Goal: Task Accomplishment & Management: Manage account settings

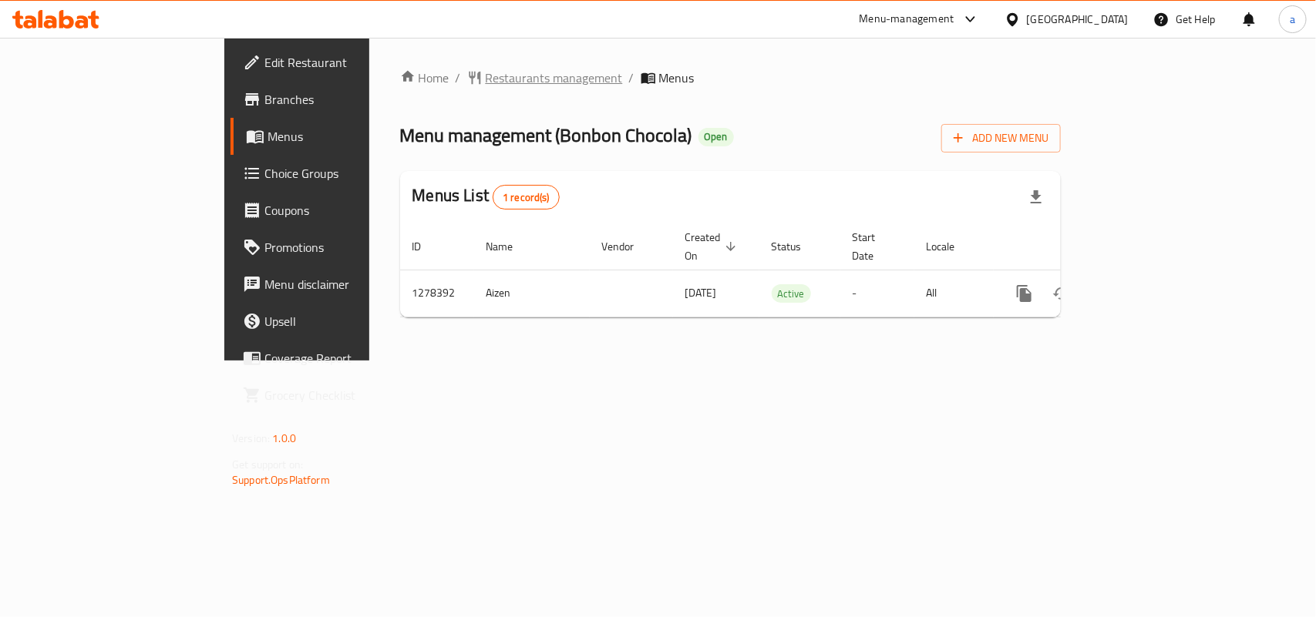
click at [486, 79] on span "Restaurants management" at bounding box center [554, 78] width 137 height 18
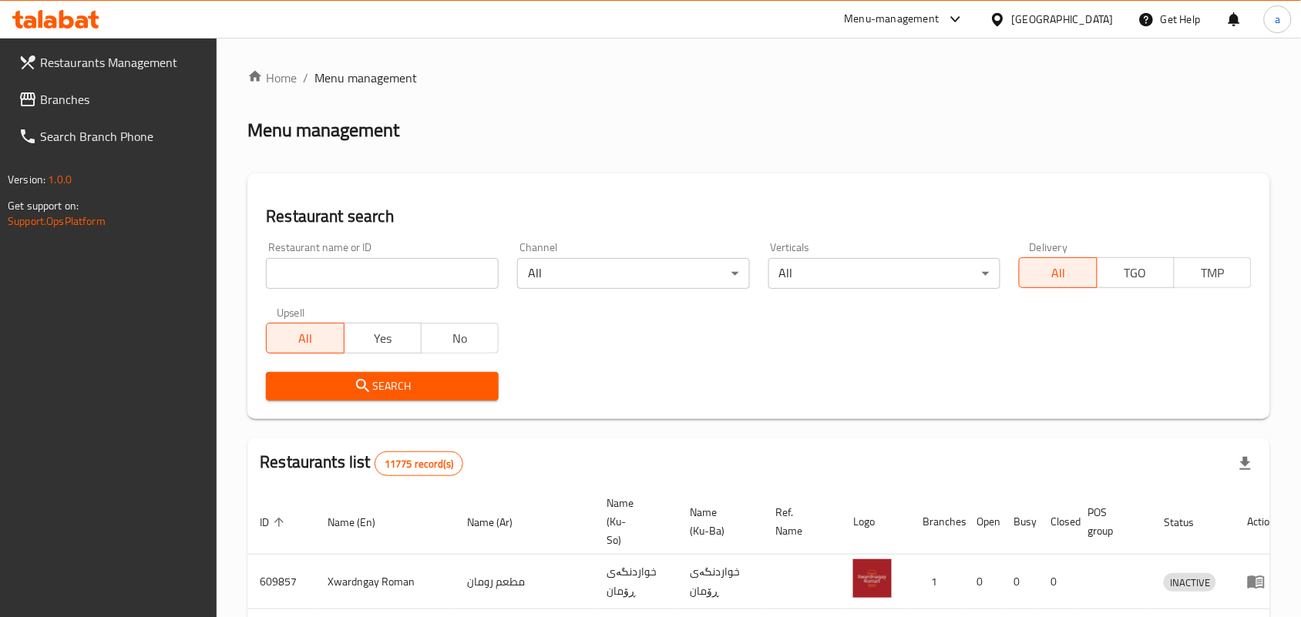
click at [410, 289] on input "search" at bounding box center [382, 273] width 233 height 31
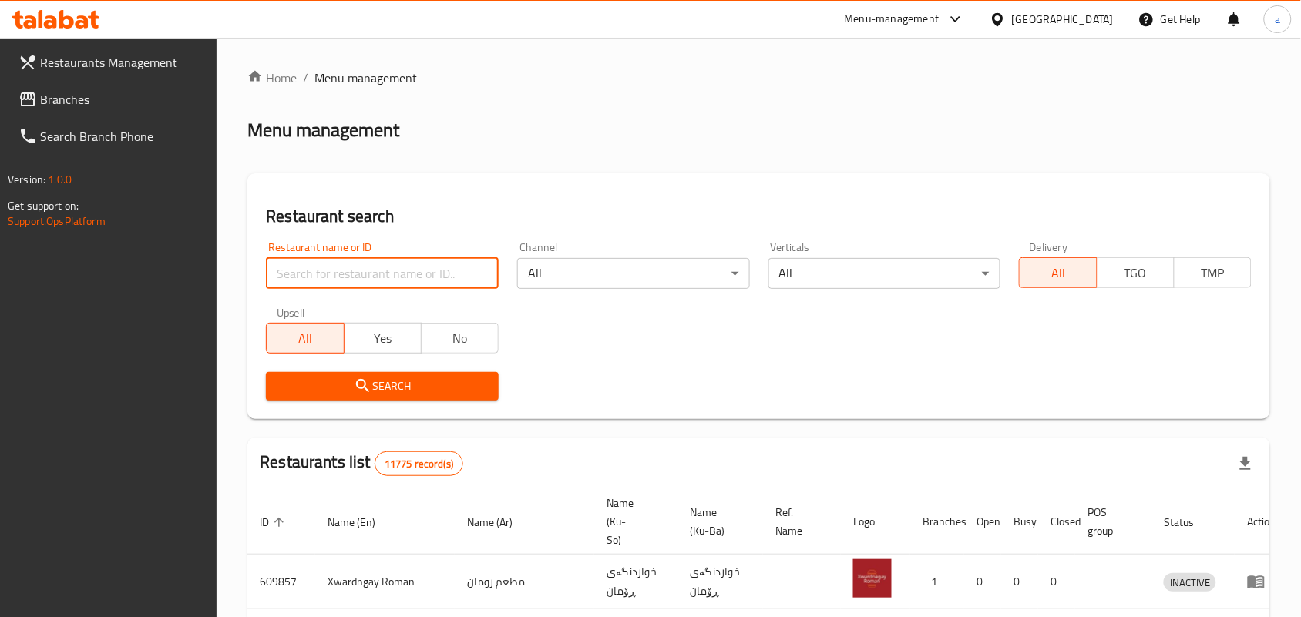
paste input "Kunafa W Znoud Al Sit Ali Alagha"
type input "Kunafa W Znoud Al Sit Ali Alagha"
click button "Search" at bounding box center [382, 386] width 233 height 29
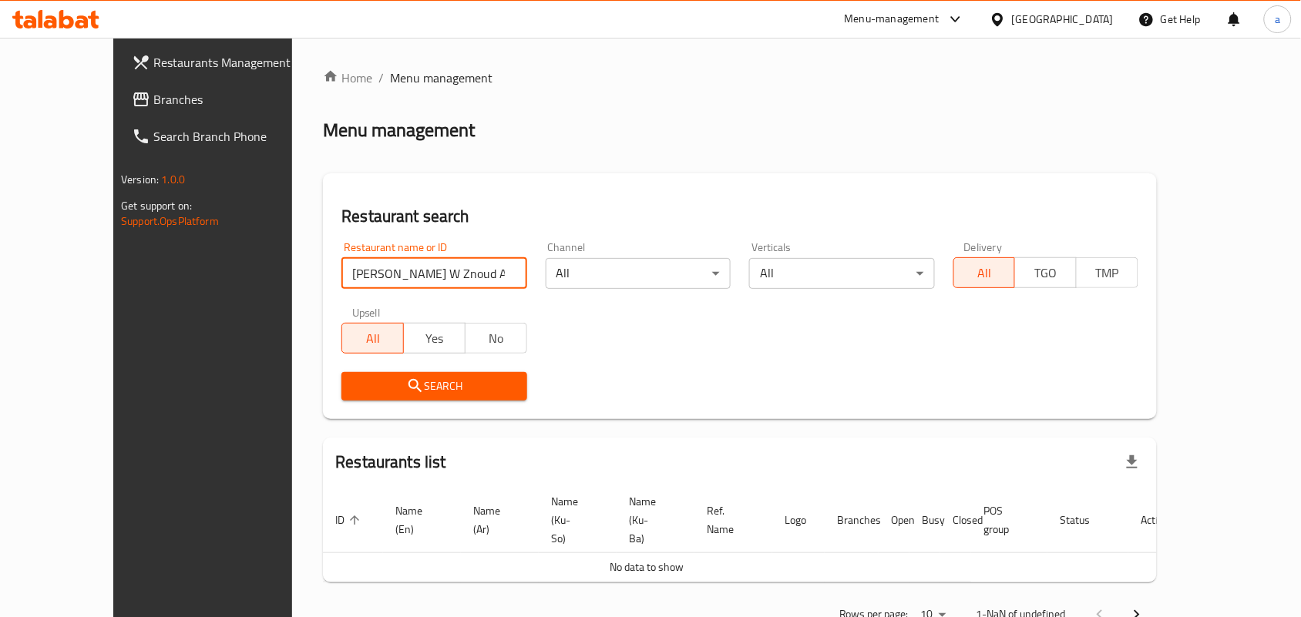
click at [153, 105] on span "Branches" at bounding box center [235, 99] width 165 height 18
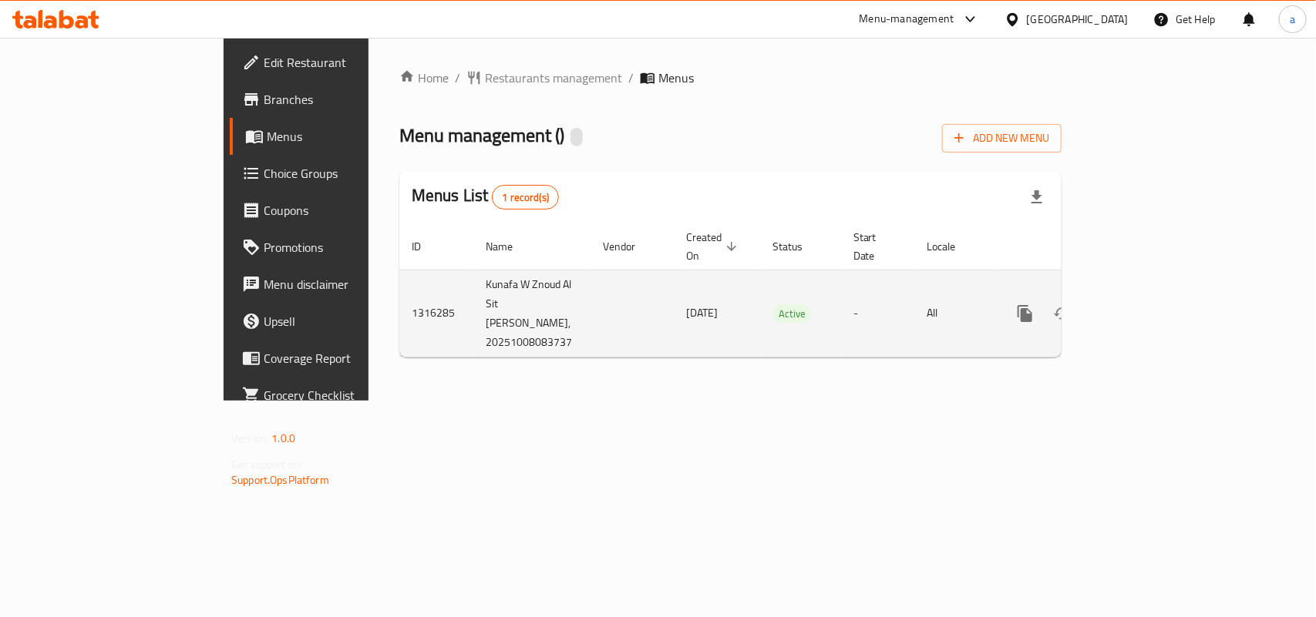
click at [1104, 307] on icon "enhanced table" at bounding box center [1099, 314] width 11 height 14
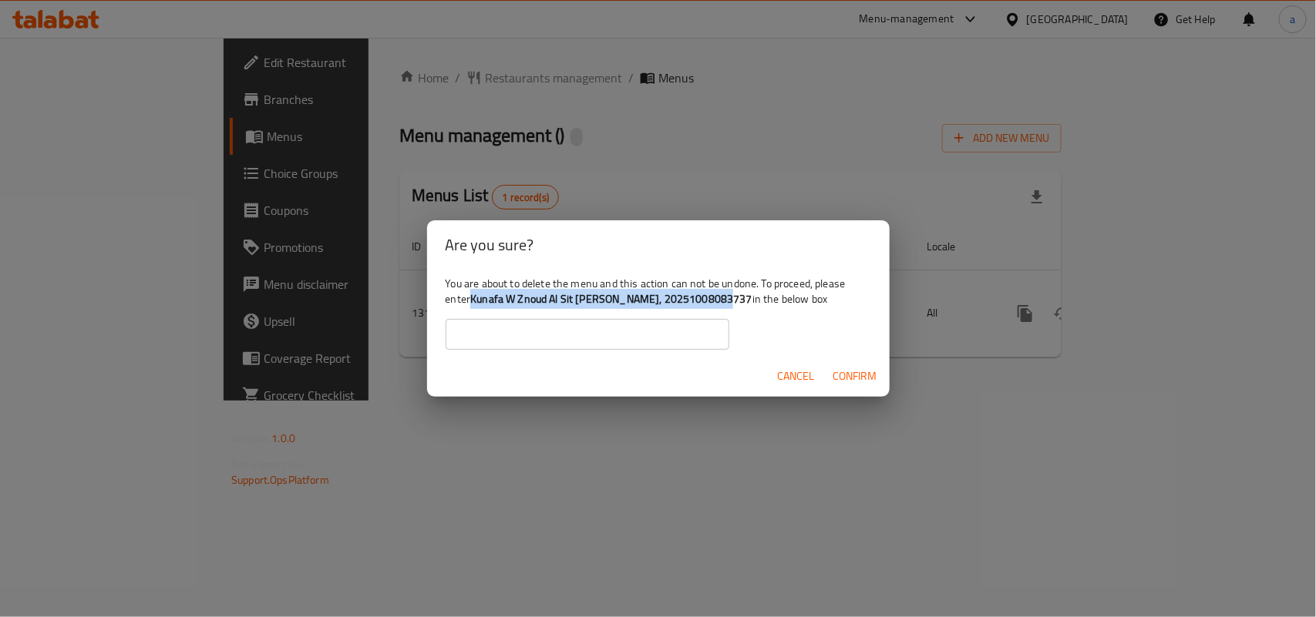
drag, startPoint x: 509, startPoint y: 298, endPoint x: 765, endPoint y: 304, distance: 256.0
click at [752, 304] on b "Kunafa W Znoud Al Sit Ali Alagha, 20251008083737" at bounding box center [611, 299] width 282 height 20
copy b "Kunafa W Znoud Al Sit Ali Alagha, 20251008083737"
click at [502, 328] on input "text" at bounding box center [587, 334] width 284 height 31
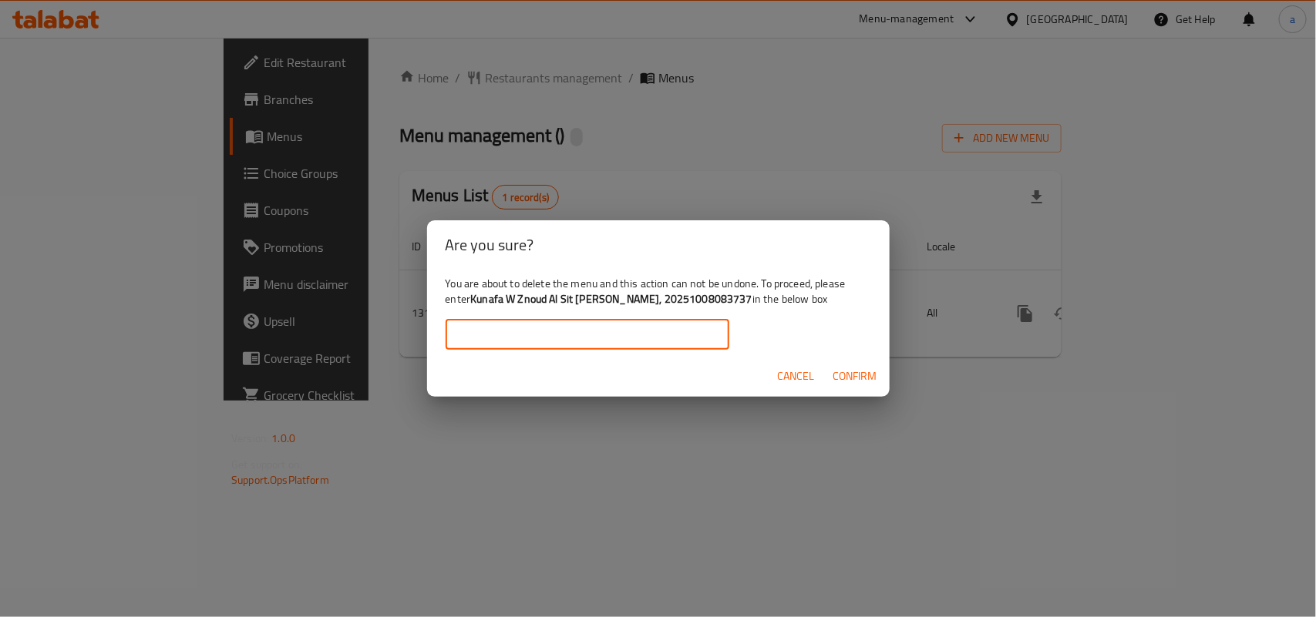
paste input "Kunafa W Znoud Al Sit Ali Alagha, 20251008083737"
type input "Kunafa W Znoud Al Sit Ali Alagha, 20251008083737"
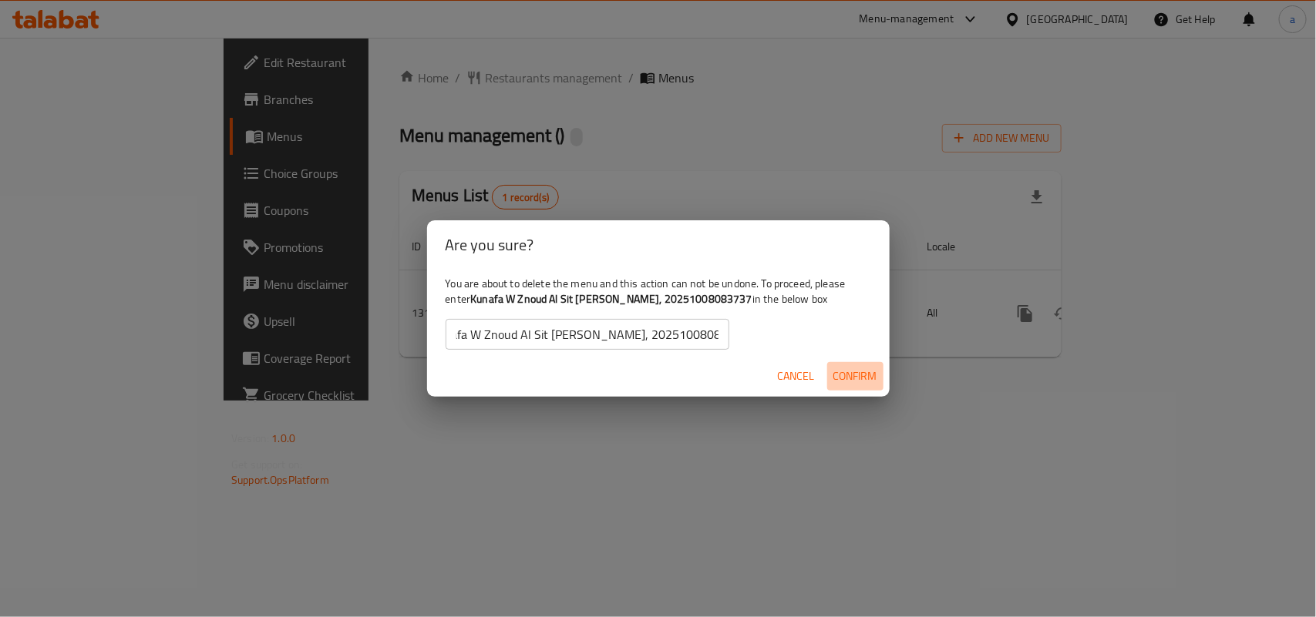
click at [862, 378] on span "Confirm" at bounding box center [855, 376] width 44 height 19
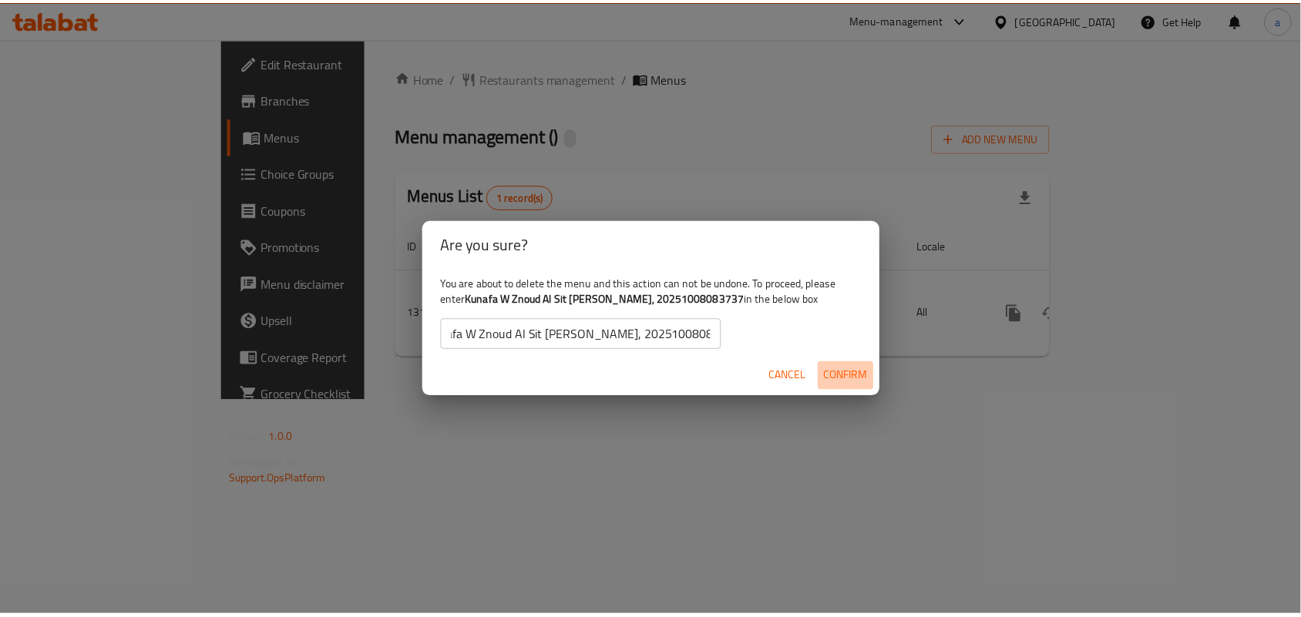
scroll to position [0, 0]
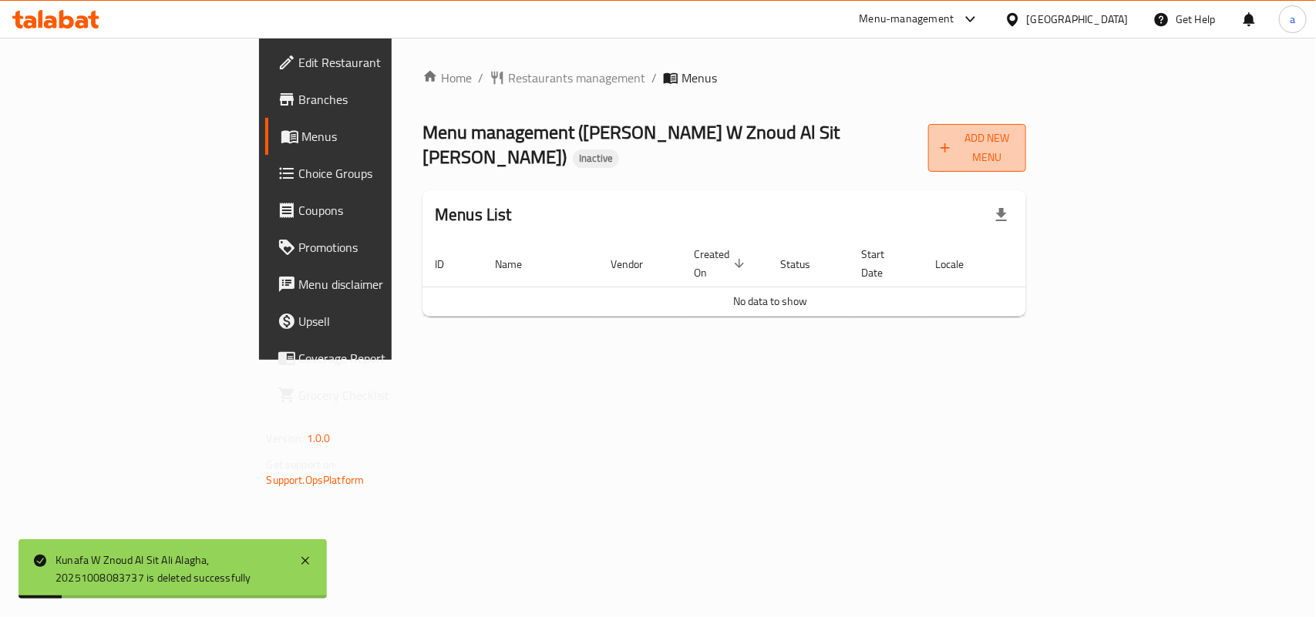
click at [1014, 137] on span "Add New Menu" at bounding box center [976, 148] width 73 height 39
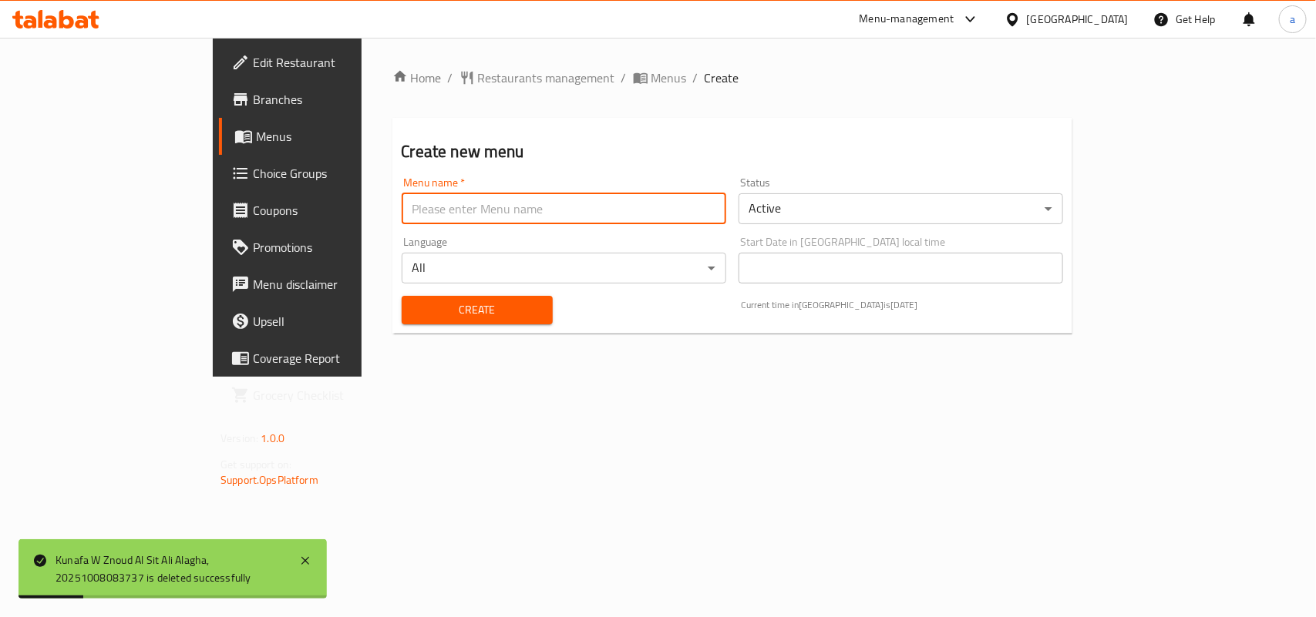
click at [468, 216] on input "text" at bounding box center [564, 208] width 324 height 31
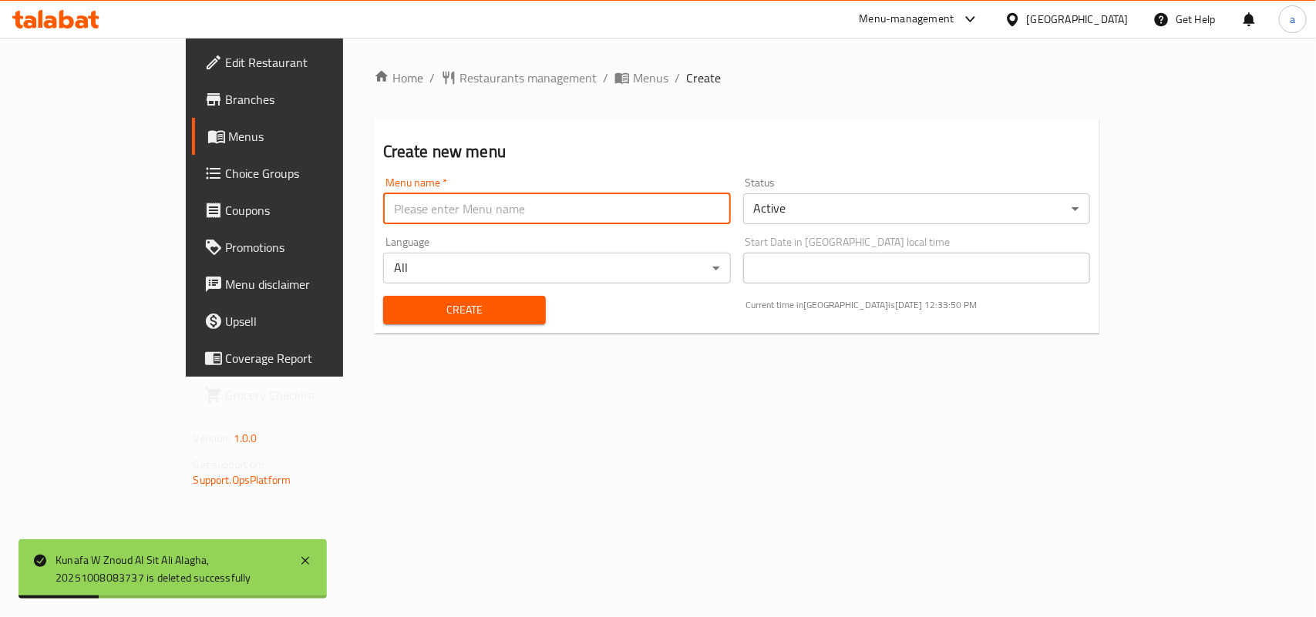
type input "AMAR"
click at [395, 306] on span "Create" at bounding box center [464, 310] width 138 height 19
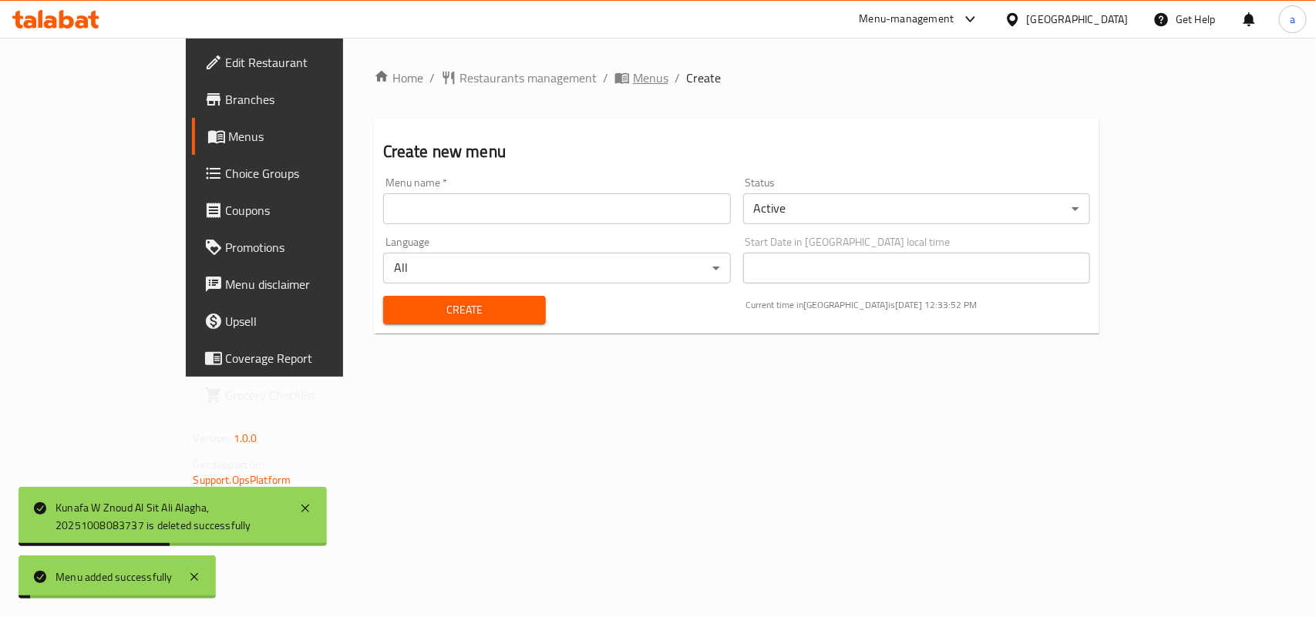
click at [633, 77] on span "Menus" at bounding box center [650, 78] width 35 height 18
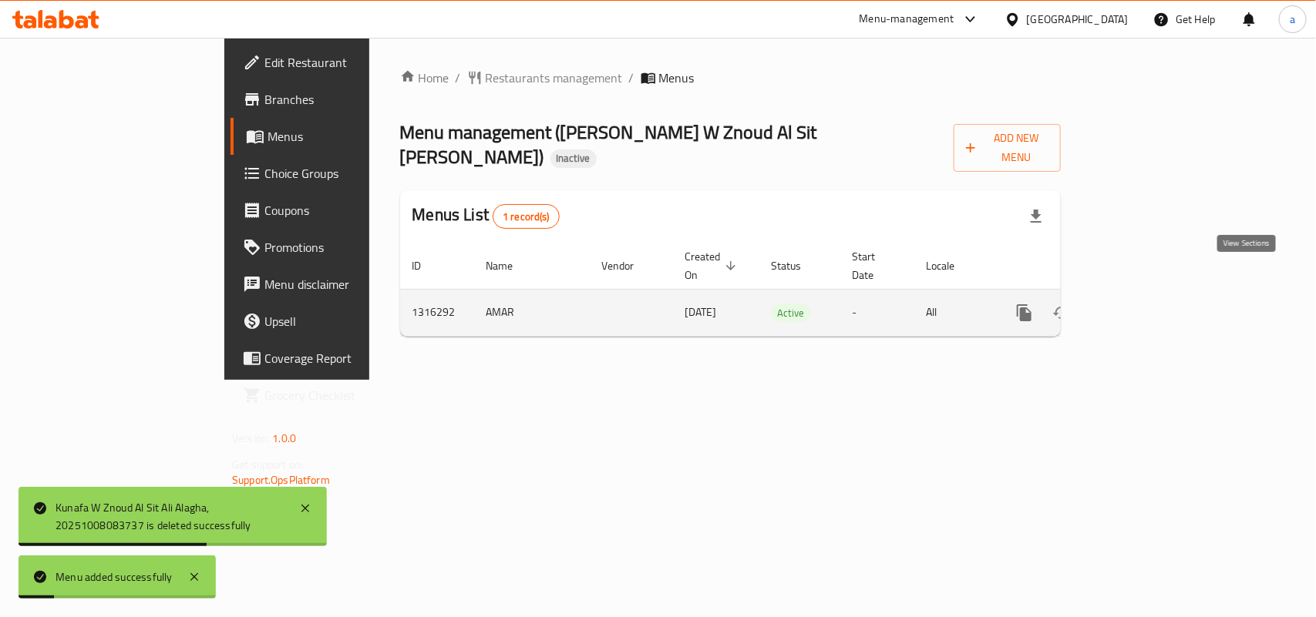
click at [1145, 304] on icon "enhanced table" at bounding box center [1135, 313] width 18 height 18
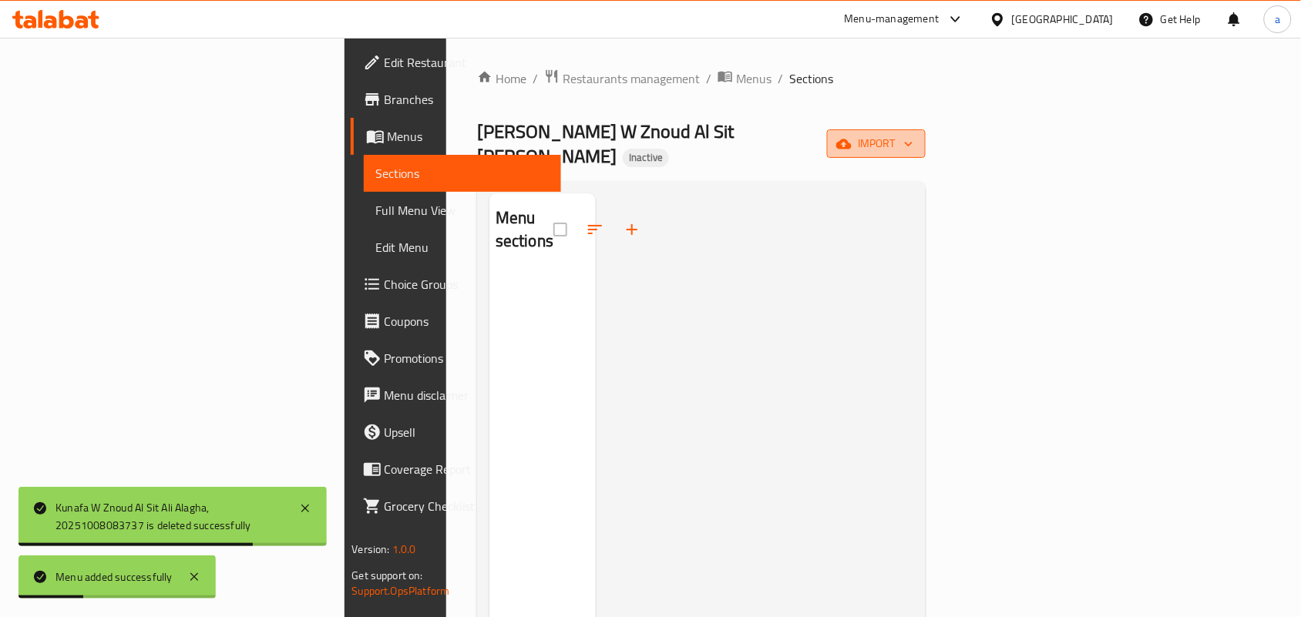
click at [913, 141] on span "import" at bounding box center [876, 143] width 74 height 19
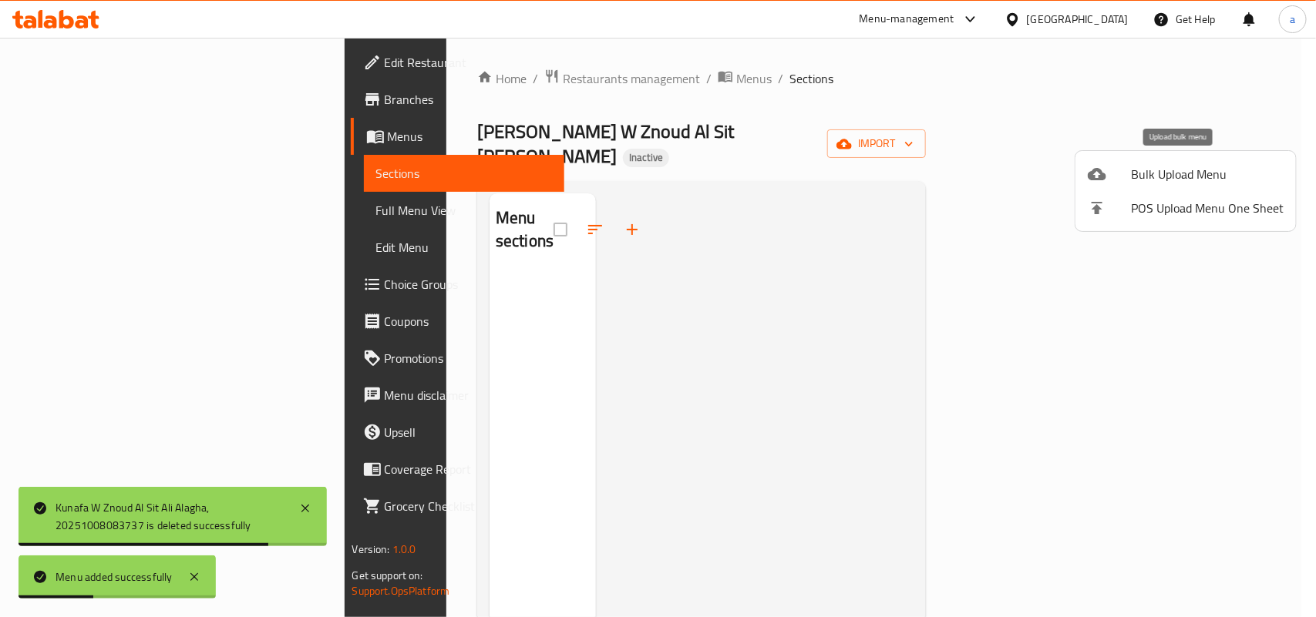
click at [1162, 170] on span "Bulk Upload Menu" at bounding box center [1207, 174] width 153 height 18
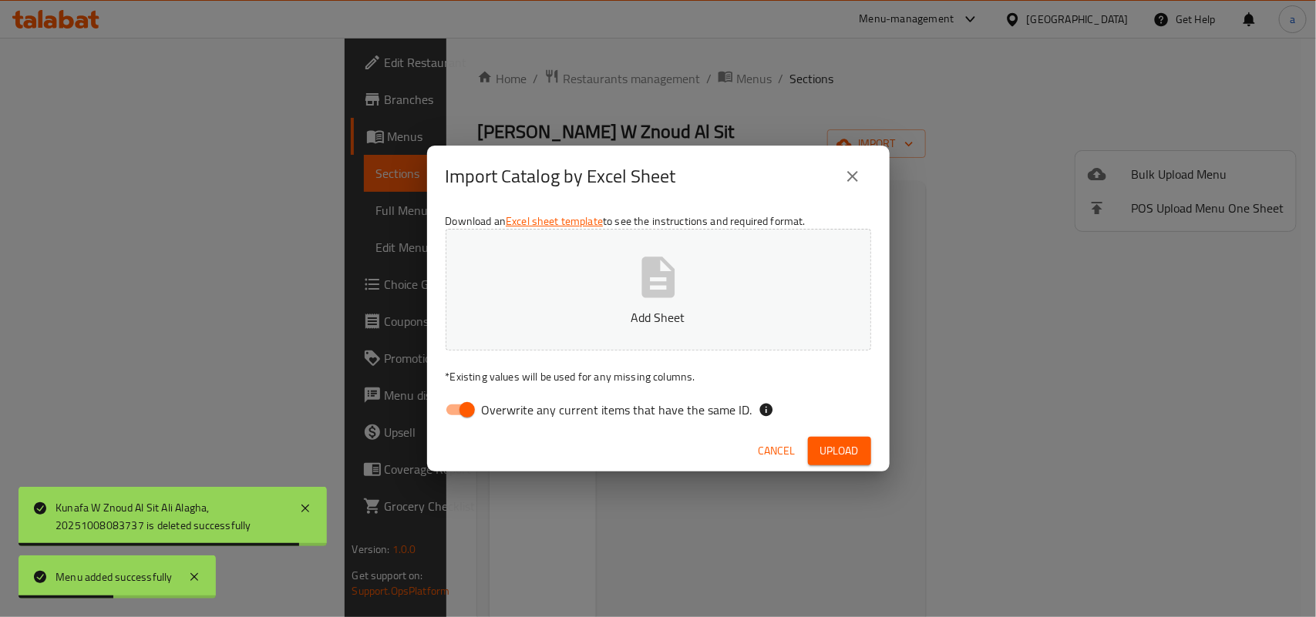
click at [472, 410] on input "Overwrite any current items that have the same ID." at bounding box center [467, 409] width 88 height 29
checkbox input "false"
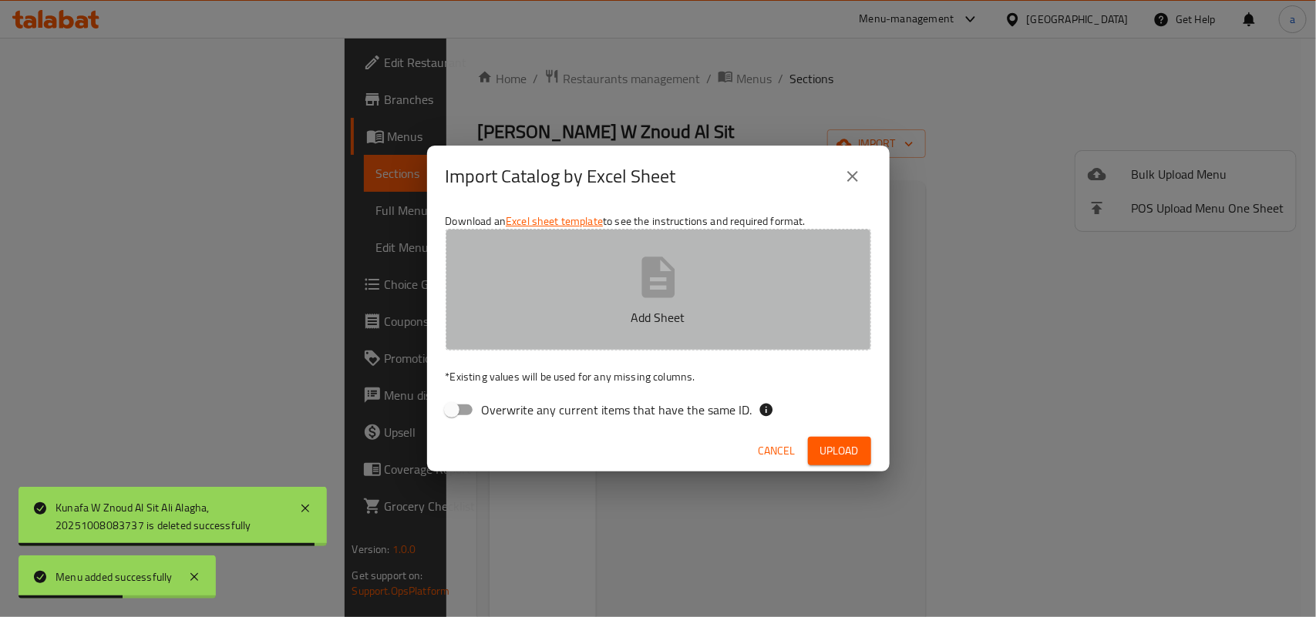
click at [682, 258] on icon "button" at bounding box center [658, 277] width 49 height 49
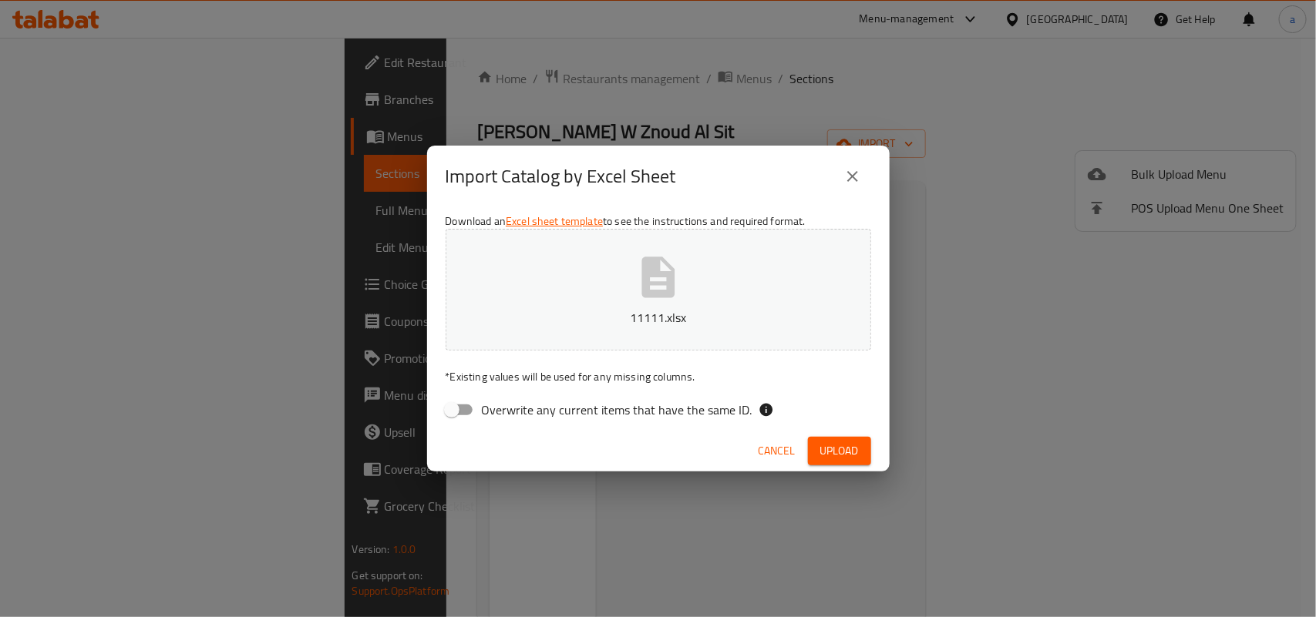
click at [841, 453] on span "Upload" at bounding box center [839, 451] width 39 height 19
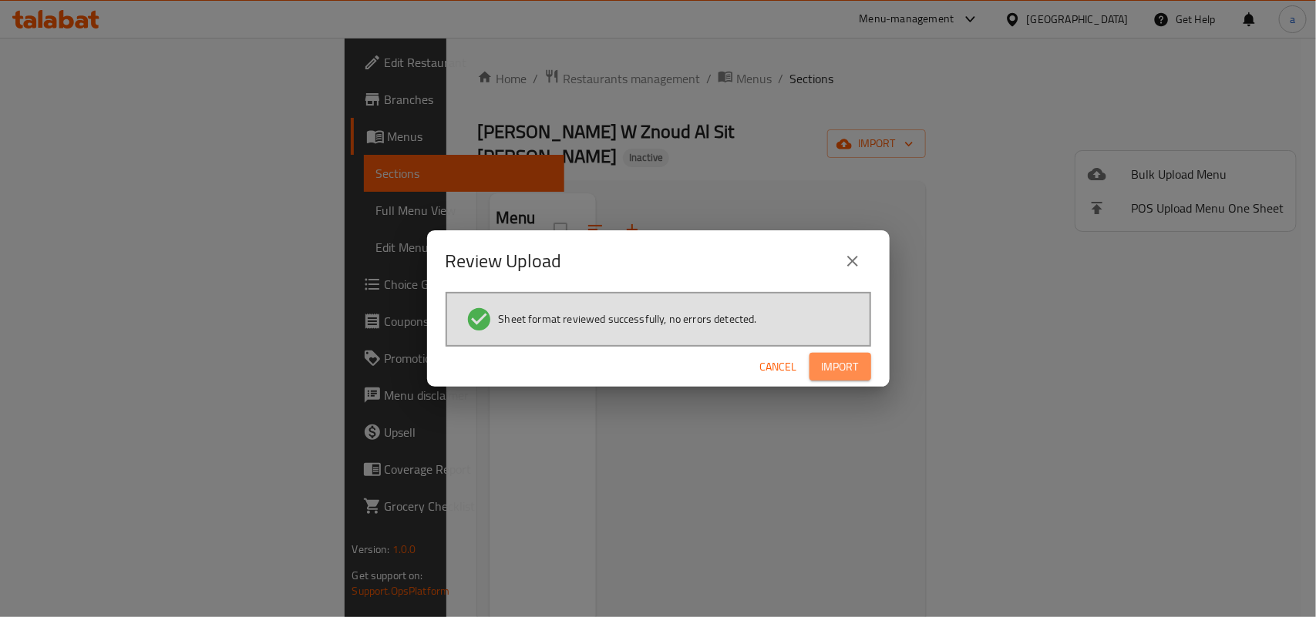
click at [823, 375] on span "Import" at bounding box center [840, 367] width 37 height 19
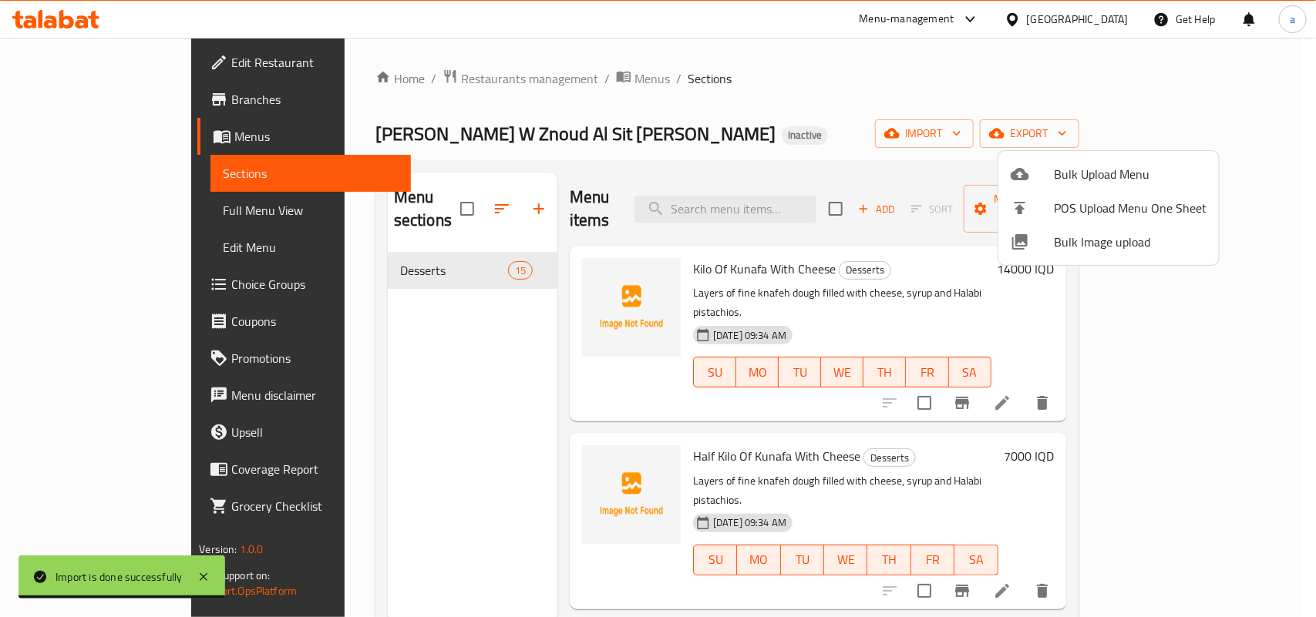
click at [445, 341] on div at bounding box center [658, 308] width 1316 height 617
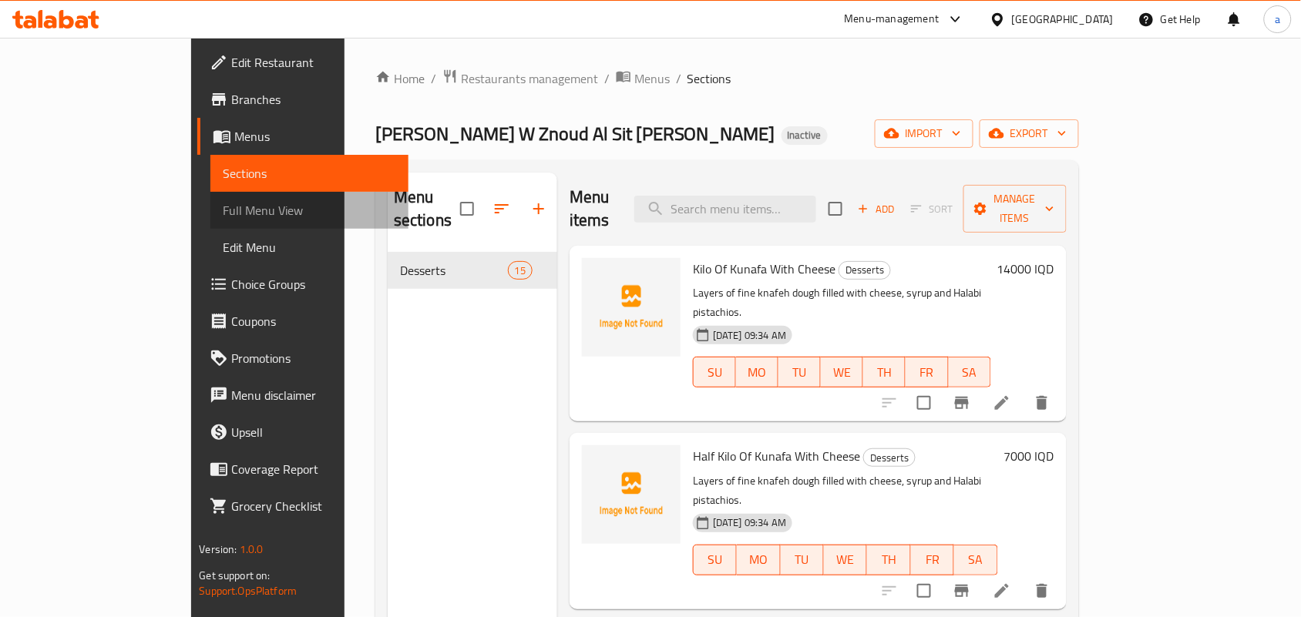
click at [223, 217] on span "Full Menu View" at bounding box center [309, 210] width 173 height 18
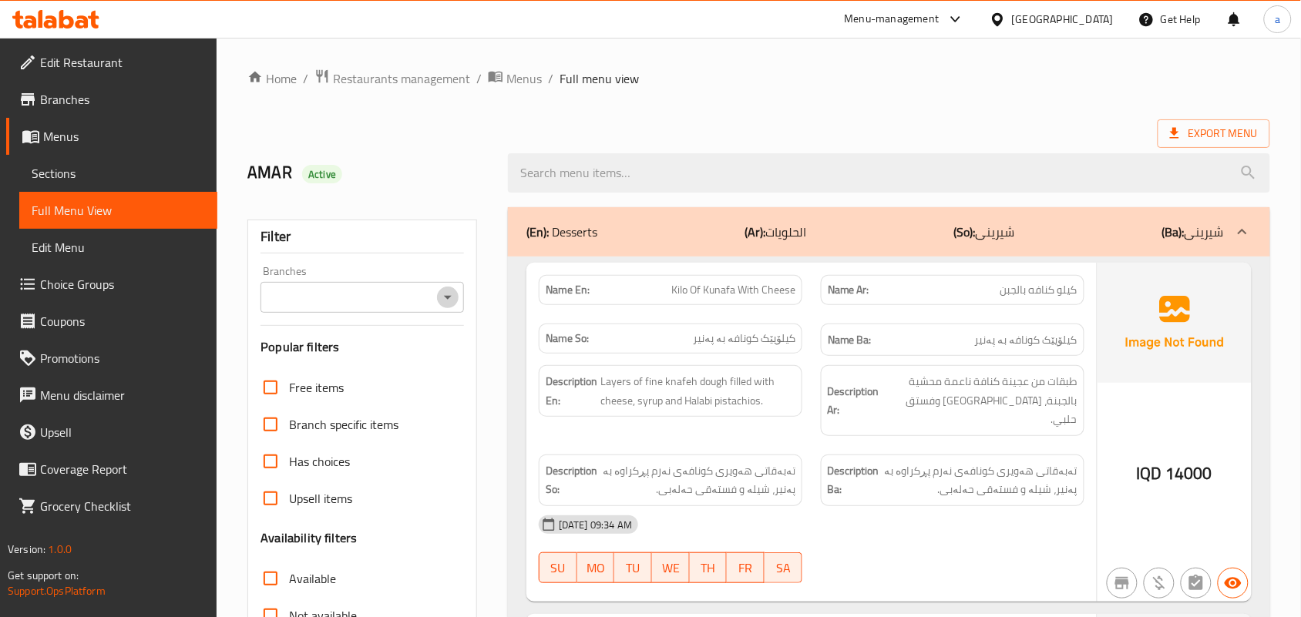
click at [456, 303] on icon "Open" at bounding box center [448, 297] width 18 height 18
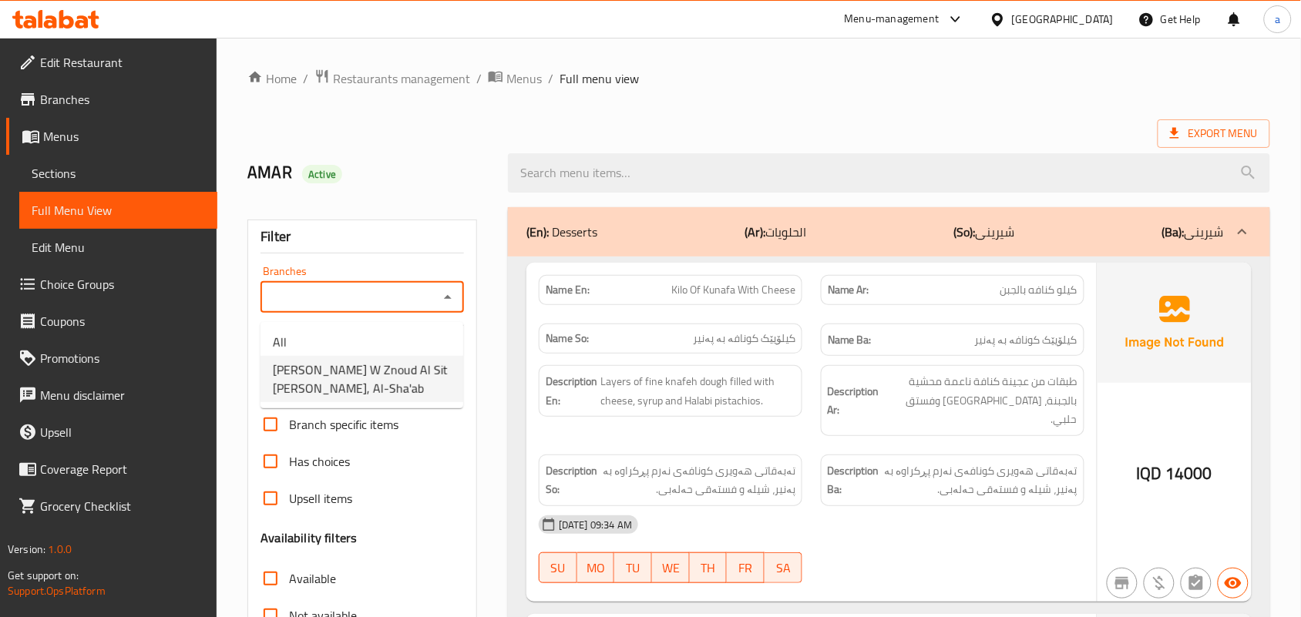
click at [403, 364] on span "Kunafa W Znoud Al Sit Ali Alagha, Al-Sha'ab" at bounding box center [362, 379] width 178 height 37
type input "Kunafa W Znoud Al Sit Ali Alagha, Al-Sha'ab"
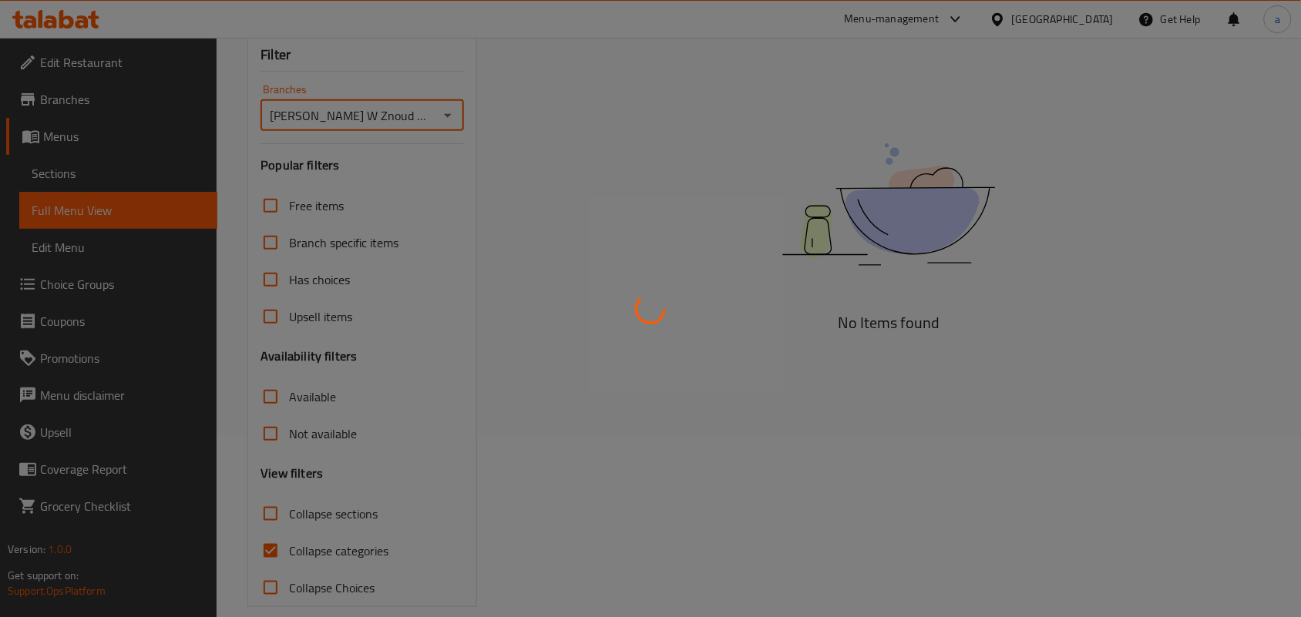
scroll to position [224, 0]
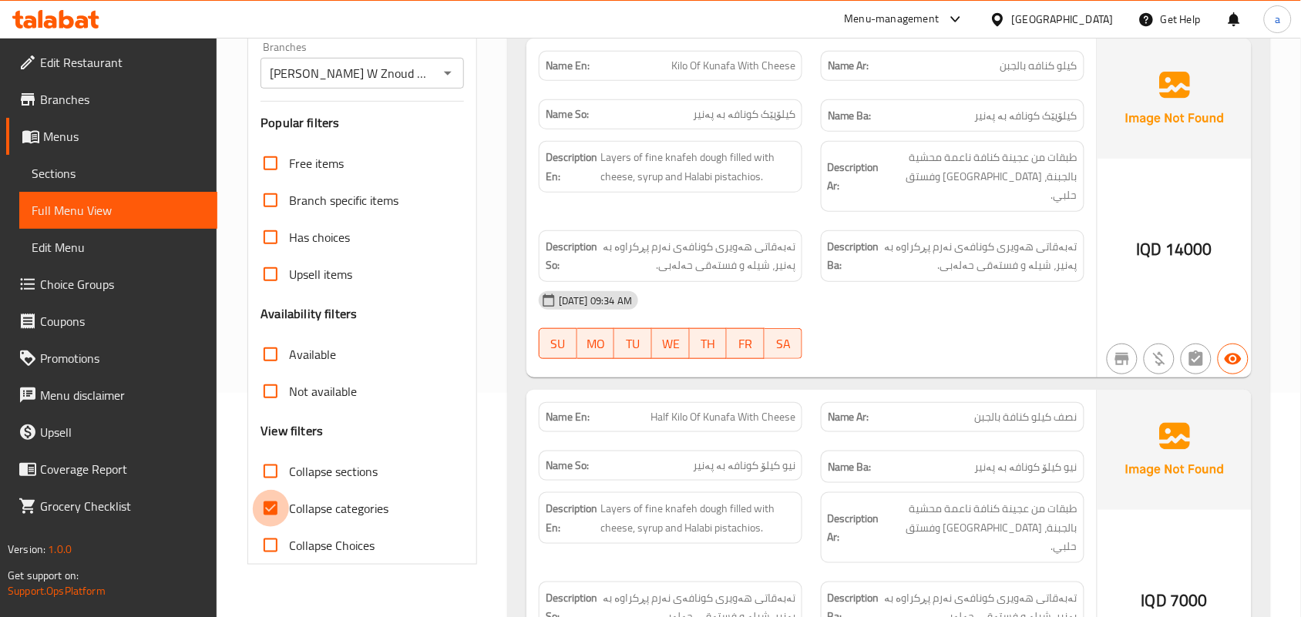
click at [268, 527] on input "Collapse categories" at bounding box center [270, 508] width 37 height 37
checkbox input "false"
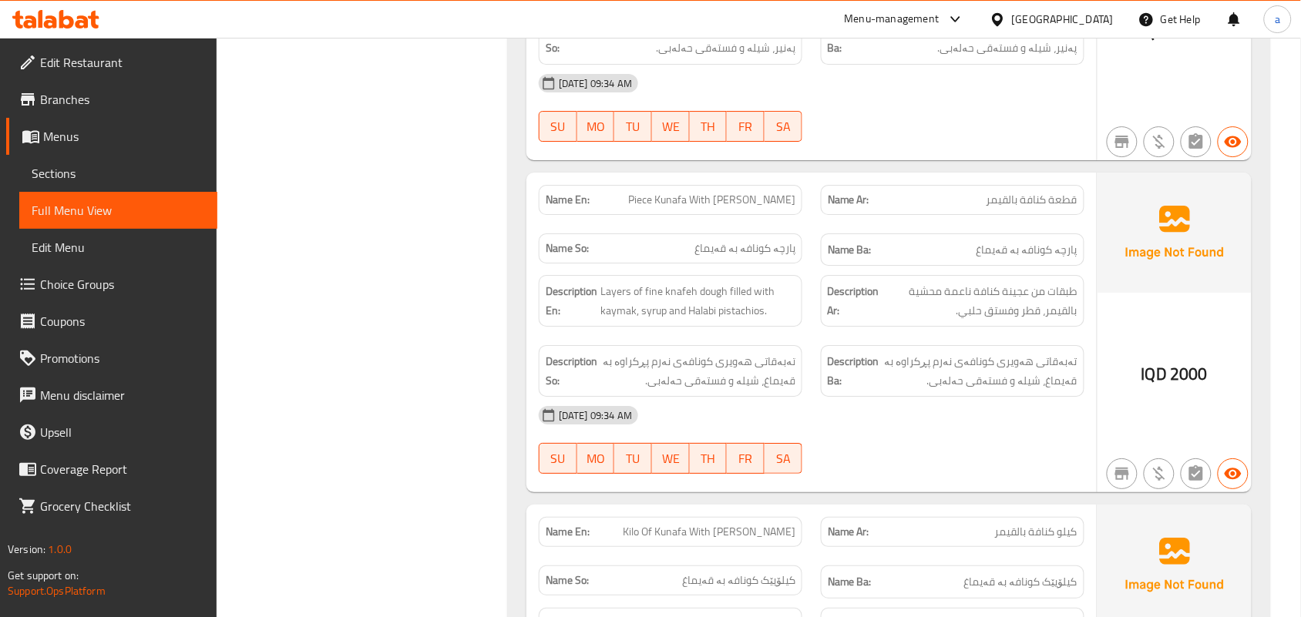
scroll to position [1535, 0]
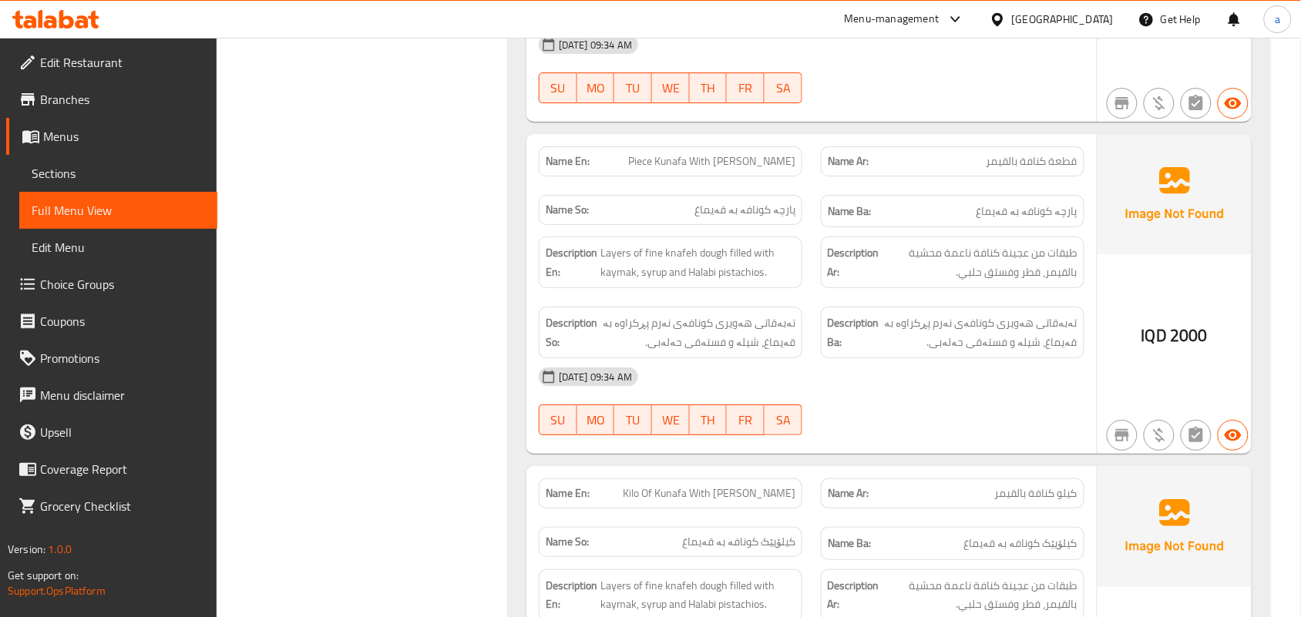
click at [102, 175] on span "Sections" at bounding box center [118, 173] width 173 height 18
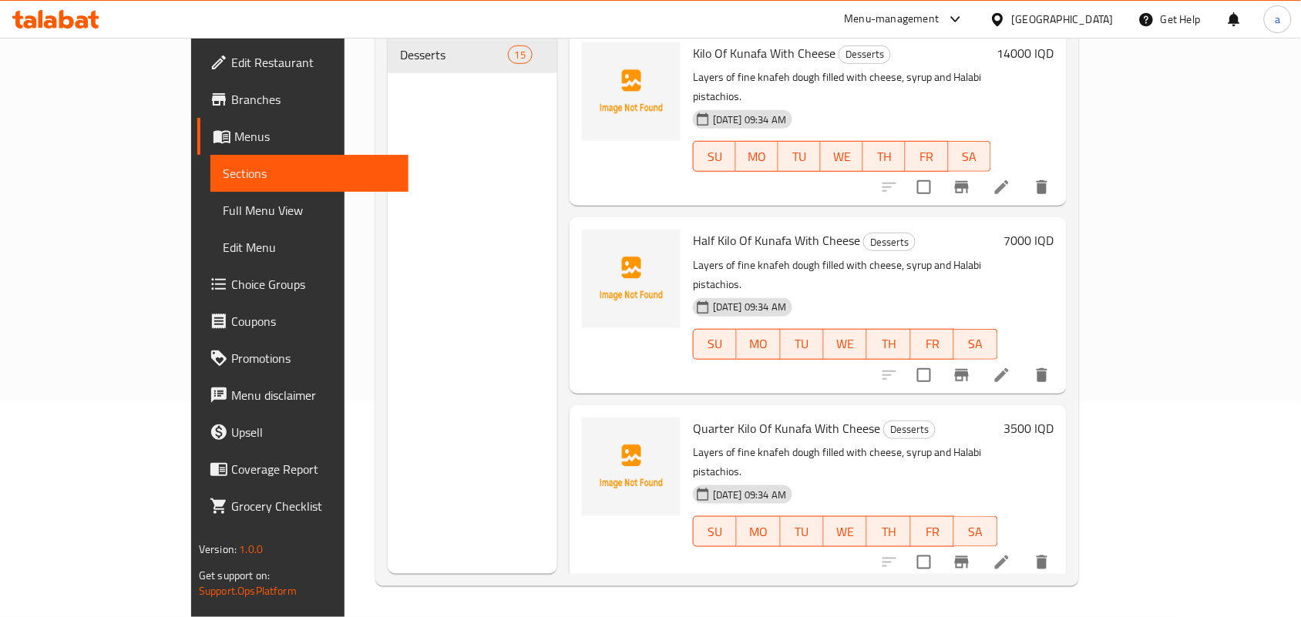
scroll to position [217, 0]
click at [234, 145] on span "Menus" at bounding box center [315, 136] width 162 height 18
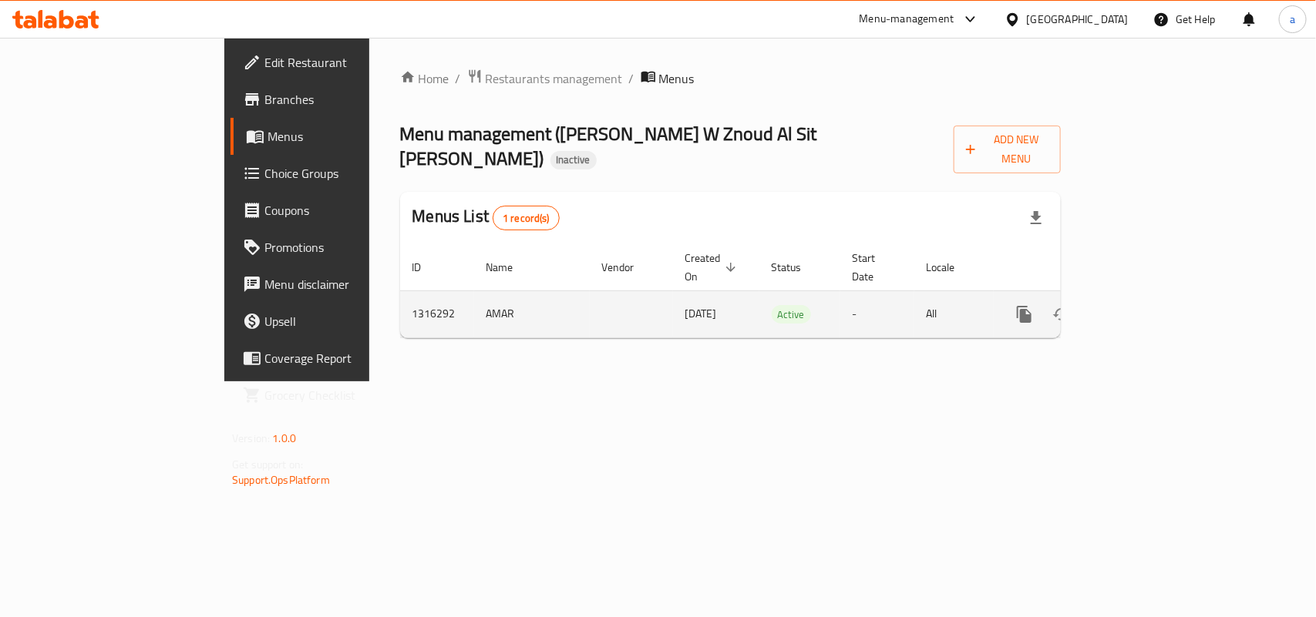
click at [1145, 305] on icon "enhanced table" at bounding box center [1135, 314] width 18 height 18
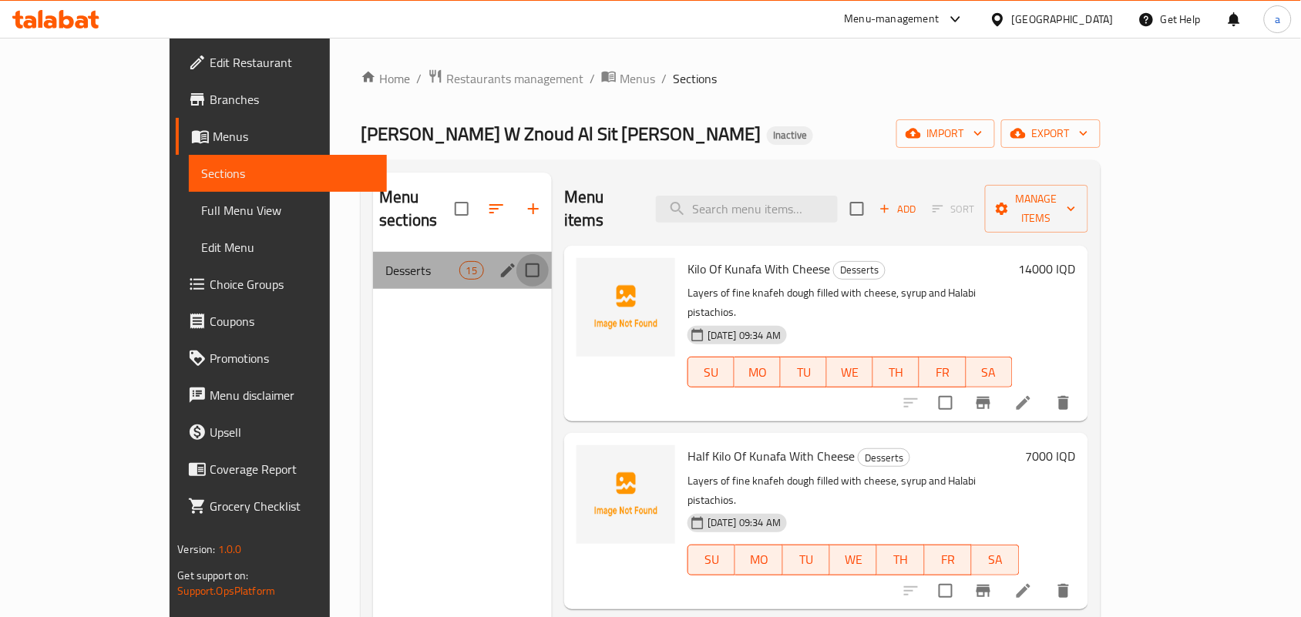
click at [516, 254] on input "Menu sections" at bounding box center [532, 270] width 32 height 32
checkbox input "true"
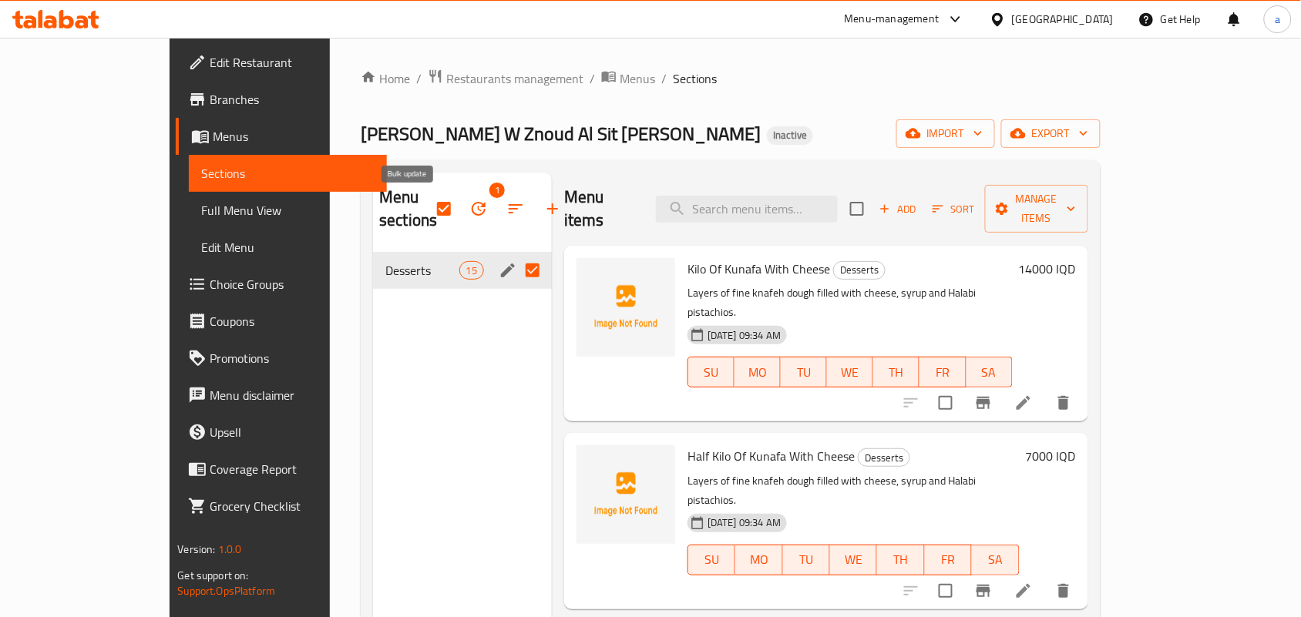
click at [469, 213] on icon "button" at bounding box center [478, 209] width 18 height 18
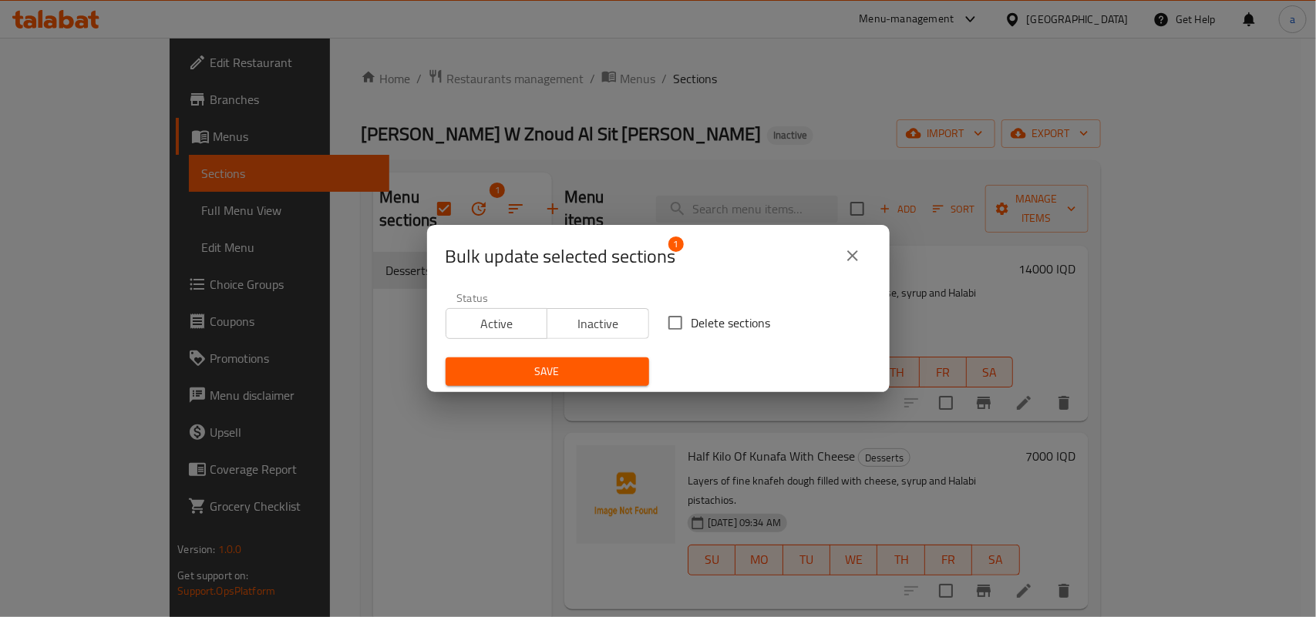
click at [674, 324] on input "Delete sections" at bounding box center [675, 323] width 32 height 32
checkbox input "true"
click at [587, 371] on span "Save" at bounding box center [547, 371] width 179 height 19
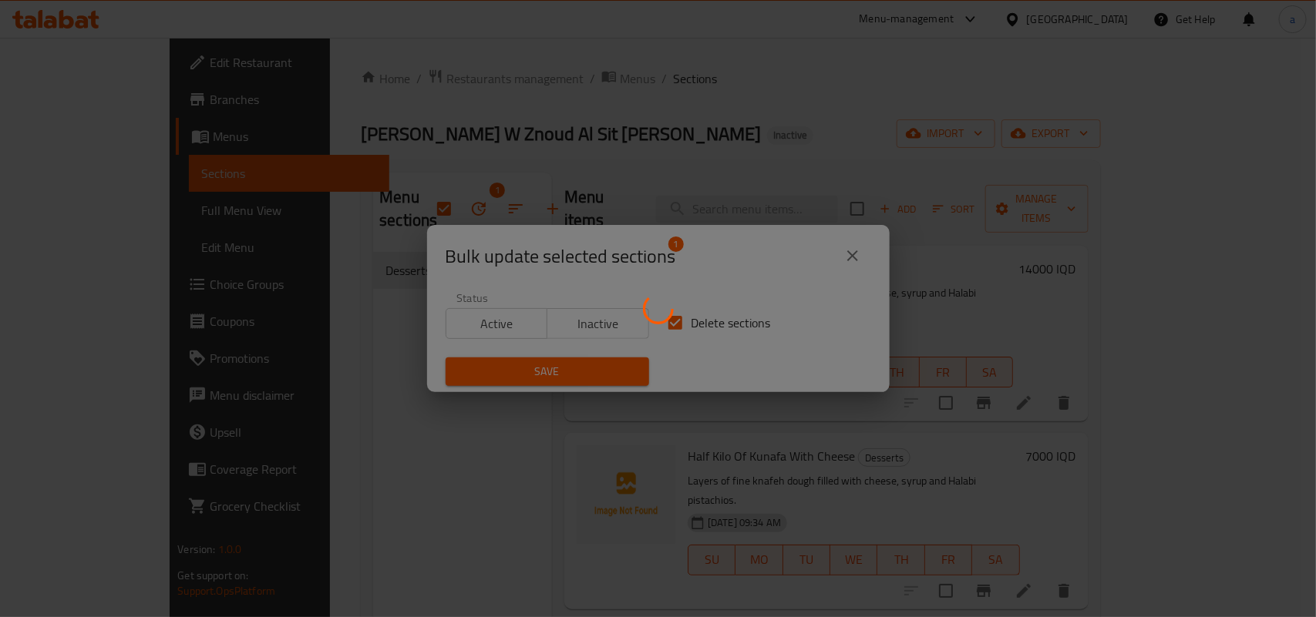
checkbox input "false"
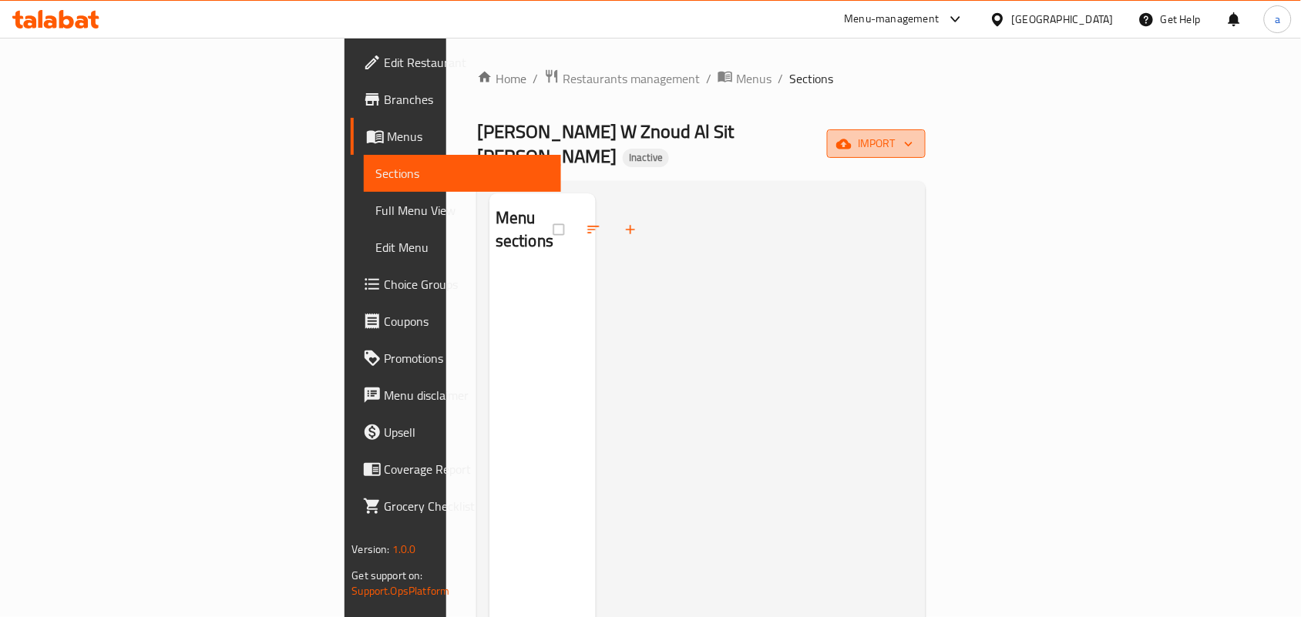
click at [852, 140] on icon "button" at bounding box center [843, 143] width 15 height 15
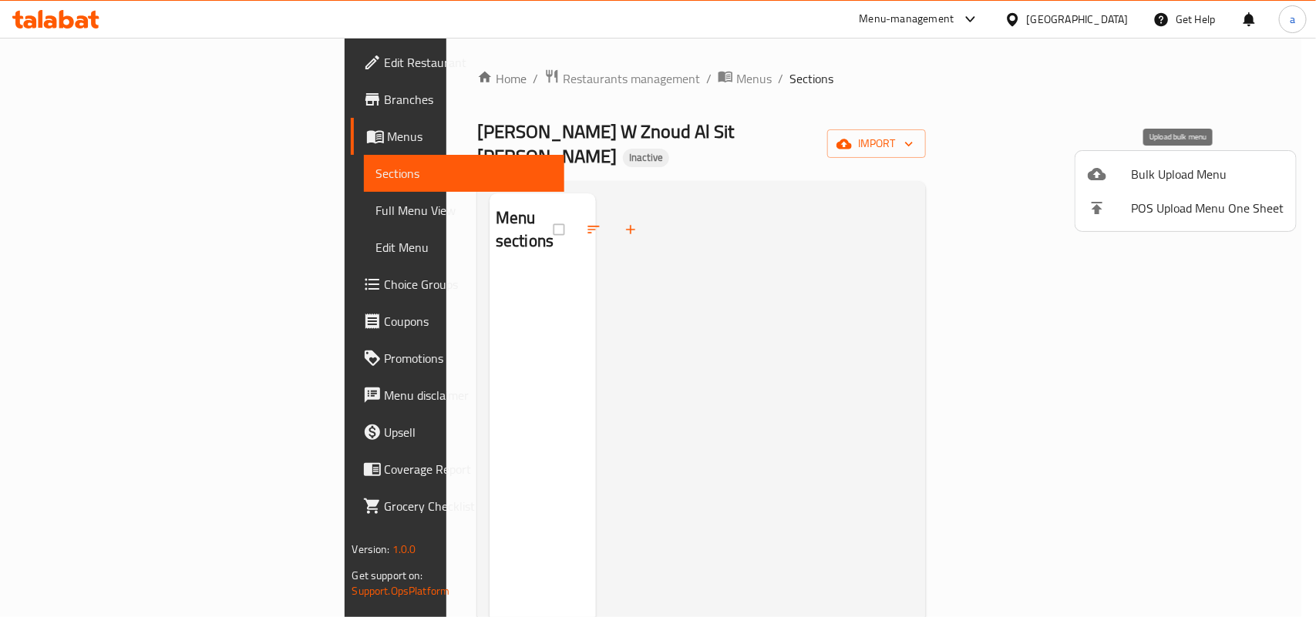
click at [1115, 170] on div at bounding box center [1109, 174] width 43 height 18
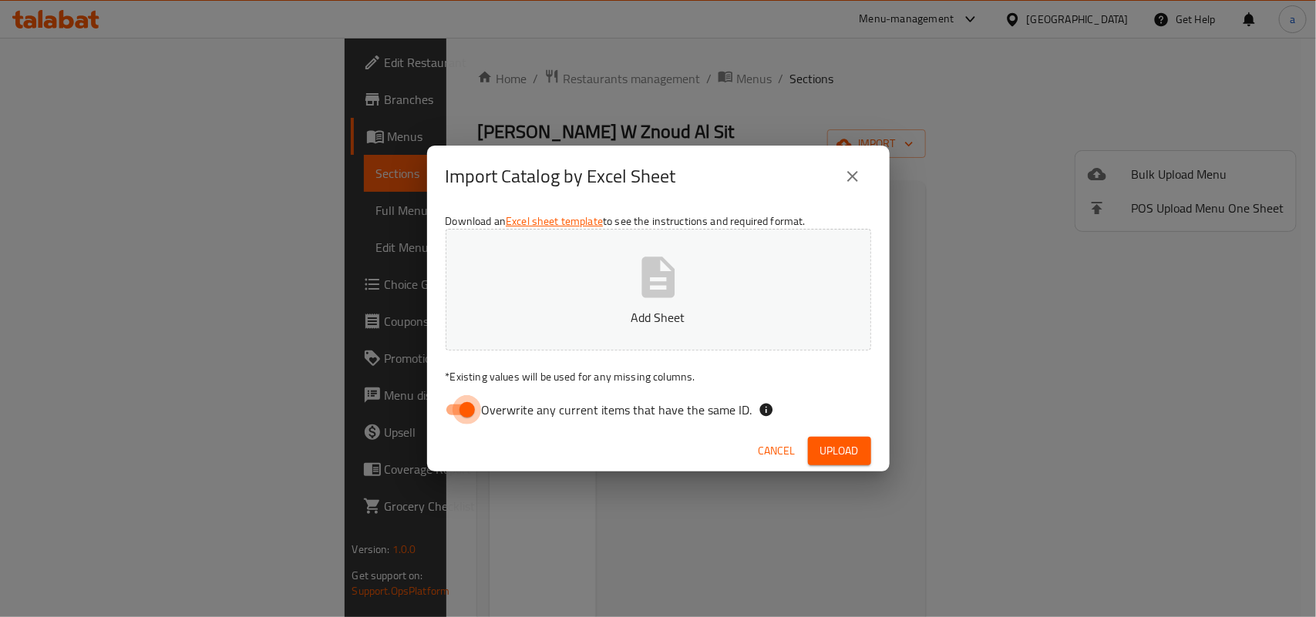
click at [469, 416] on input "Overwrite any current items that have the same ID." at bounding box center [467, 409] width 88 height 29
checkbox input "false"
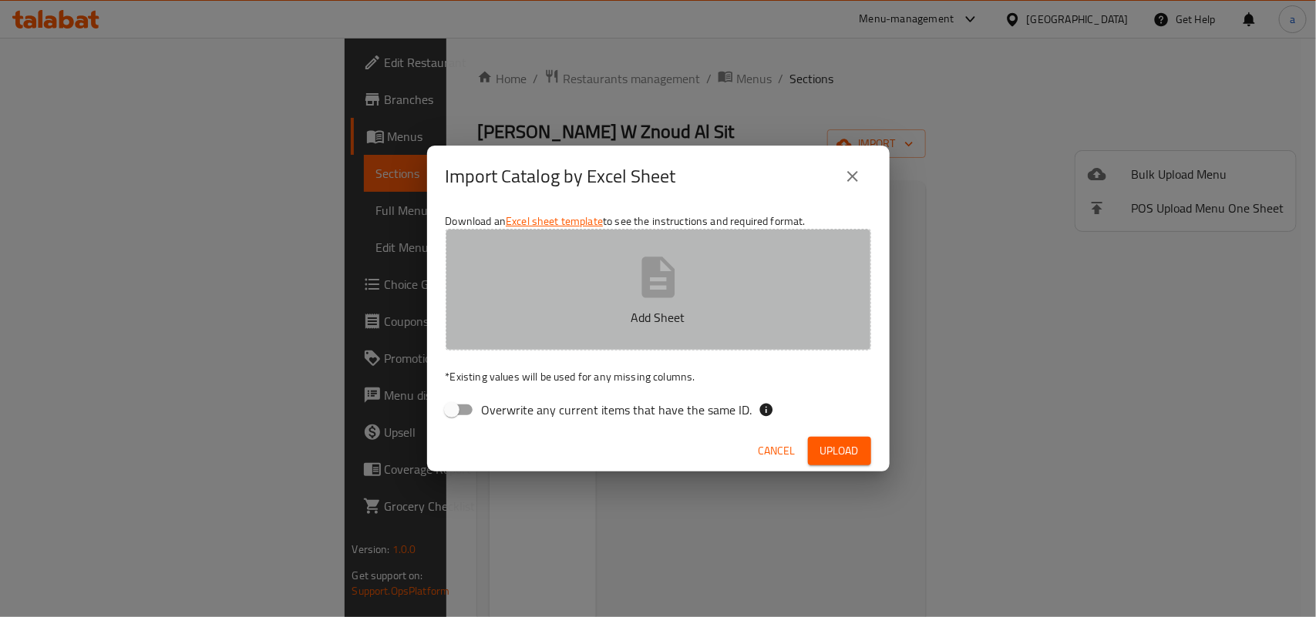
click at [614, 267] on button "Add Sheet" at bounding box center [657, 290] width 425 height 122
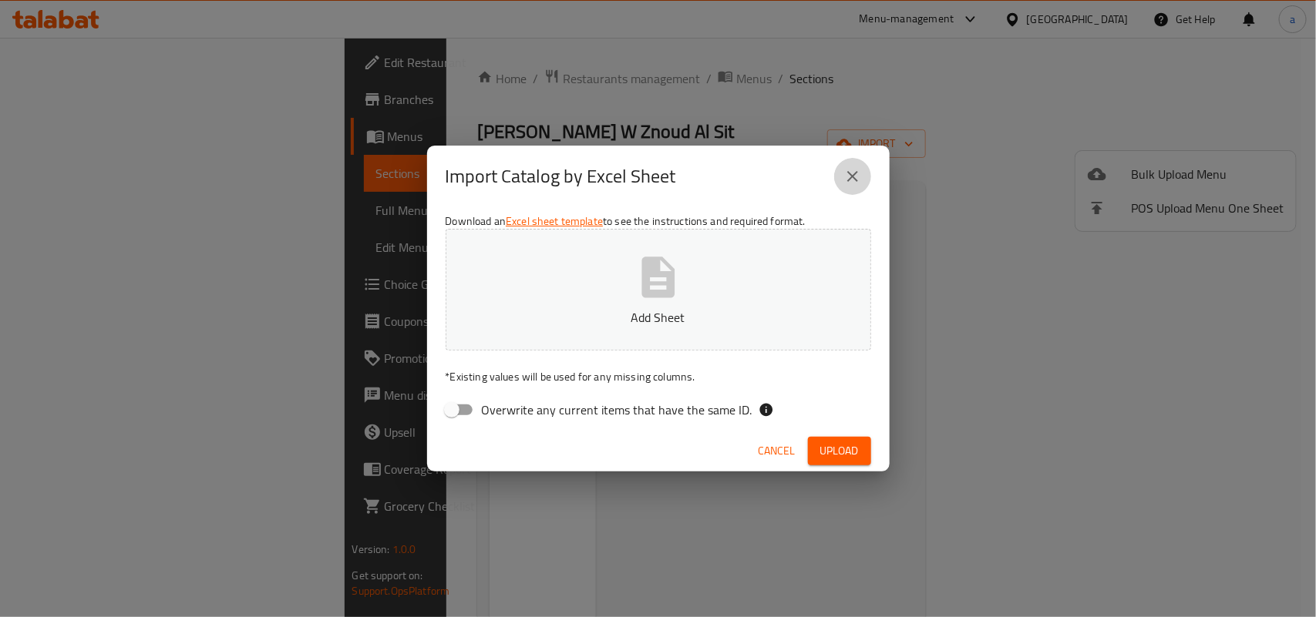
drag, startPoint x: 856, startPoint y: 170, endPoint x: 852, endPoint y: 193, distance: 23.4
click at [854, 171] on icon "close" at bounding box center [852, 176] width 11 height 11
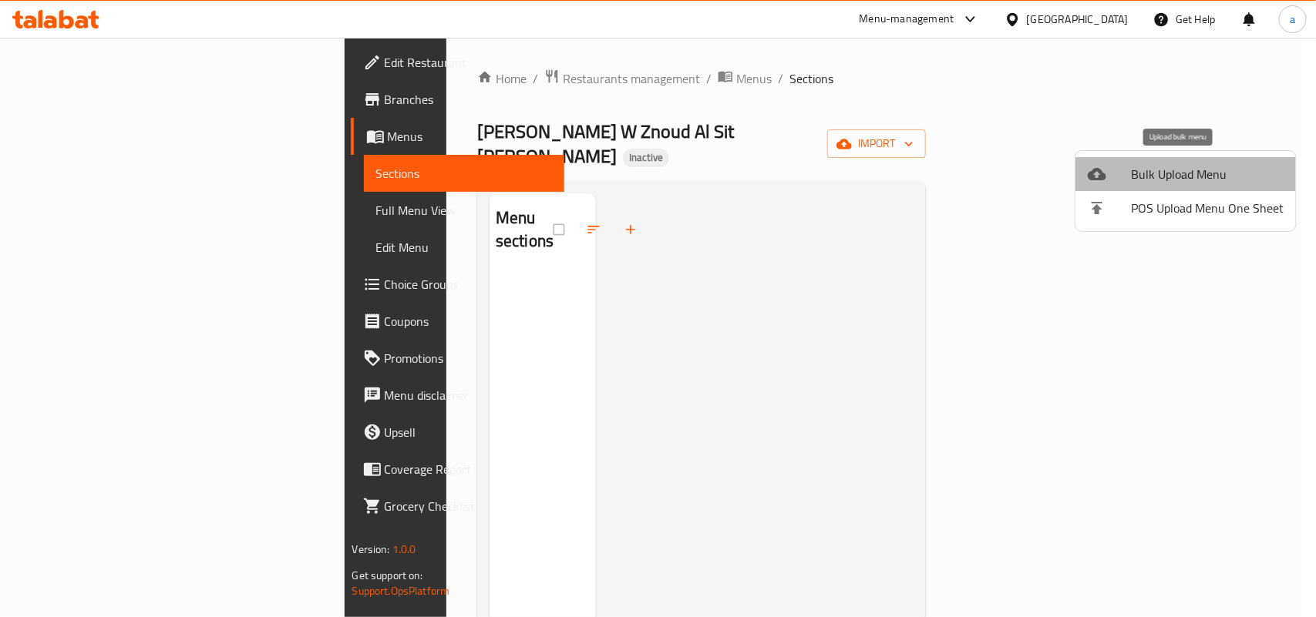
click at [1139, 178] on span "Bulk Upload Menu" at bounding box center [1207, 174] width 153 height 18
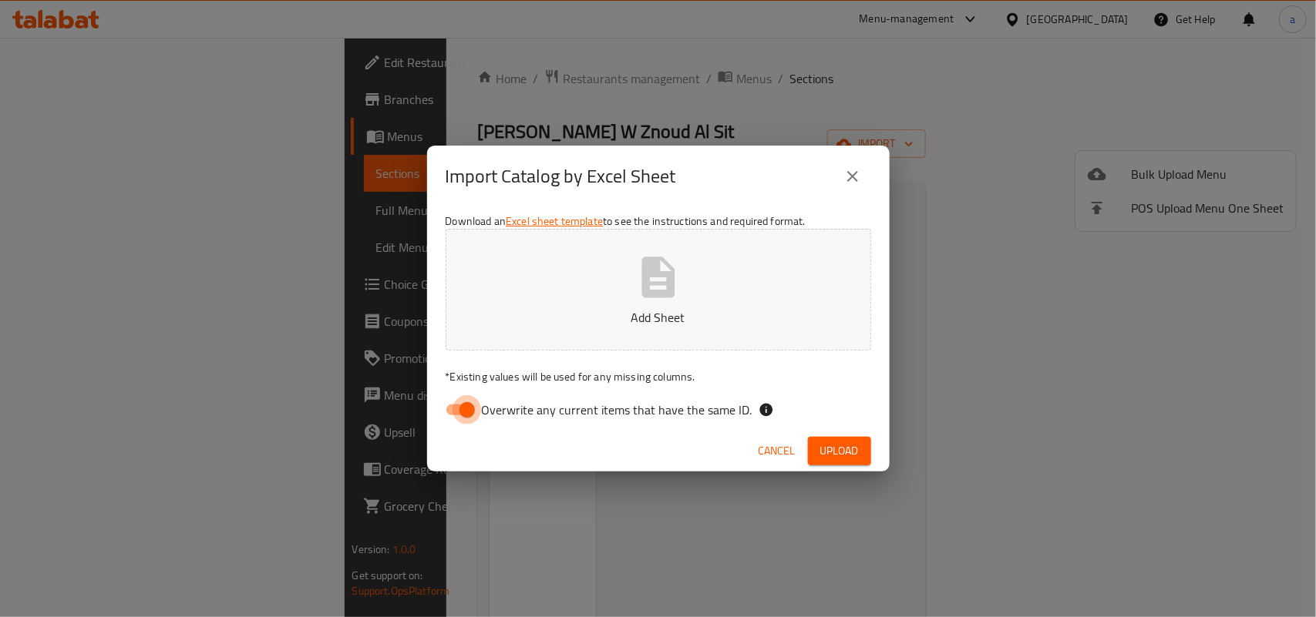
click at [449, 414] on input "Overwrite any current items that have the same ID." at bounding box center [467, 409] width 88 height 29
checkbox input "false"
click at [846, 456] on span "Upload" at bounding box center [839, 451] width 39 height 19
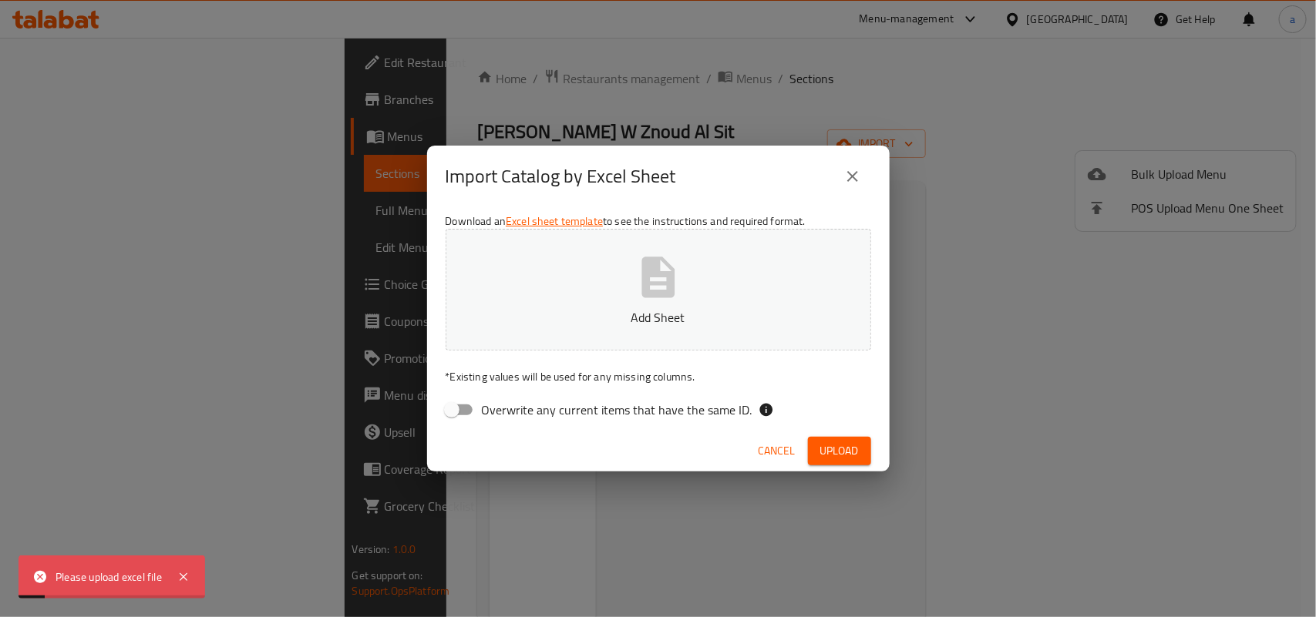
click at [614, 267] on button "Add Sheet" at bounding box center [657, 290] width 425 height 122
click at [834, 461] on span "Upload" at bounding box center [839, 451] width 39 height 19
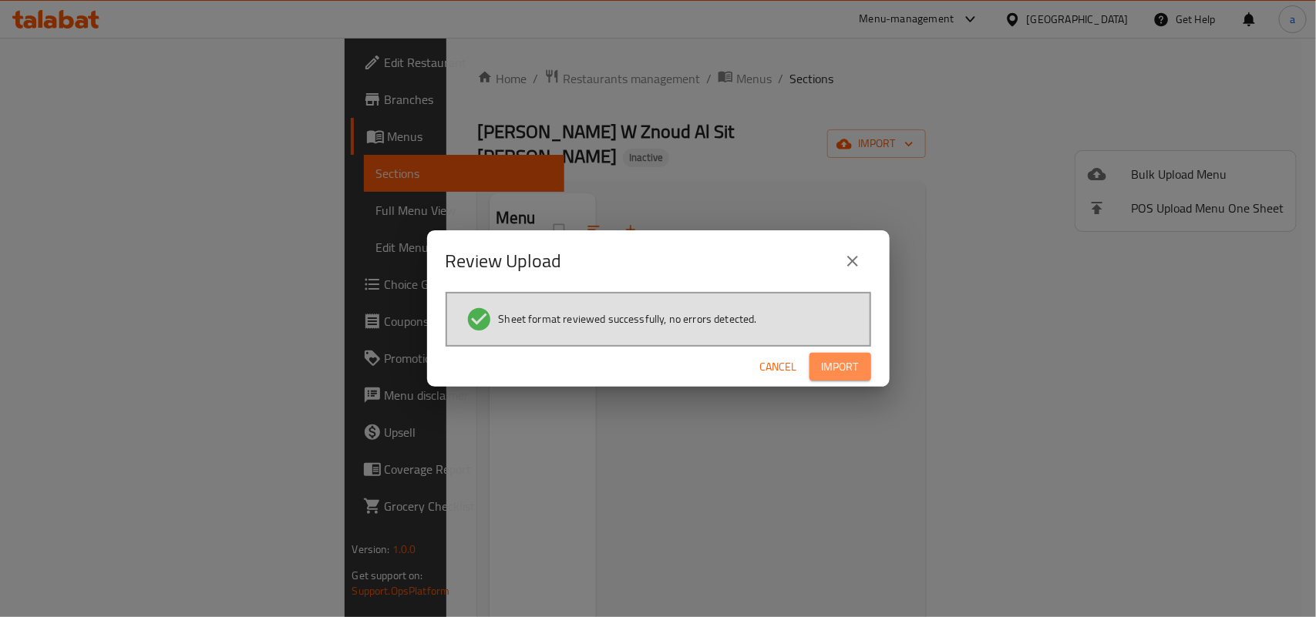
click at [829, 368] on span "Import" at bounding box center [840, 367] width 37 height 19
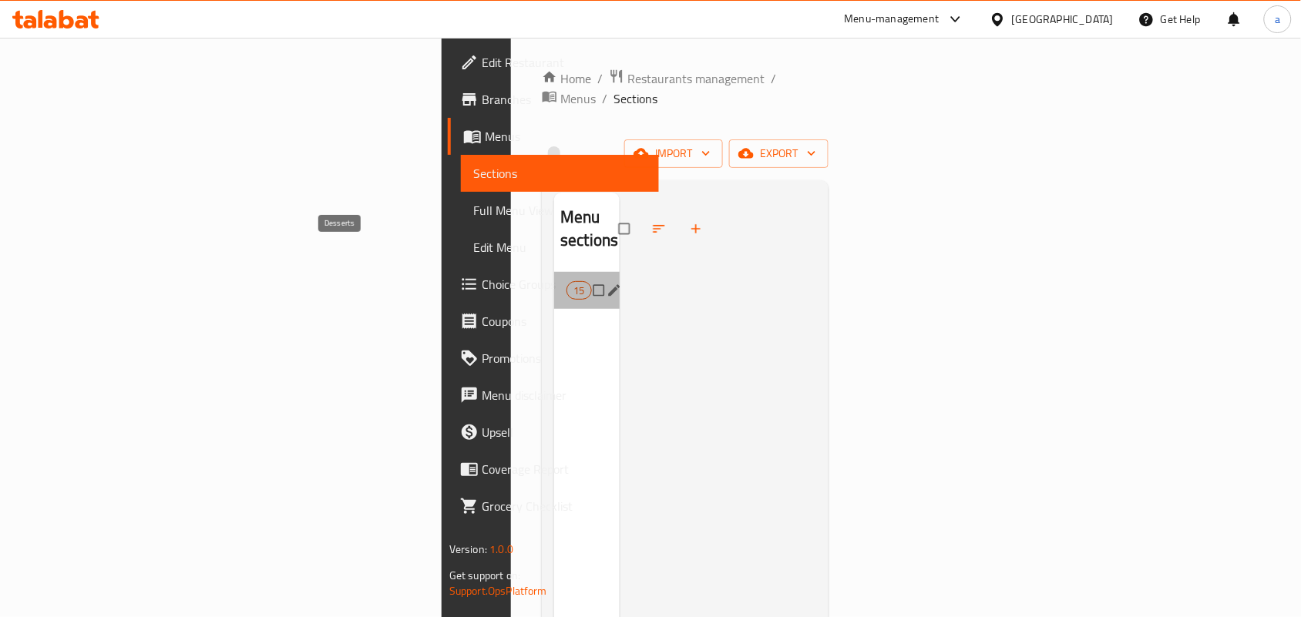
click at [566, 281] on span "Desserts" at bounding box center [566, 290] width 0 height 18
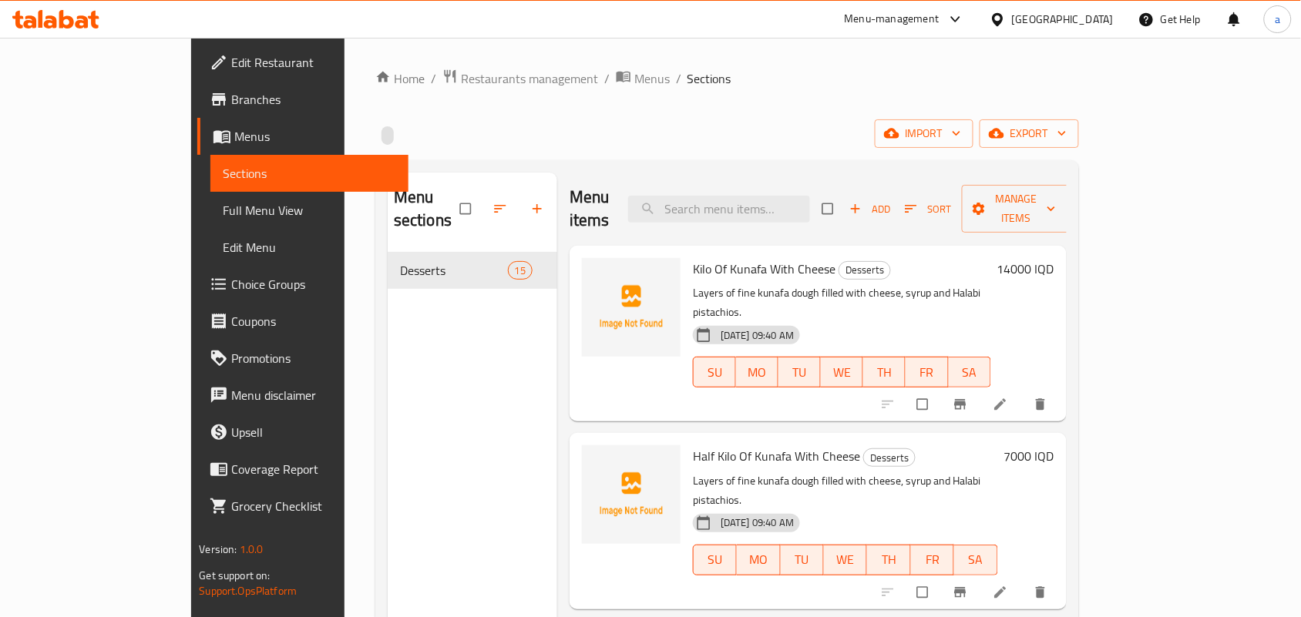
click at [223, 214] on span "Full Menu View" at bounding box center [309, 210] width 173 height 18
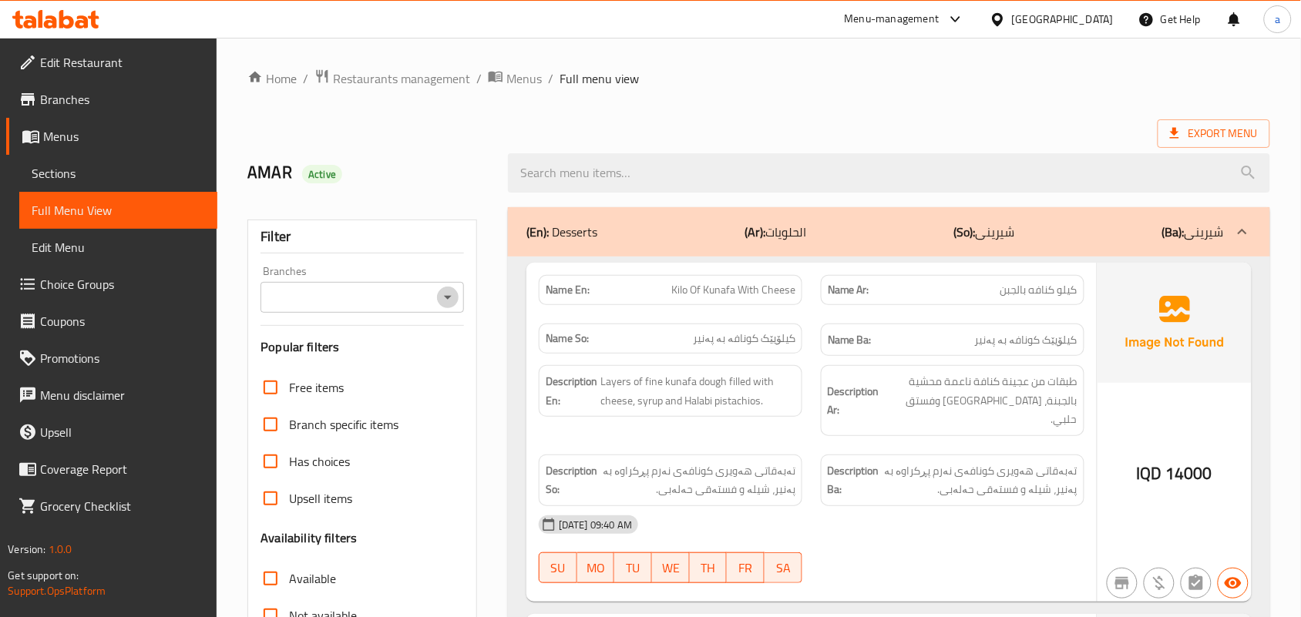
click at [449, 298] on icon "Open" at bounding box center [448, 297] width 18 height 18
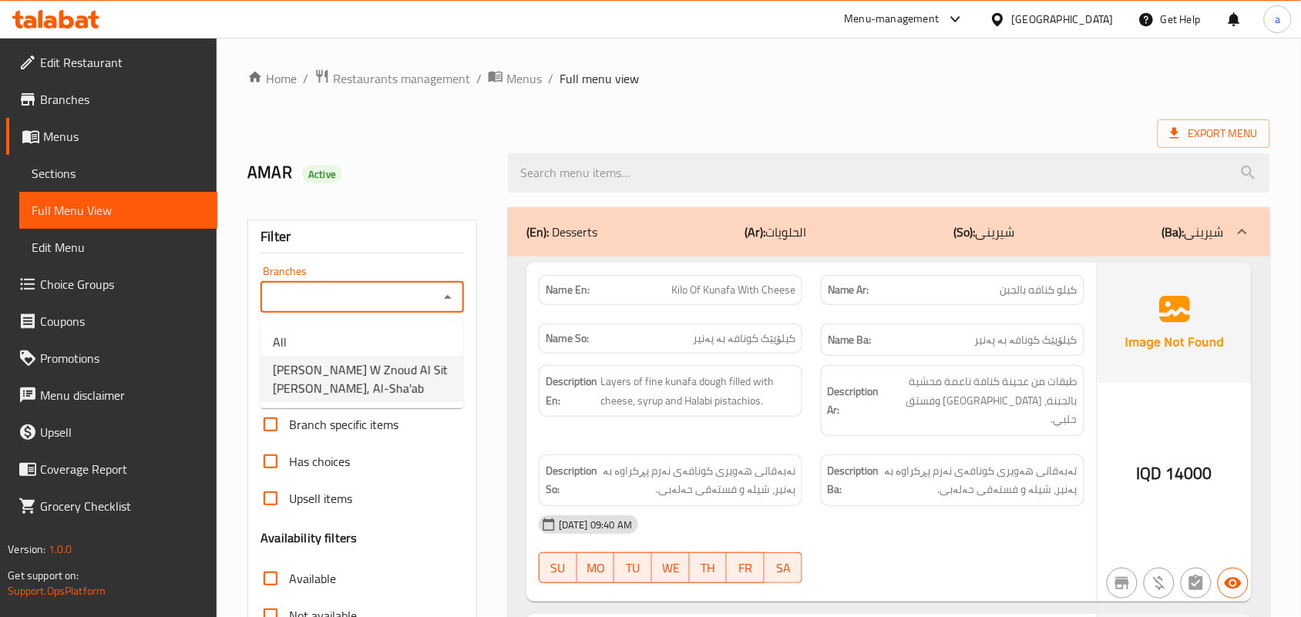
click at [379, 370] on span "Kunafa W Znoud Al Sit Ali Alagha, Al-Sha'ab" at bounding box center [362, 379] width 178 height 37
type input "Kunafa W Znoud Al Sit Ali Alagha, Al-Sha'ab"
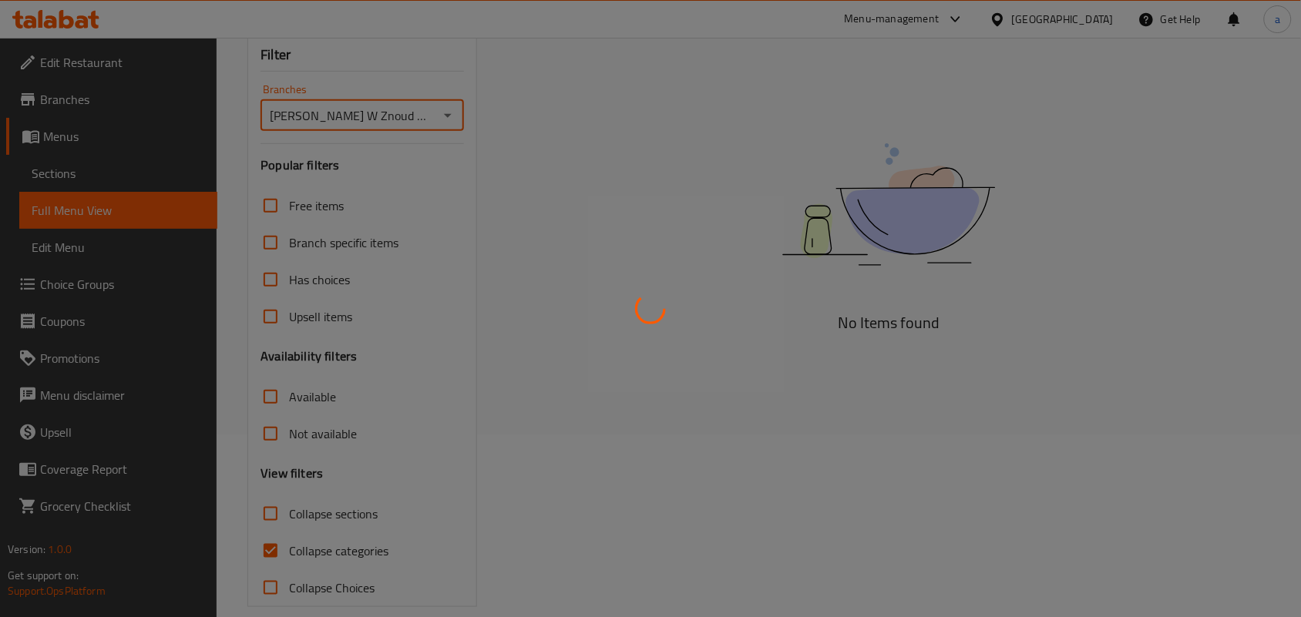
scroll to position [224, 0]
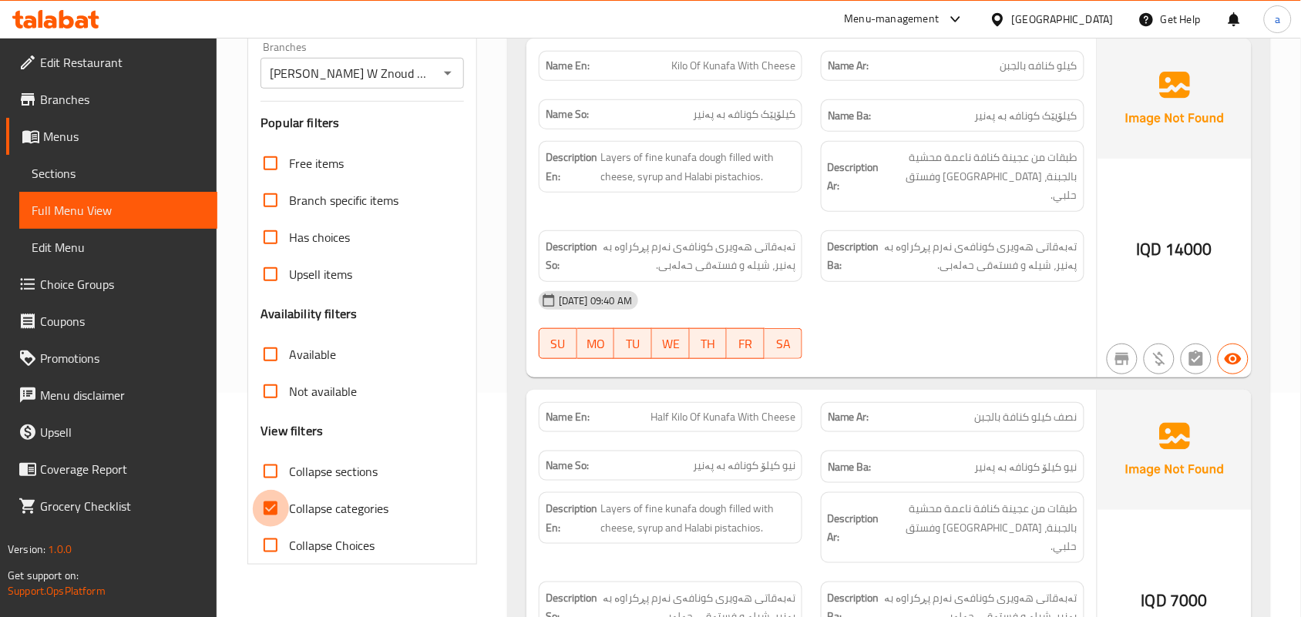
click at [272, 527] on input "Collapse categories" at bounding box center [270, 508] width 37 height 37
checkbox input "false"
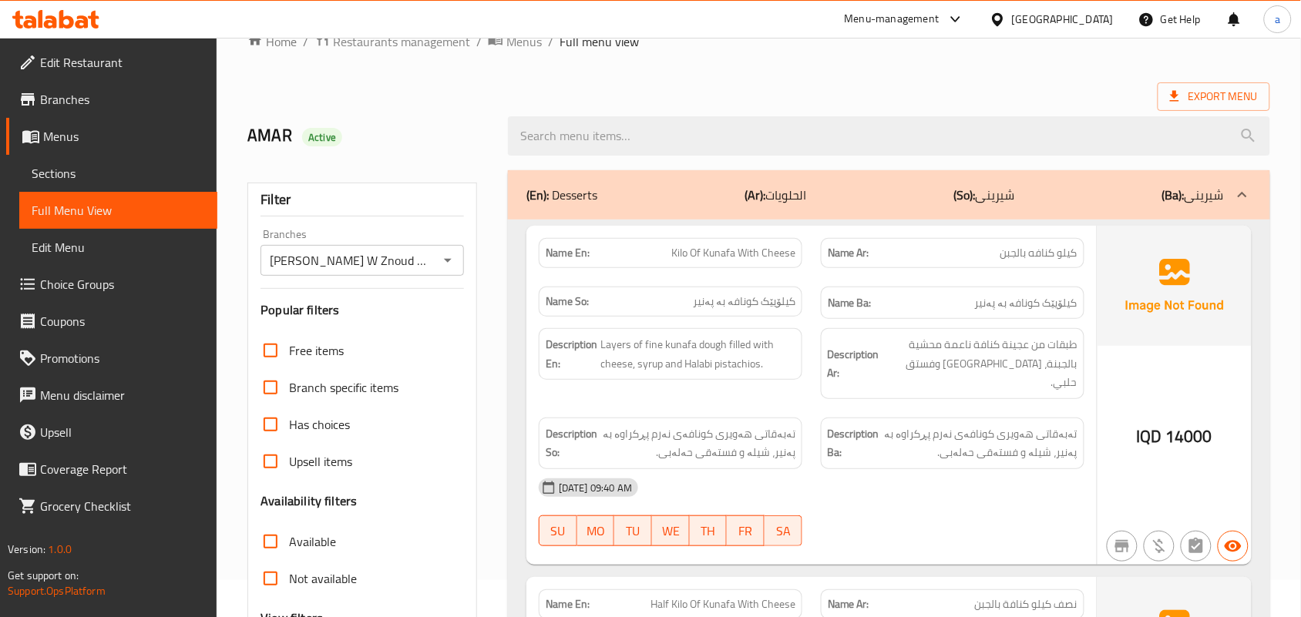
scroll to position [0, 0]
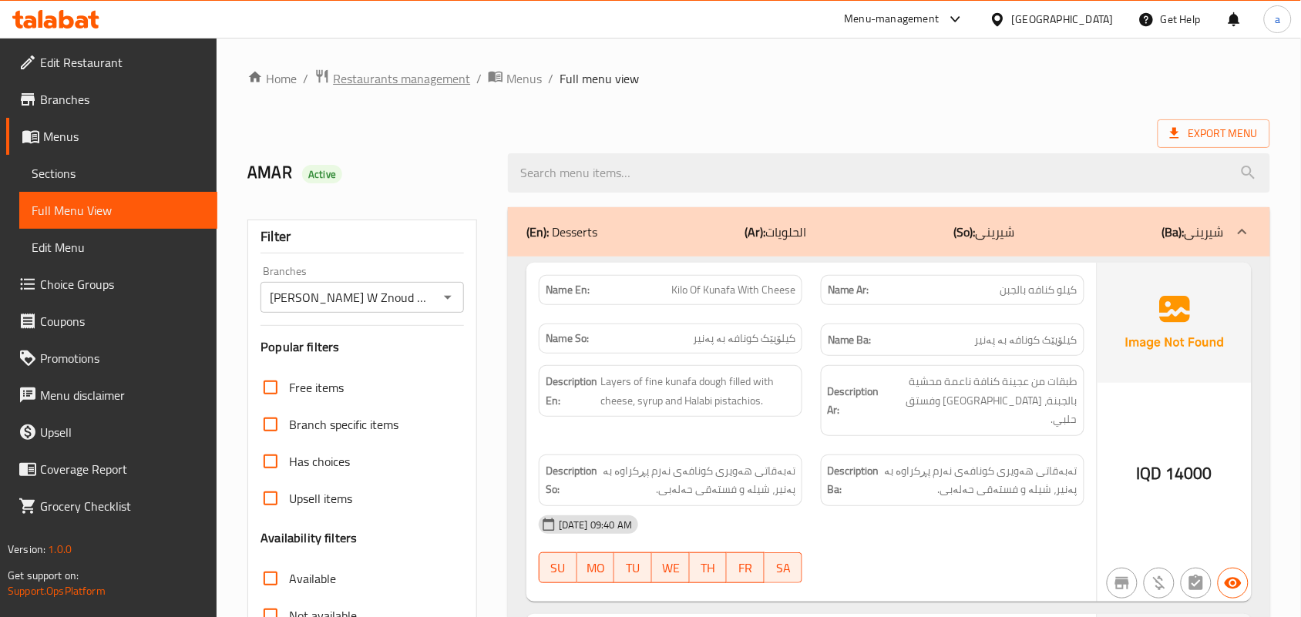
click at [421, 83] on span "Restaurants management" at bounding box center [401, 78] width 137 height 18
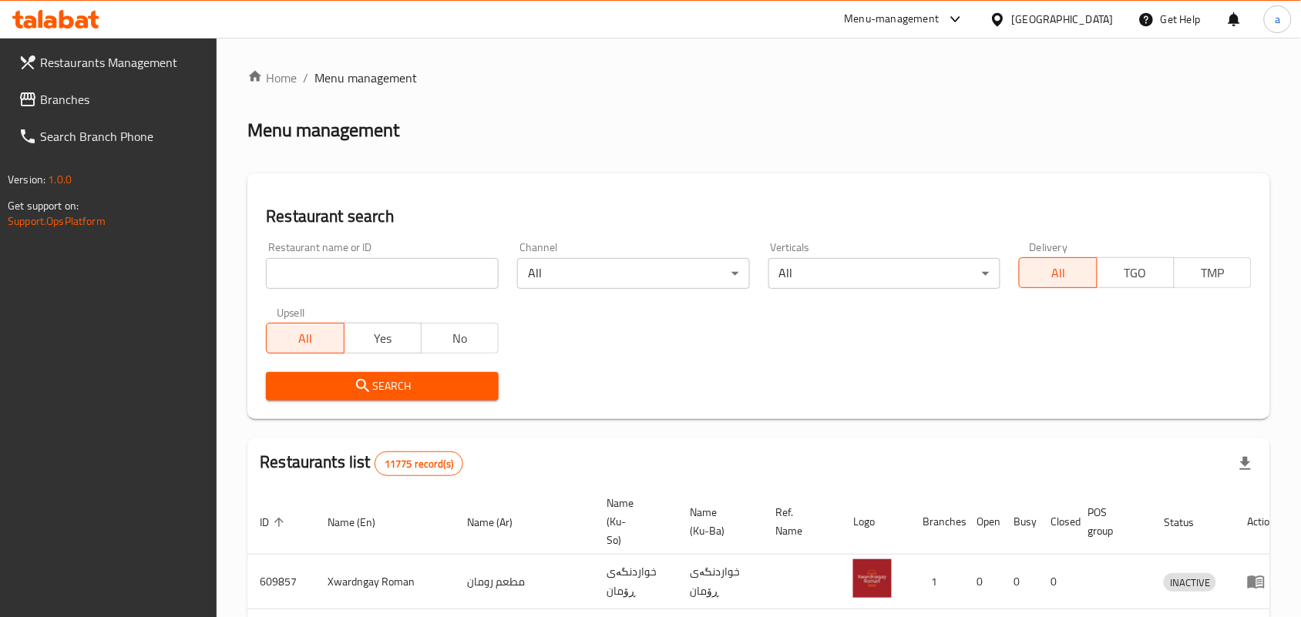
click at [391, 277] on input "search" at bounding box center [382, 273] width 233 height 31
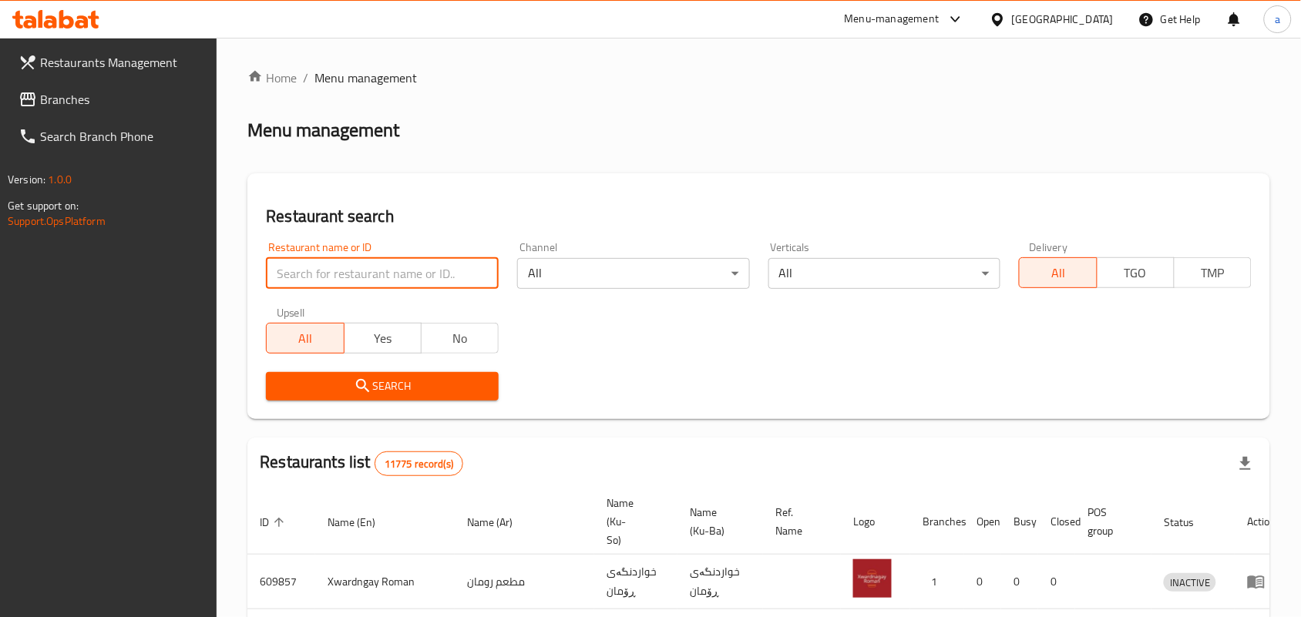
paste input "Bs Biryani"
type input "Bs Biryani"
click button "Search" at bounding box center [382, 386] width 233 height 29
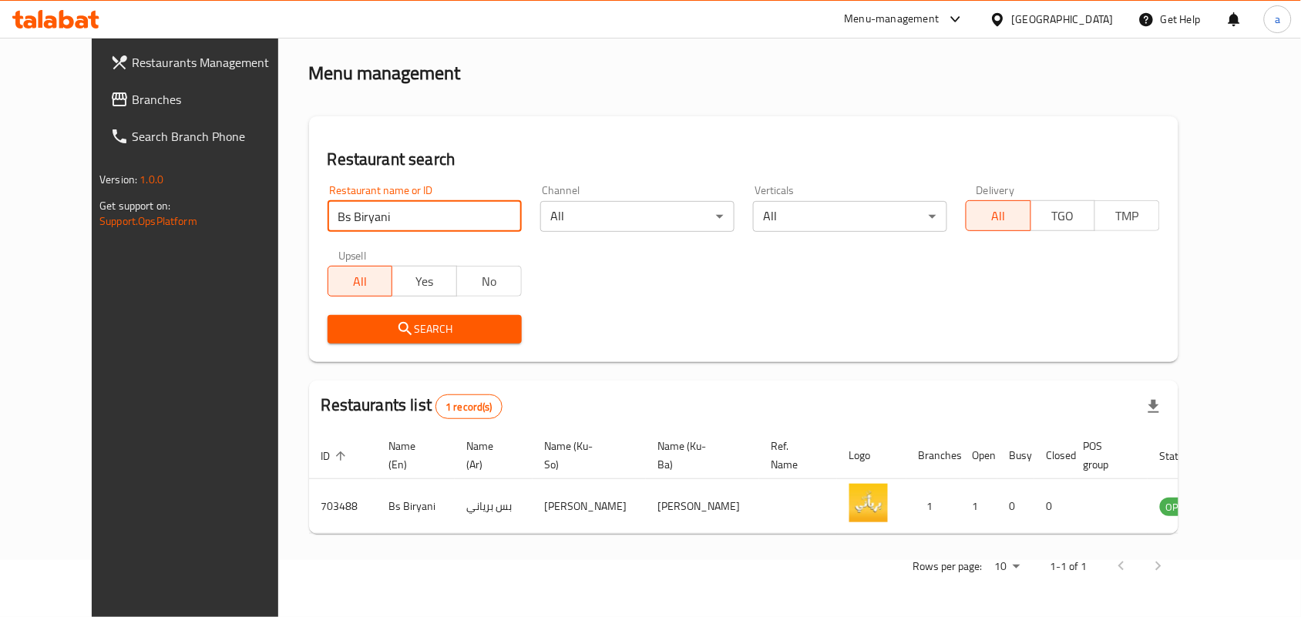
scroll to position [70, 0]
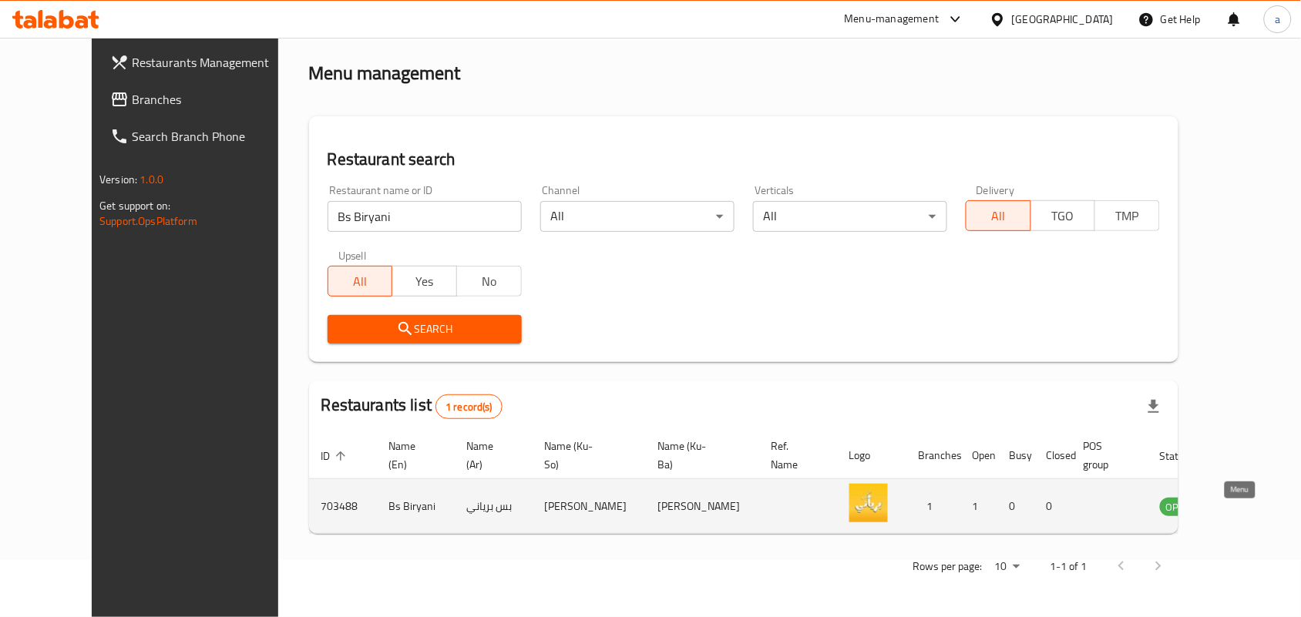
click at [1242, 505] on icon "enhanced table" at bounding box center [1250, 507] width 17 height 13
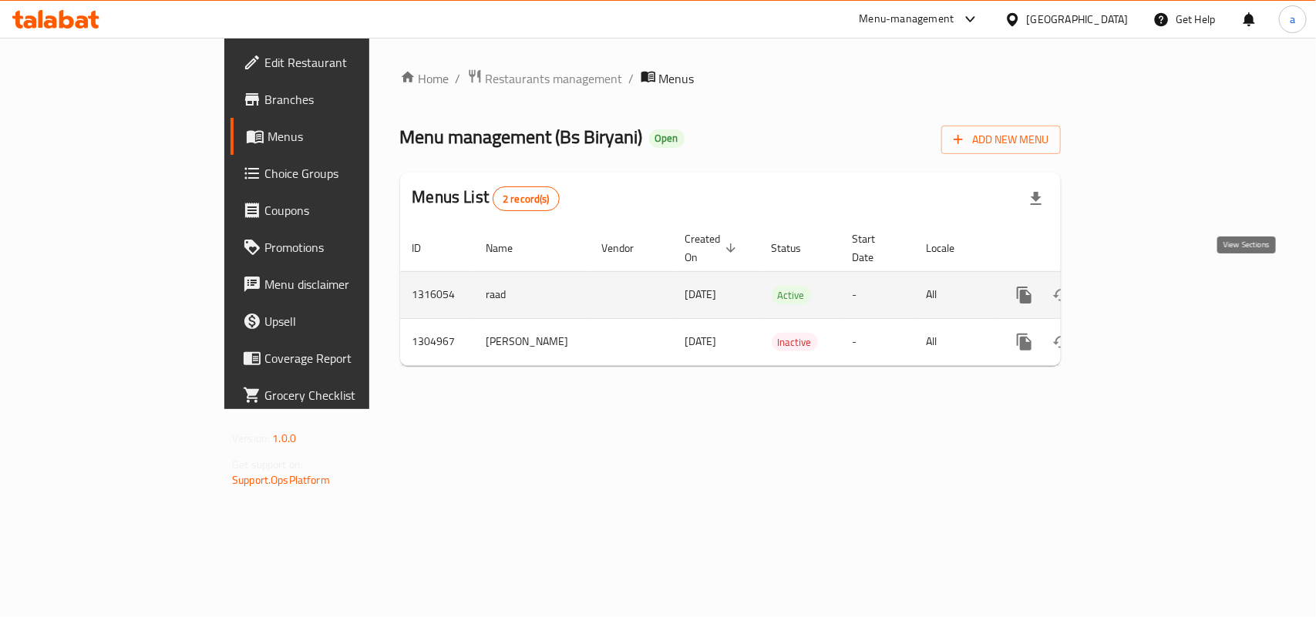
click at [1145, 286] on icon "enhanced table" at bounding box center [1135, 295] width 18 height 18
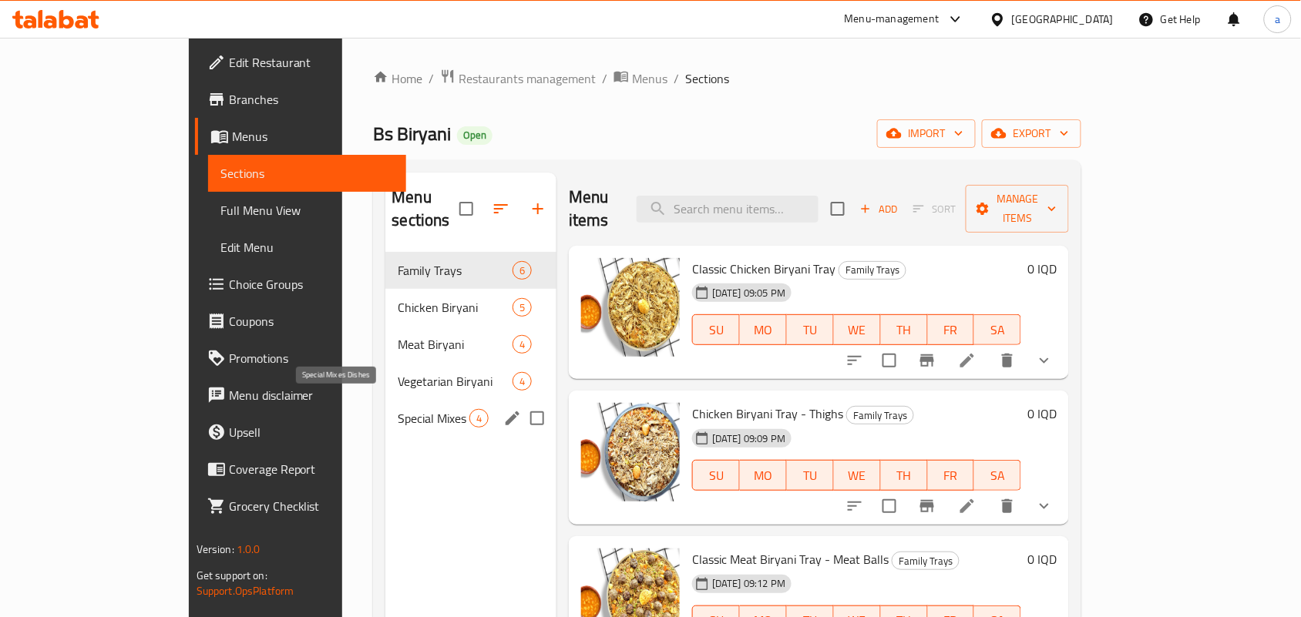
click at [401, 409] on span "Special Mixes Dishes" at bounding box center [434, 418] width 72 height 18
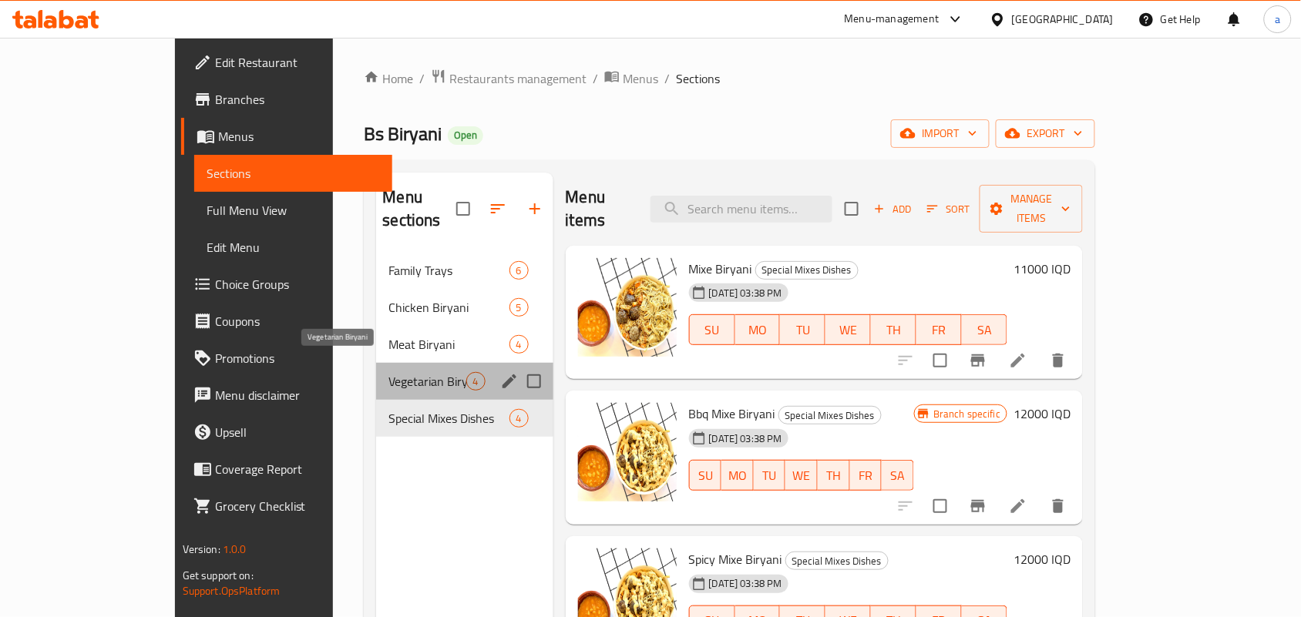
click at [388, 372] on span "Vegetarian Biryani" at bounding box center [426, 381] width 77 height 18
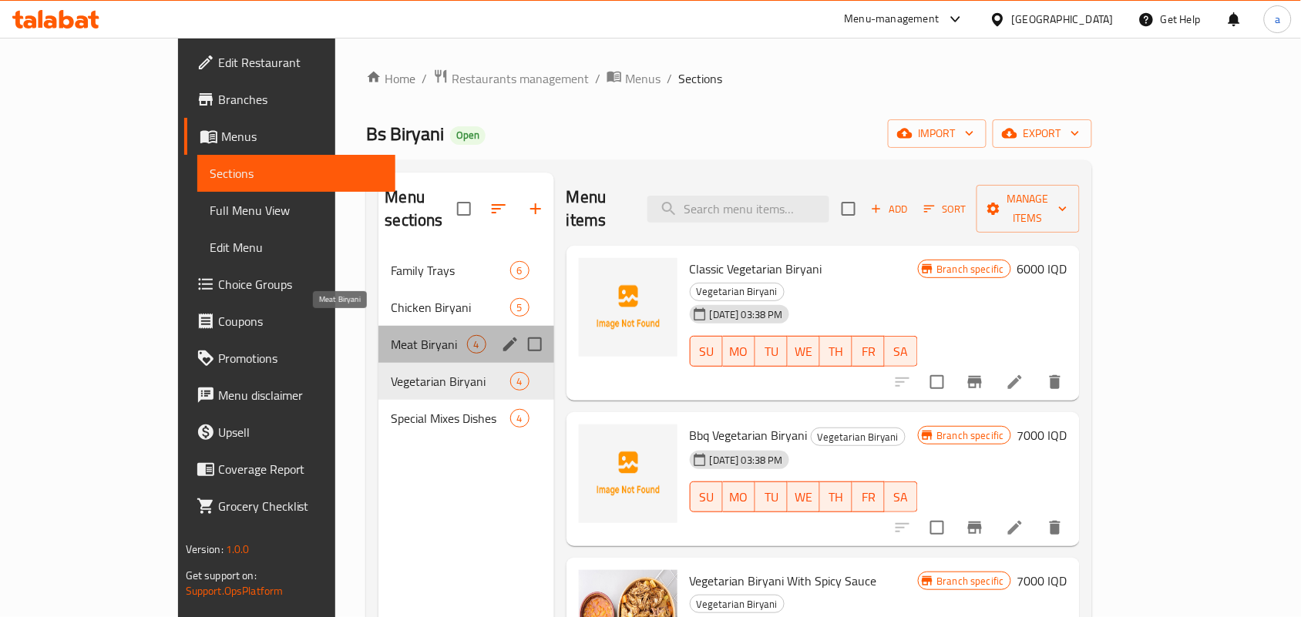
drag, startPoint x: 358, startPoint y: 321, endPoint x: 351, endPoint y: 298, distance: 23.6
click at [391, 335] on span "Meat Biryani" at bounding box center [429, 344] width 76 height 18
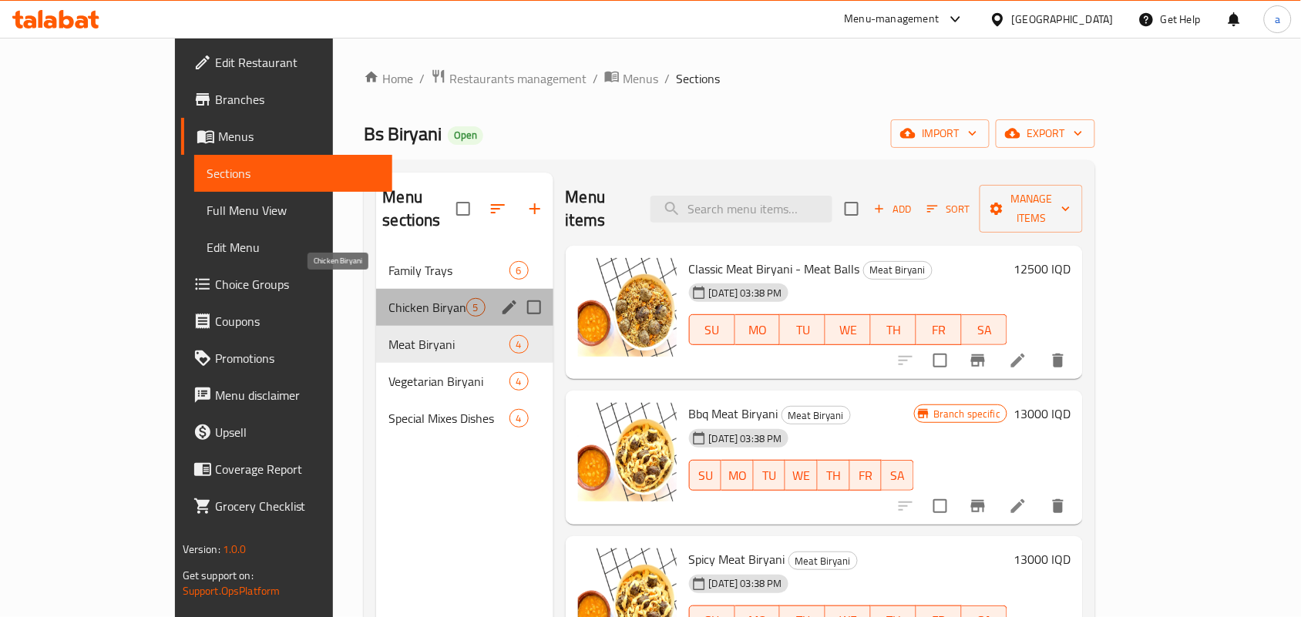
click at [388, 298] on span "Chicken Biryani" at bounding box center [426, 307] width 77 height 18
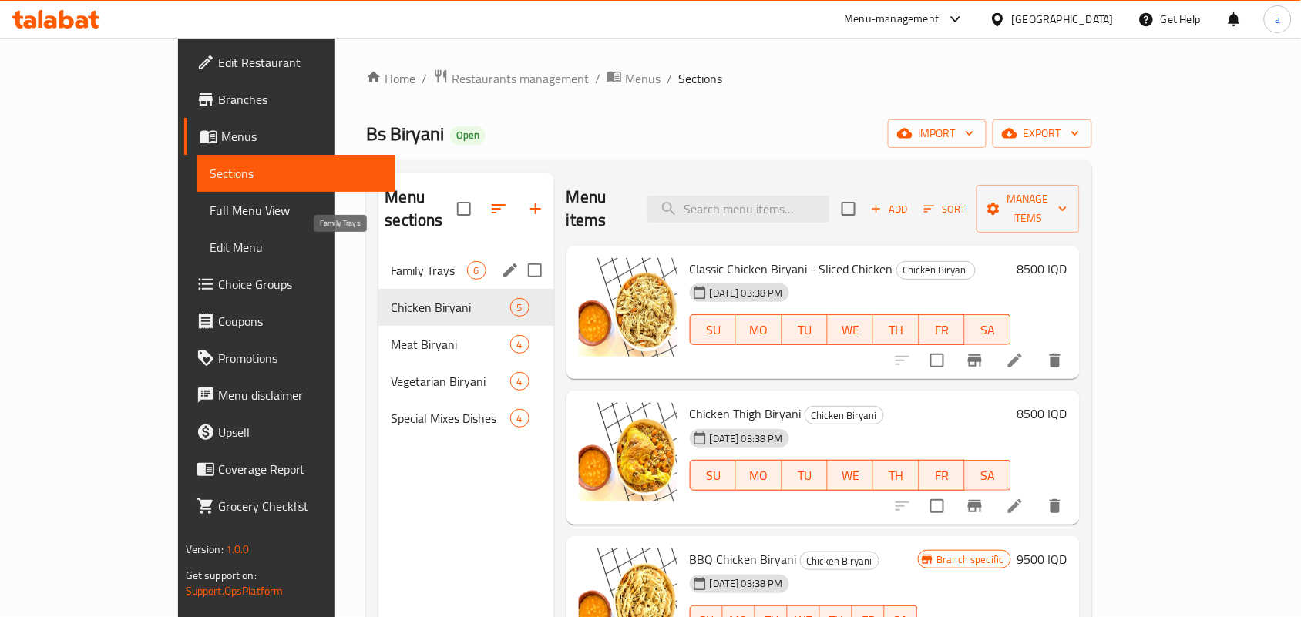
click at [391, 261] on span "Family Trays" at bounding box center [429, 270] width 76 height 18
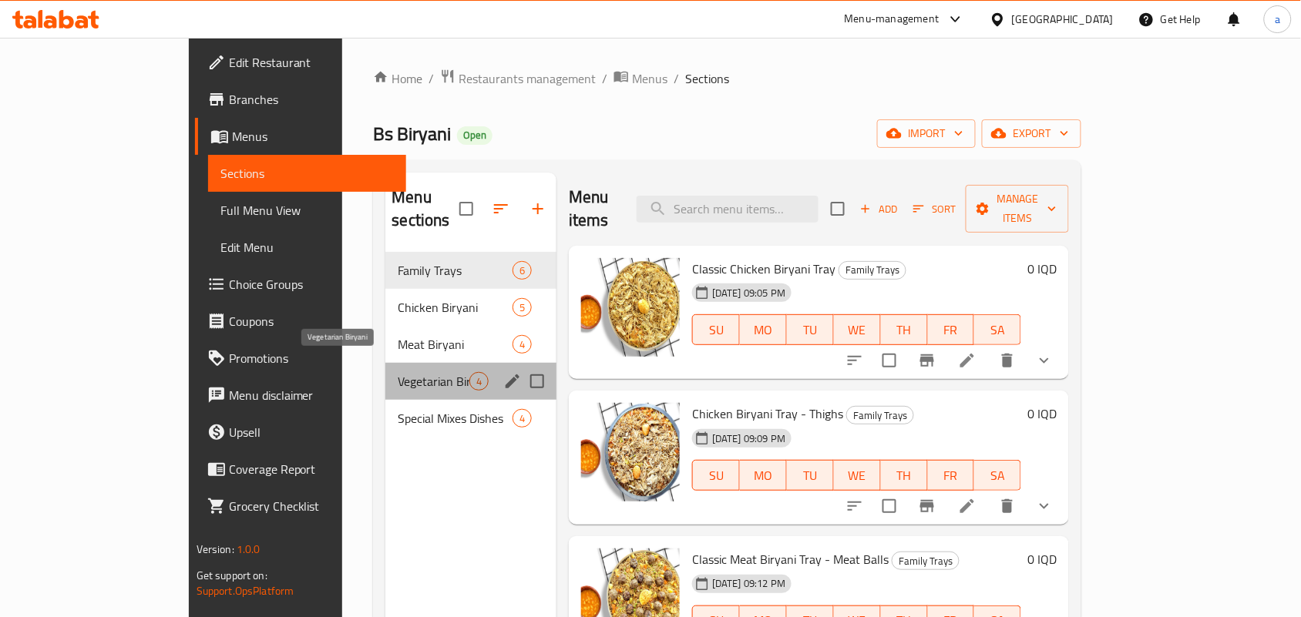
click at [398, 372] on span "Vegetarian Biryani" at bounding box center [434, 381] width 72 height 18
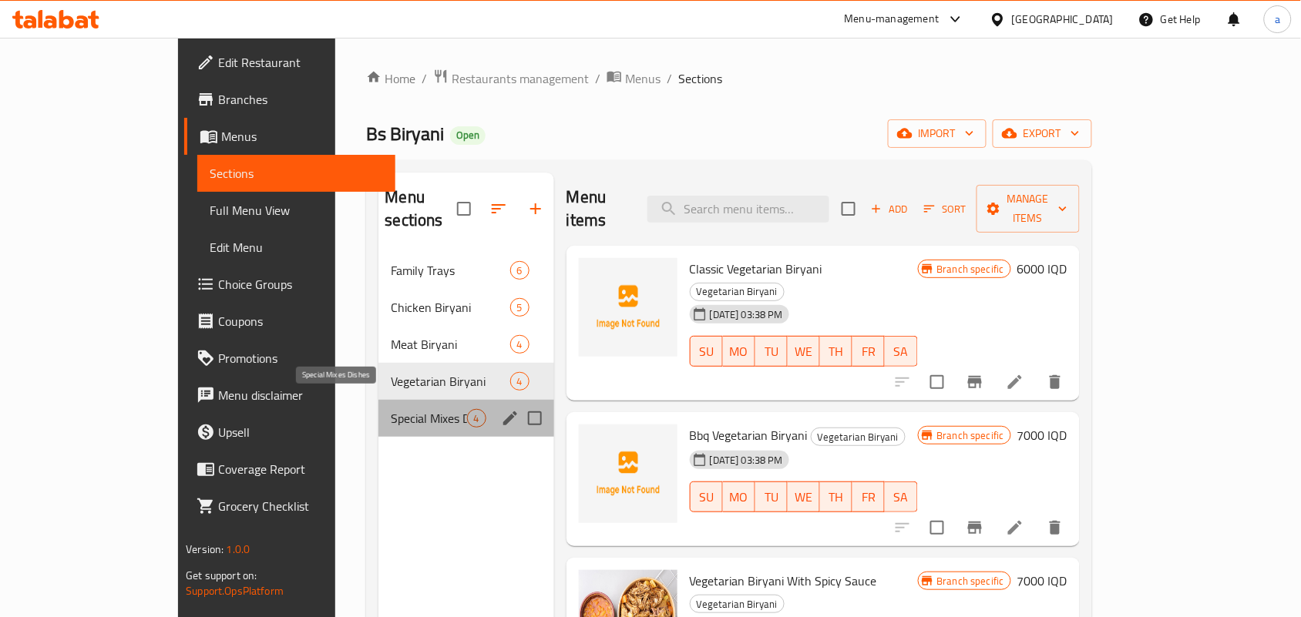
click at [391, 409] on span "Special Mixes Dishes" at bounding box center [429, 418] width 76 height 18
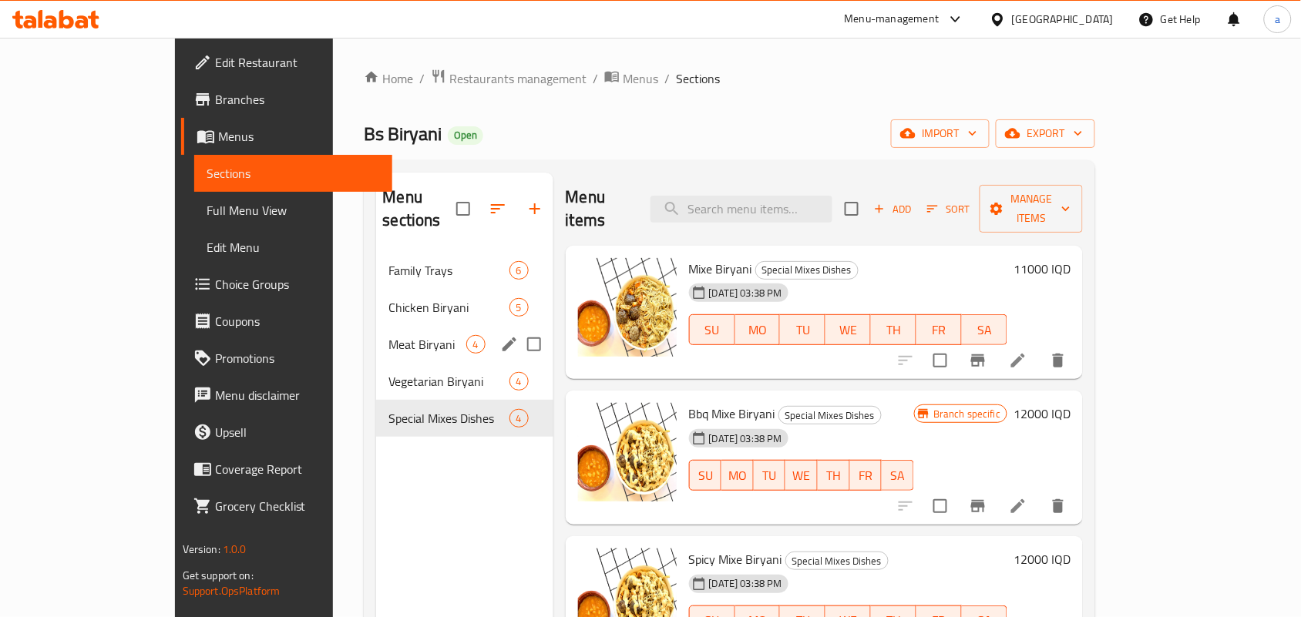
click at [376, 341] on div "Meat Biryani 4" at bounding box center [464, 344] width 177 height 37
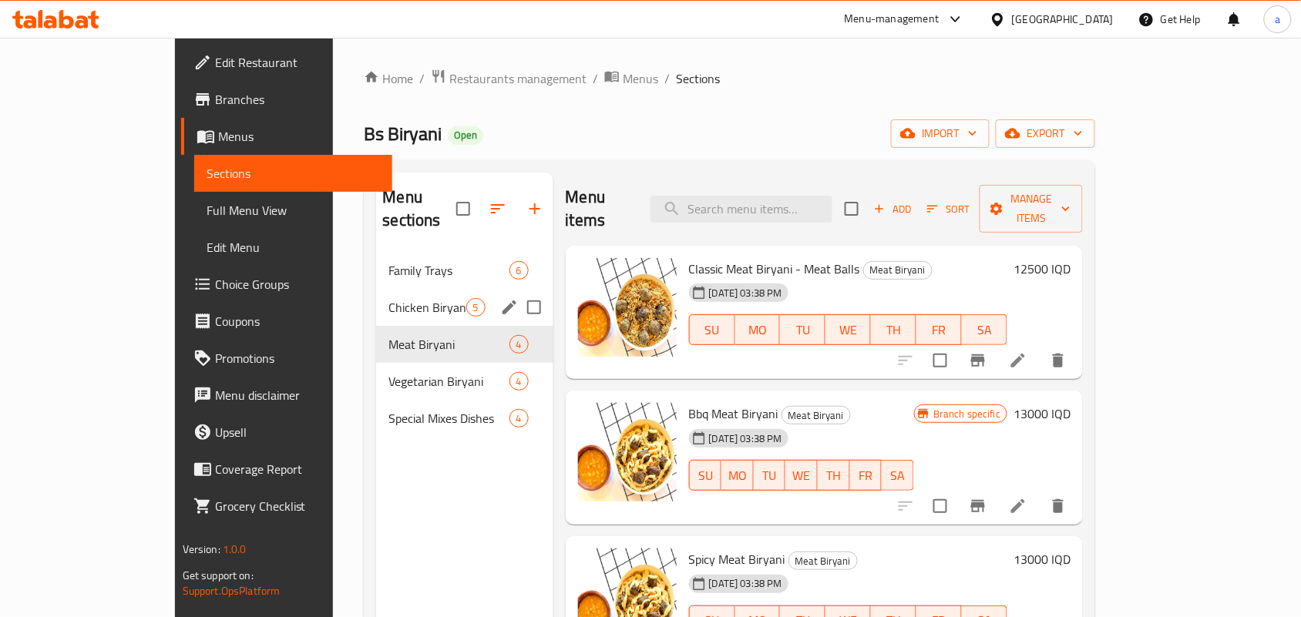
click at [388, 298] on span "Chicken Biryani" at bounding box center [426, 307] width 77 height 18
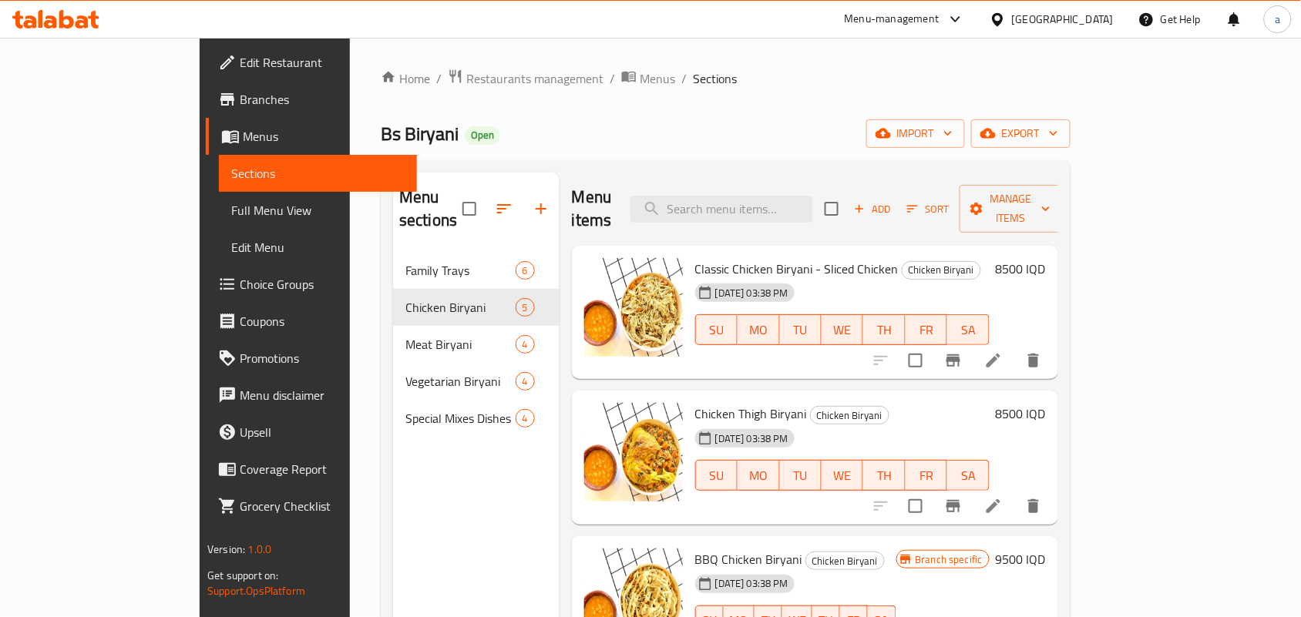
click at [536, 203] on icon "button" at bounding box center [541, 208] width 11 height 11
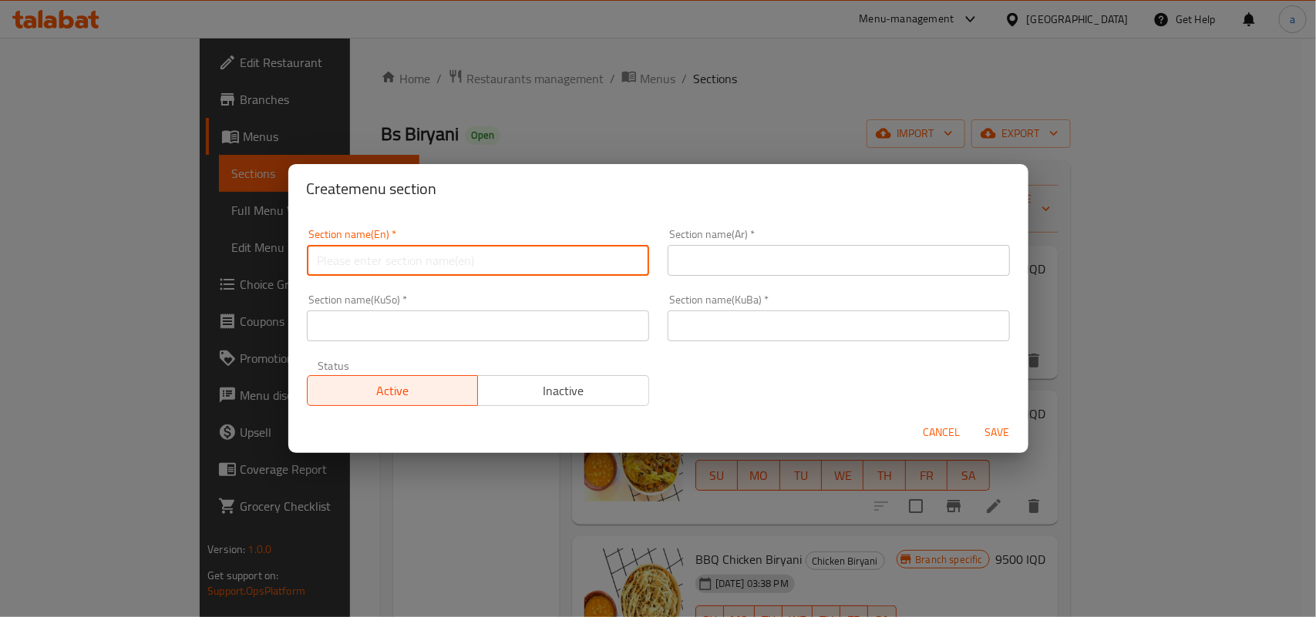
click at [438, 266] on input "text" at bounding box center [478, 260] width 342 height 31
type input "Drinks"
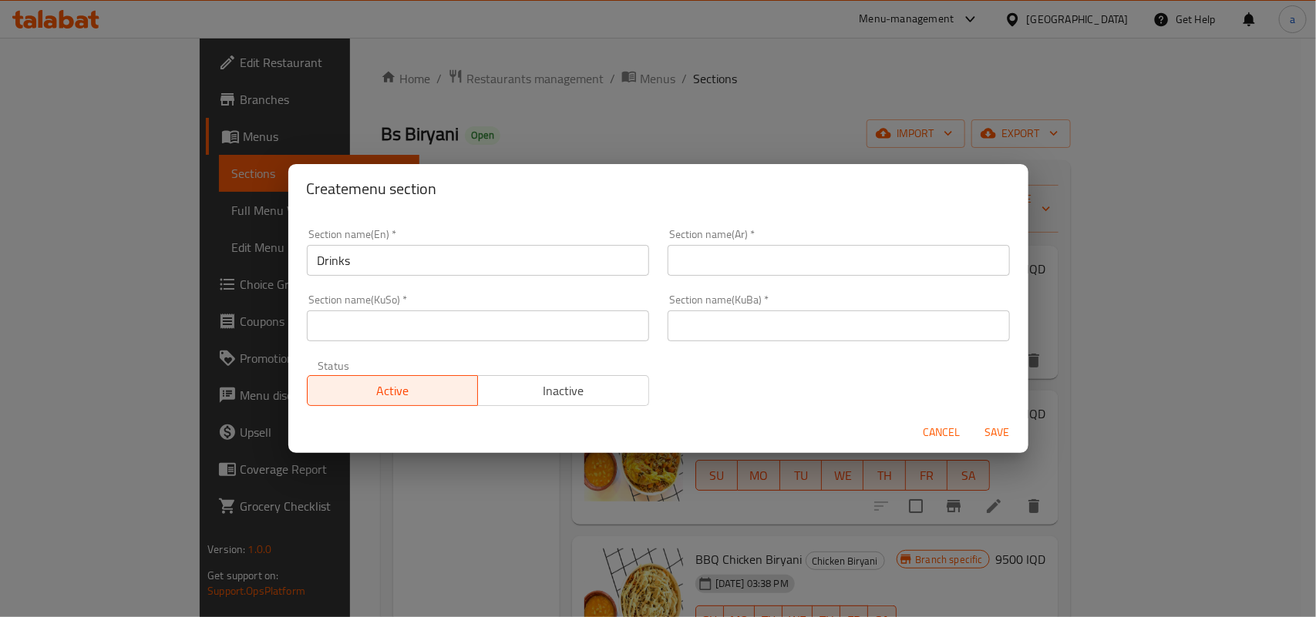
click at [757, 276] on div "Section name(Ar)   * Section name(Ar) *" at bounding box center [838, 253] width 361 height 66
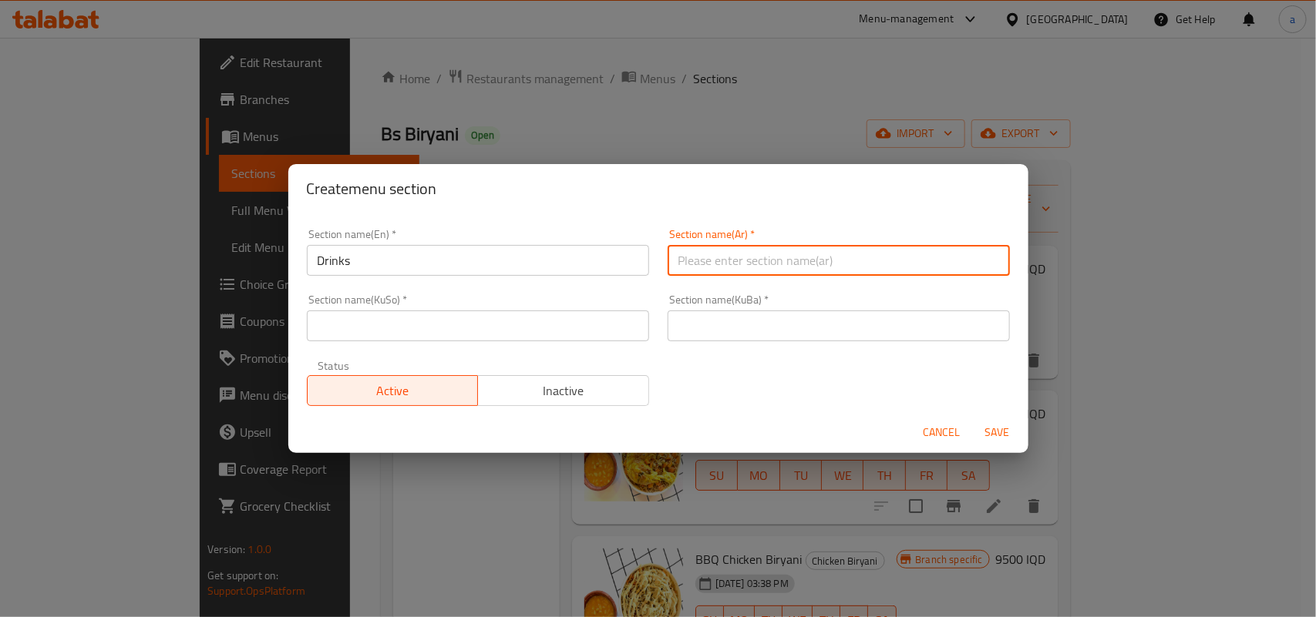
click at [765, 270] on input "text" at bounding box center [838, 260] width 342 height 31
type input "المشروبات"
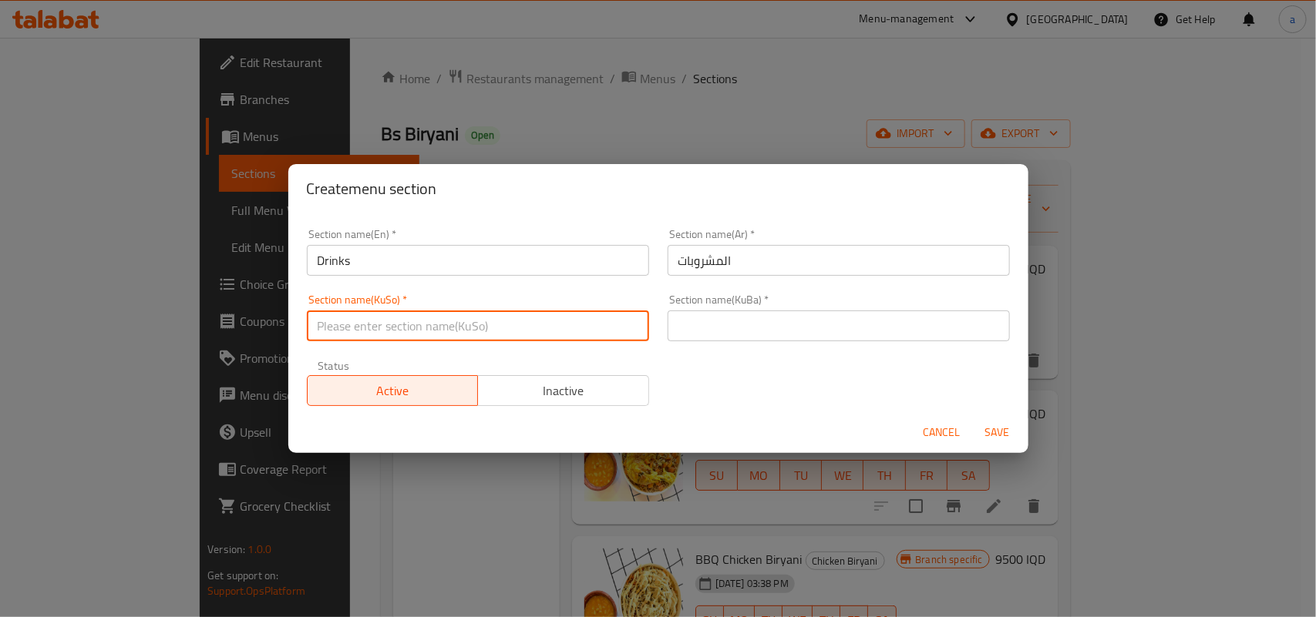
click at [613, 329] on input "text" at bounding box center [478, 326] width 342 height 31
type input "خواردنەوەکان"
click at [356, 338] on input "خواردنەوەکان" at bounding box center [478, 326] width 342 height 31
drag, startPoint x: 356, startPoint y: 338, endPoint x: 397, endPoint y: 334, distance: 41.0
click at [356, 338] on input "خواردنەوەکان" at bounding box center [478, 326] width 342 height 31
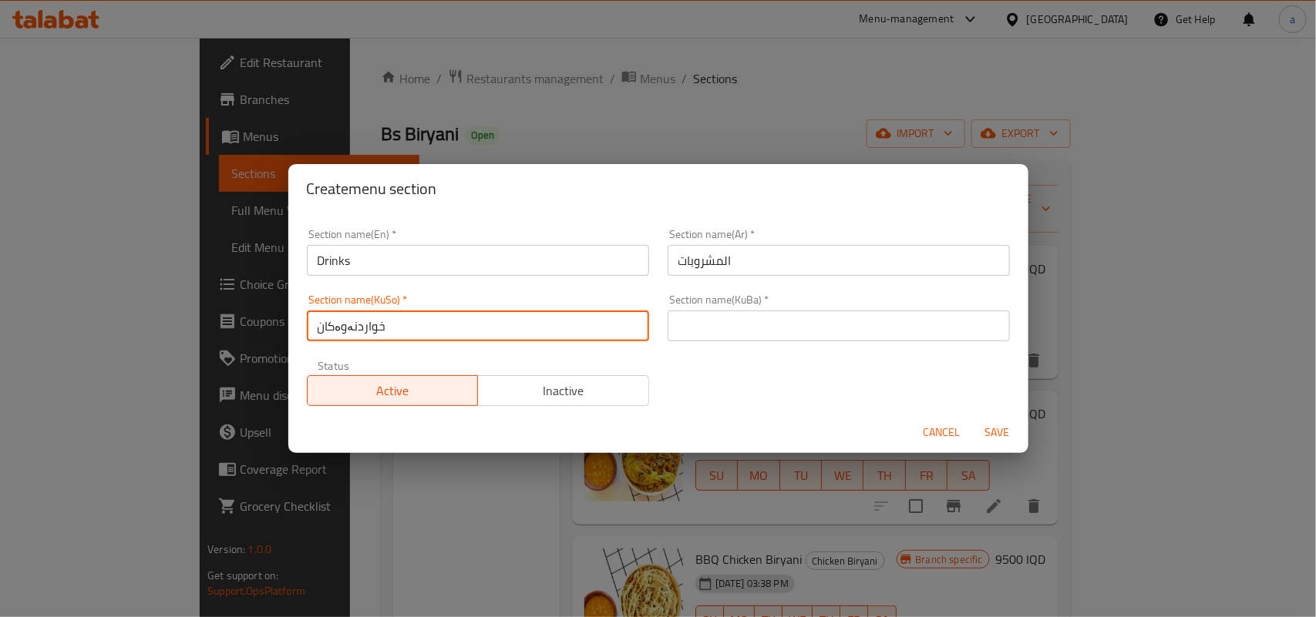
click at [724, 337] on input "text" at bounding box center [838, 326] width 342 height 31
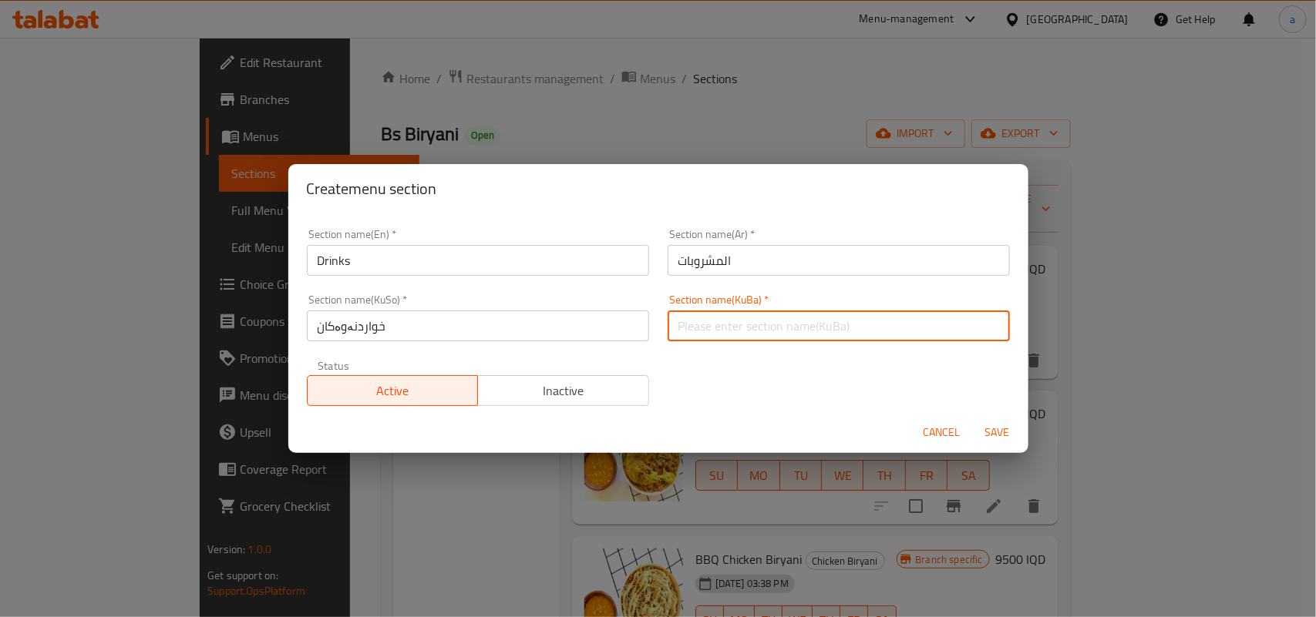
paste input "خواردنەوەکان"
type input "خواردنەوەکان"
click at [985, 432] on span "Save" at bounding box center [997, 432] width 37 height 19
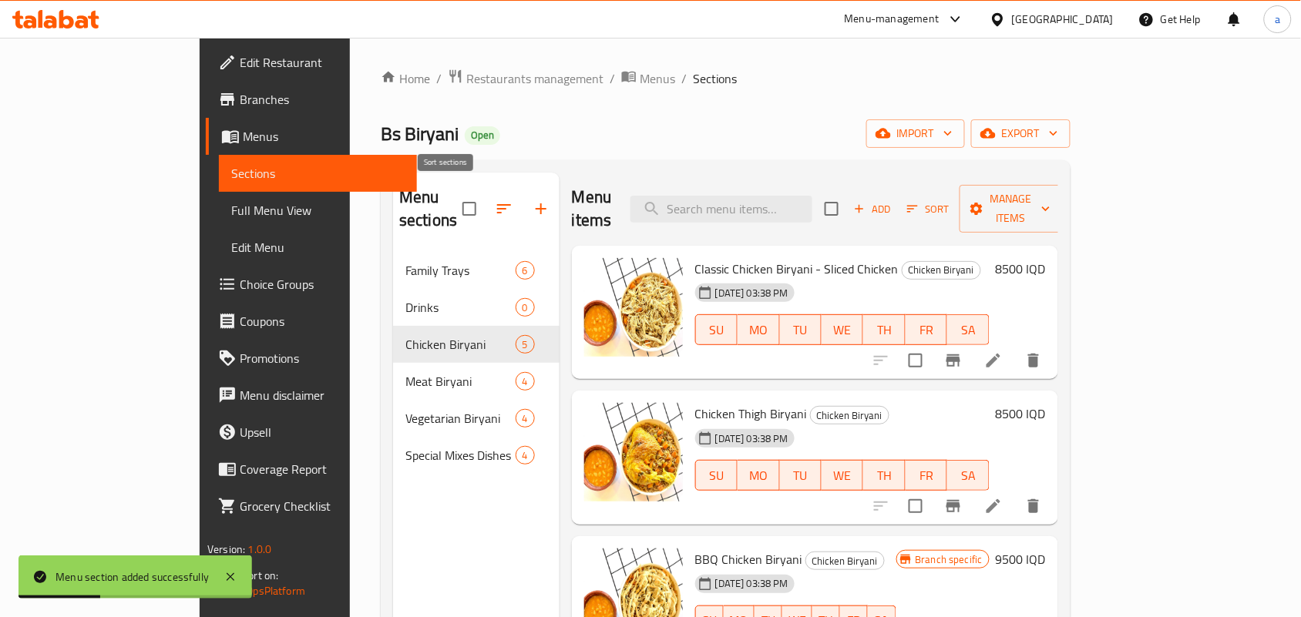
click at [495, 200] on icon "button" at bounding box center [504, 209] width 18 height 18
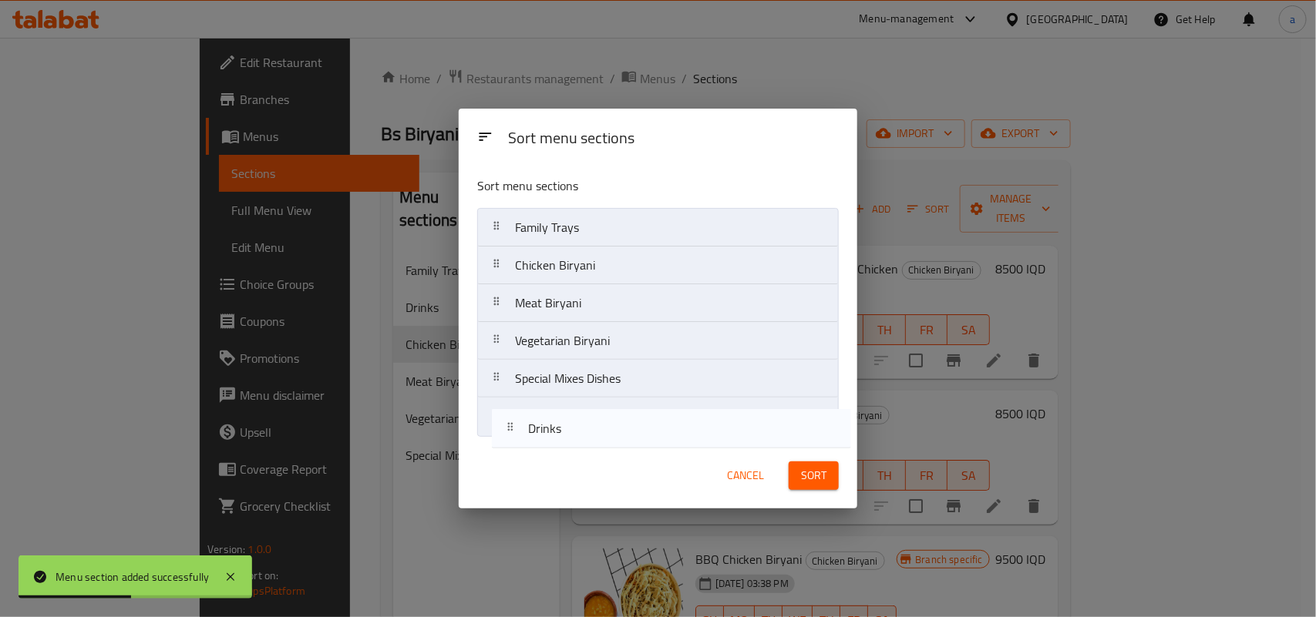
drag, startPoint x: 544, startPoint y: 264, endPoint x: 557, endPoint y: 436, distance: 173.1
click at [557, 436] on nav "Family Trays Drinks Chicken Biryani Meat Biryani Vegetarian Biryani Special Mix…" at bounding box center [657, 323] width 361 height 230
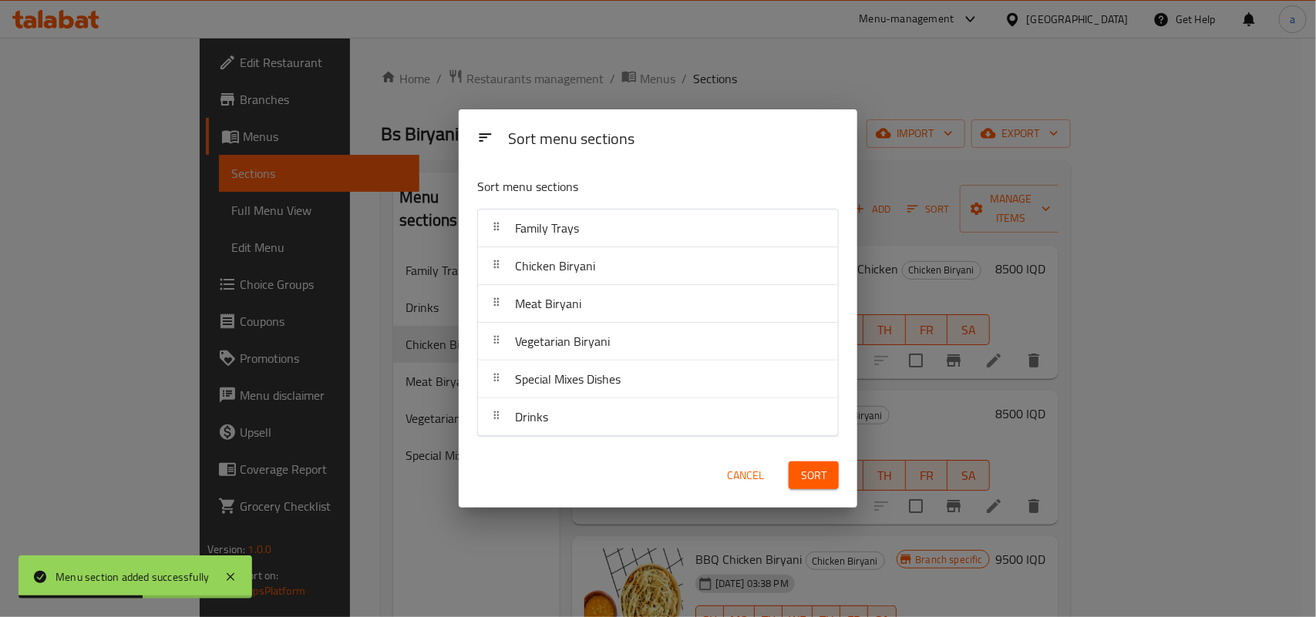
click at [819, 470] on span "Sort" at bounding box center [813, 475] width 25 height 19
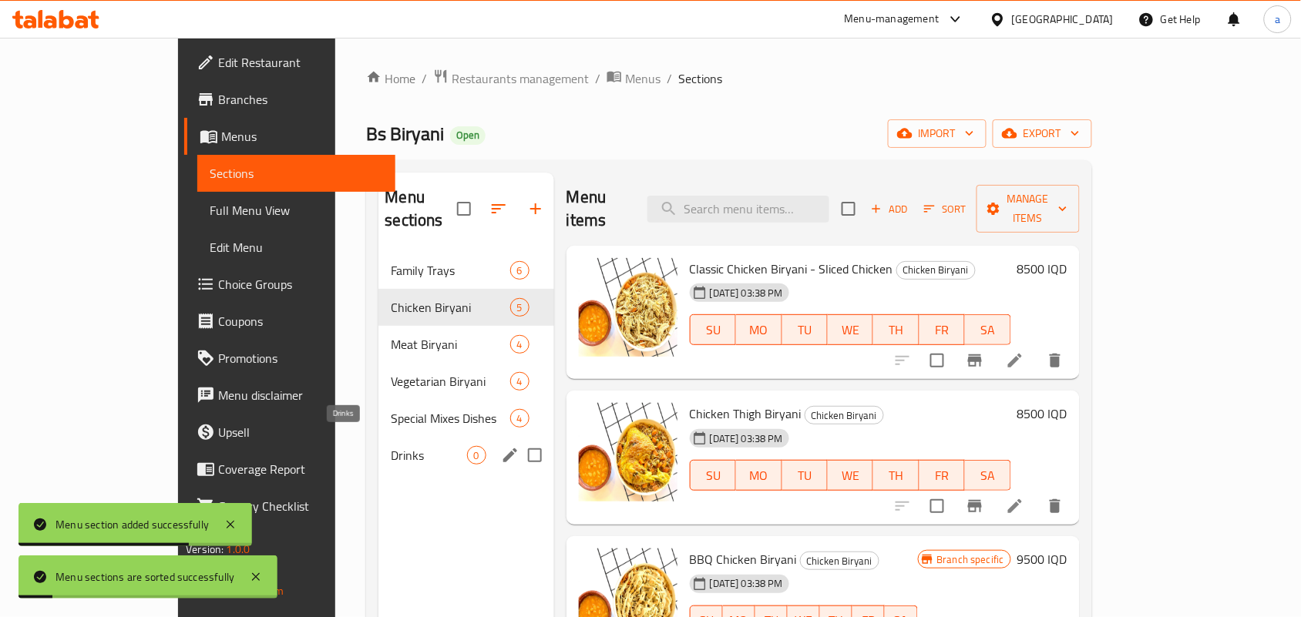
click at [391, 449] on span "Drinks" at bounding box center [429, 455] width 76 height 18
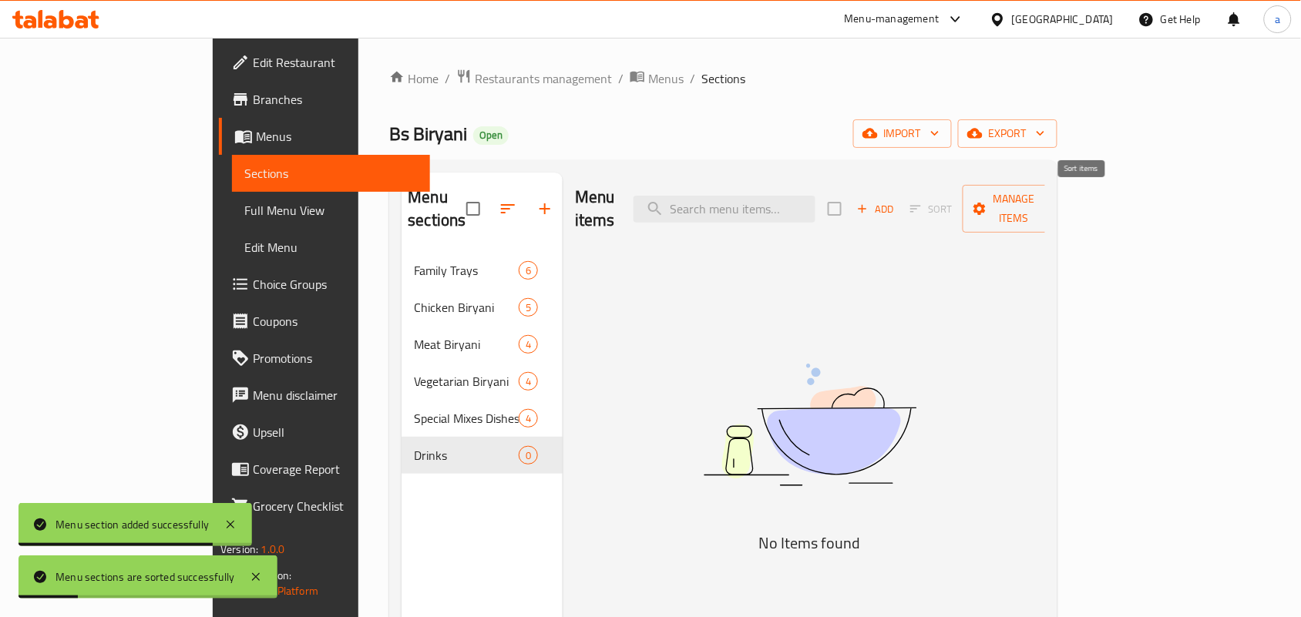
click at [896, 200] on span "Add" at bounding box center [876, 209] width 42 height 18
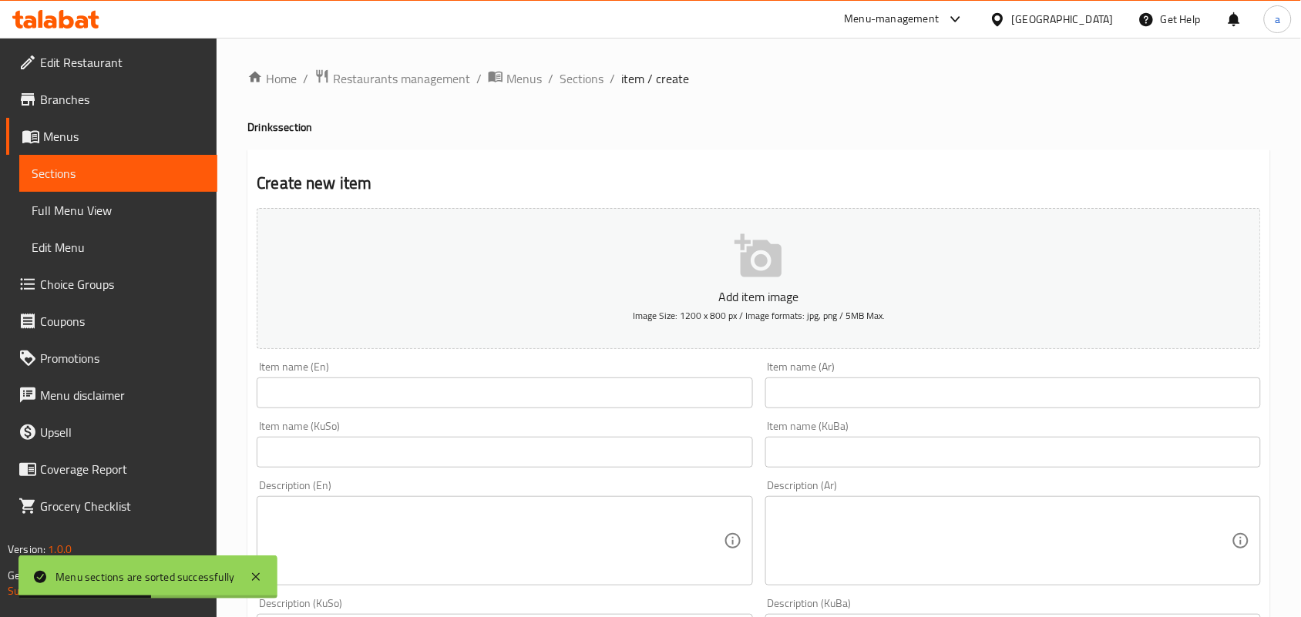
drag, startPoint x: 592, startPoint y: 468, endPoint x: 698, endPoint y: 398, distance: 127.0
click at [592, 468] on input "text" at bounding box center [505, 452] width 496 height 31
paste input "بیپسی"
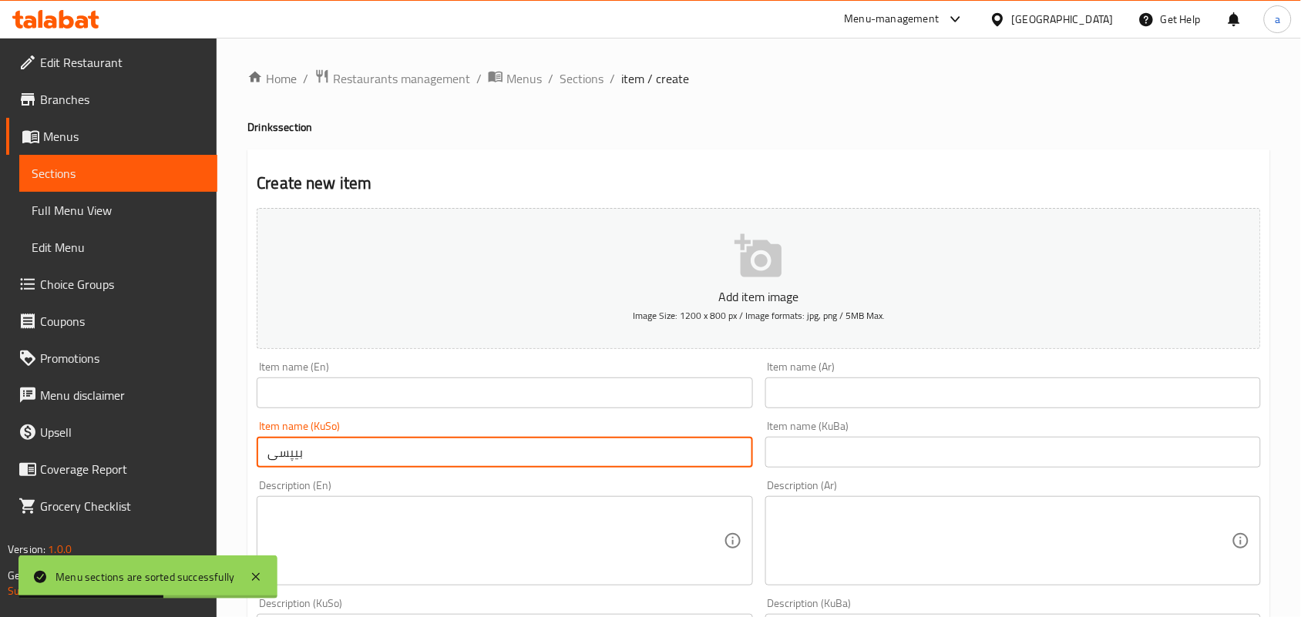
type input "بیپسی"
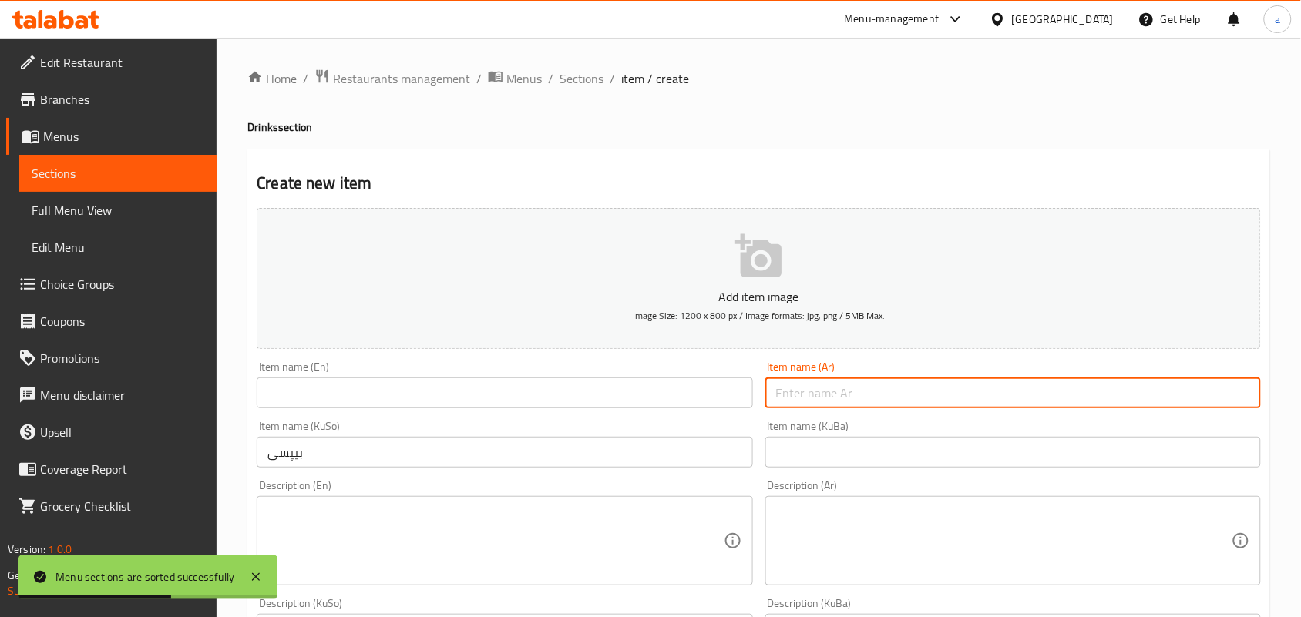
click at [876, 408] on input "text" at bounding box center [1013, 393] width 496 height 31
paste input "بيبسي"
type input "بيبسي"
click at [580, 386] on div "Item name (En) Item name (En)" at bounding box center [505, 384] width 496 height 47
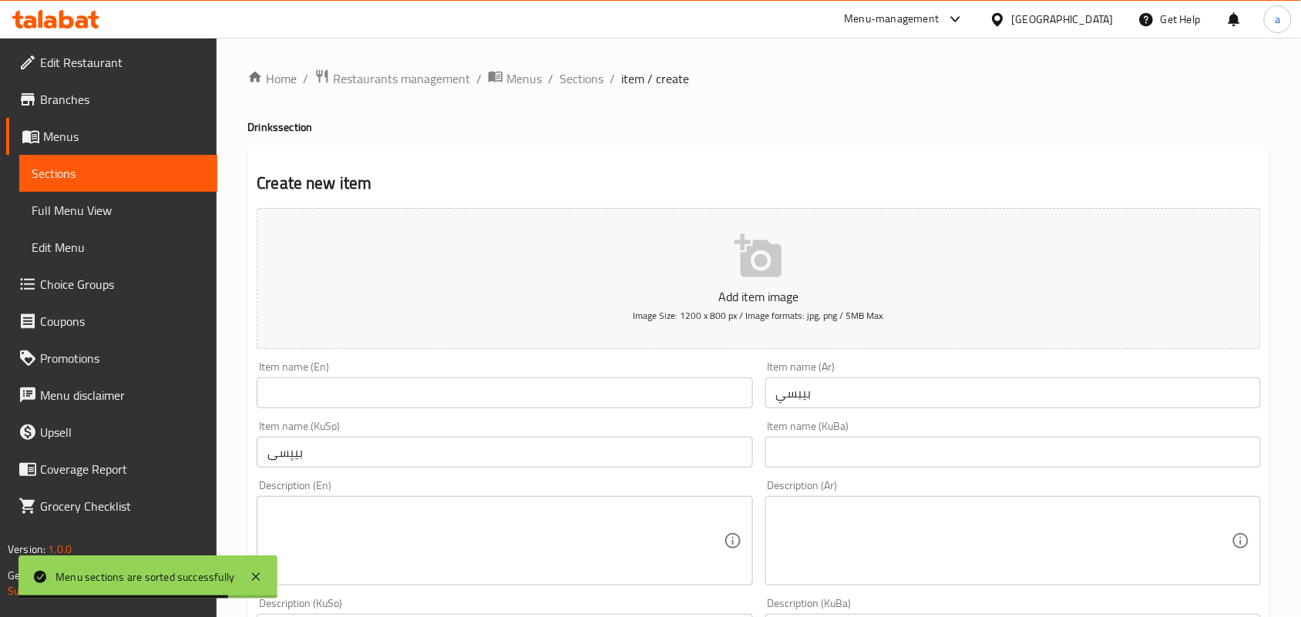
click at [543, 406] on input "text" at bounding box center [505, 393] width 496 height 31
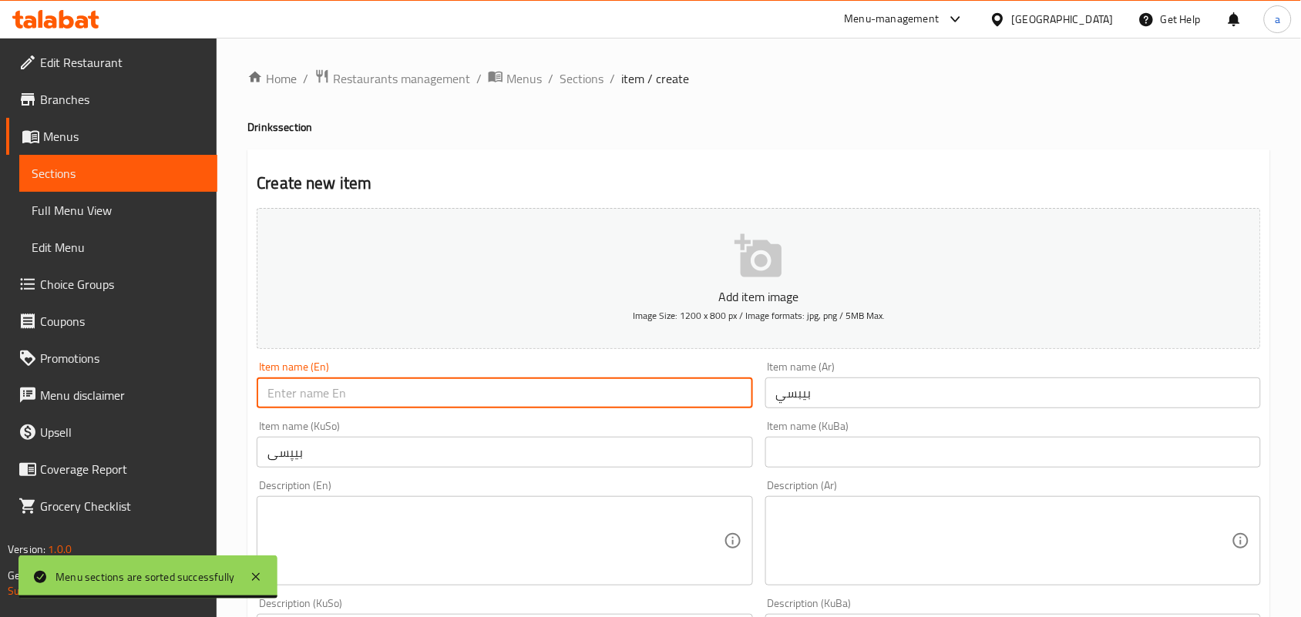
paste input "Pepsi"
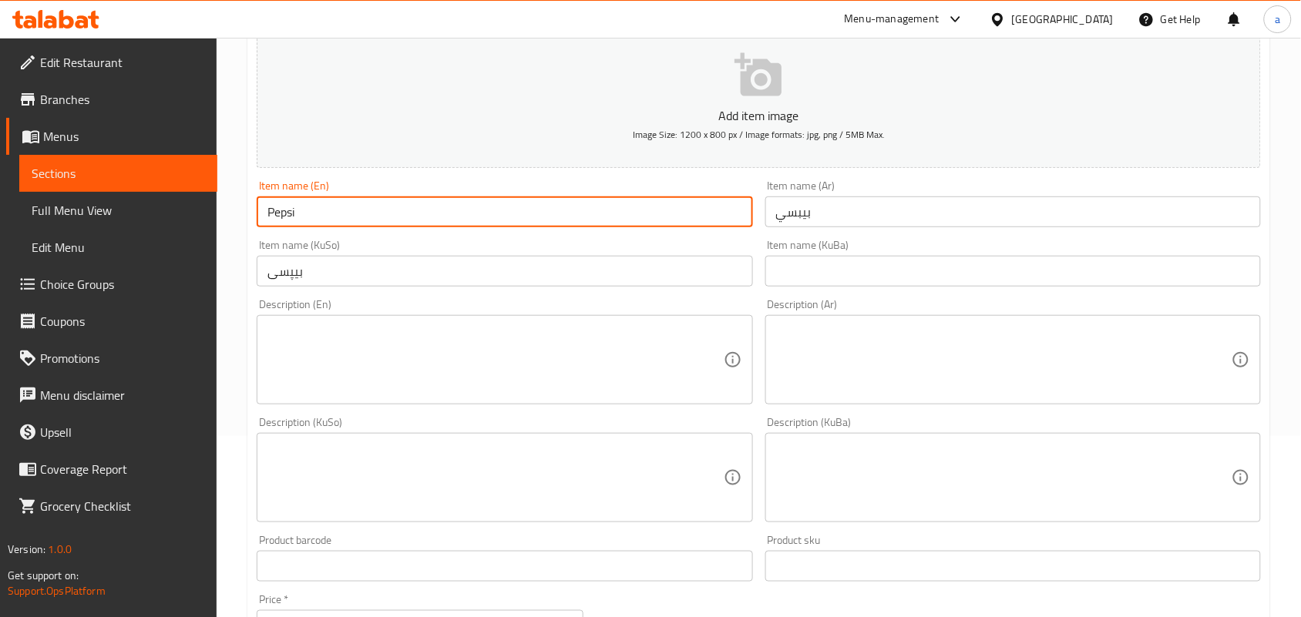
scroll to position [224, 0]
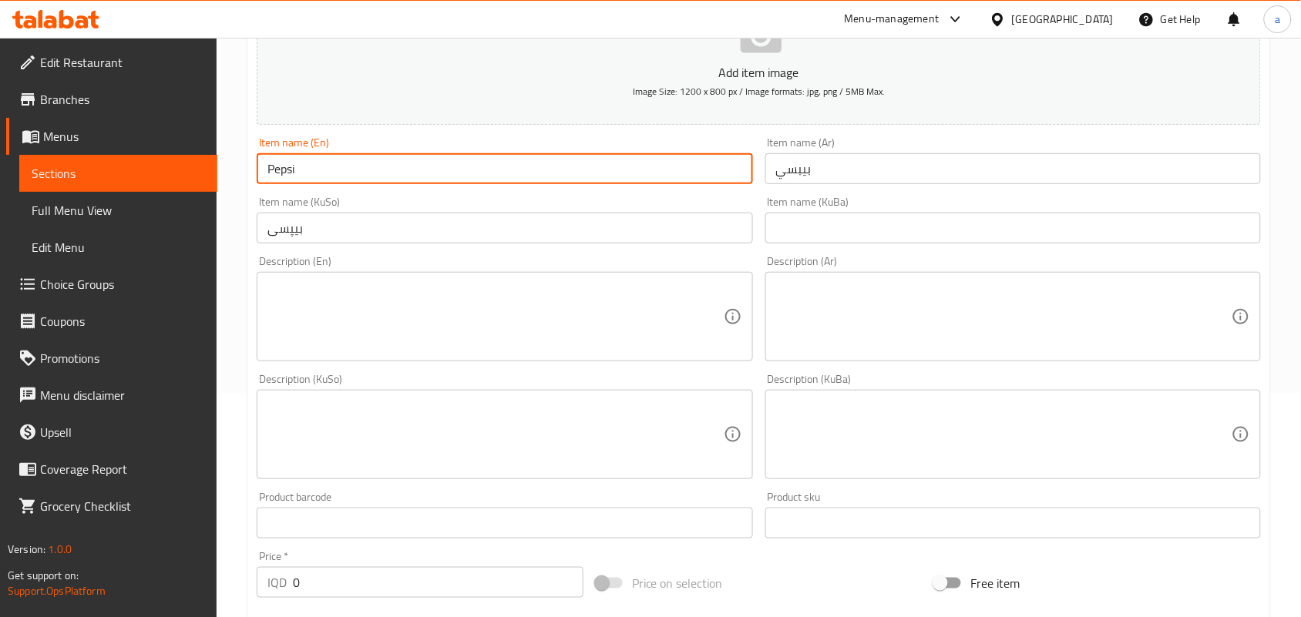
type input "Pepsi"
drag, startPoint x: 321, startPoint y: 605, endPoint x: 393, endPoint y: 510, distance: 118.8
click at [275, 603] on div "Add item image Image Size: 1200 x 800 px / Image formats: jpg, png / 5MB Max. I…" at bounding box center [758, 399] width 1017 height 842
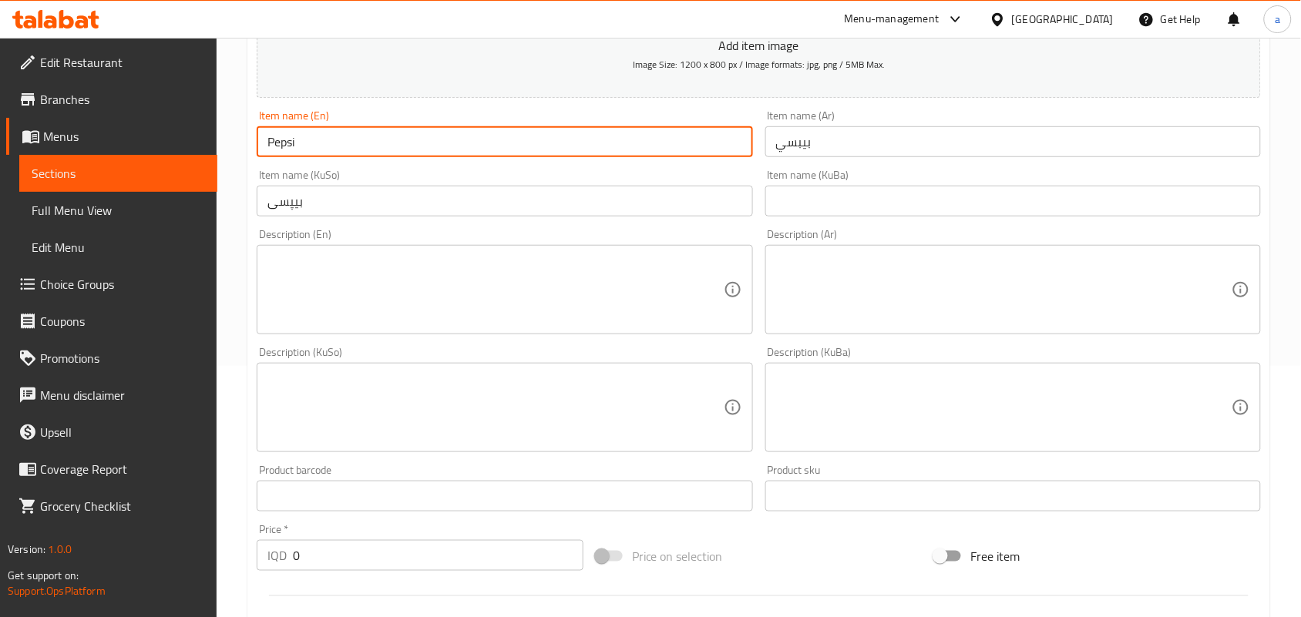
paste input "75"
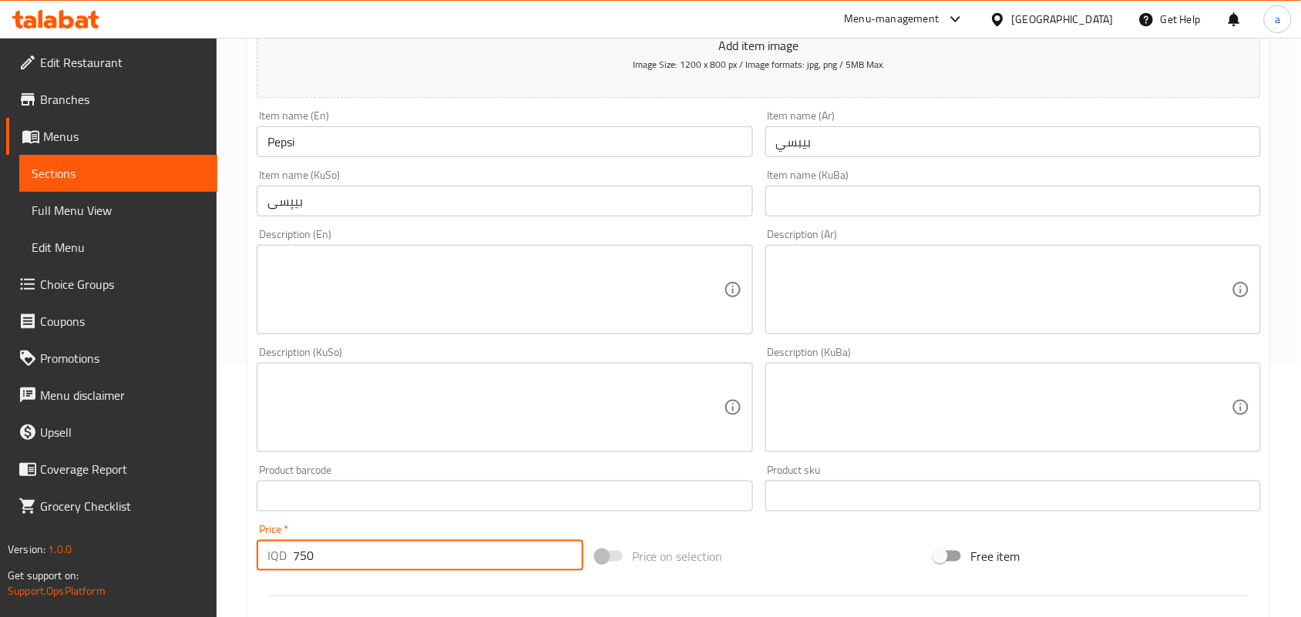
type input "750"
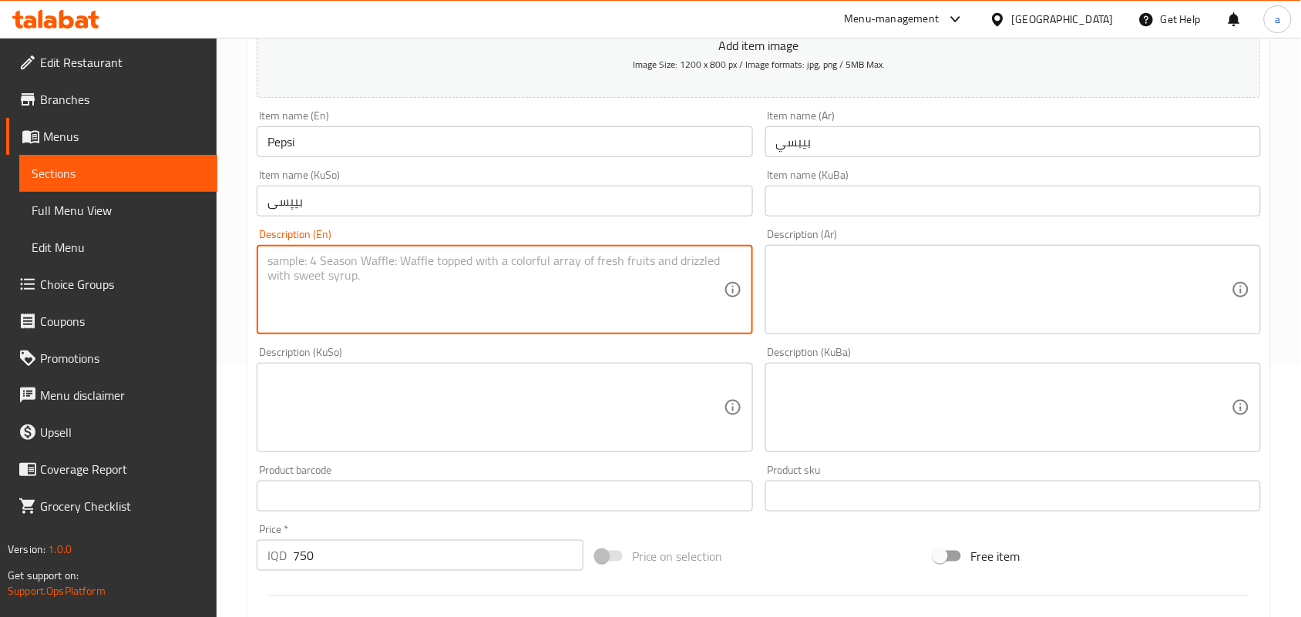
click at [582, 305] on textarea at bounding box center [495, 290] width 456 height 73
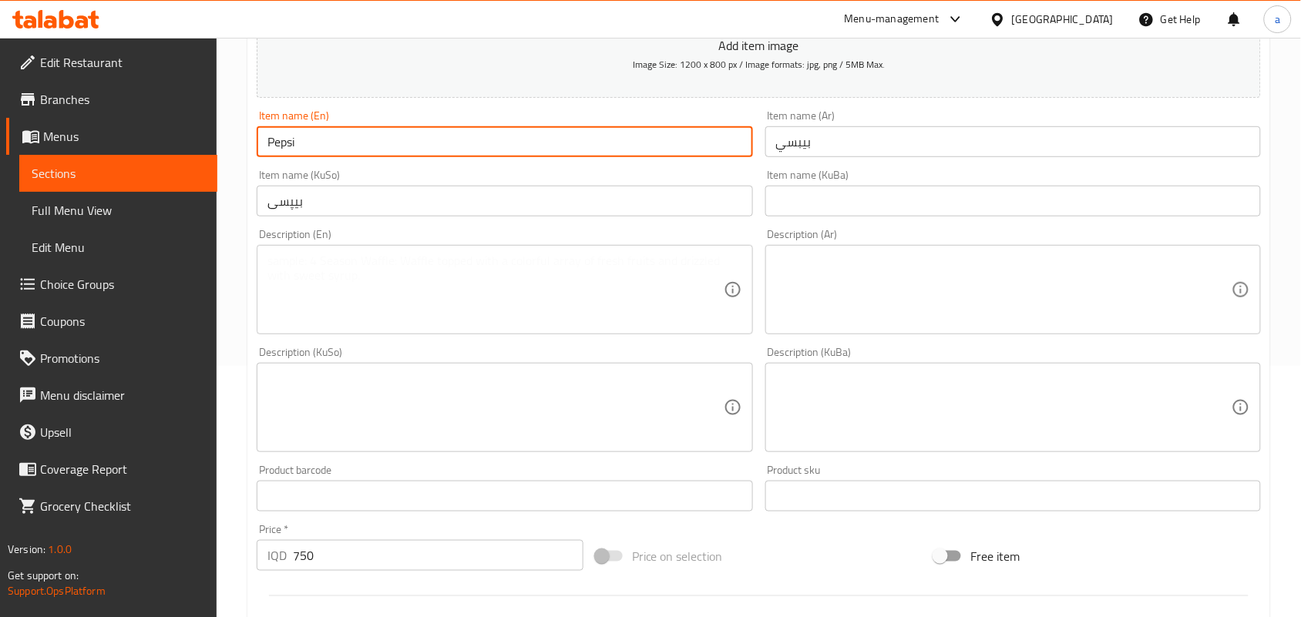
click at [382, 157] on input "Pepsi" at bounding box center [505, 141] width 496 height 31
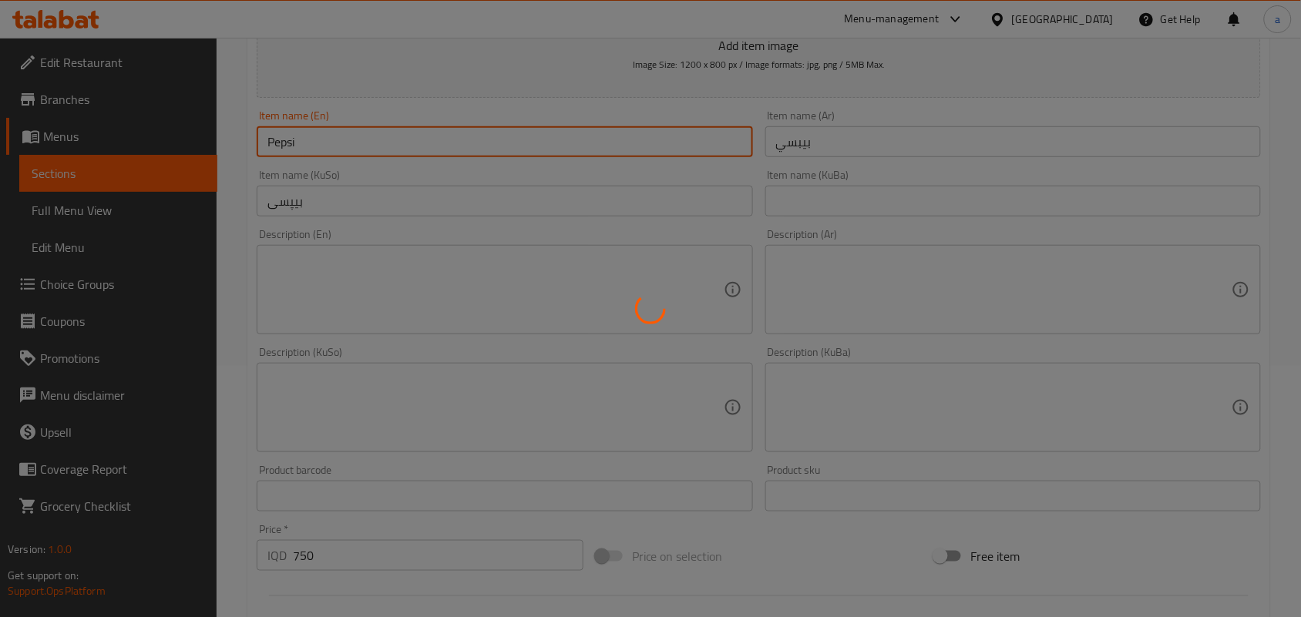
type input "0"
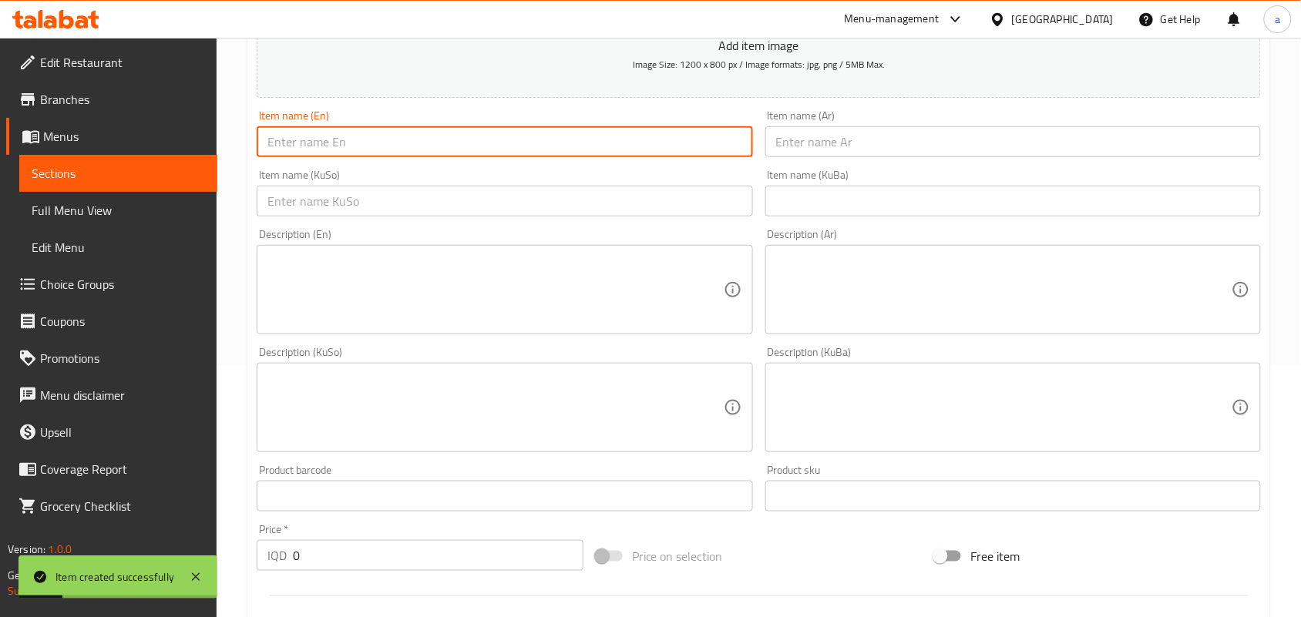
click at [599, 203] on input "text" at bounding box center [505, 201] width 496 height 31
paste input "سێڤن ئاپ"
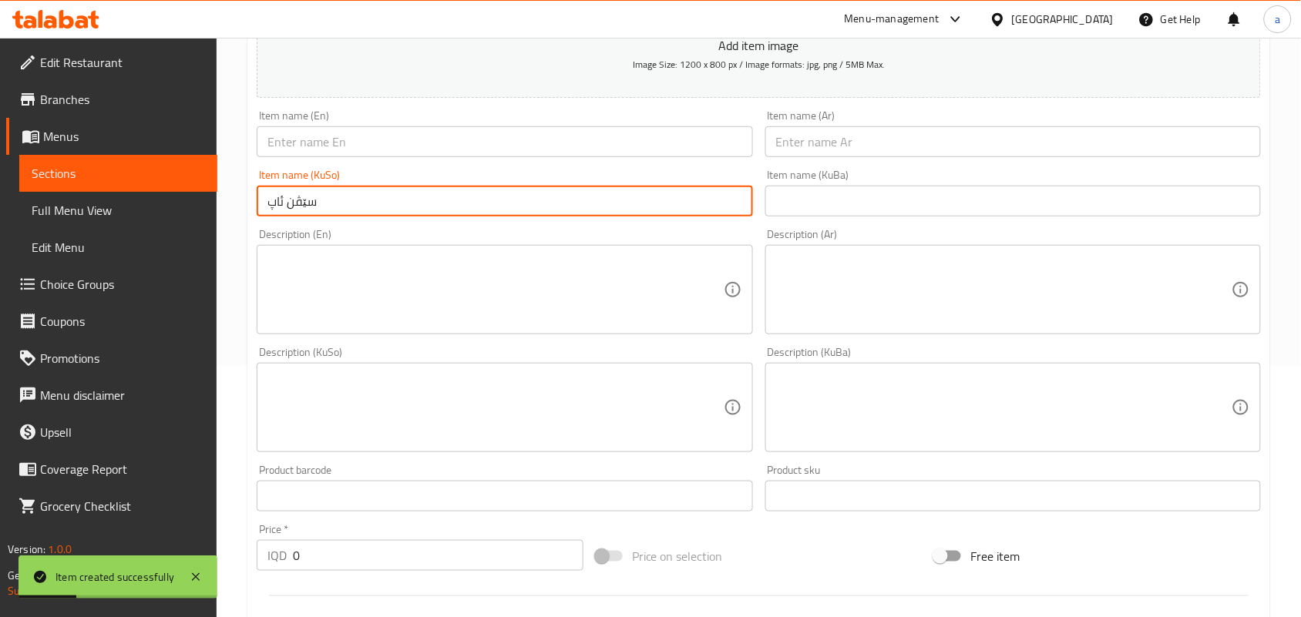
type input "سێڤن ئاپ"
click at [877, 153] on input "text" at bounding box center [1013, 141] width 496 height 31
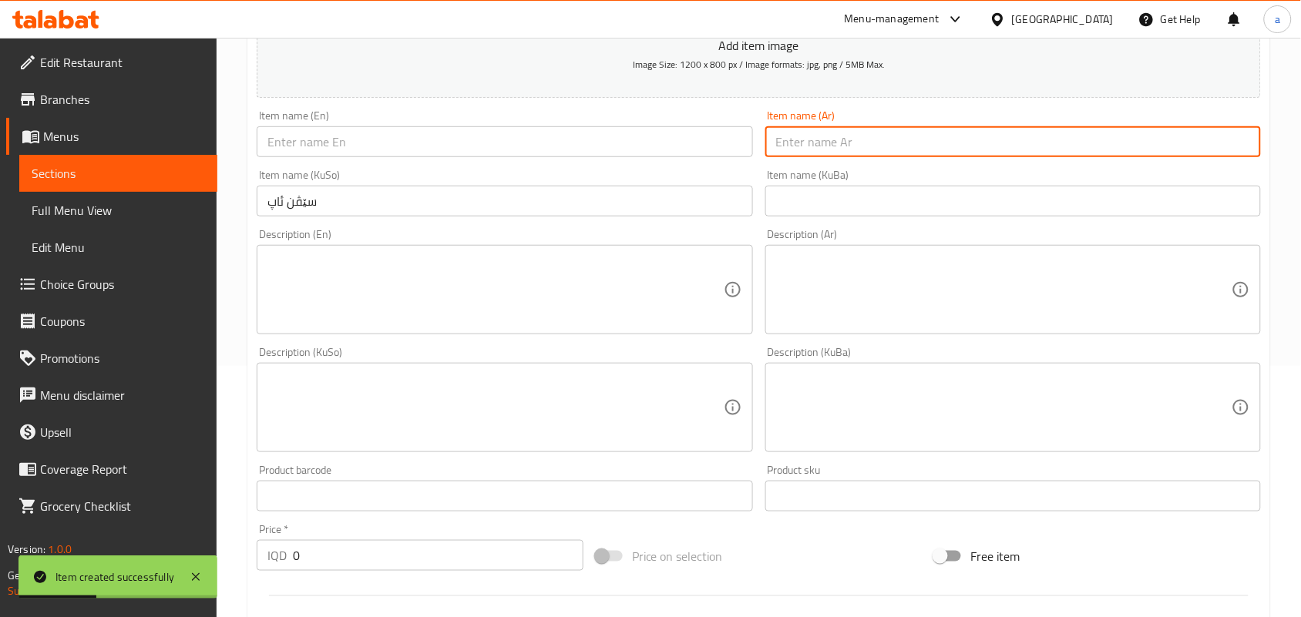
paste input "سفن أب"
type input "سفن أب"
click at [634, 157] on input "text" at bounding box center [505, 141] width 496 height 31
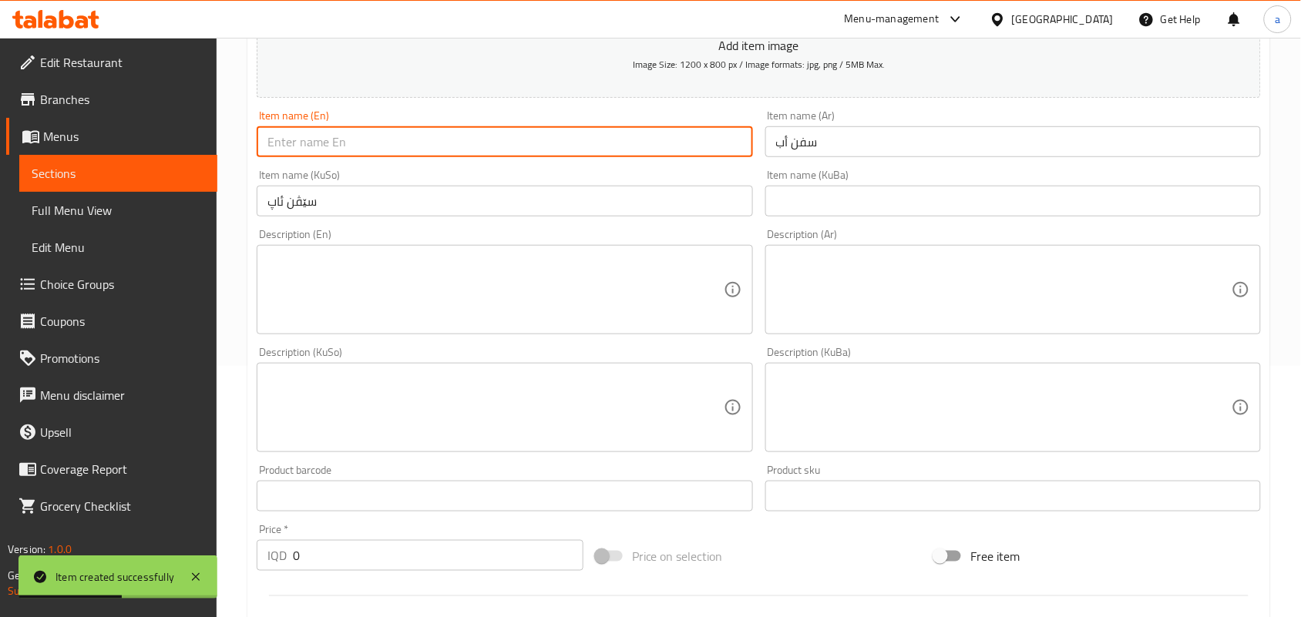
paste input "7 Up"
type input "7 Up"
drag, startPoint x: 314, startPoint y: 587, endPoint x: 247, endPoint y: 593, distance: 66.6
click at [248, 602] on div "Create new item Add item image Image Size: 1200 x 800 px / Image formats: jpg, …" at bounding box center [758, 435] width 1023 height 1074
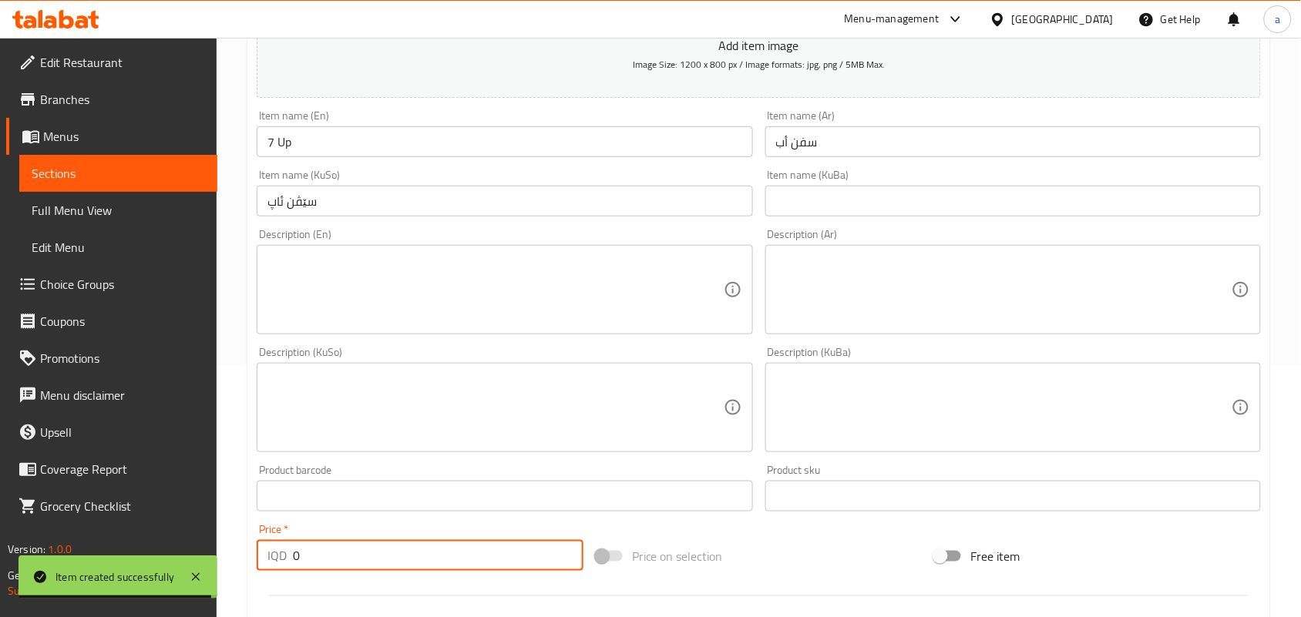
scroll to position [268, 0]
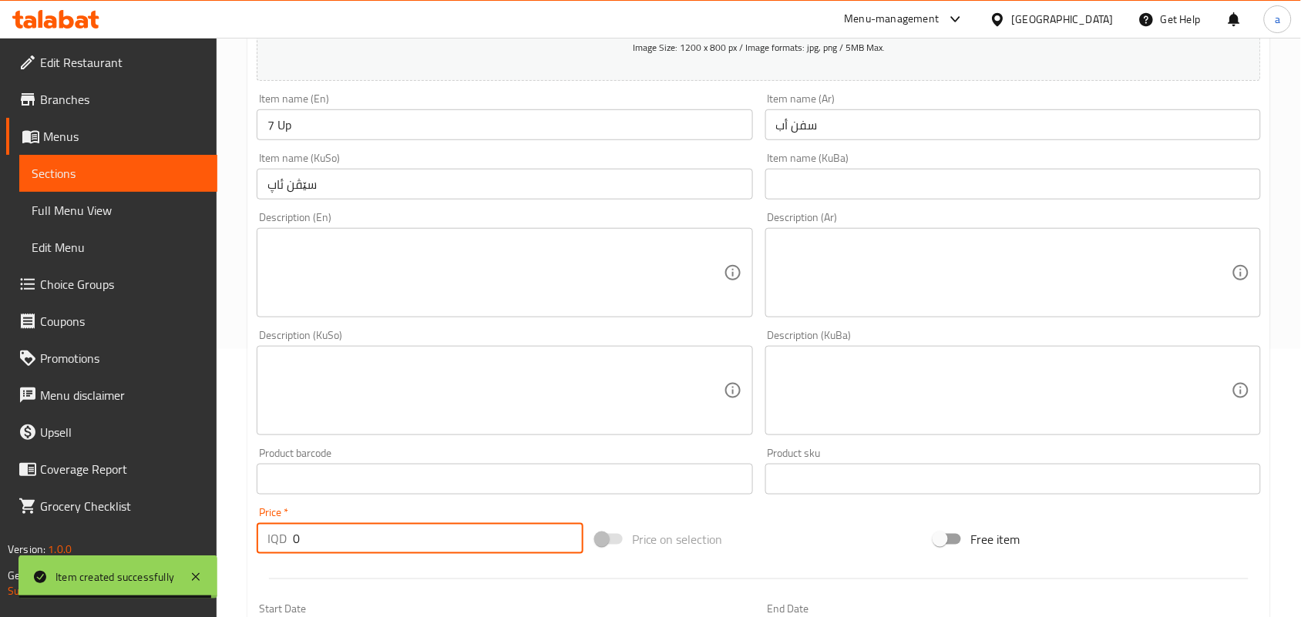
paste input "75"
type input "750"
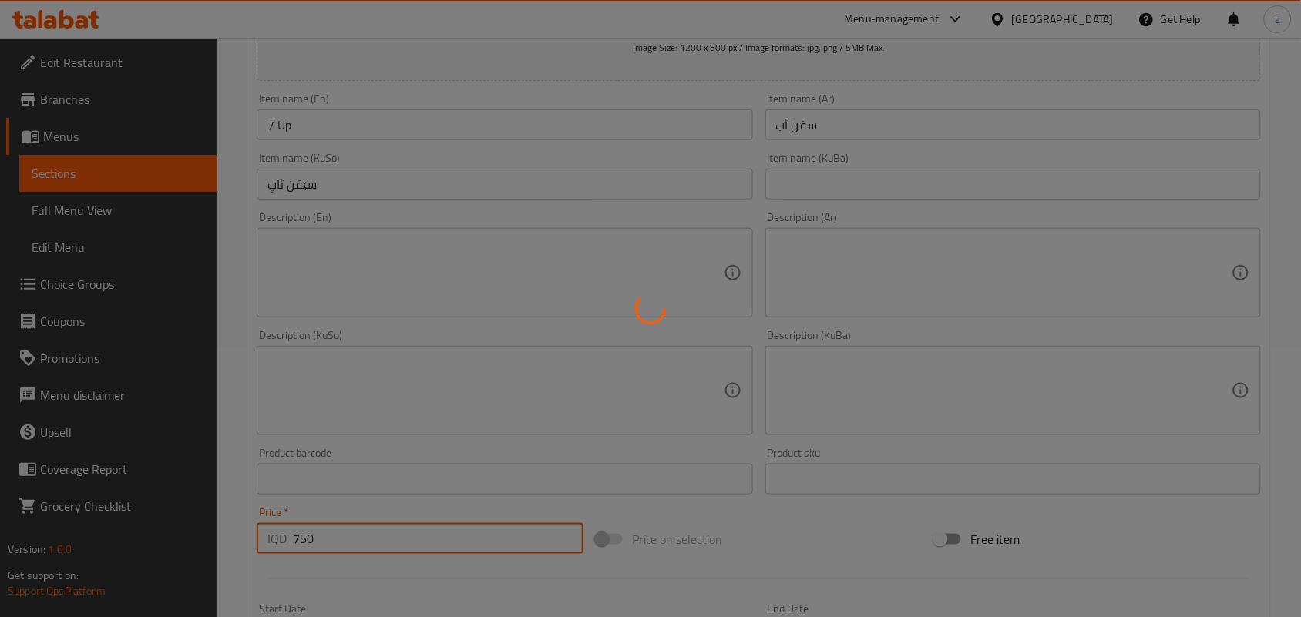
type input "0"
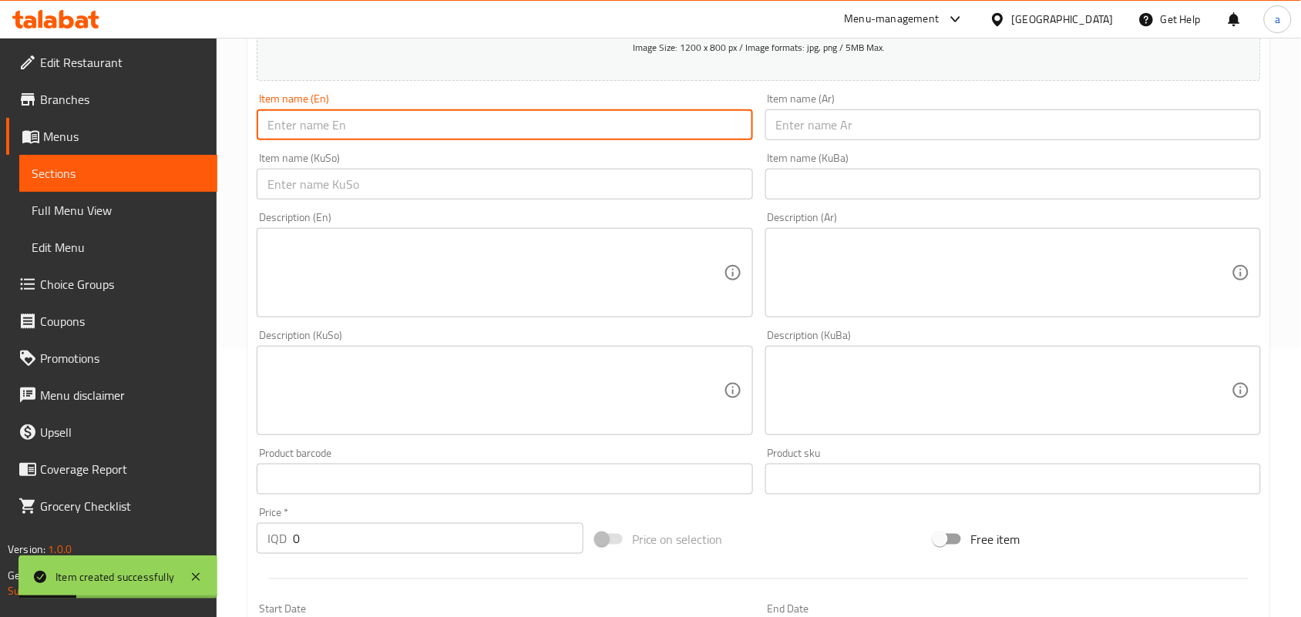
click at [389, 140] on input "text" at bounding box center [505, 124] width 496 height 31
click at [530, 187] on input "text" at bounding box center [505, 184] width 496 height 31
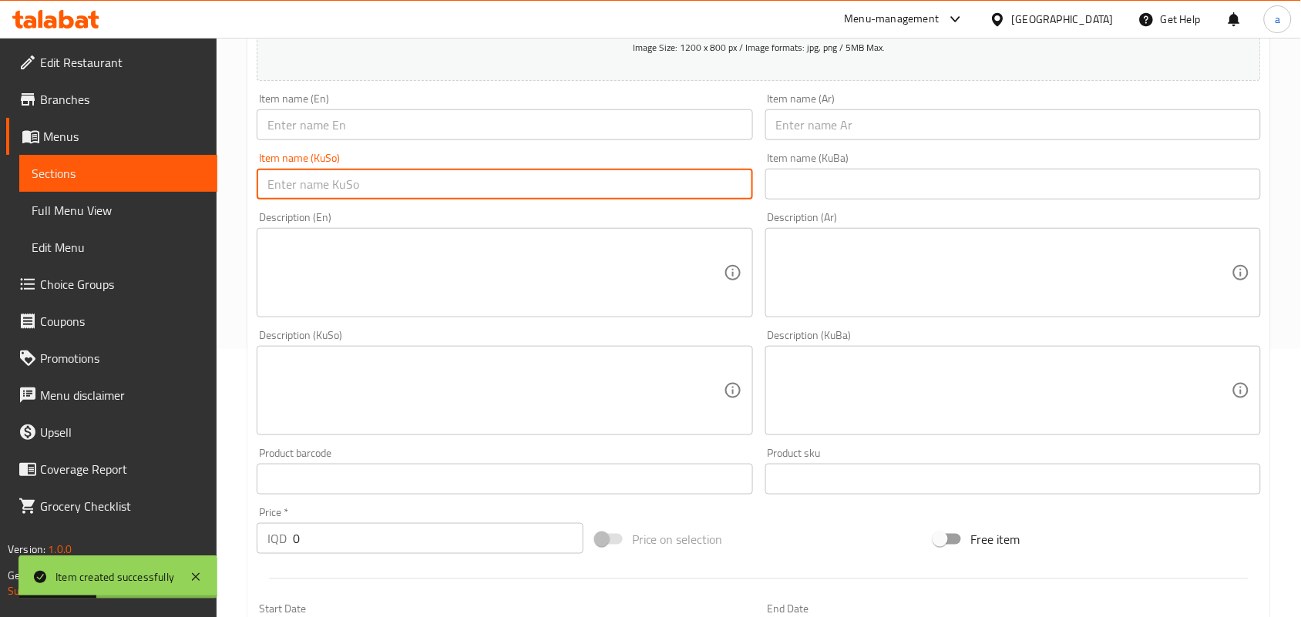
paste input "میرندا پرتەقاڵ"
type input "میرندا پرتەقاڵ"
click at [937, 124] on input "text" at bounding box center [1013, 124] width 496 height 31
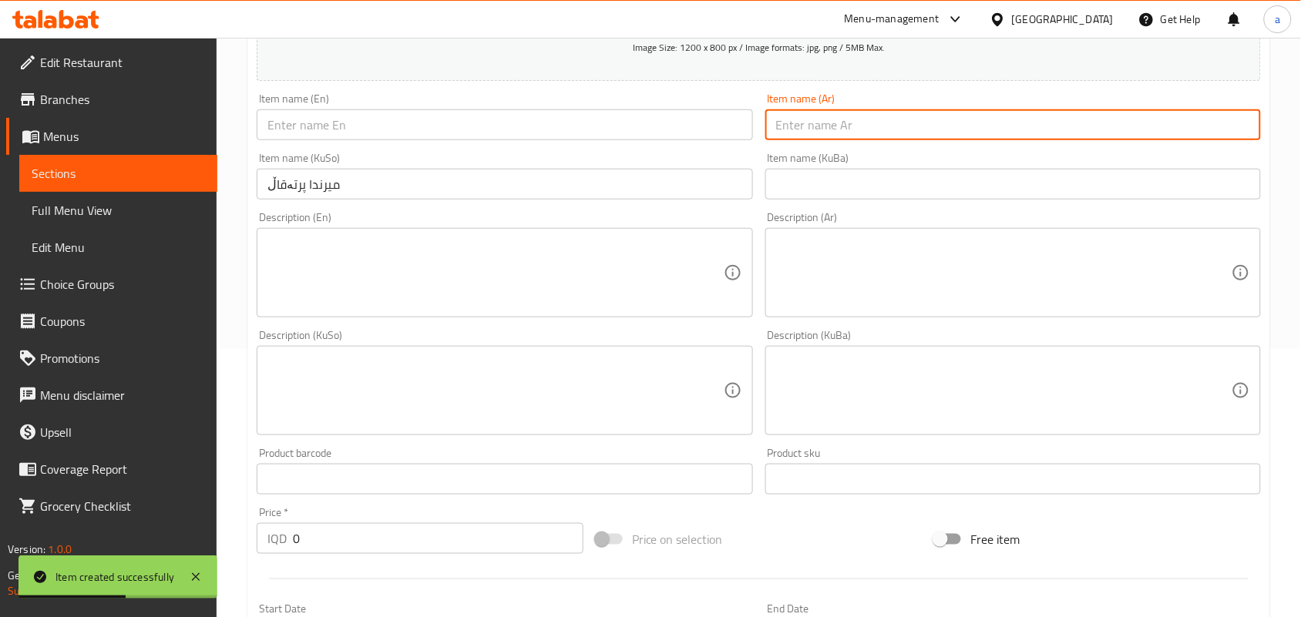
paste input "ميرندا برتقال"
type input "ميرندا برتقال"
click at [530, 140] on input "text" at bounding box center [505, 124] width 496 height 31
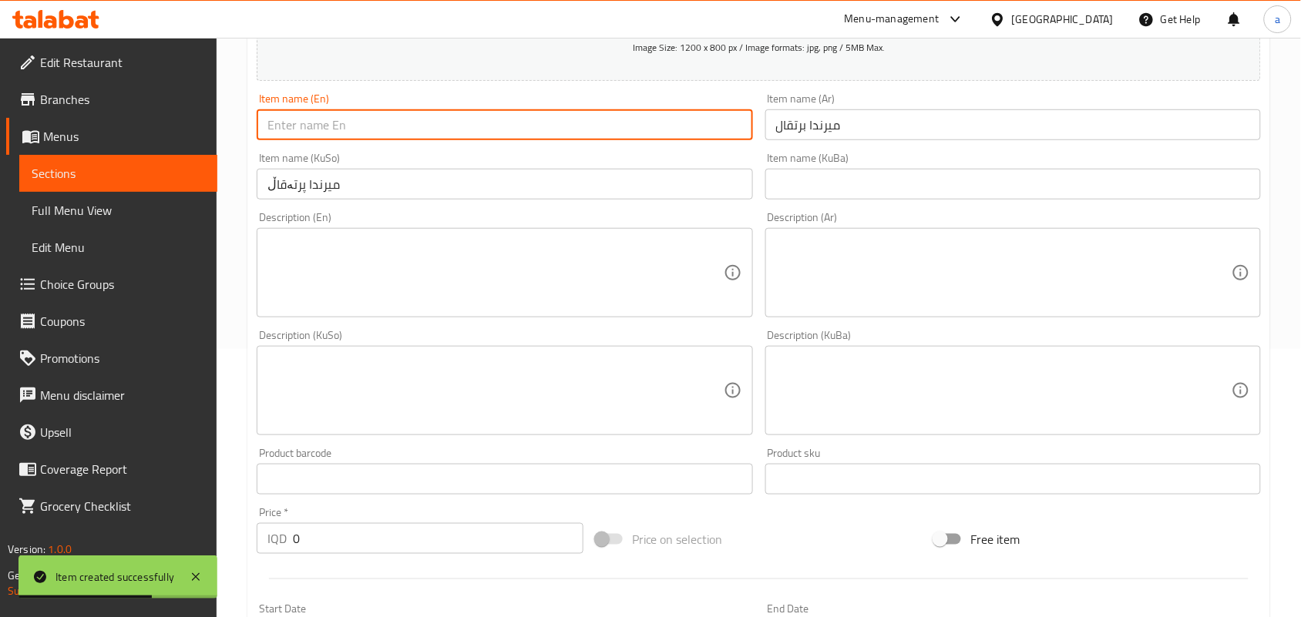
paste input "Mirinda Orange"
type input "Mirinda Orange"
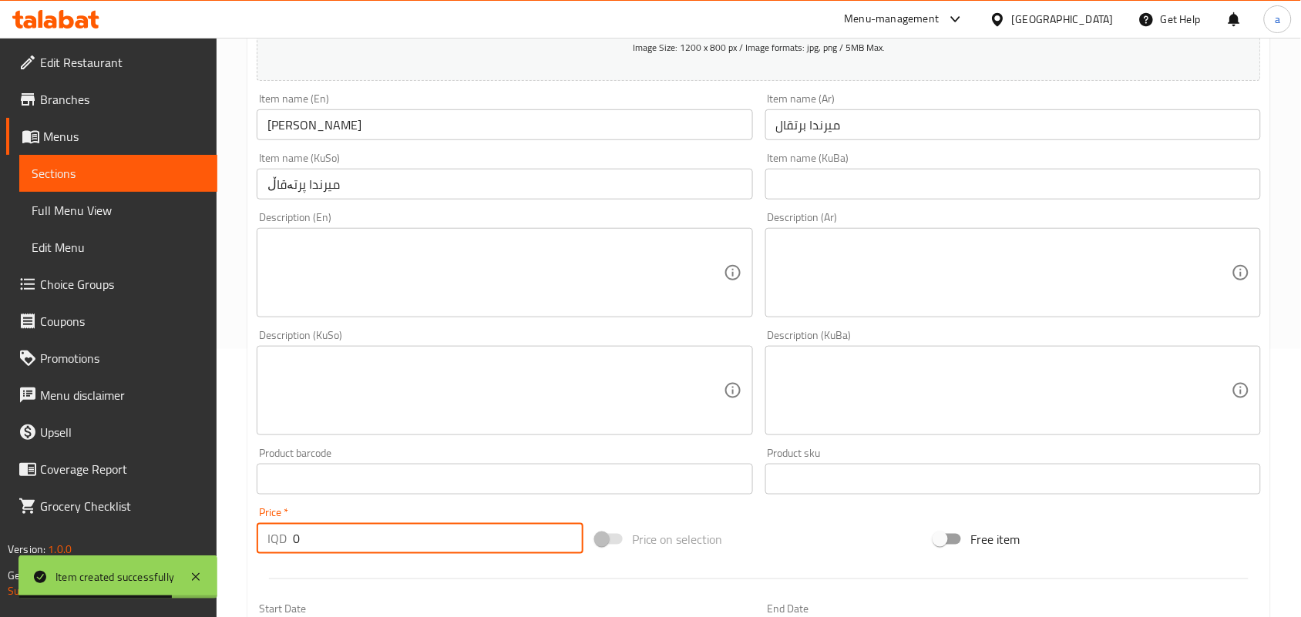
drag, startPoint x: 275, startPoint y: 563, endPoint x: 218, endPoint y: 556, distance: 57.5
click at [220, 349] on body "Item created successfully ​ Menu-management Iraq Get Help a Edit Restaurant Bra…" at bounding box center [650, 60] width 1301 height 580
paste input "75"
type input "750"
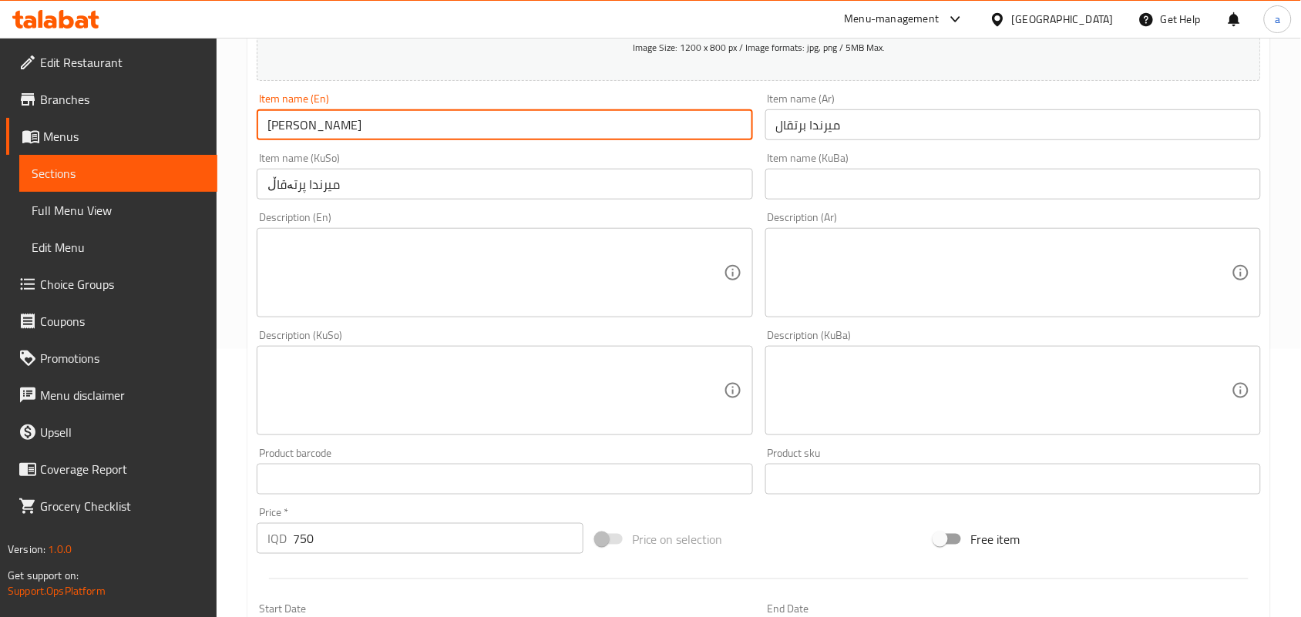
click at [375, 140] on input "Mirinda Orange" at bounding box center [505, 124] width 496 height 31
type input "0"
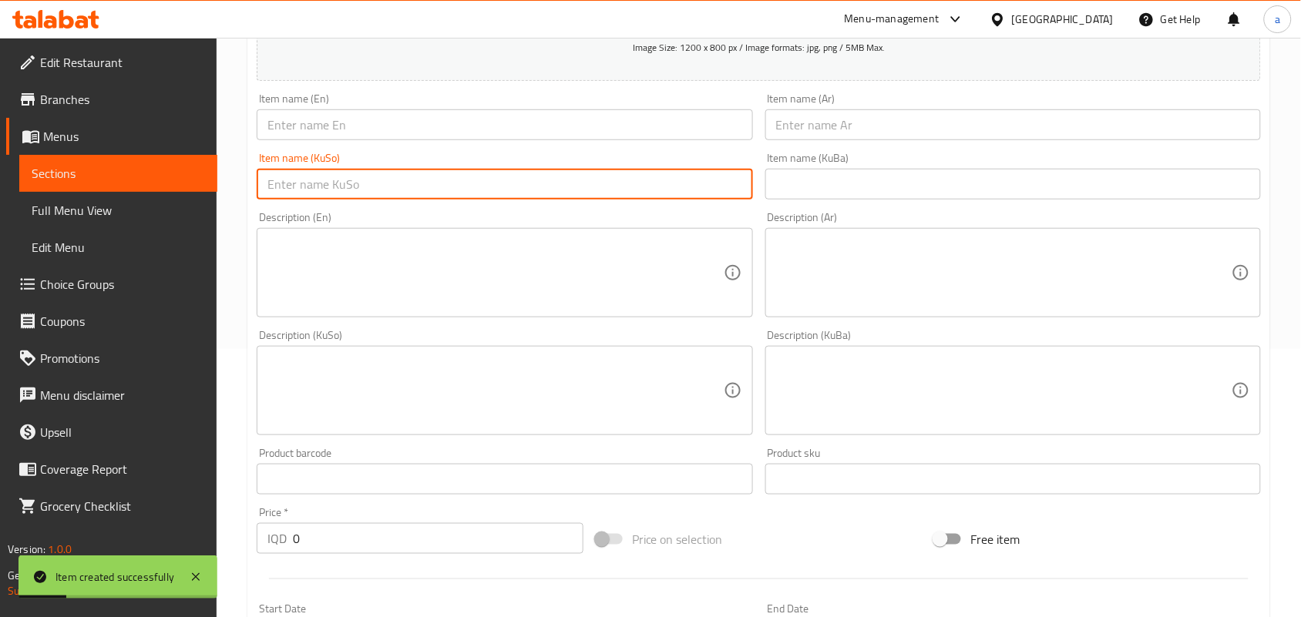
drag, startPoint x: 645, startPoint y: 190, endPoint x: 682, endPoint y: 201, distance: 38.8
click at [646, 193] on input "text" at bounding box center [505, 184] width 496 height 31
paste input "ماستاو"
type input "ماستاو"
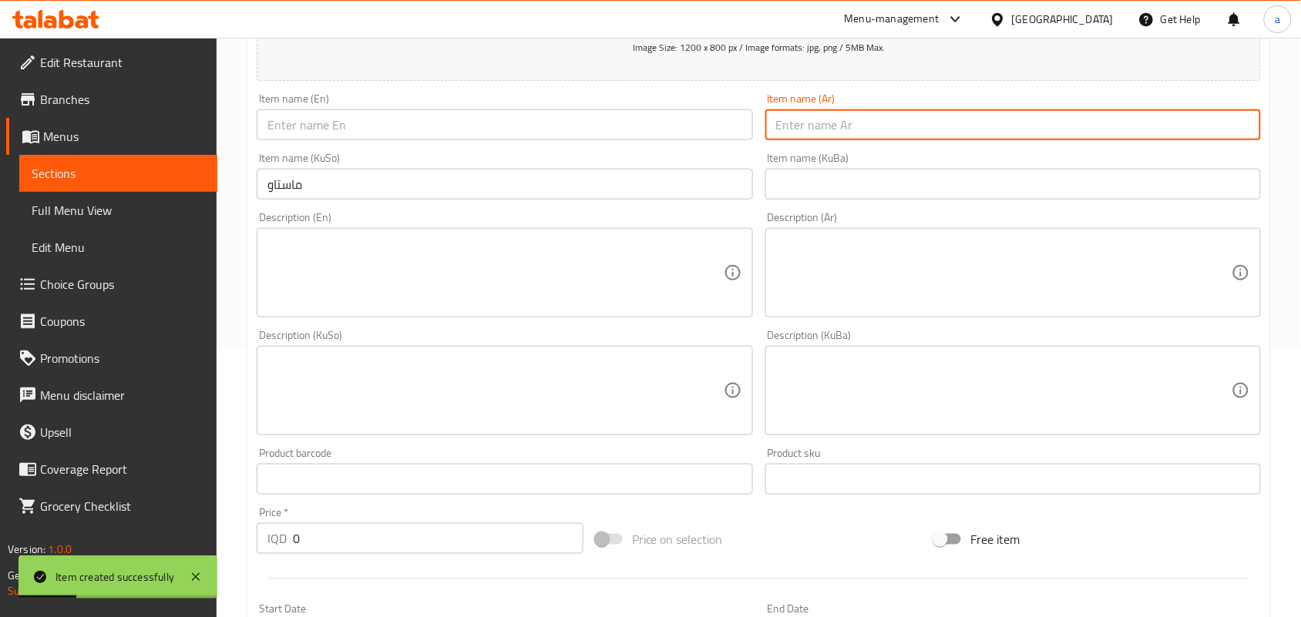
click at [815, 139] on input "text" at bounding box center [1013, 124] width 496 height 31
paste input "عيران"
type input "عيران"
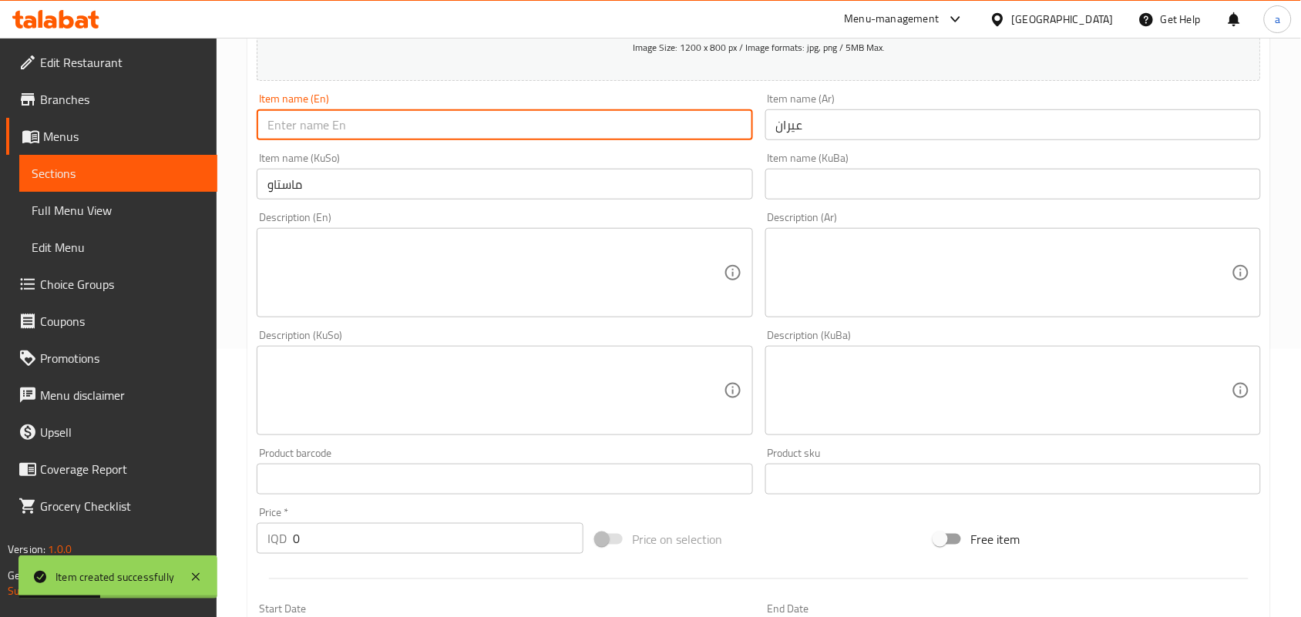
click at [634, 140] on input "text" at bounding box center [505, 124] width 496 height 31
click at [632, 140] on input "text" at bounding box center [505, 124] width 496 height 31
paste input "Ayran"
type input "Ayran"
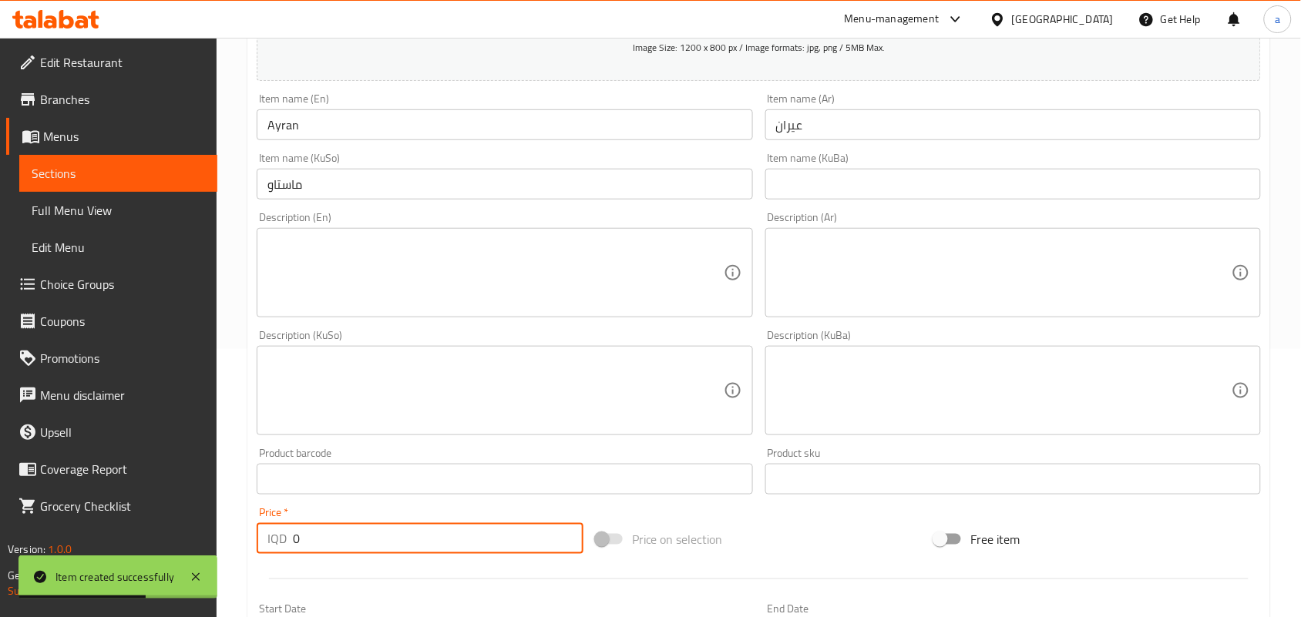
drag, startPoint x: 256, startPoint y: 572, endPoint x: 170, endPoint y: 565, distance: 85.8
click at [160, 349] on body "Item created successfully ​ Menu-management Iraq Get Help a Edit Restaurant Bra…" at bounding box center [650, 60] width 1301 height 580
paste input "75"
type input "750"
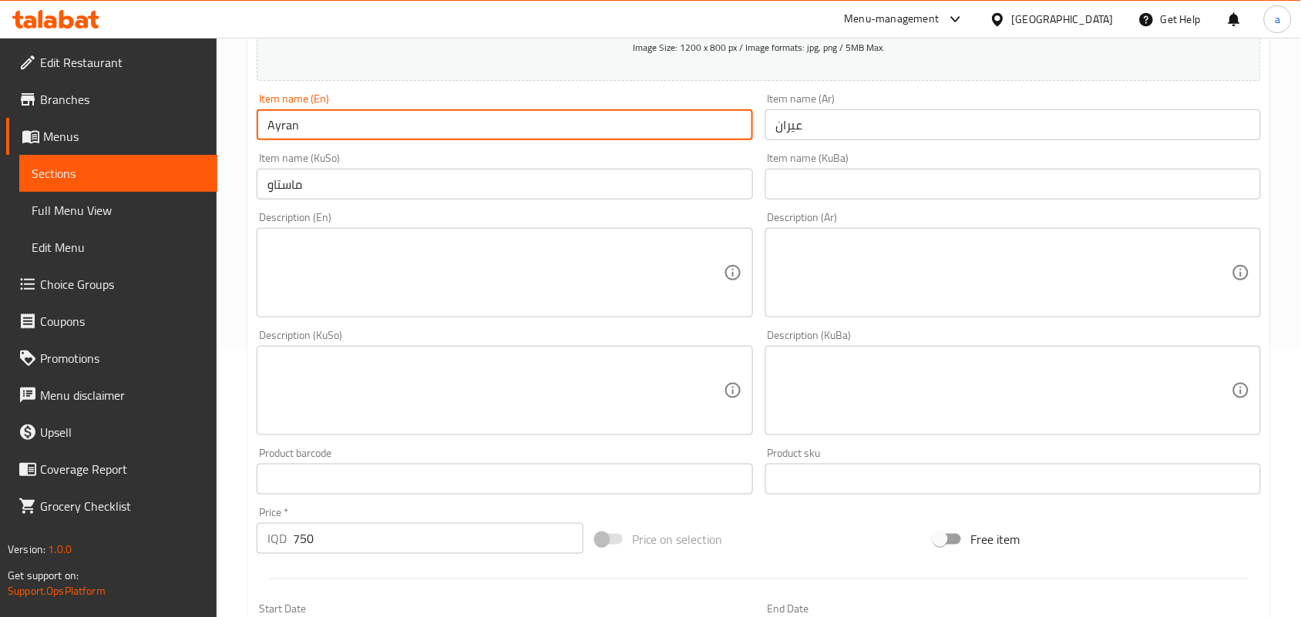
click at [348, 140] on input "Ayran" at bounding box center [505, 124] width 496 height 31
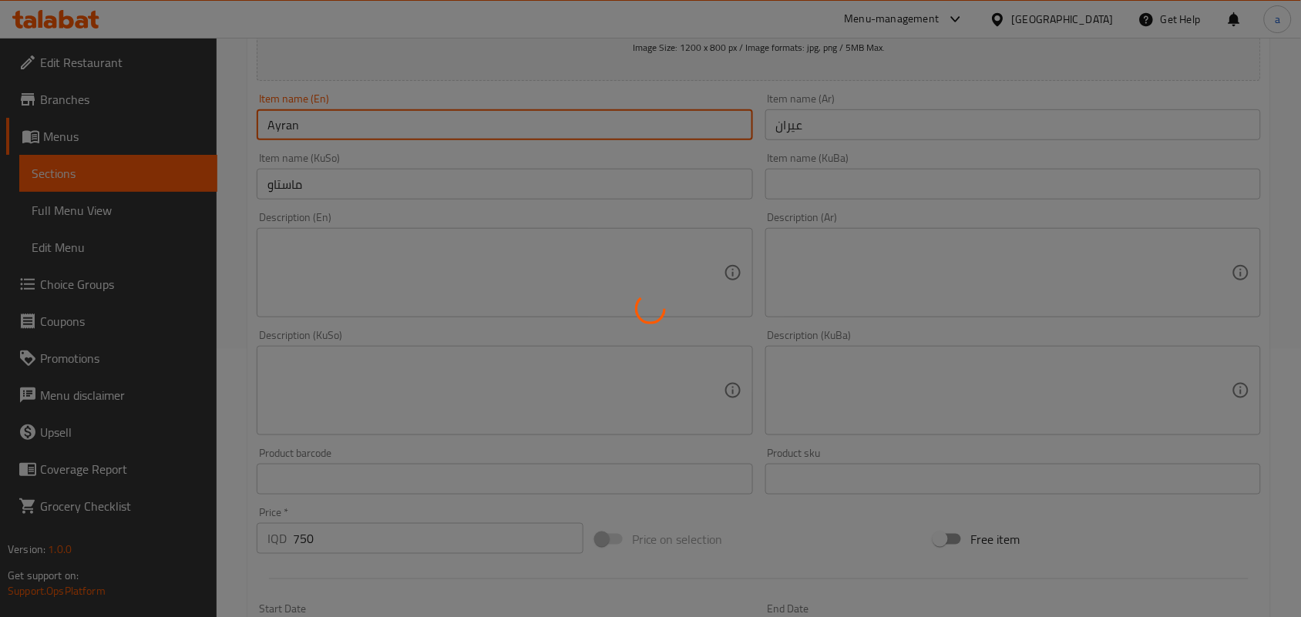
type input "0"
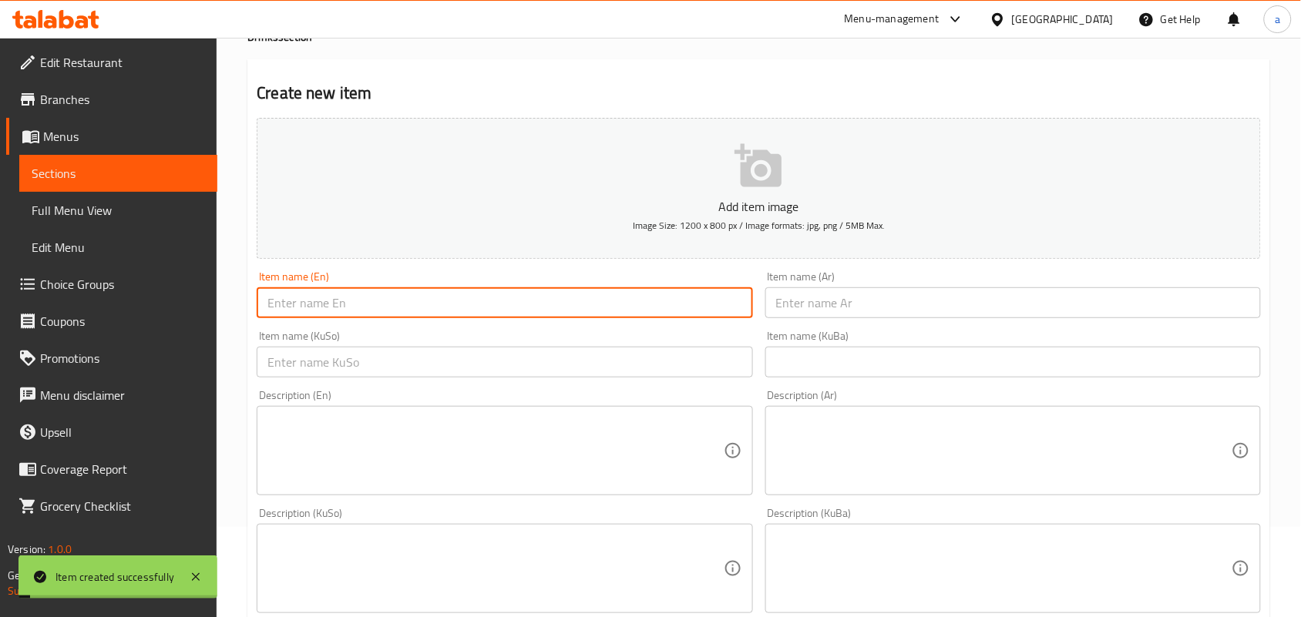
scroll to position [0, 0]
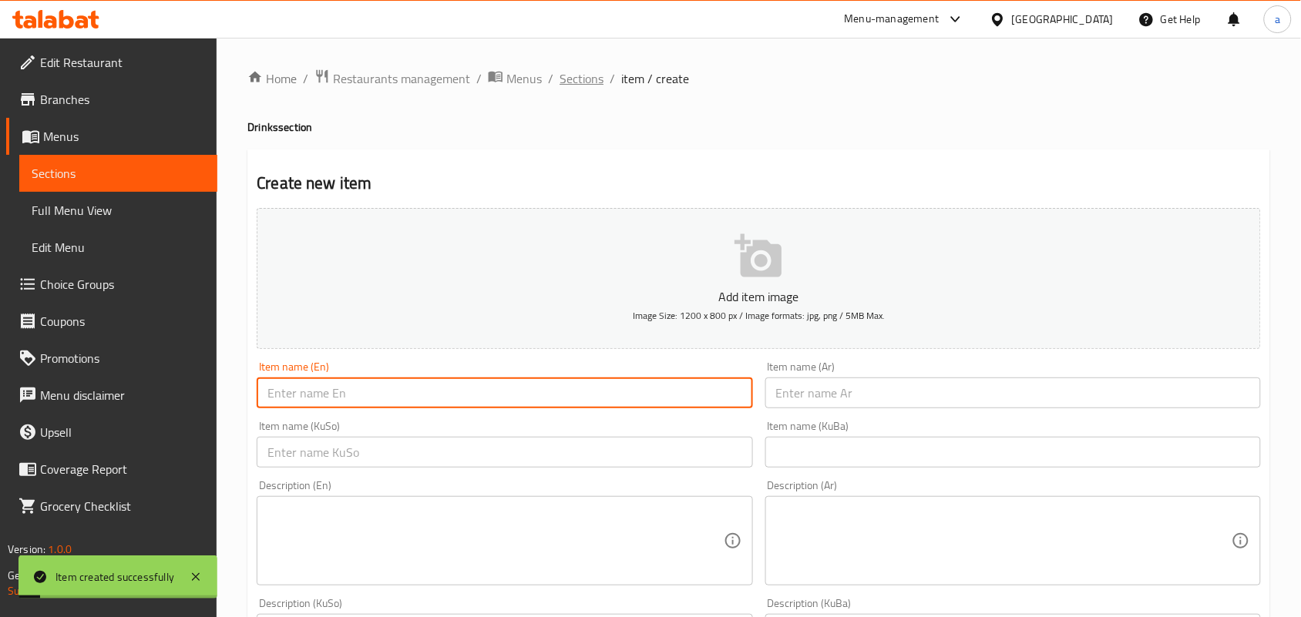
click at [594, 82] on span "Sections" at bounding box center [582, 78] width 44 height 18
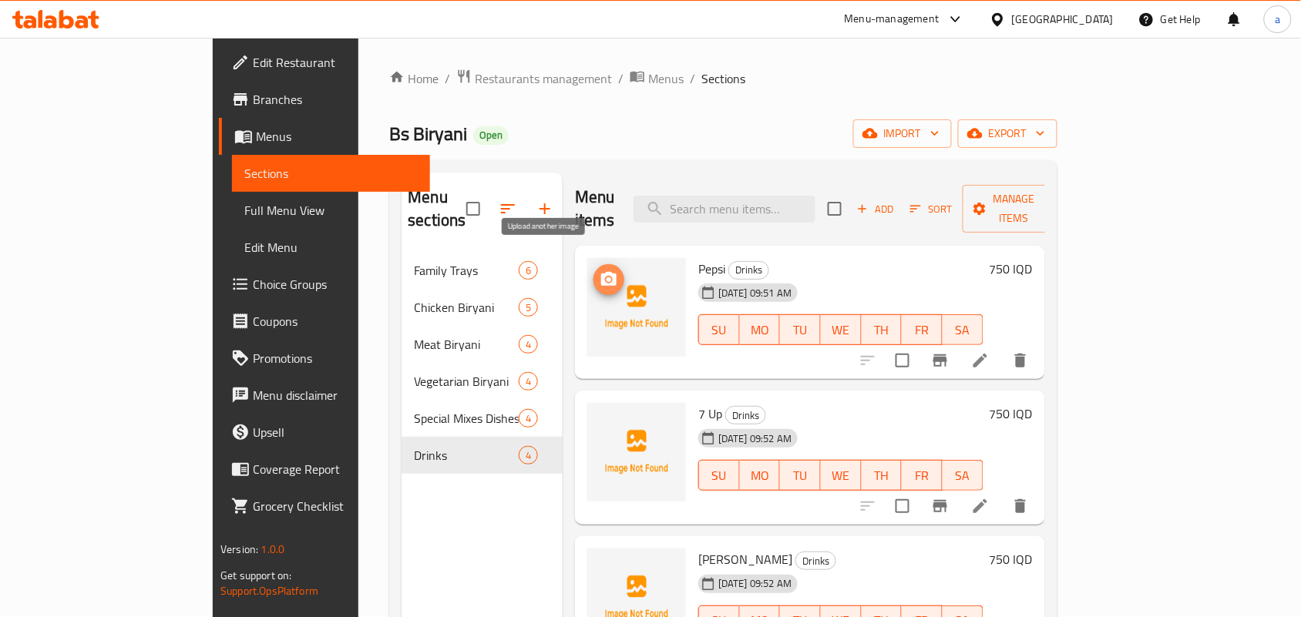
click at [601, 272] on icon "upload picture" at bounding box center [608, 279] width 15 height 14
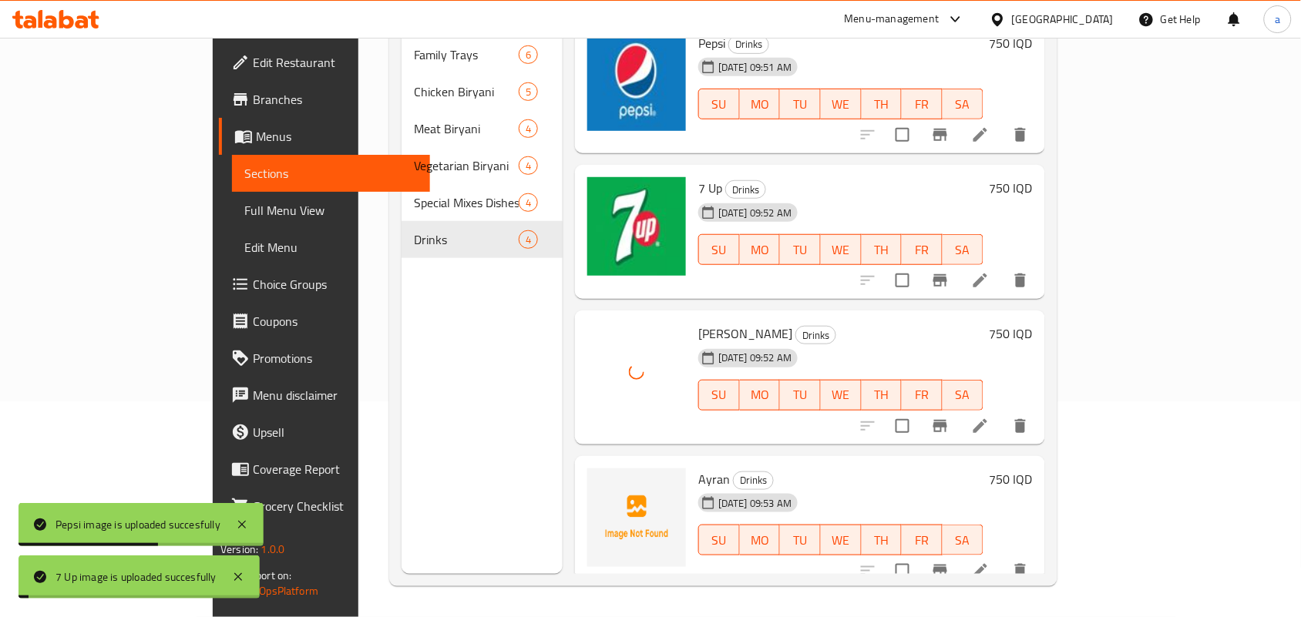
scroll to position [13, 0]
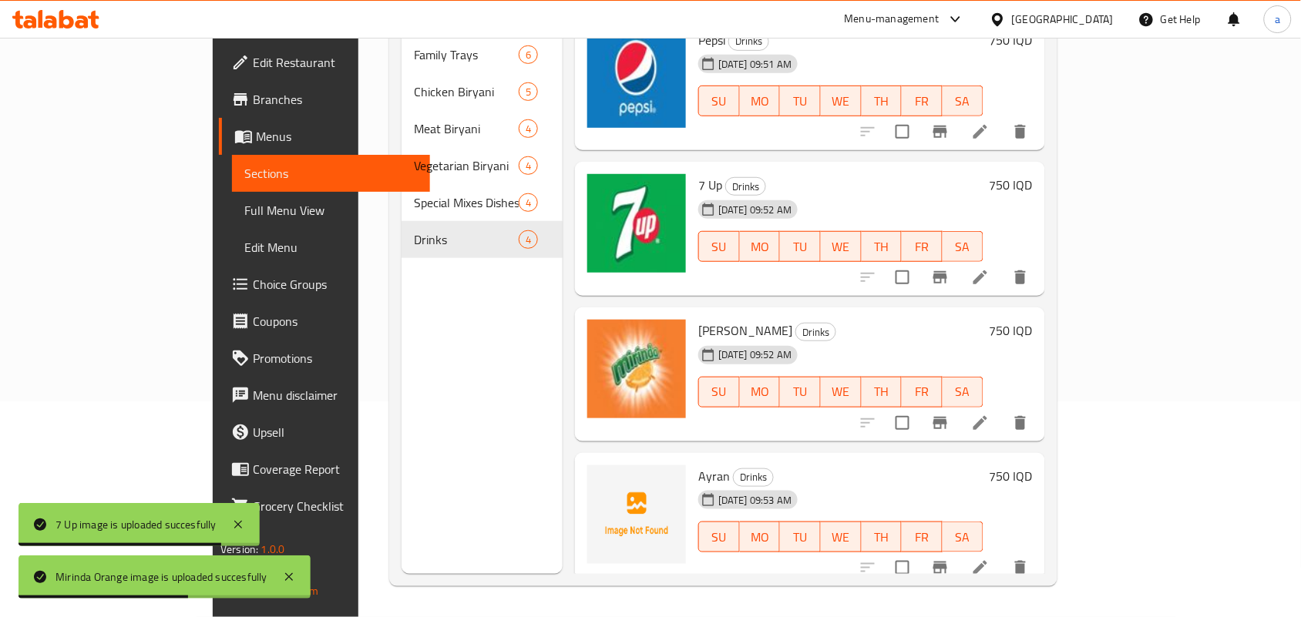
click at [244, 217] on span "Full Menu View" at bounding box center [330, 210] width 173 height 18
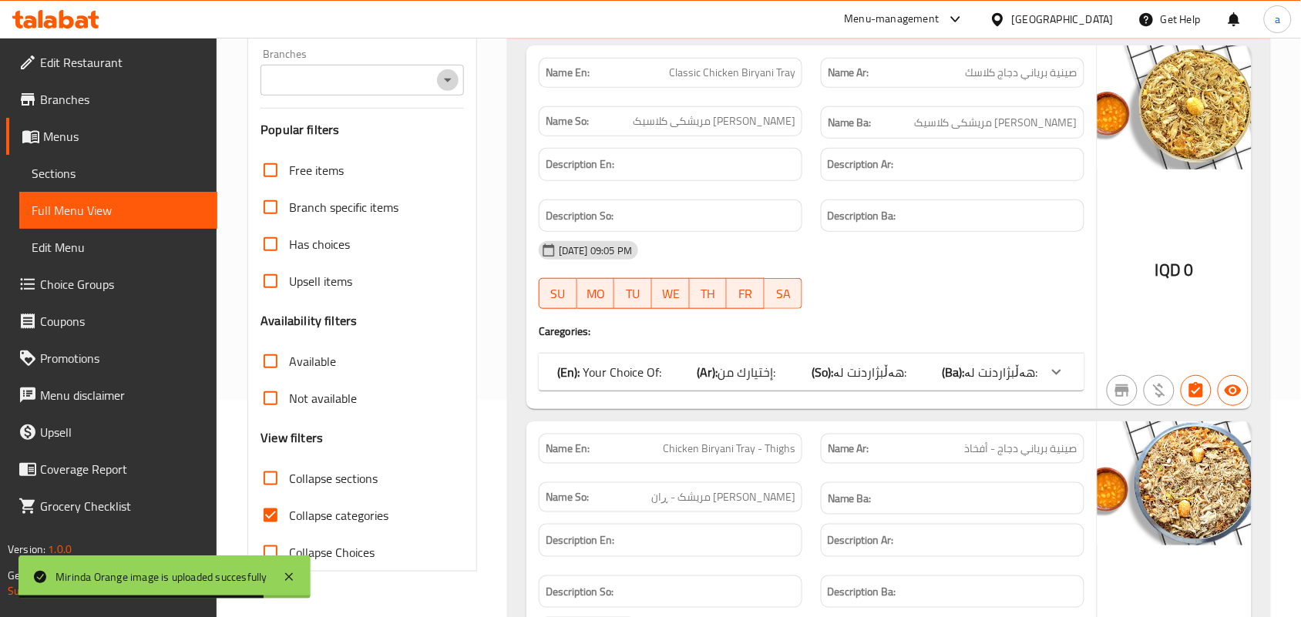
click at [444, 75] on button "Open" at bounding box center [448, 80] width 22 height 22
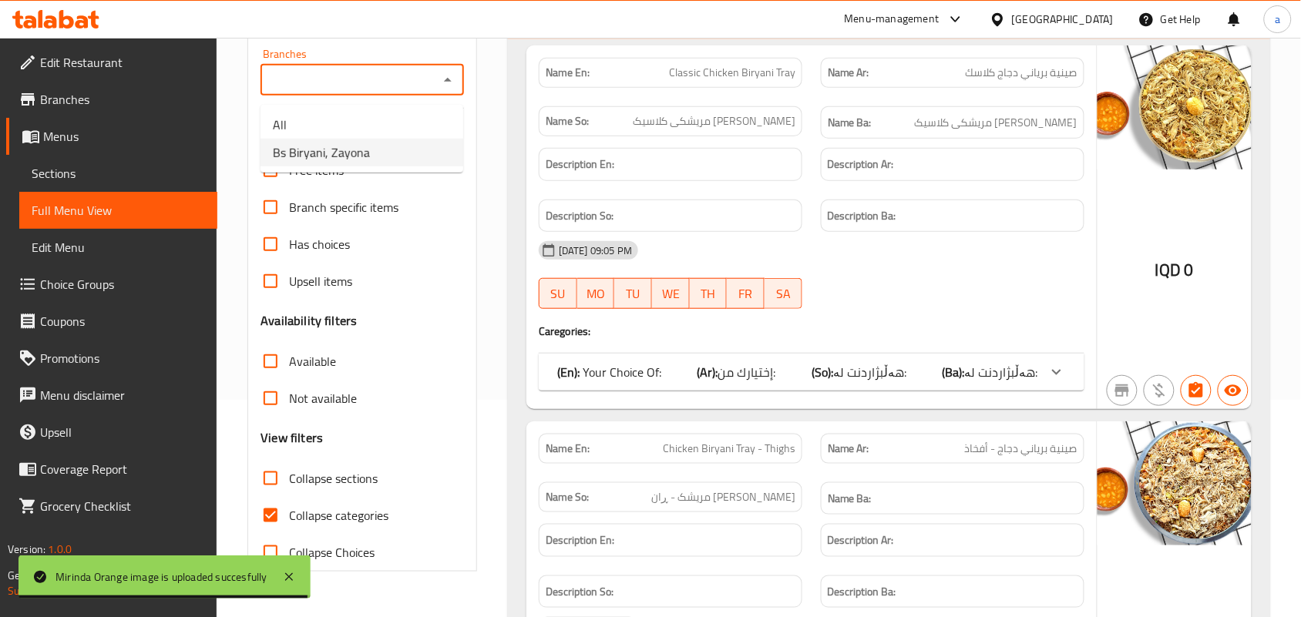
click at [383, 154] on li "Bs Biryani, Zayona" at bounding box center [362, 153] width 203 height 28
type input "Bs Biryani, Zayona"
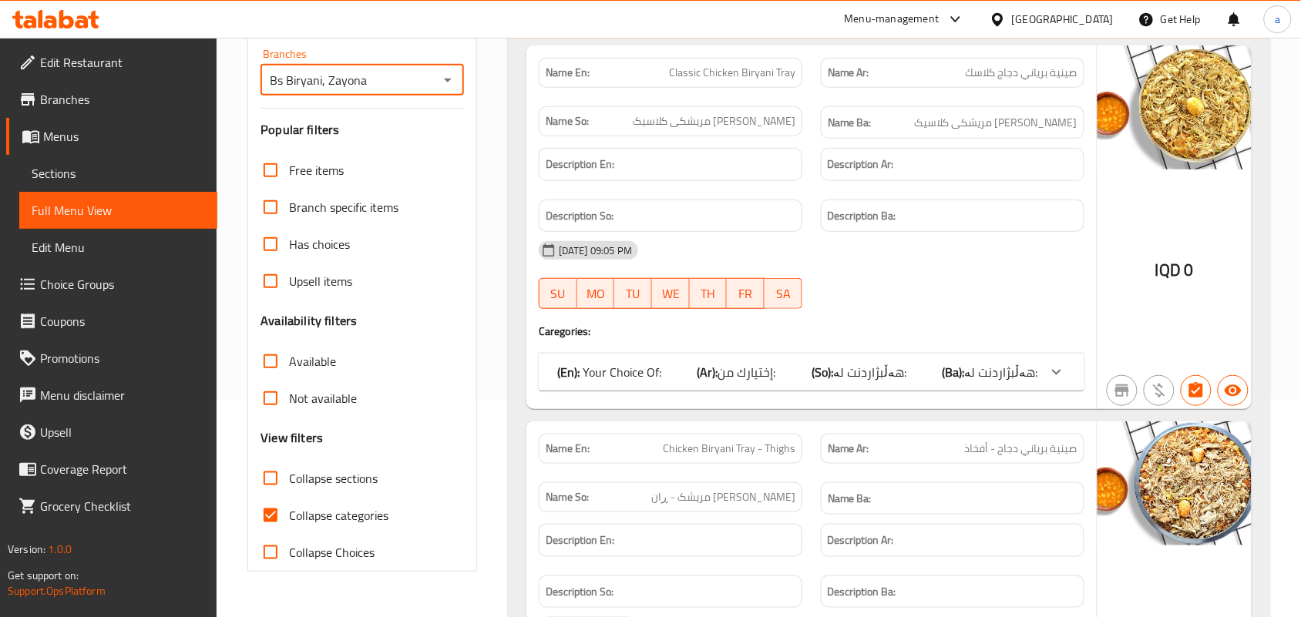
click at [271, 497] on input "Collapse sections" at bounding box center [270, 478] width 37 height 37
checkbox input "true"
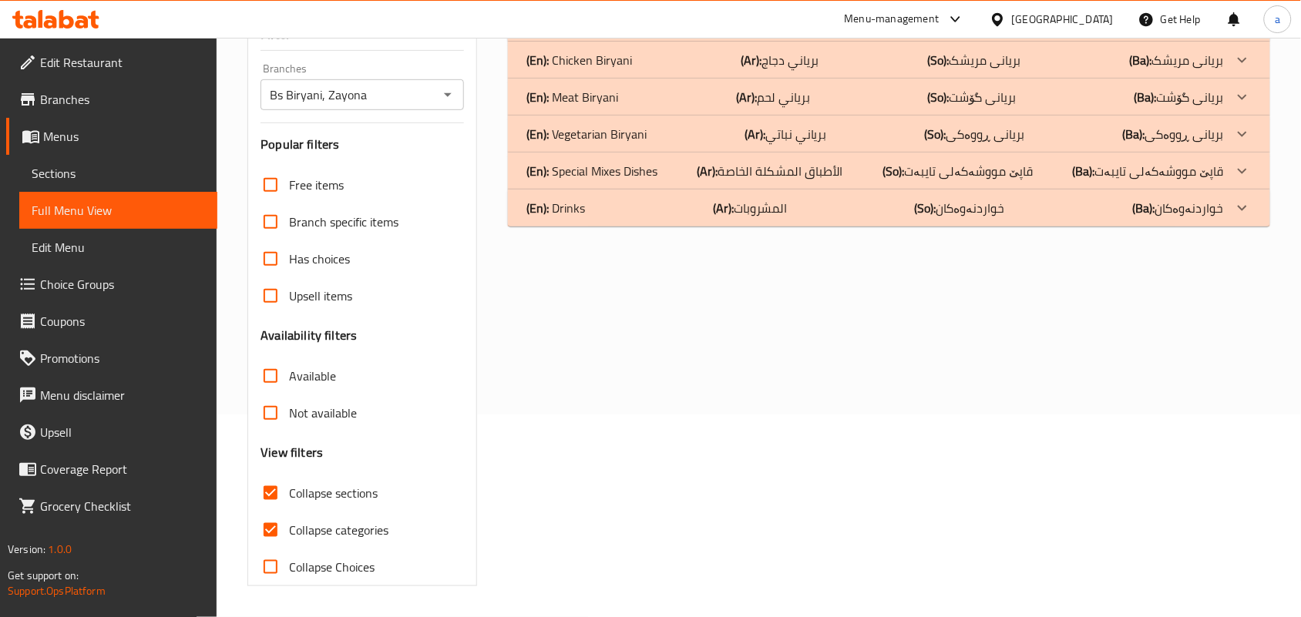
click at [274, 538] on input "Collapse categories" at bounding box center [270, 530] width 37 height 37
checkbox input "false"
click at [852, 208] on div "(En): Drinks (Ar): المشروبات (So): خواردنەوەکان (Ba): خواردنەوەکان" at bounding box center [875, 208] width 698 height 18
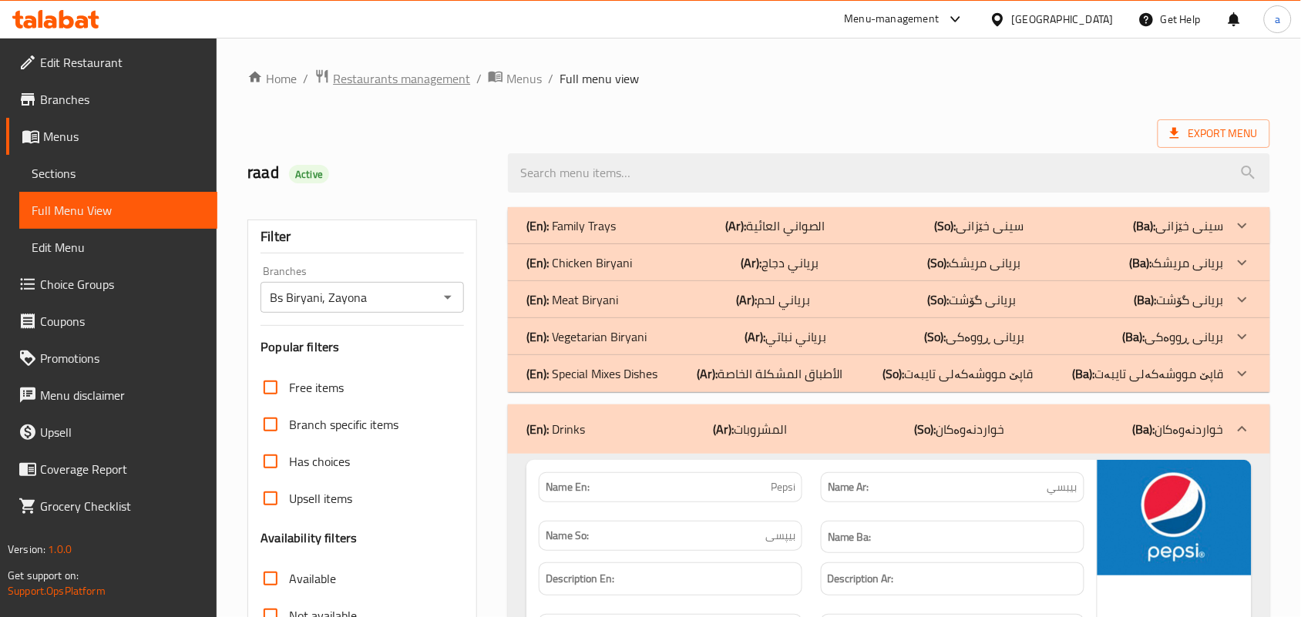
click at [413, 82] on span "Restaurants management" at bounding box center [401, 78] width 137 height 18
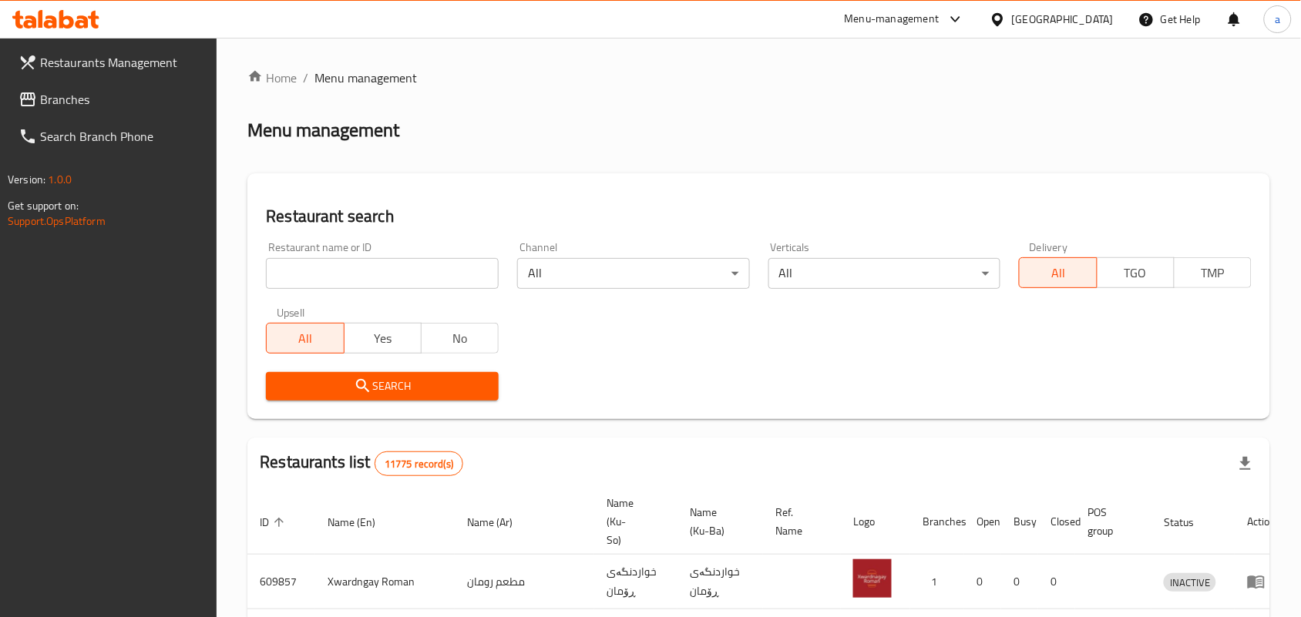
click at [355, 277] on div "Home / Menu management Menu management Restaurant search Restaurant name or ID …" at bounding box center [758, 565] width 1023 height 993
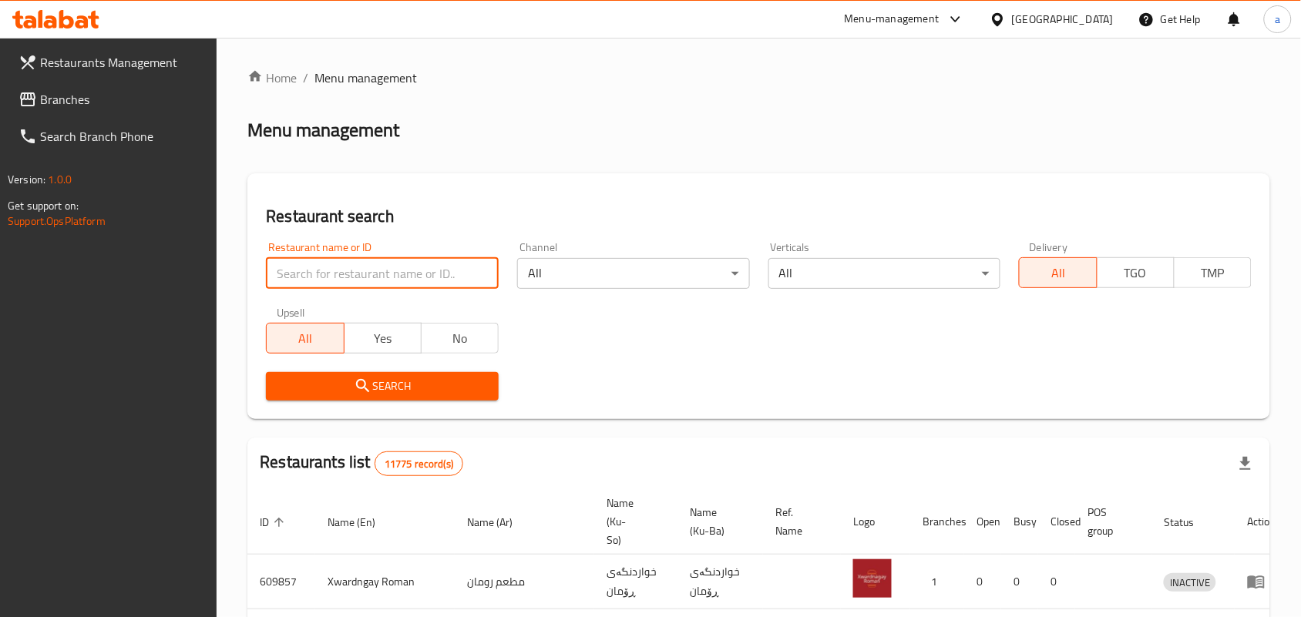
click at [355, 277] on input "search" at bounding box center [382, 273] width 233 height 31
paste input "702590"
type input "702590"
click button "Search" at bounding box center [382, 386] width 233 height 29
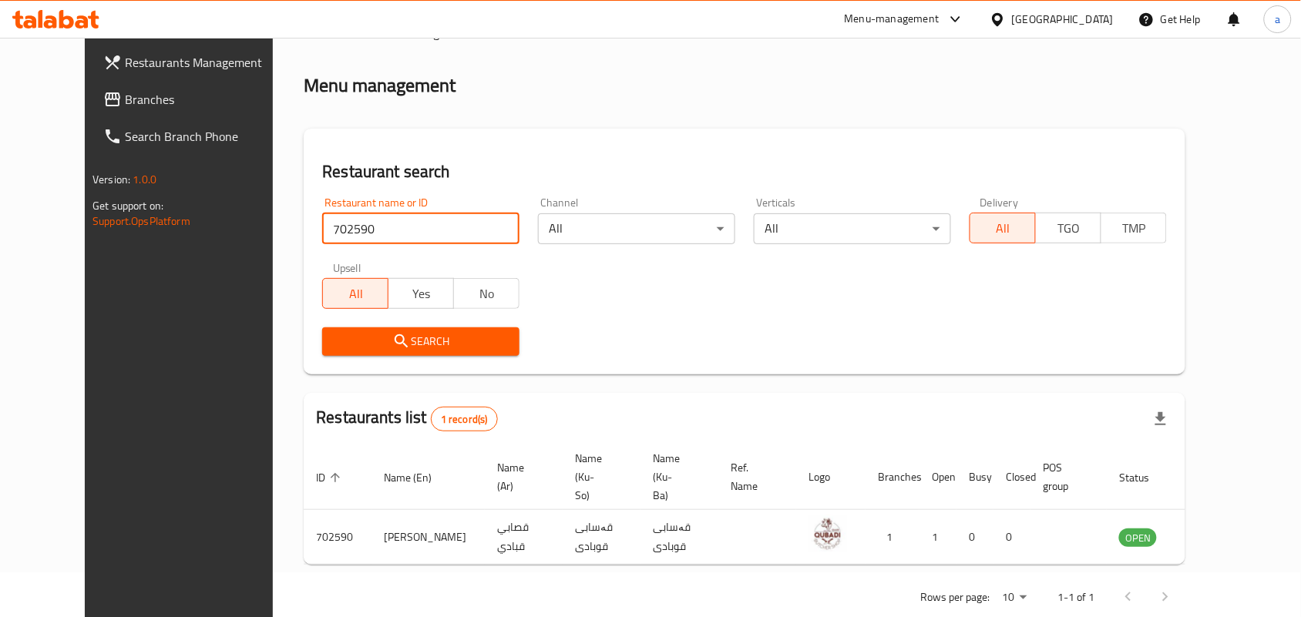
scroll to position [70, 0]
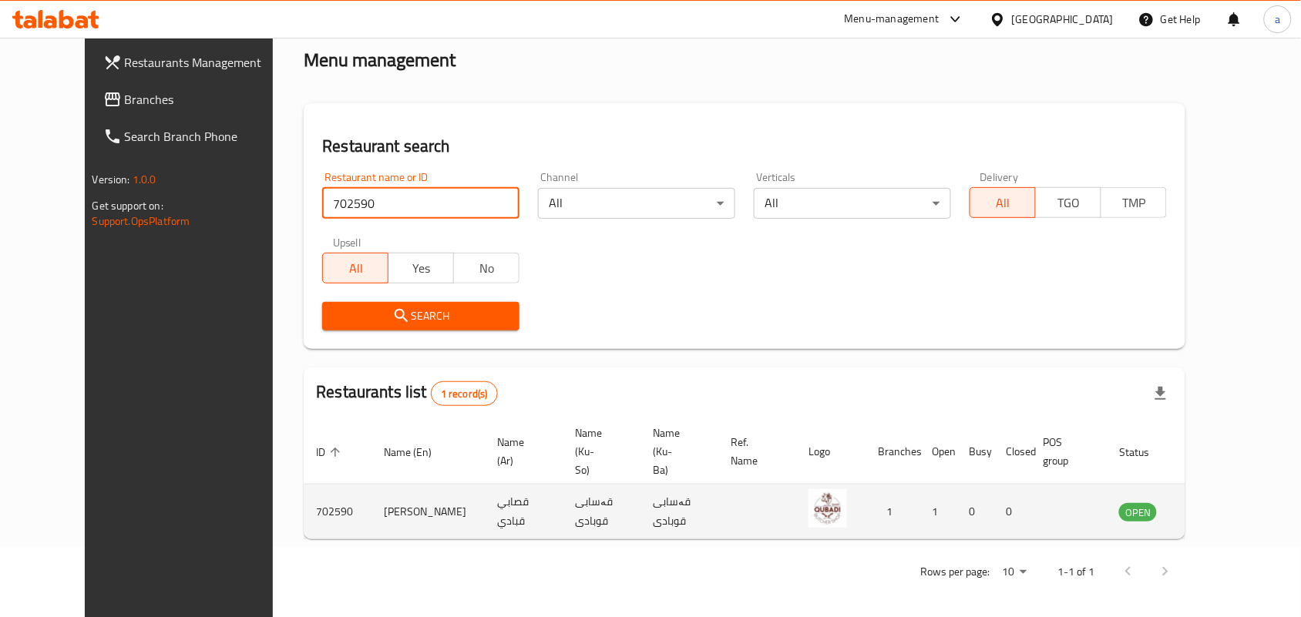
click at [1219, 507] on icon "enhanced table" at bounding box center [1209, 512] width 18 height 18
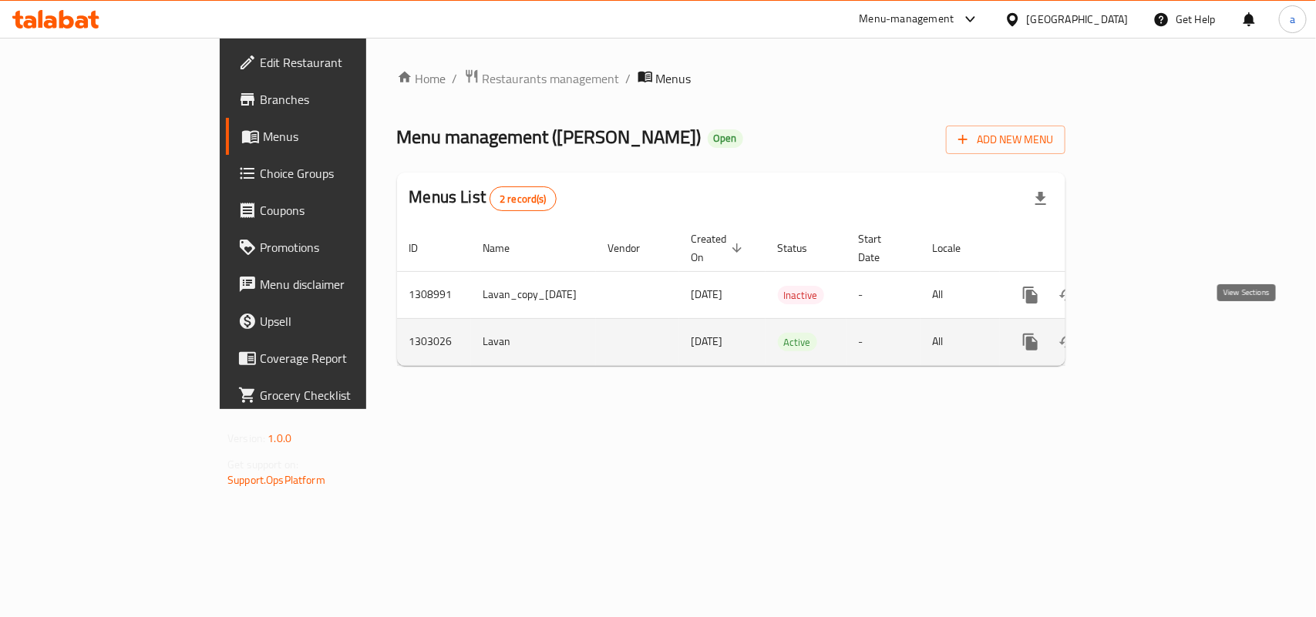
click at [1151, 333] on icon "enhanced table" at bounding box center [1141, 342] width 18 height 18
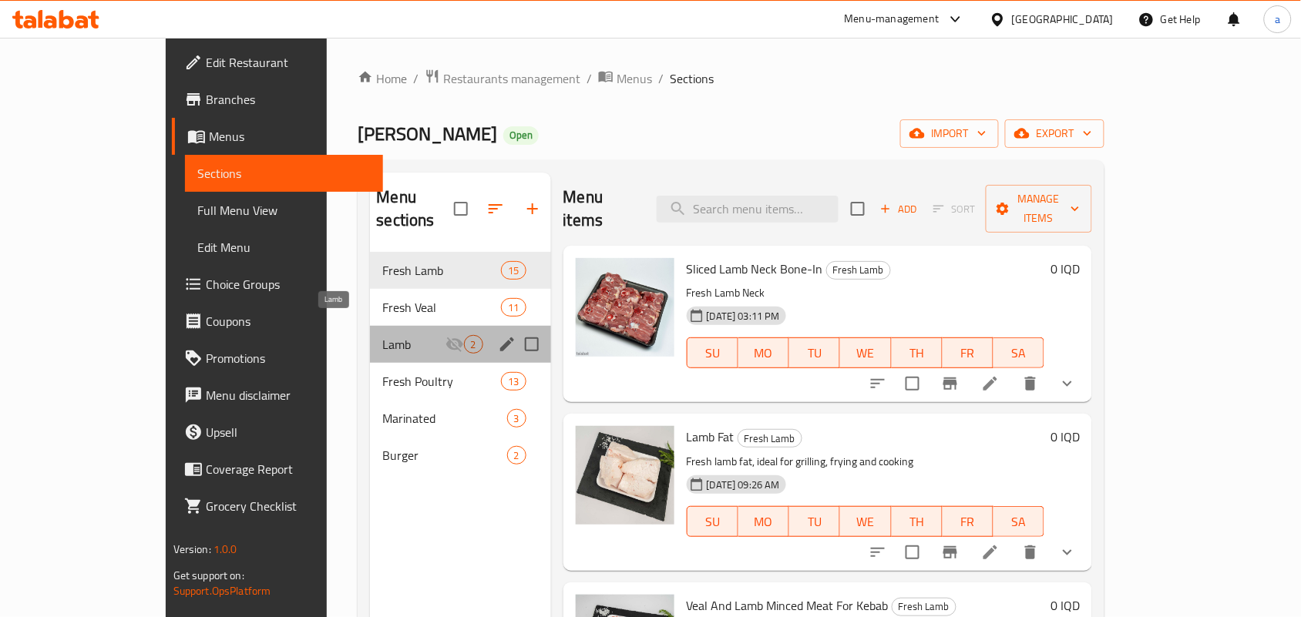
click at [382, 335] on span "Lamb" at bounding box center [413, 344] width 62 height 18
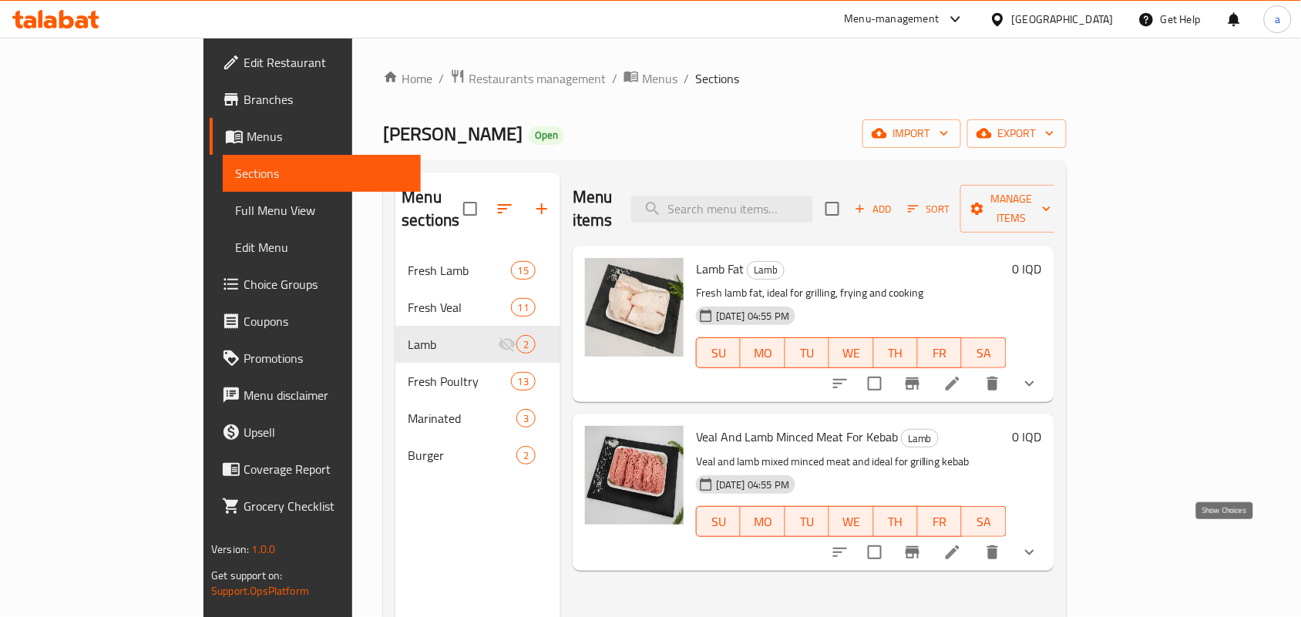
click at [1039, 543] on icon "show more" at bounding box center [1029, 552] width 18 height 18
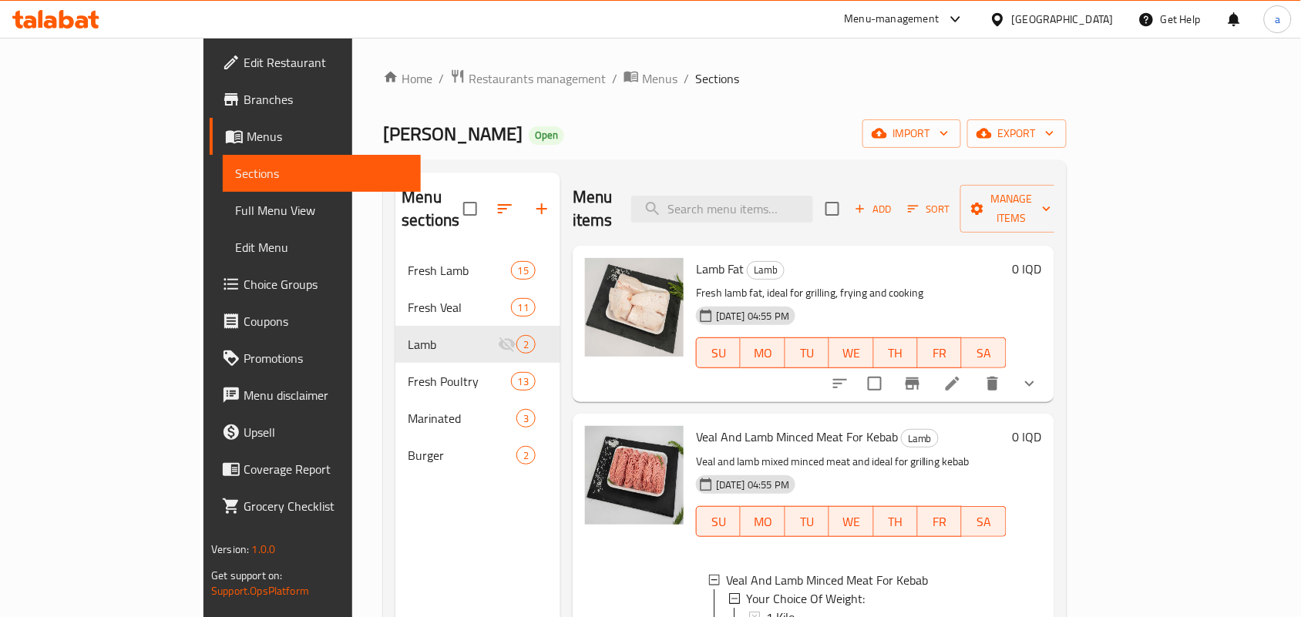
click at [244, 59] on span "Edit Restaurant" at bounding box center [326, 62] width 165 height 18
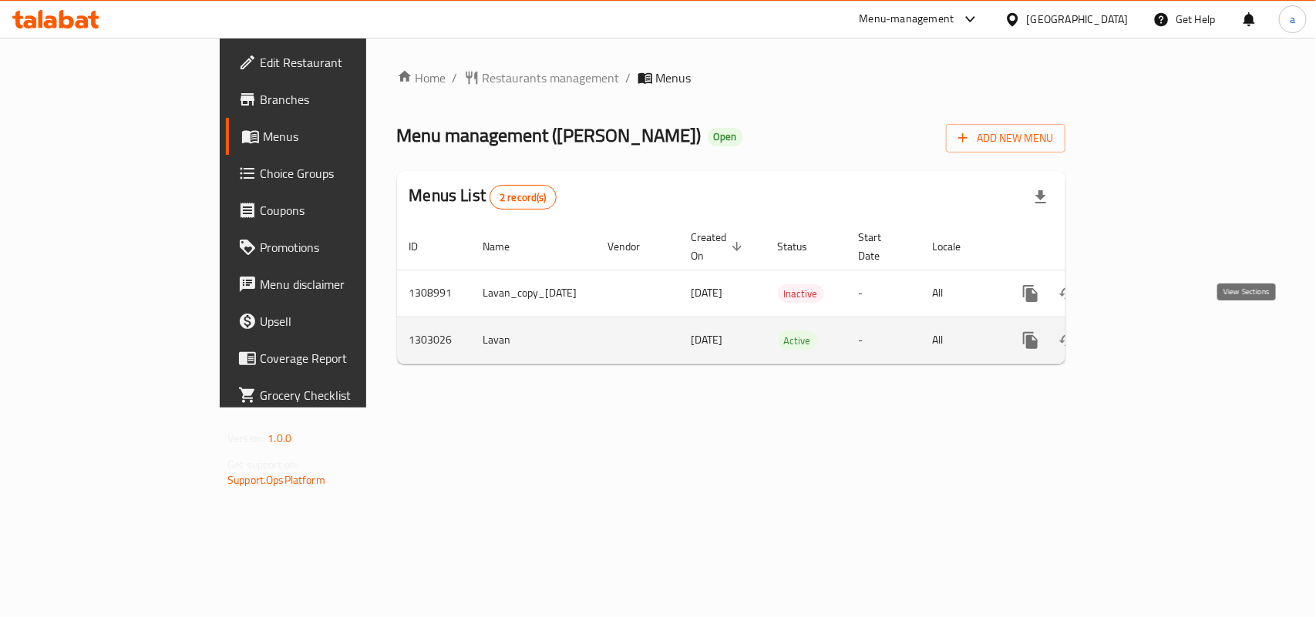
click at [1151, 331] on icon "enhanced table" at bounding box center [1141, 340] width 18 height 18
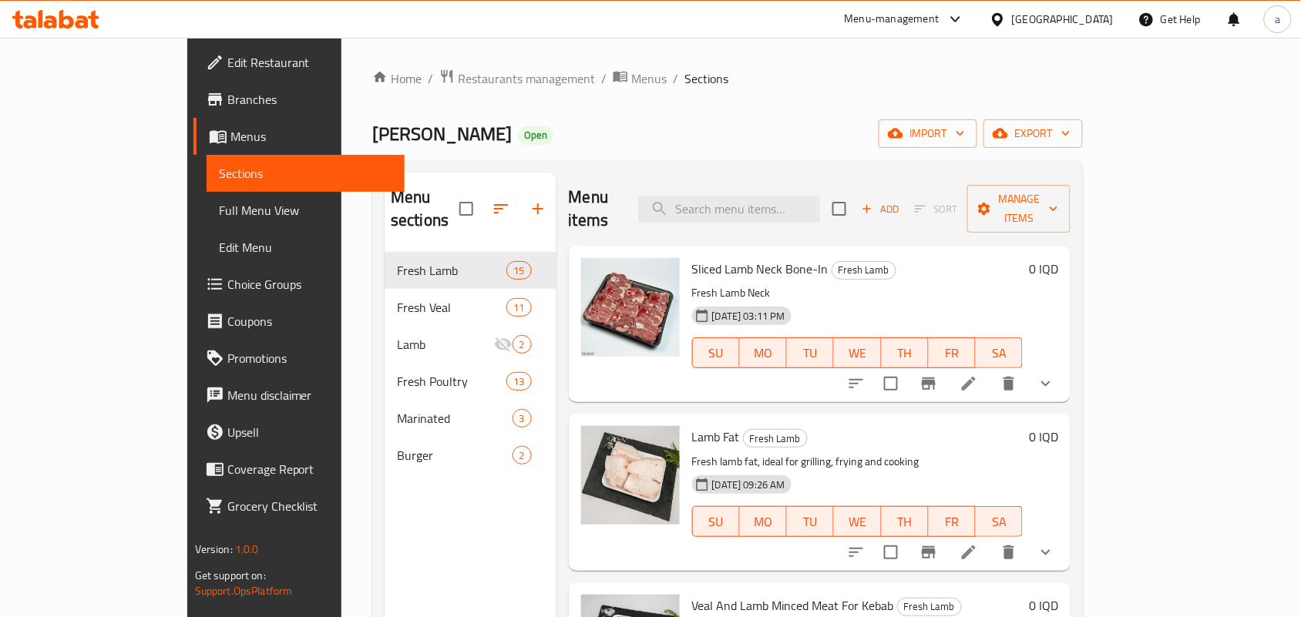
click at [219, 214] on span "Full Menu View" at bounding box center [305, 210] width 173 height 18
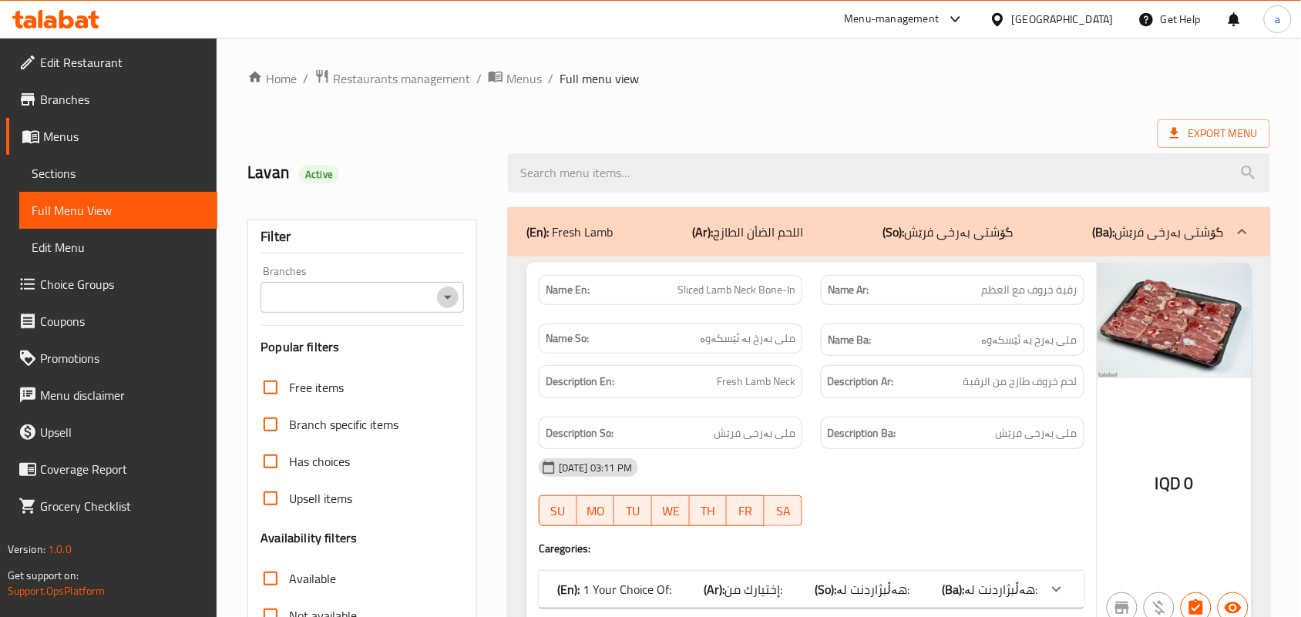
click at [448, 306] on icon "Open" at bounding box center [448, 297] width 18 height 18
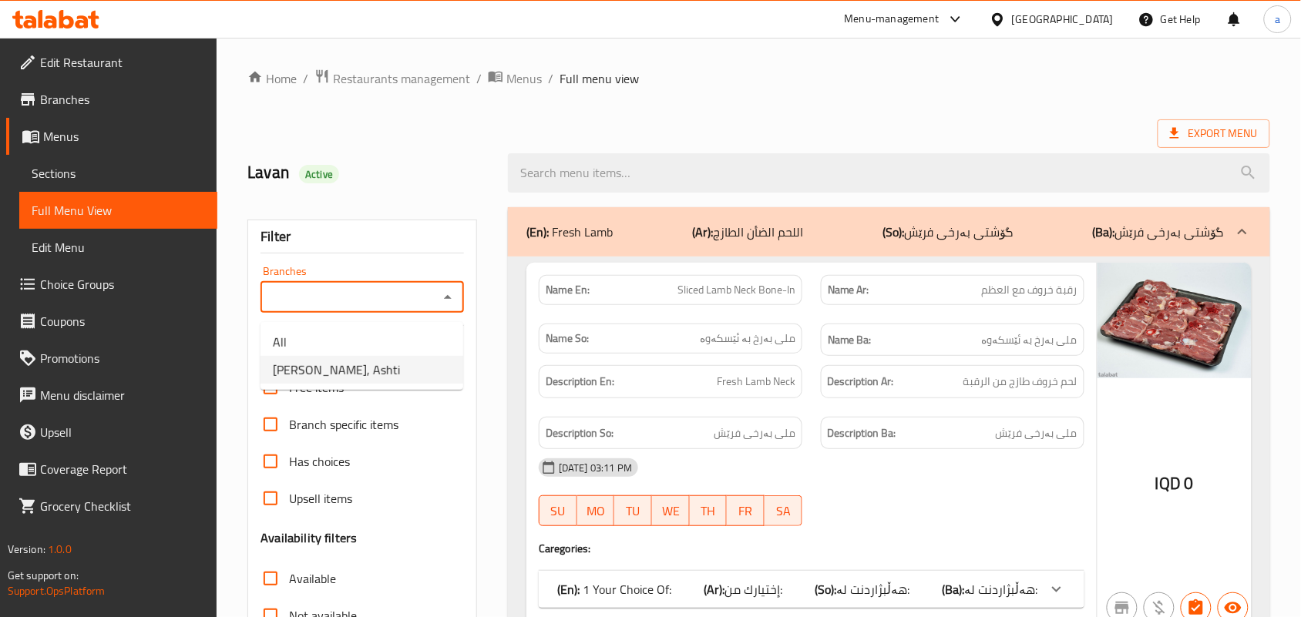
click at [372, 371] on span "[PERSON_NAME], Ashti" at bounding box center [336, 370] width 127 height 18
type input "[PERSON_NAME], Ashti"
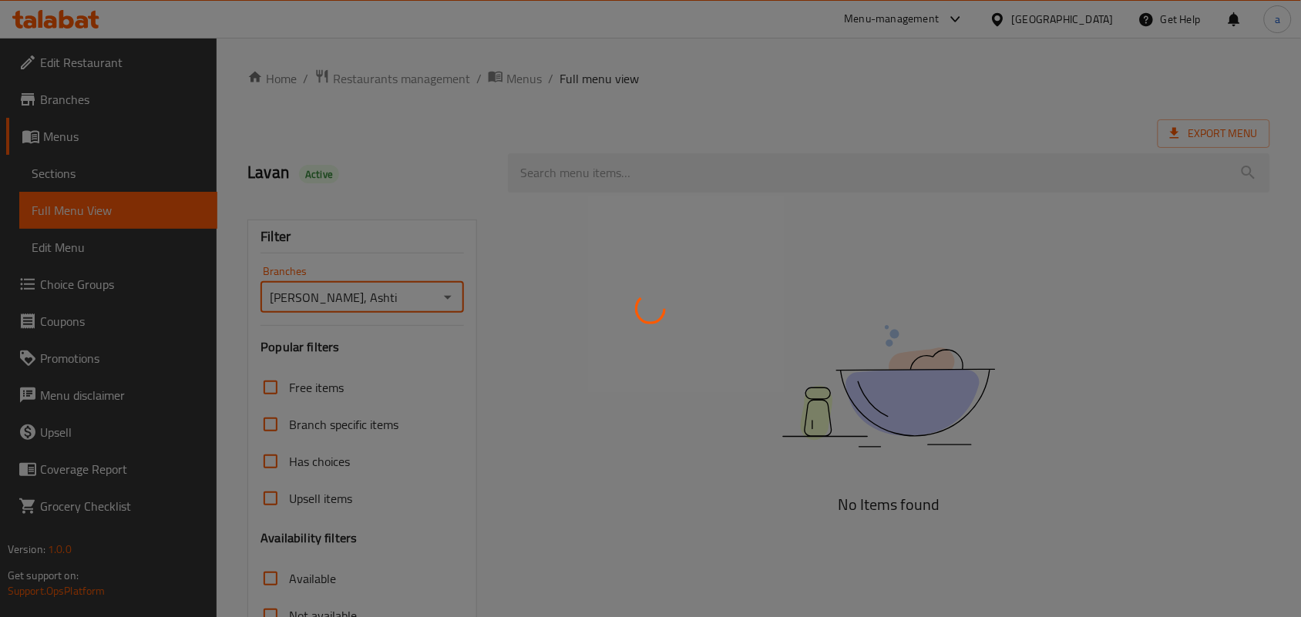
scroll to position [224, 0]
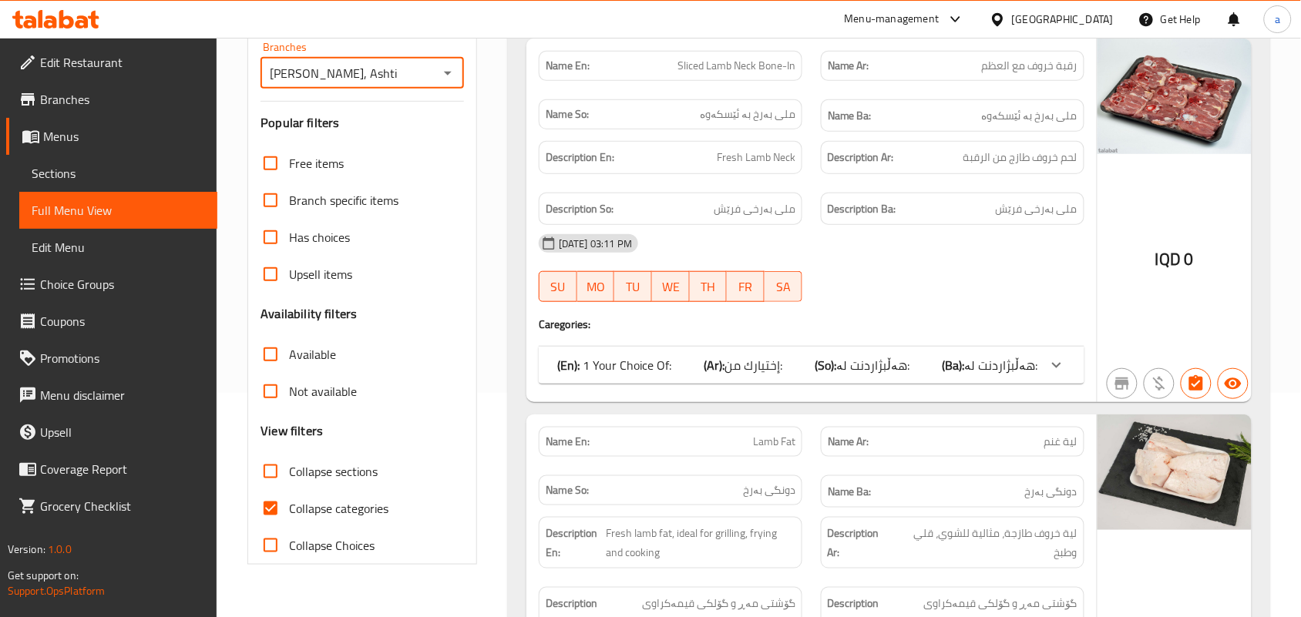
click at [271, 490] on input "Collapse sections" at bounding box center [270, 471] width 37 height 37
checkbox input "true"
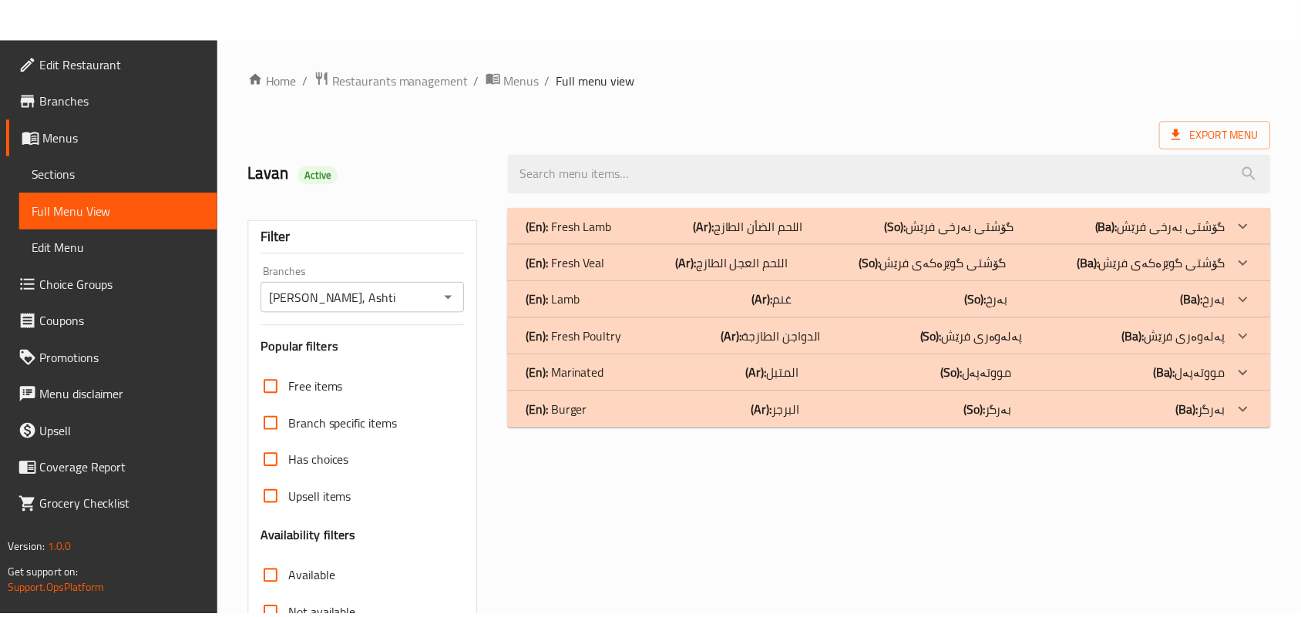
scroll to position [227, 0]
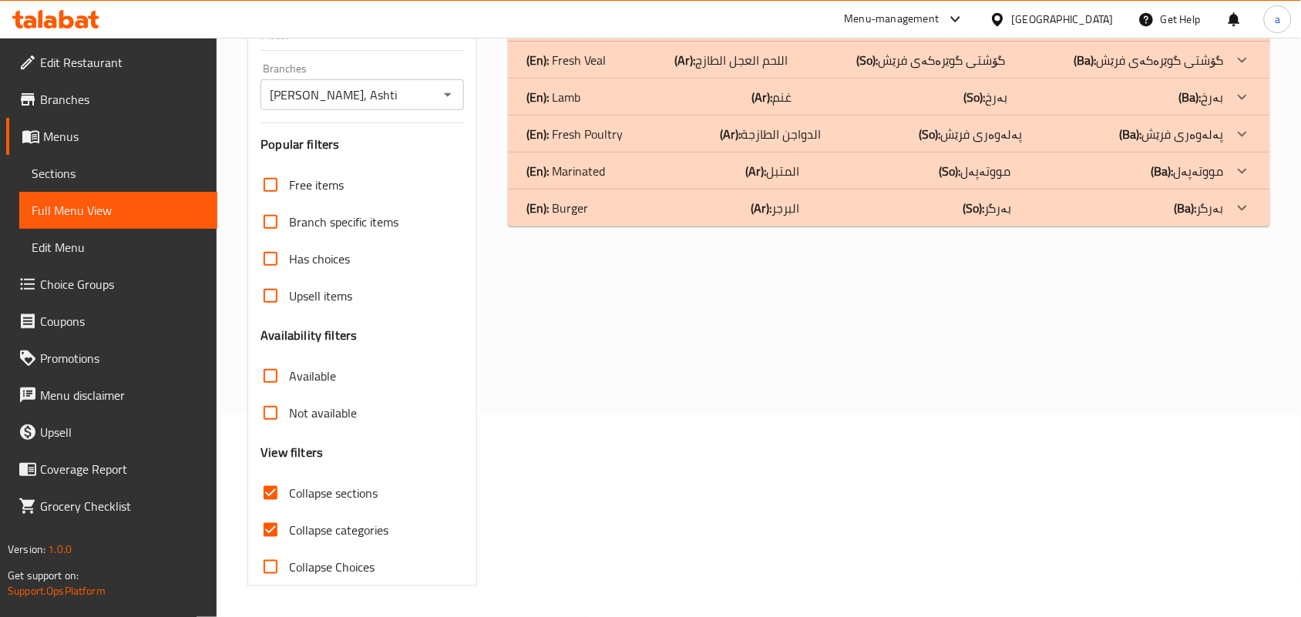
click at [94, 172] on span "Sections" at bounding box center [118, 173] width 173 height 18
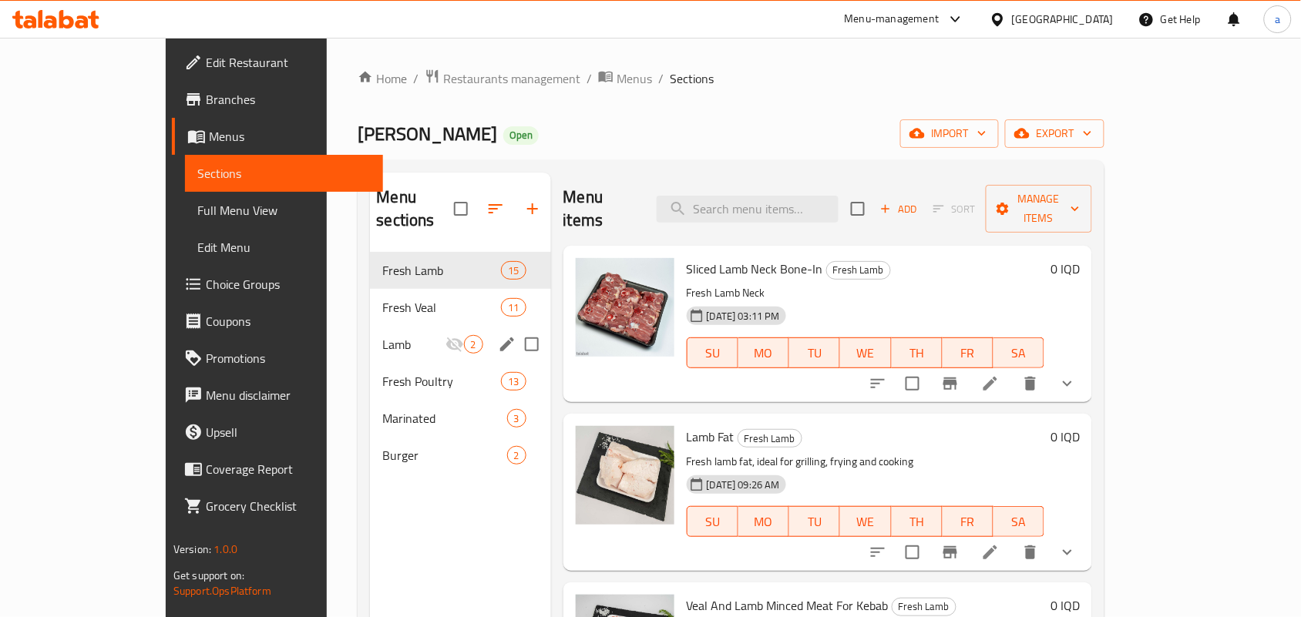
click at [516, 328] on input "Menu sections" at bounding box center [532, 344] width 32 height 32
checkbox input "true"
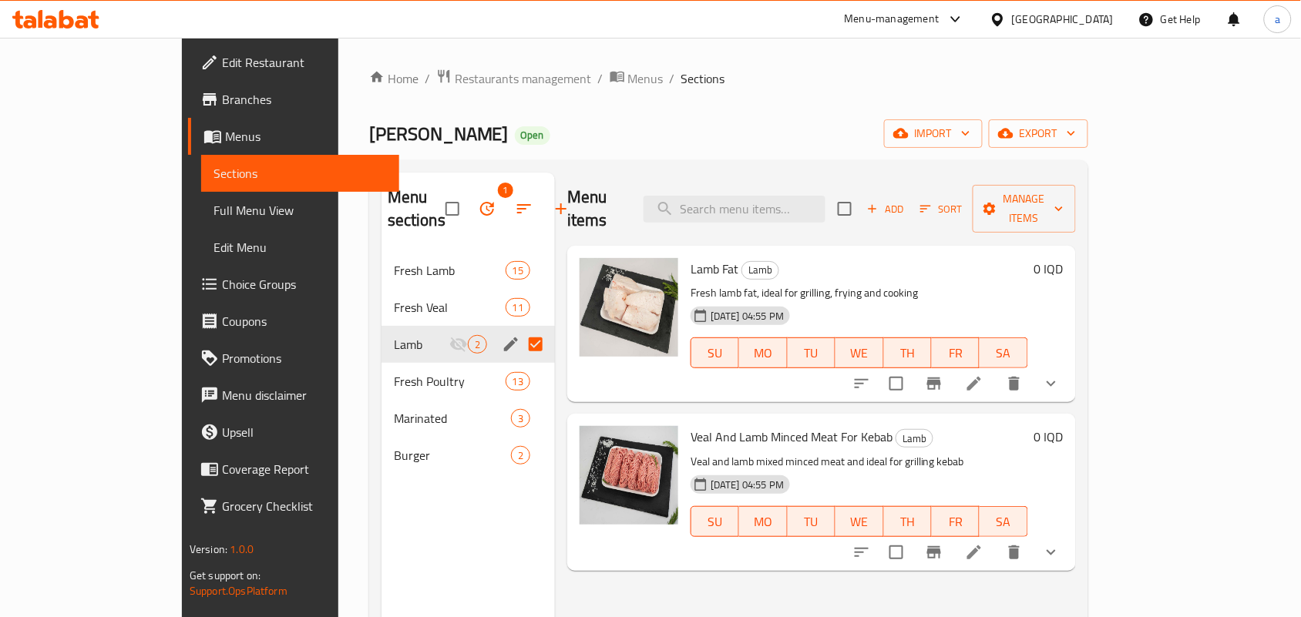
click at [478, 210] on icon "button" at bounding box center [487, 209] width 18 height 18
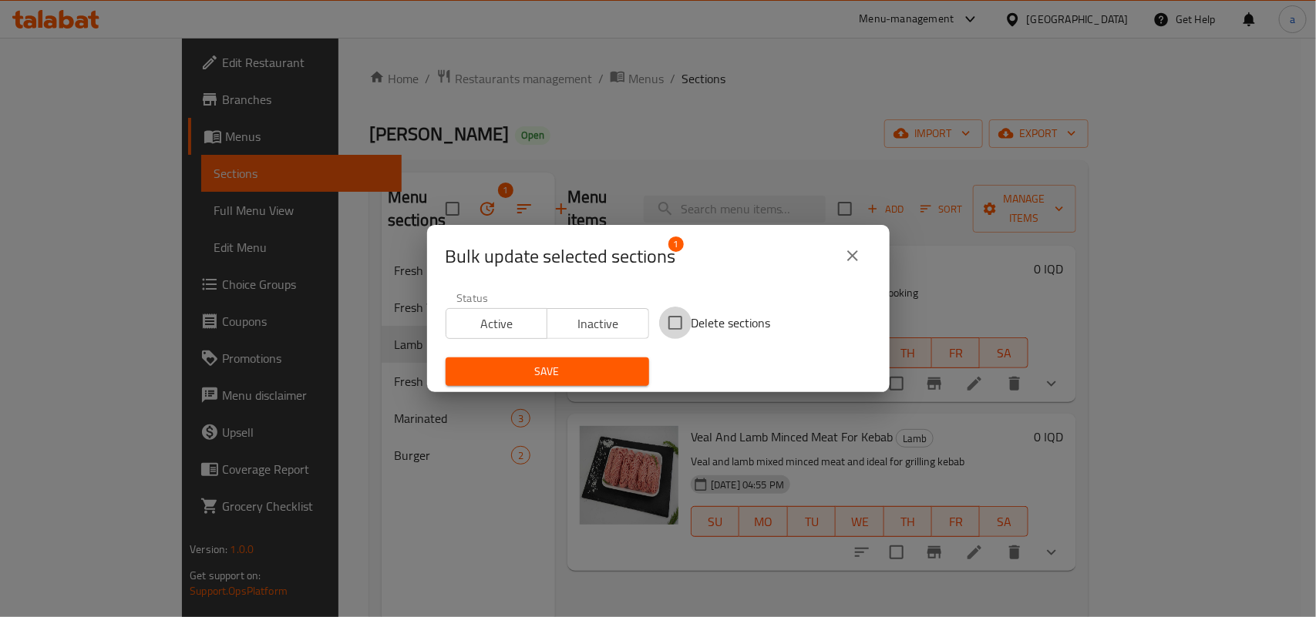
click at [669, 321] on input "Delete sections" at bounding box center [675, 323] width 32 height 32
checkbox input "true"
click at [598, 366] on span "Save" at bounding box center [547, 371] width 179 height 19
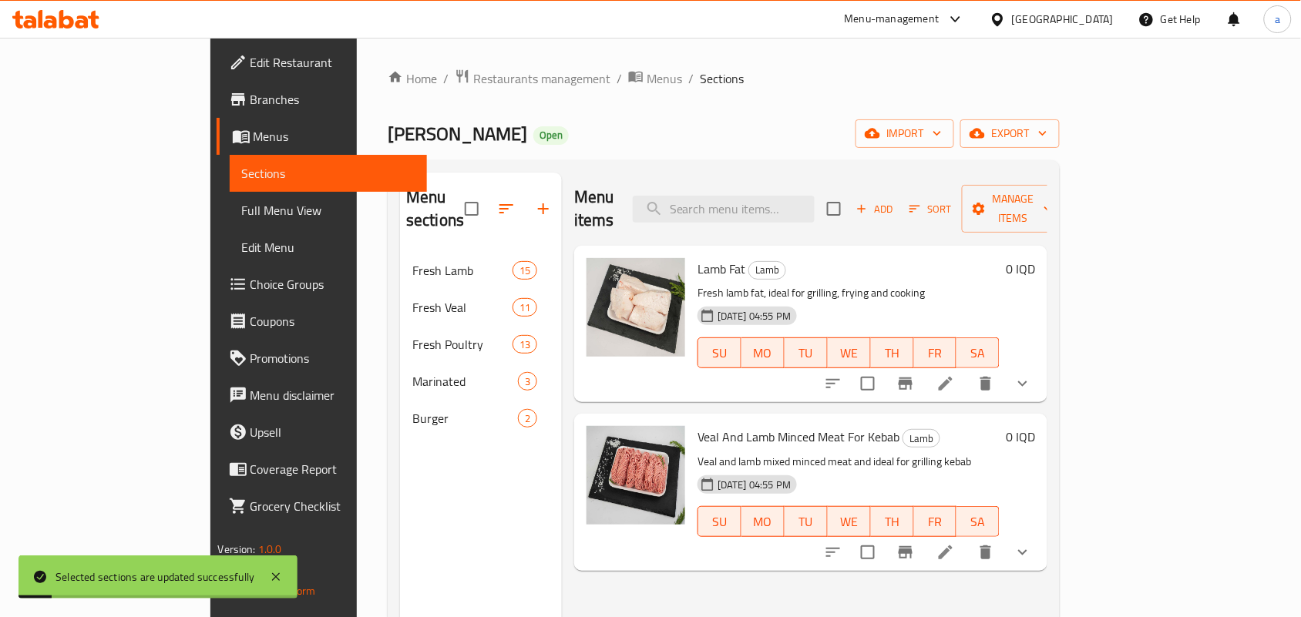
click at [242, 213] on span "Full Menu View" at bounding box center [328, 210] width 173 height 18
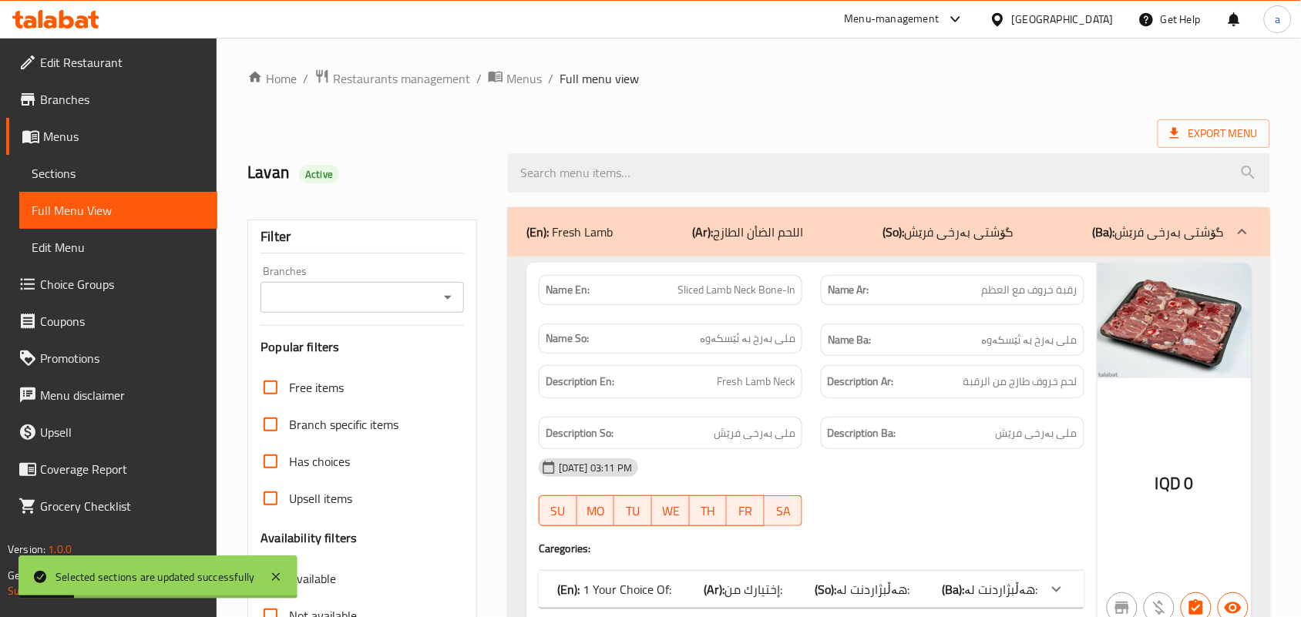
click at [451, 297] on icon "Open" at bounding box center [448, 297] width 18 height 18
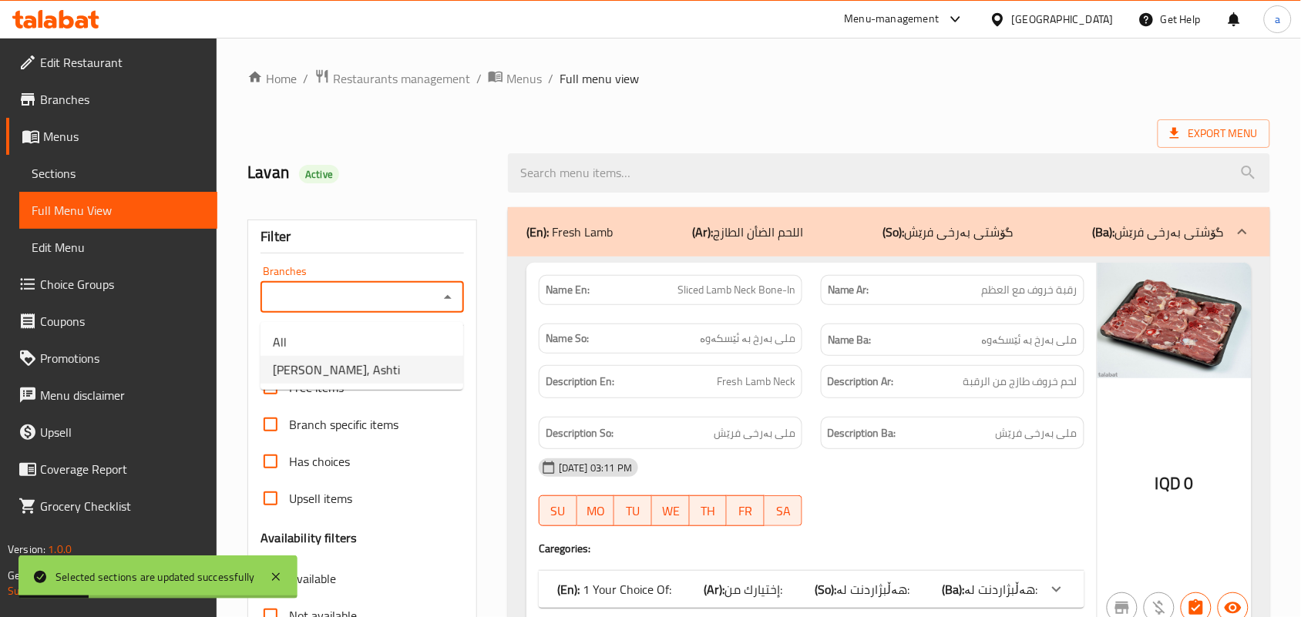
click at [370, 361] on span "[PERSON_NAME], Ashti" at bounding box center [336, 370] width 127 height 18
type input "[PERSON_NAME], Ashti"
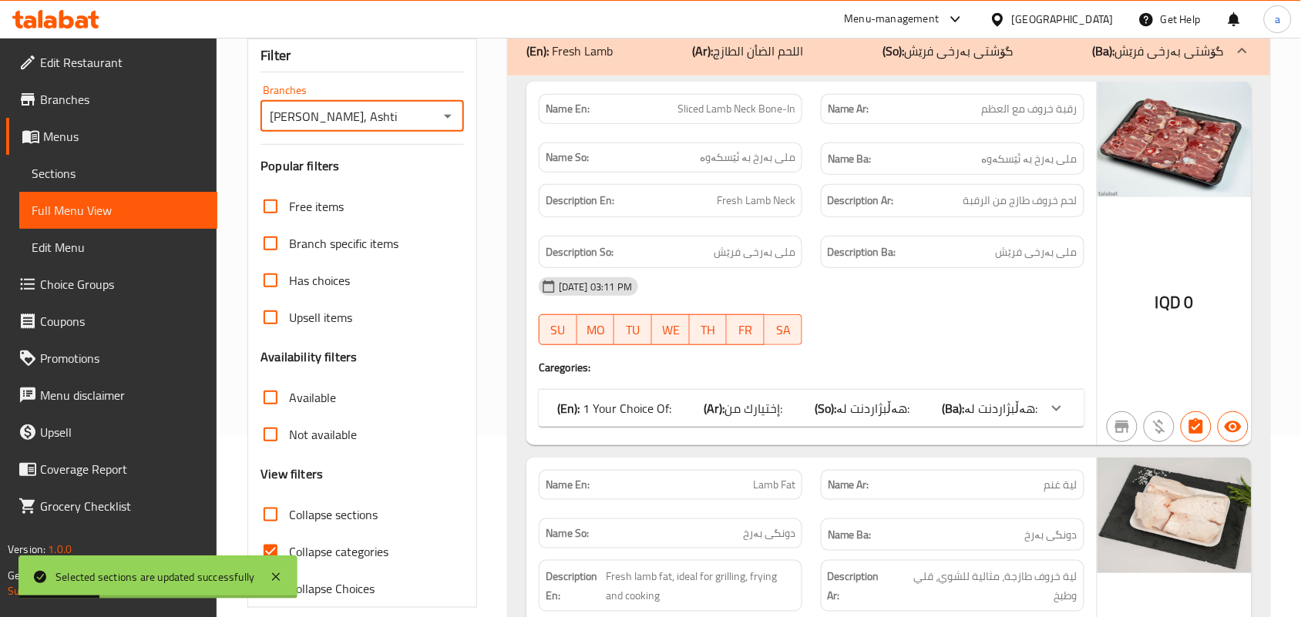
scroll to position [224, 0]
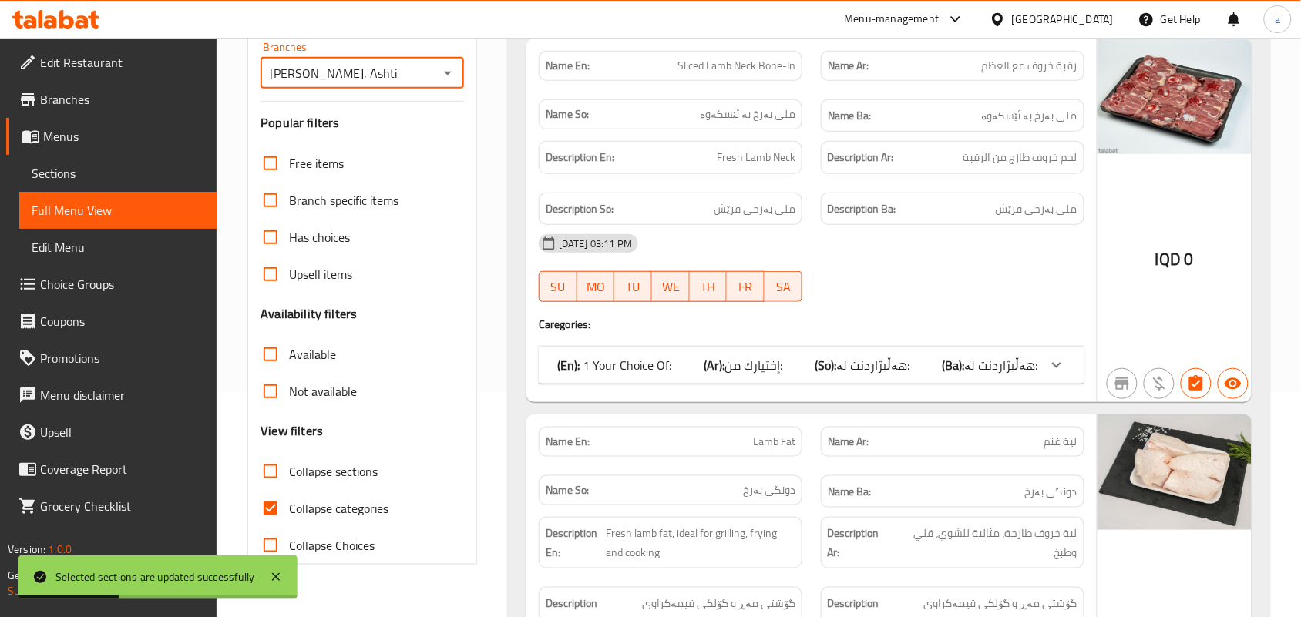
click at [281, 487] on input "Collapse sections" at bounding box center [270, 471] width 37 height 37
checkbox input "true"
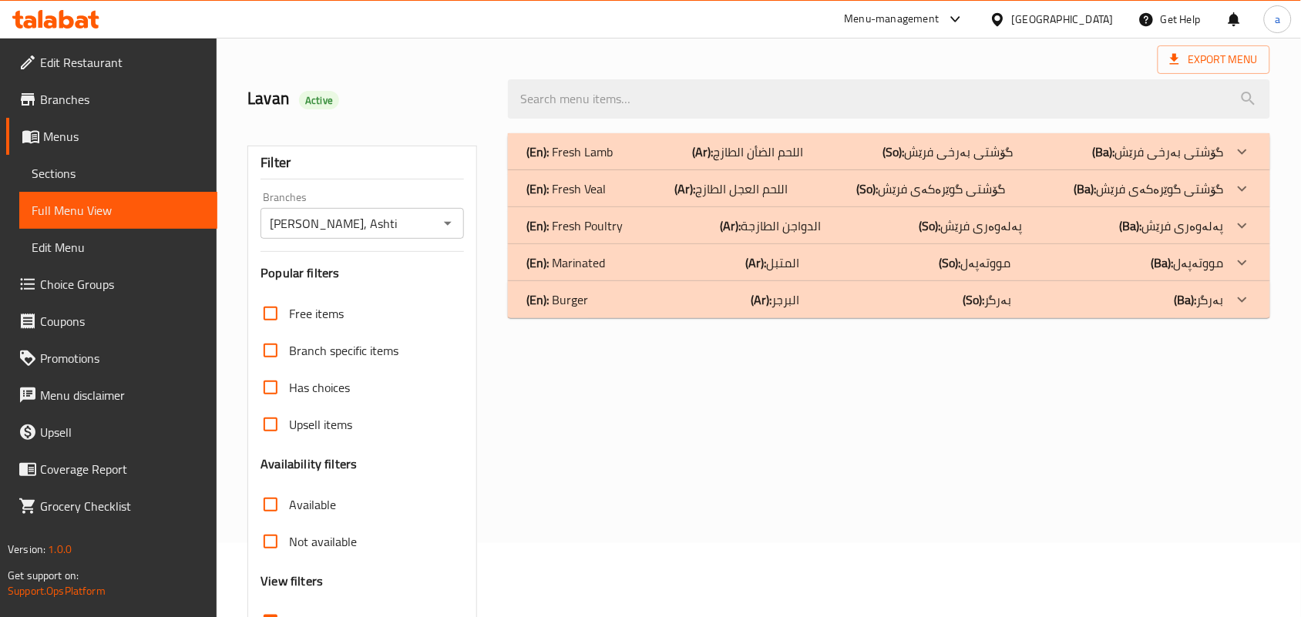
scroll to position [0, 0]
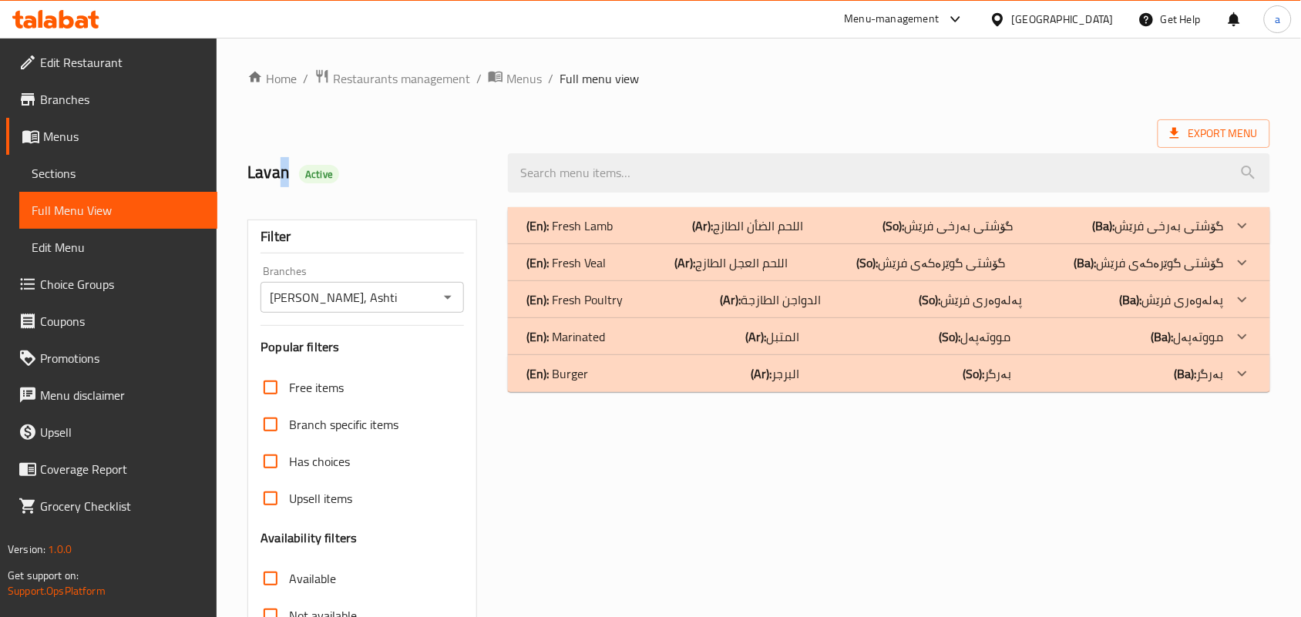
click at [285, 179] on h2 "[PERSON_NAME] Active" at bounding box center [368, 172] width 242 height 23
click at [79, 182] on span "Sections" at bounding box center [118, 173] width 173 height 18
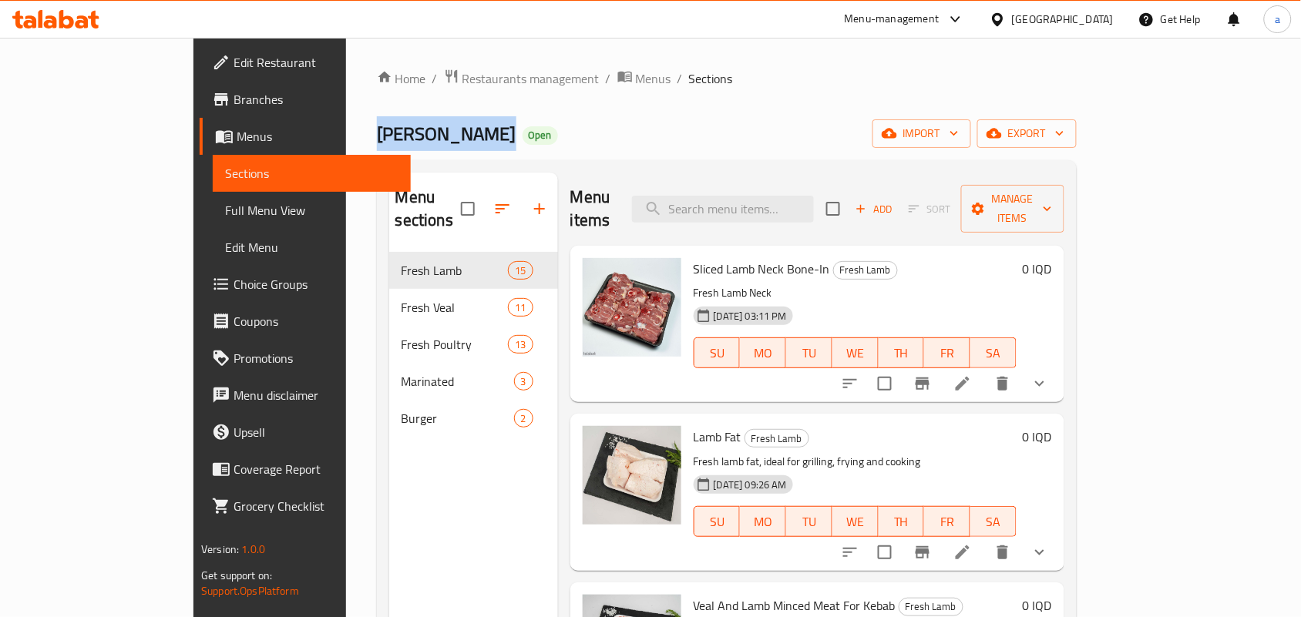
drag, startPoint x: 366, startPoint y: 136, endPoint x: 254, endPoint y: 126, distance: 112.3
click at [377, 129] on span "[PERSON_NAME]" at bounding box center [447, 133] width 140 height 35
copy span "[PERSON_NAME]"
click at [462, 70] on span "Restaurants management" at bounding box center [530, 78] width 137 height 18
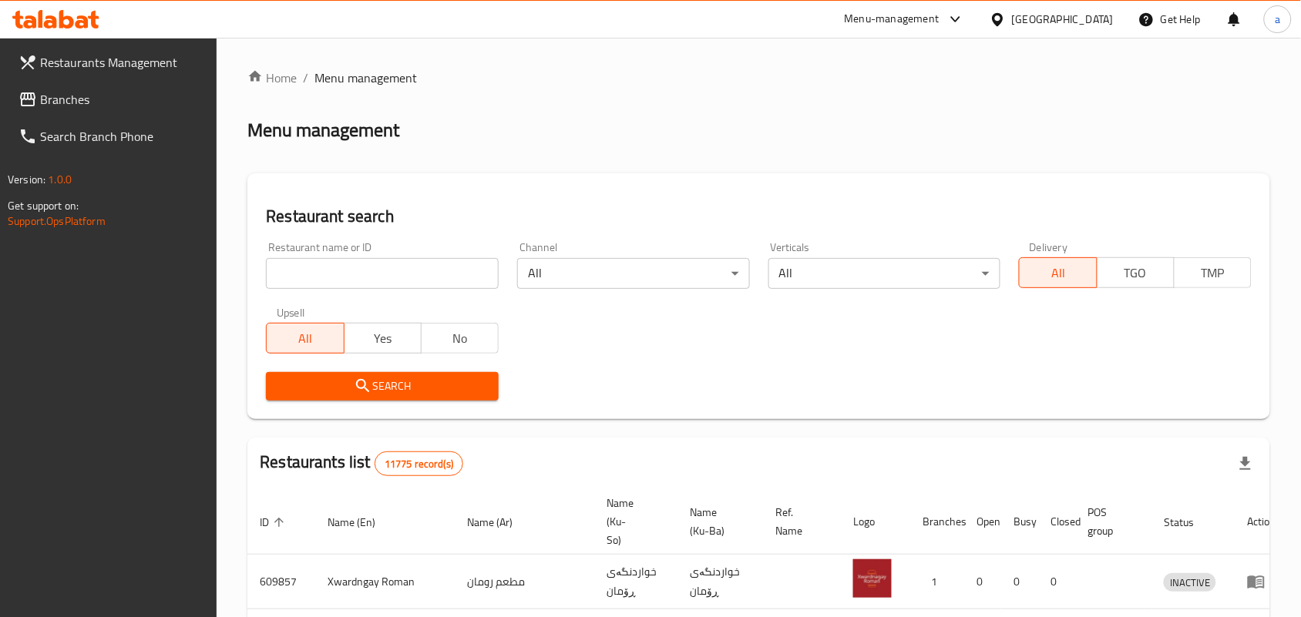
click at [362, 277] on input "search" at bounding box center [382, 273] width 233 height 31
paste input "The Fern"
type input "The Fern"
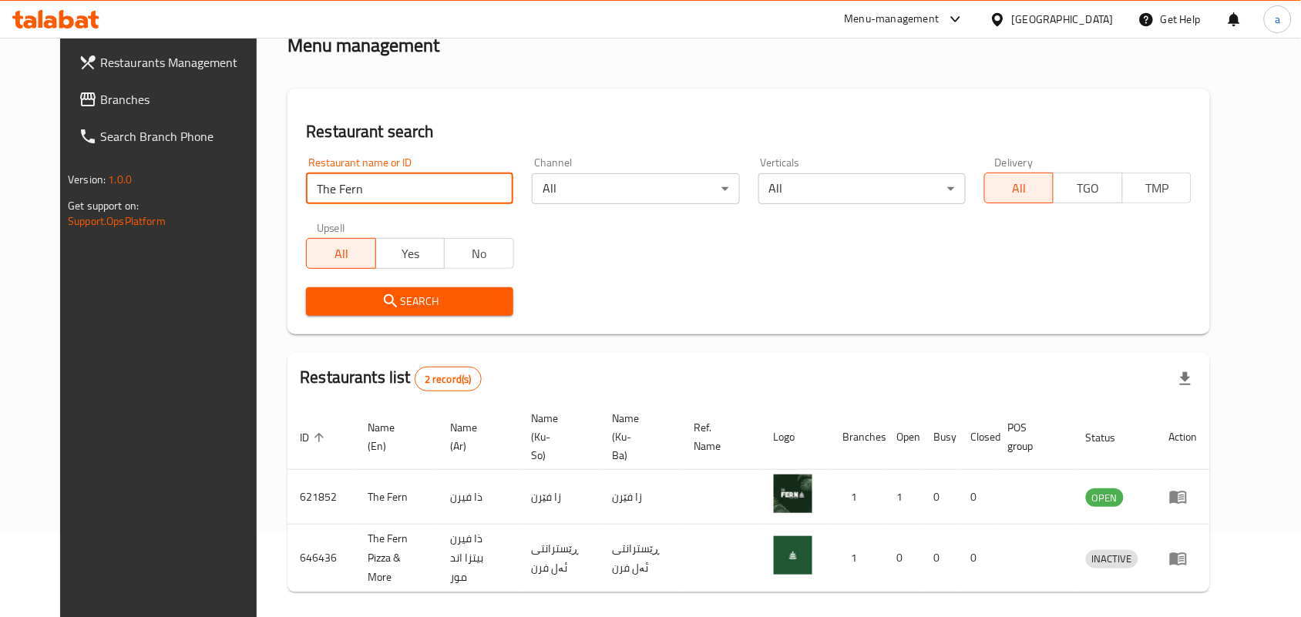
scroll to position [125, 0]
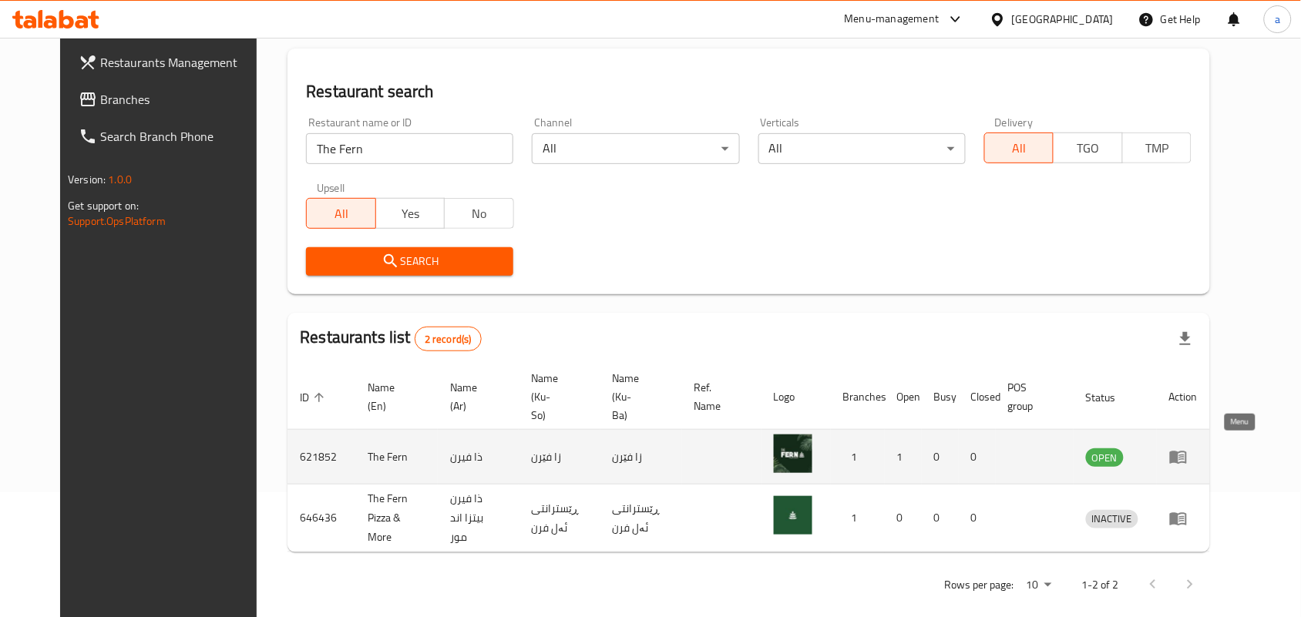
click at [1187, 452] on icon "enhanced table" at bounding box center [1178, 458] width 17 height 13
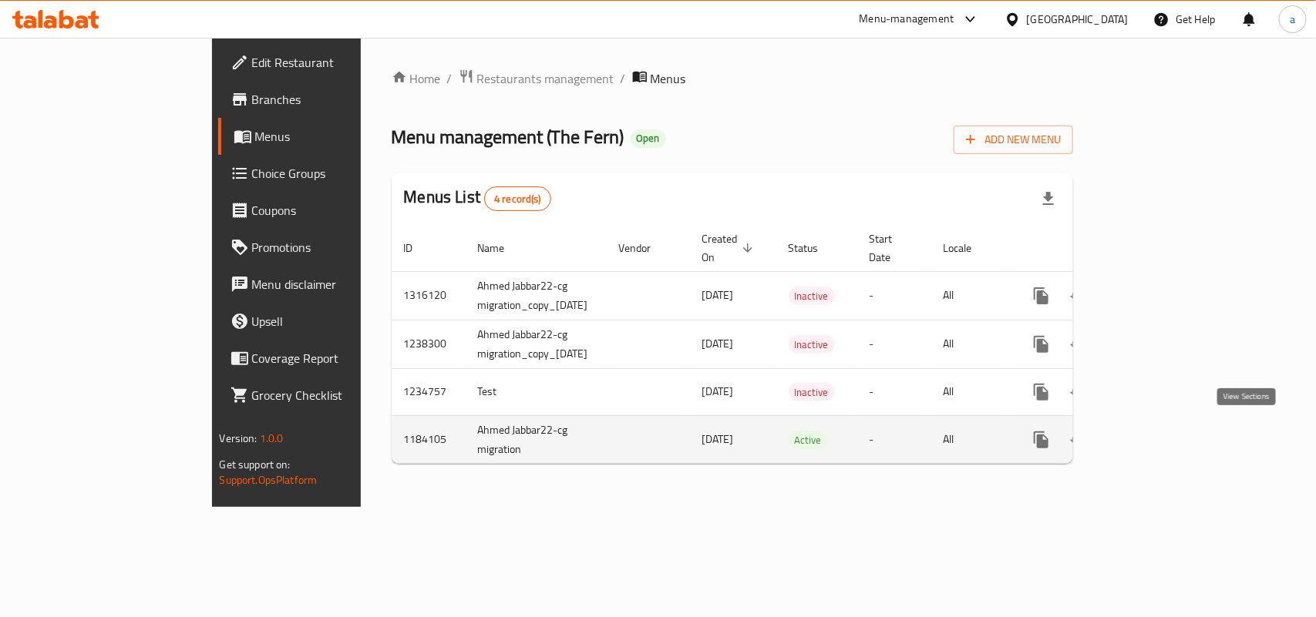
click at [1162, 434] on icon "enhanced table" at bounding box center [1152, 440] width 18 height 18
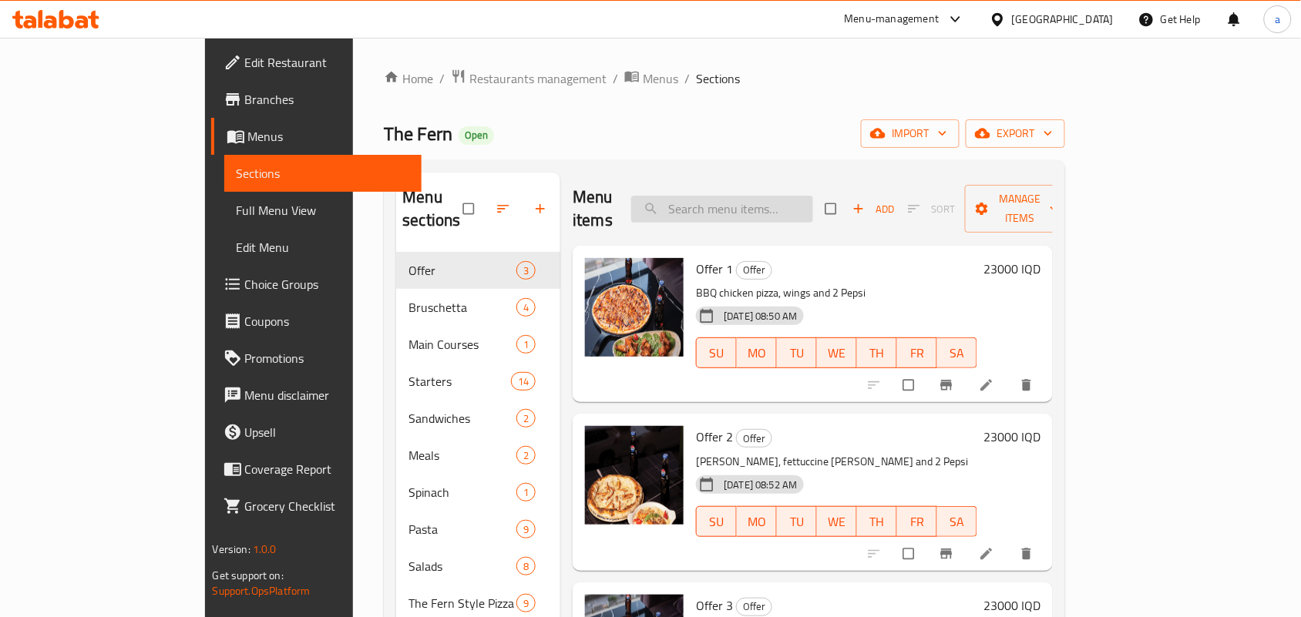
click at [752, 207] on input "search" at bounding box center [722, 209] width 182 height 27
paste input "Capricciosa pizza"
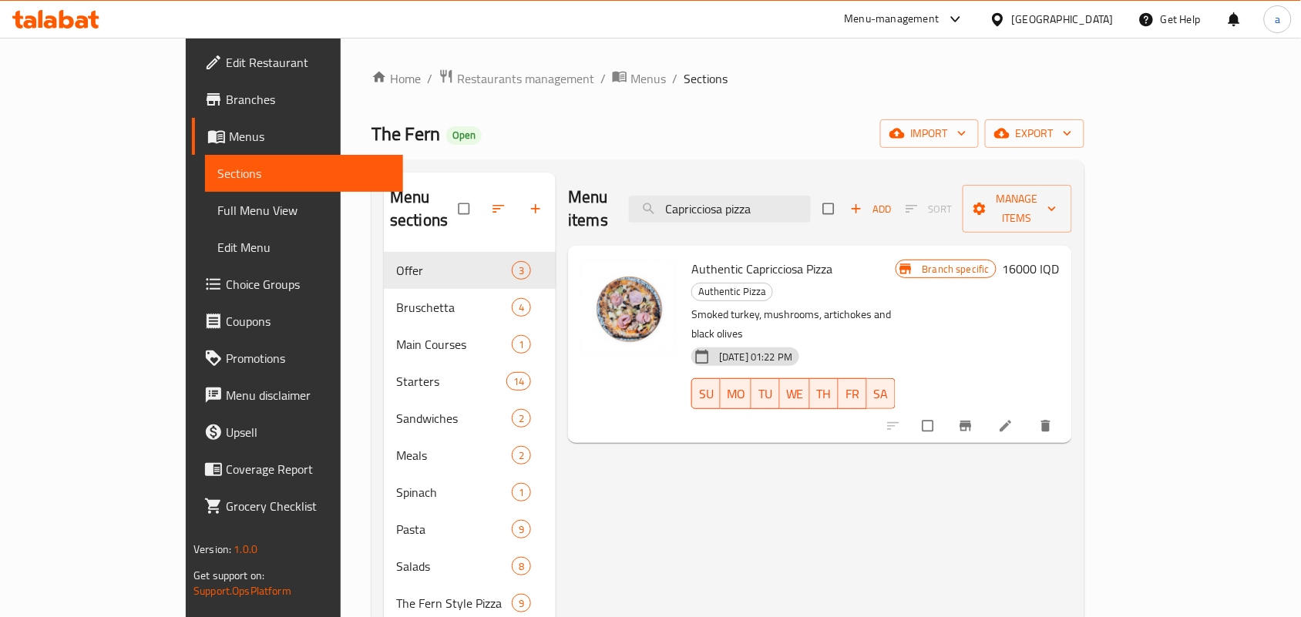
click at [986, 409] on button "Branch-specific-item" at bounding box center [967, 426] width 37 height 34
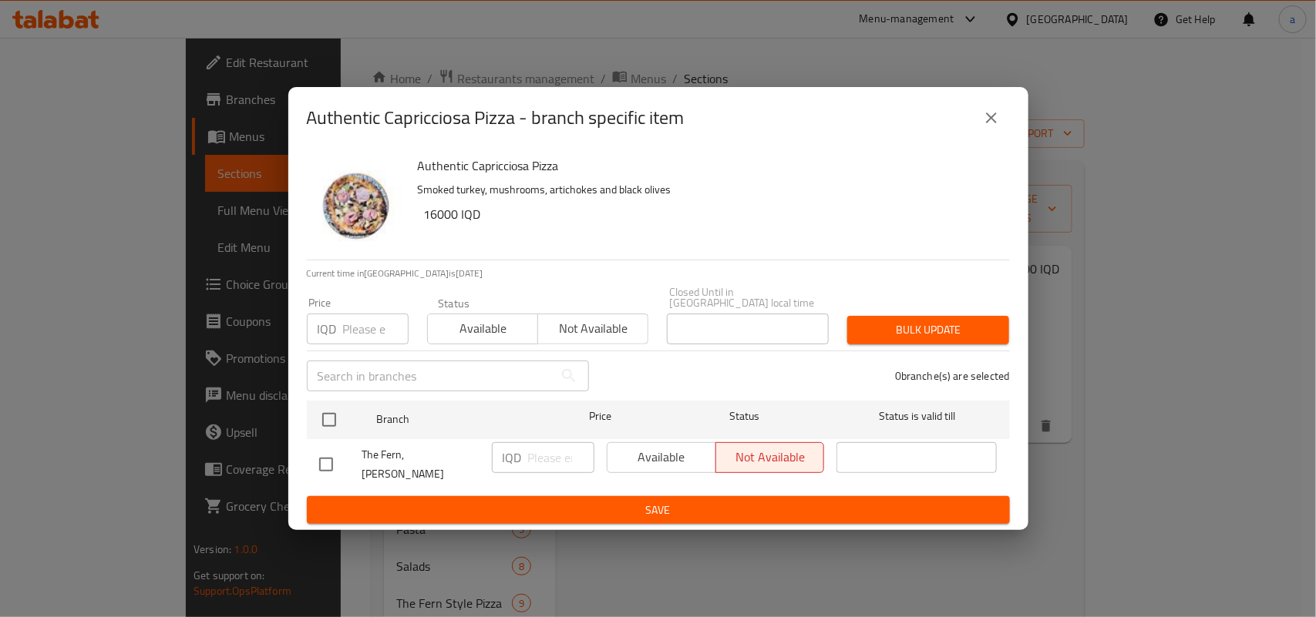
click at [997, 122] on icon "close" at bounding box center [991, 118] width 18 height 18
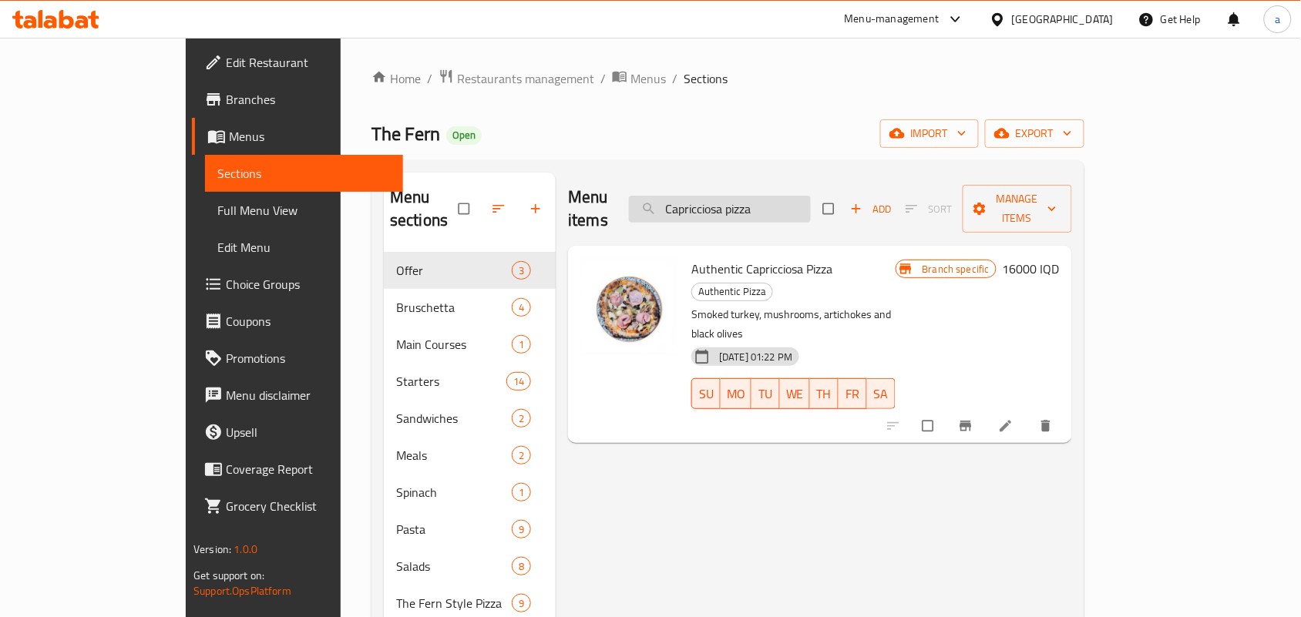
click at [811, 203] on input "Capricciosa pizza" at bounding box center [720, 209] width 182 height 27
paste input "Sujuk"
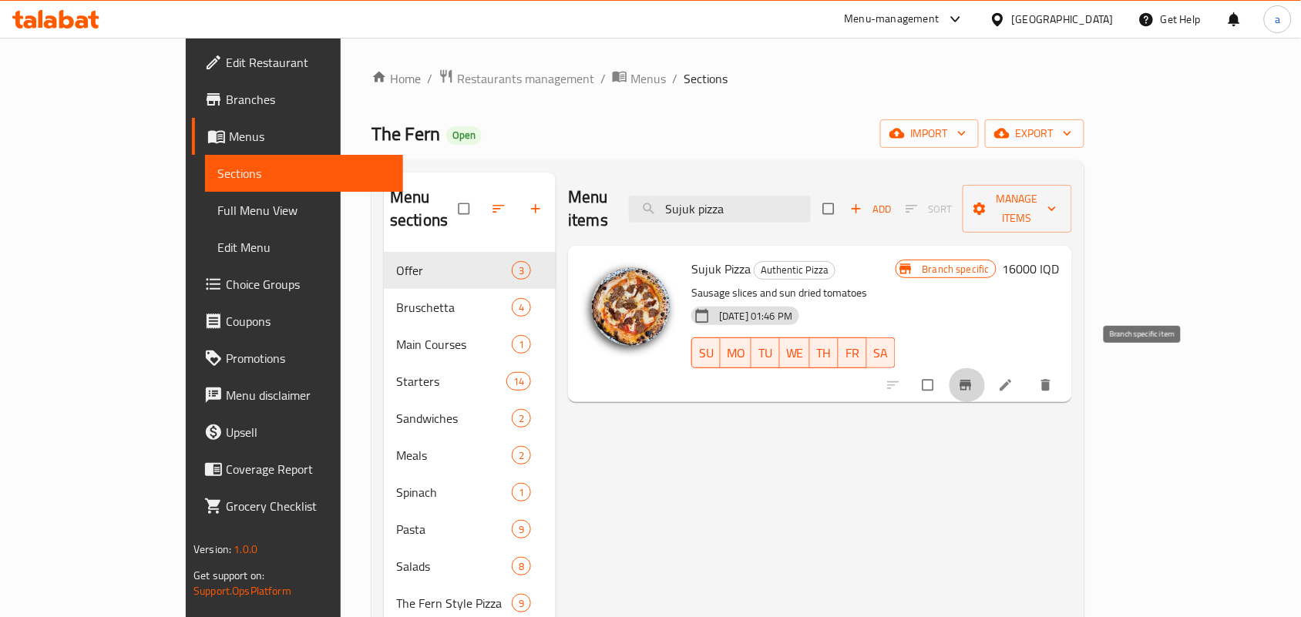
click at [973, 378] on icon "Branch-specific-item" at bounding box center [965, 385] width 15 height 15
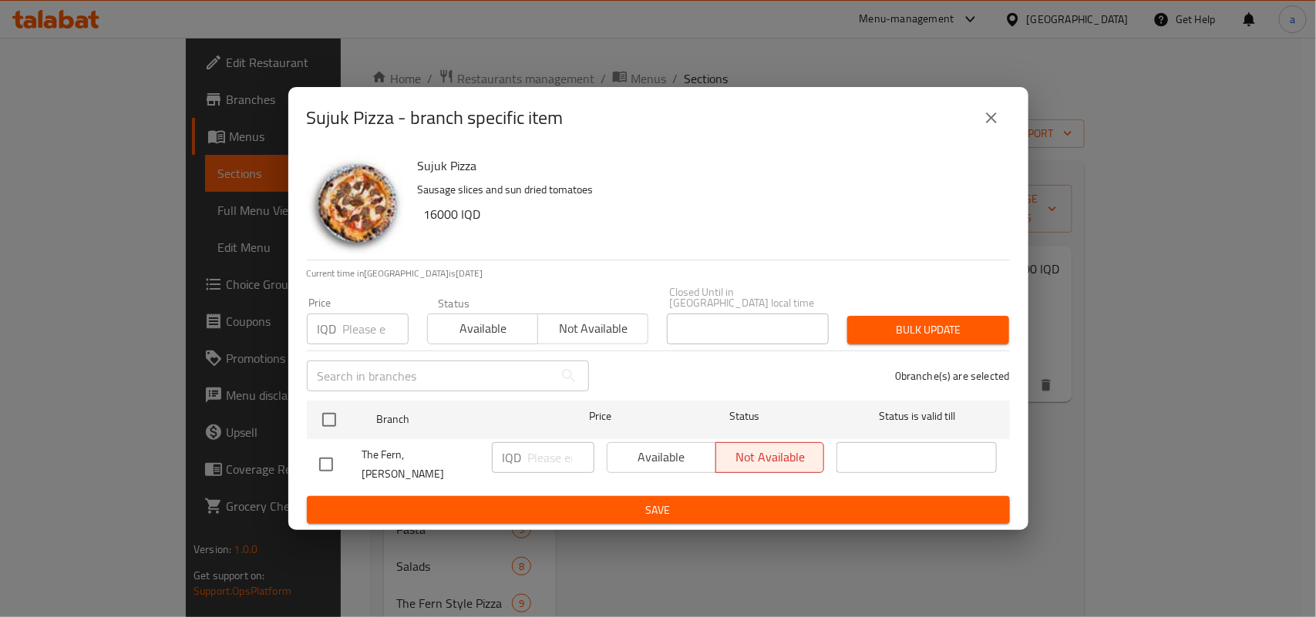
drag, startPoint x: 990, startPoint y: 124, endPoint x: 996, endPoint y: 92, distance: 32.1
click at [990, 122] on icon "close" at bounding box center [991, 118] width 18 height 18
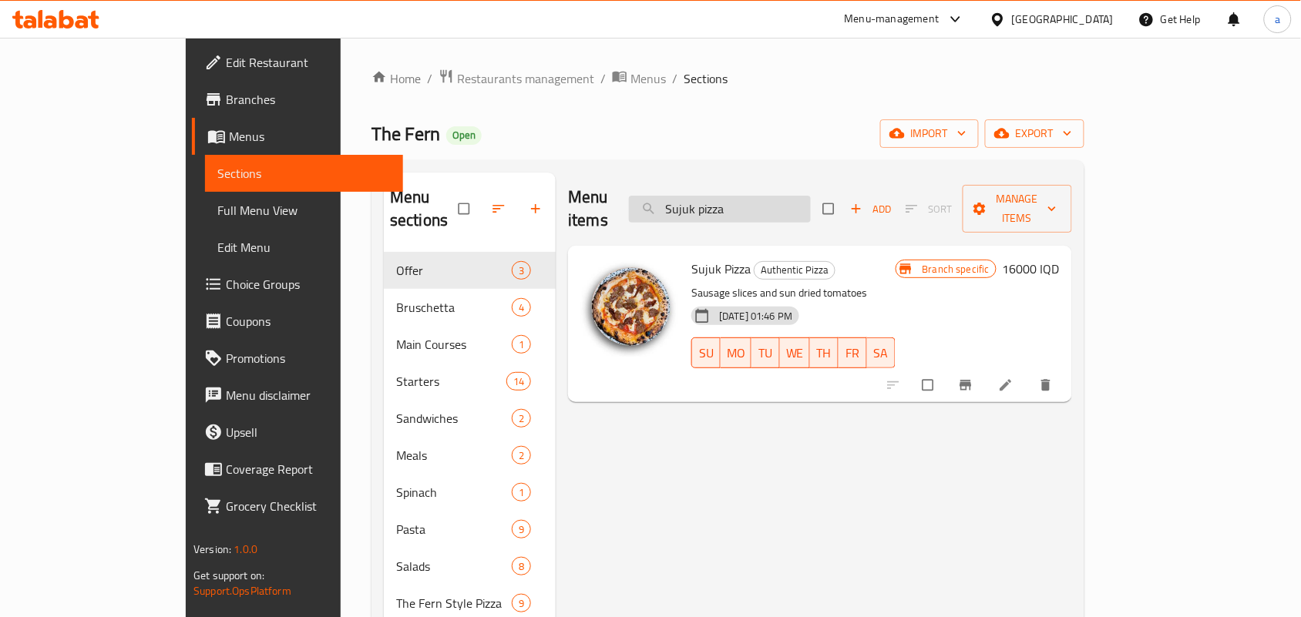
click at [796, 205] on input "Sujuk pizza" at bounding box center [720, 209] width 182 height 27
paste input "moky Meat P"
type input "Smoky Meat Pizza"
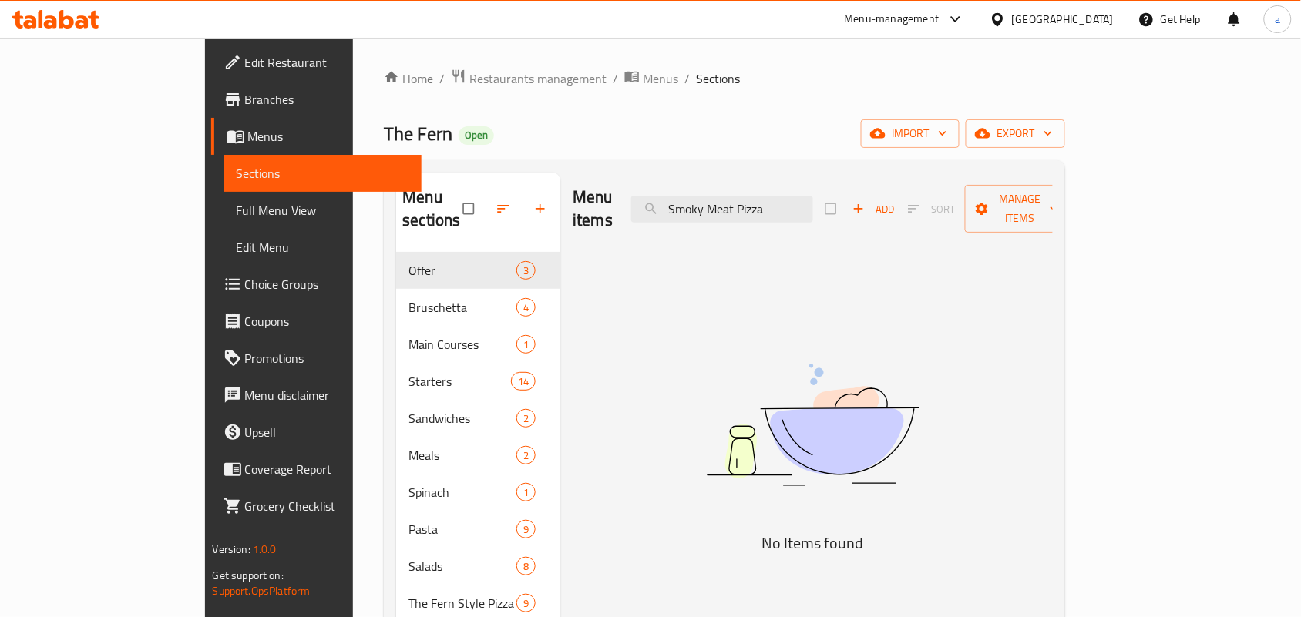
drag, startPoint x: 854, startPoint y: 190, endPoint x: 457, endPoint y: 222, distance: 398.3
click at [457, 221] on div "Menu sections Offer 3 Bruschetta 4 Main Courses 1 Starters 14 Sandwiches 2 Meal…" at bounding box center [724, 481] width 657 height 617
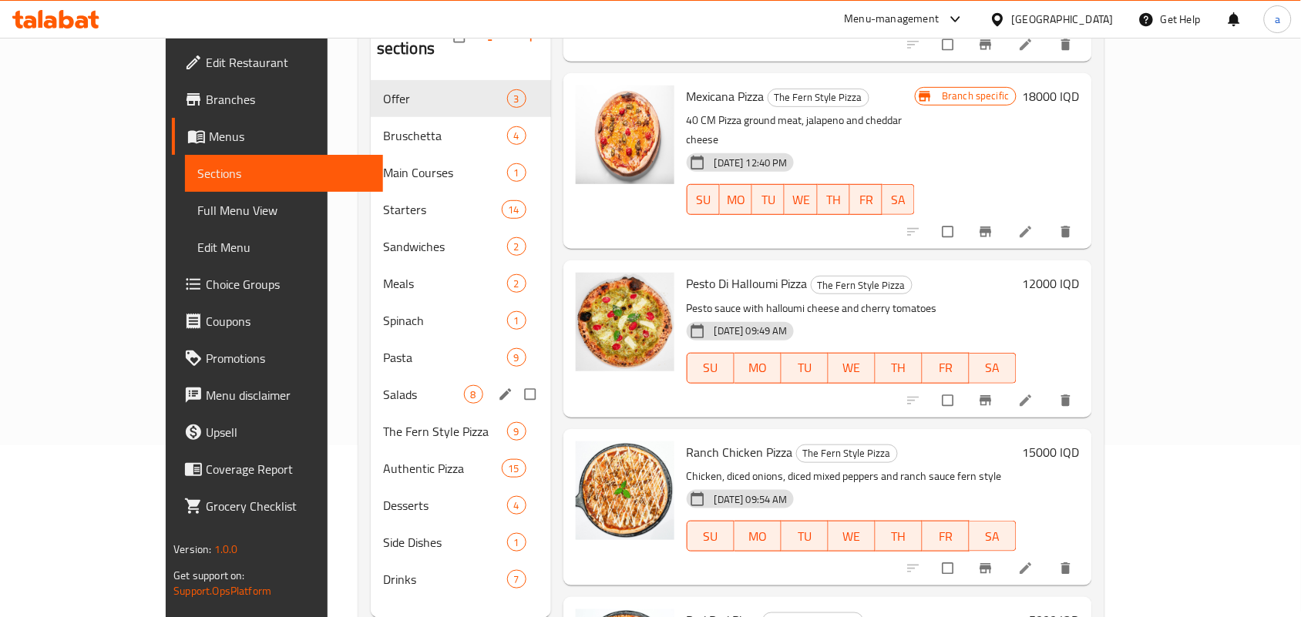
scroll to position [217, 0]
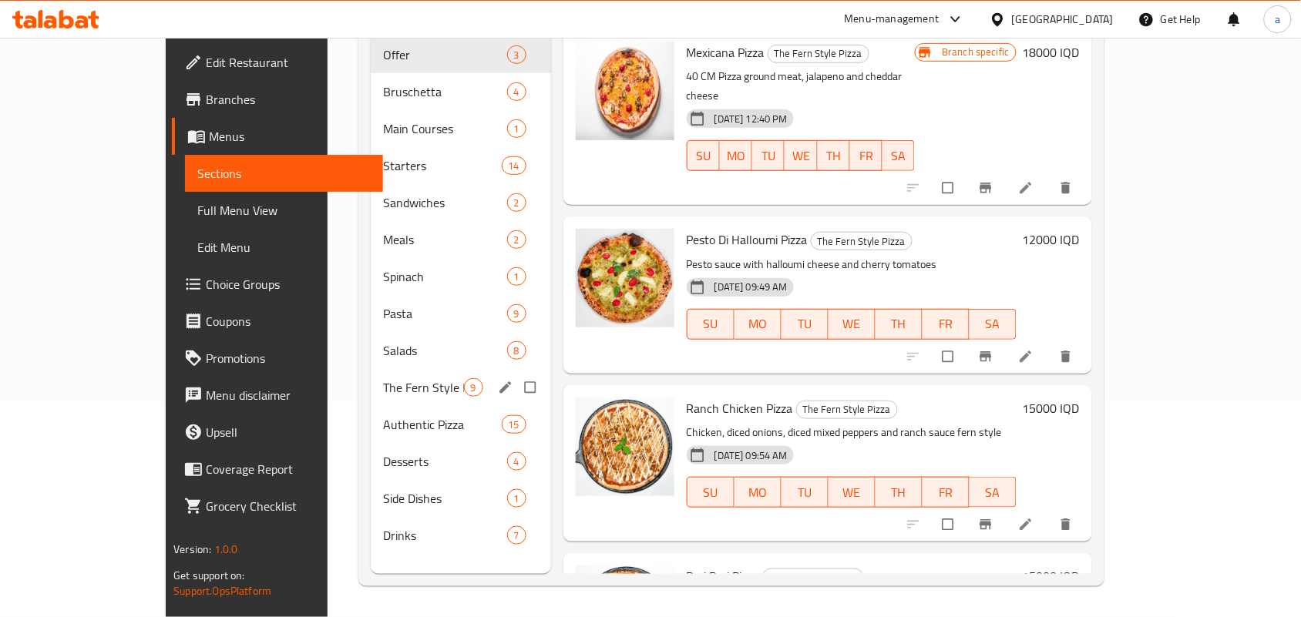
type input "pizza"
click at [383, 378] on span "The Fern Style Pizza" at bounding box center [423, 387] width 81 height 18
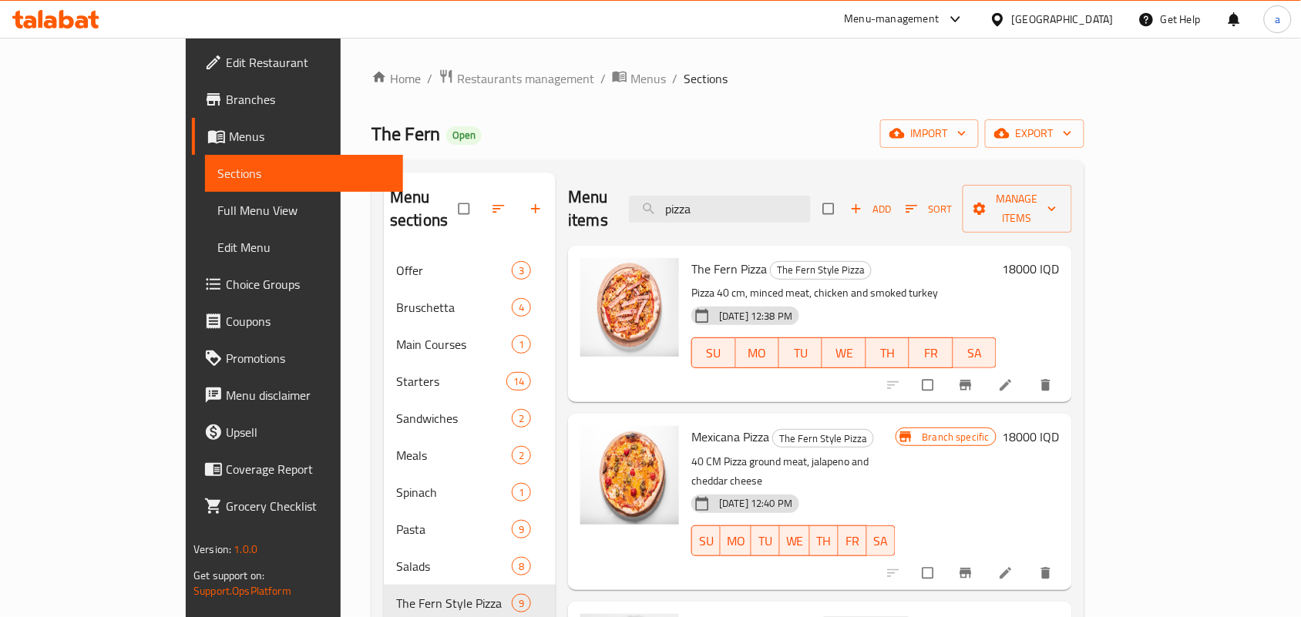
click at [892, 209] on span "Add" at bounding box center [871, 209] width 42 height 18
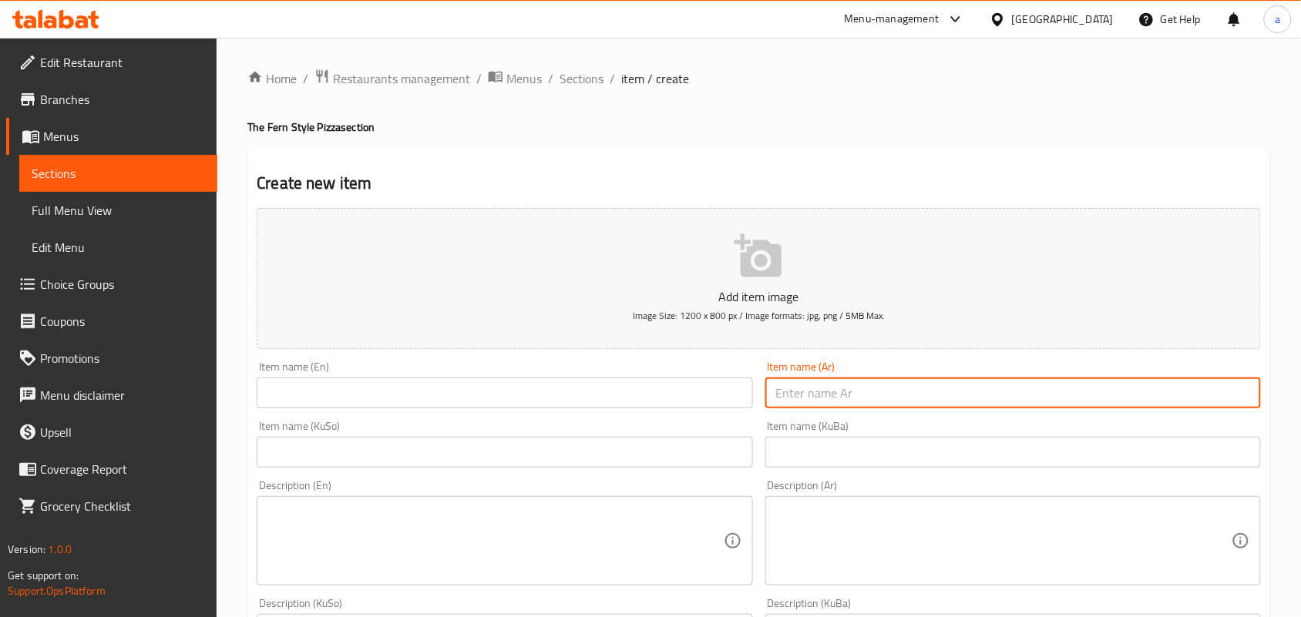
click at [821, 402] on input "text" at bounding box center [1013, 393] width 496 height 31
paste input "بيتزا باللحم المدخن"
click at [837, 408] on input "بيتزا باللحم المدخن" at bounding box center [1013, 393] width 496 height 31
click at [1192, 408] on input "بيتزا لحم المدخن" at bounding box center [1013, 393] width 496 height 31
type input "بيتزا لحم مدخن"
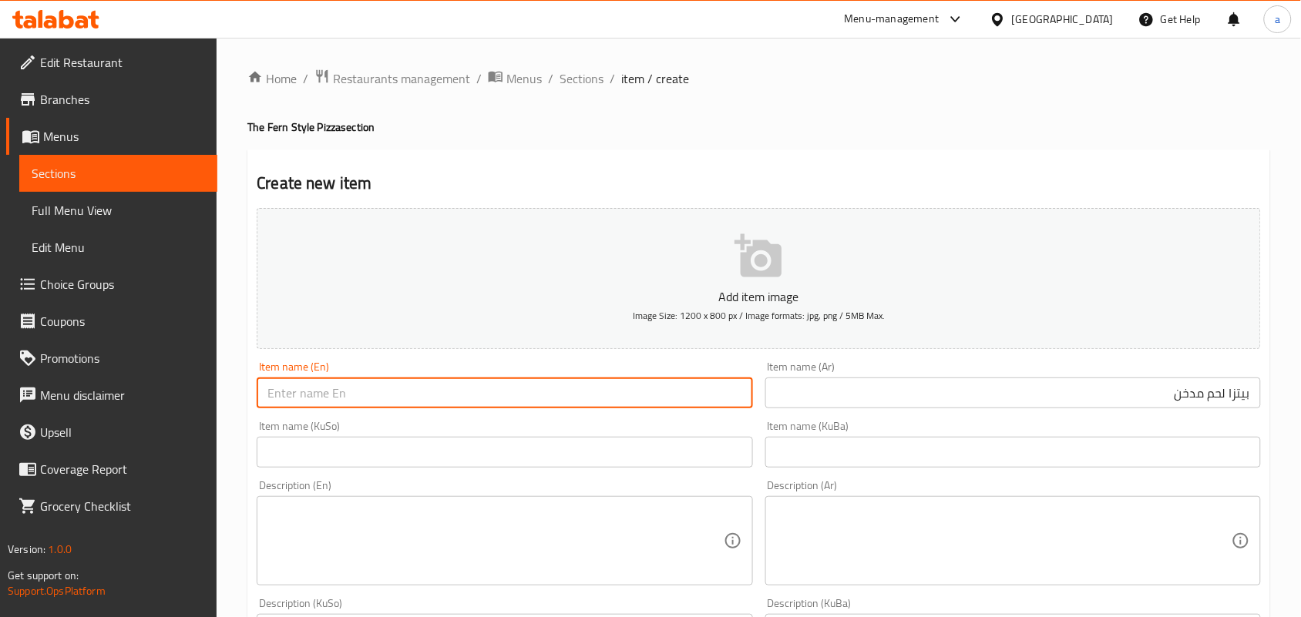
click at [442, 402] on input "text" at bounding box center [505, 393] width 496 height 31
paste input "Smoky Meat Pizza"
type input "Smoky Meat Pizza"
click at [688, 468] on input "text" at bounding box center [505, 452] width 496 height 31
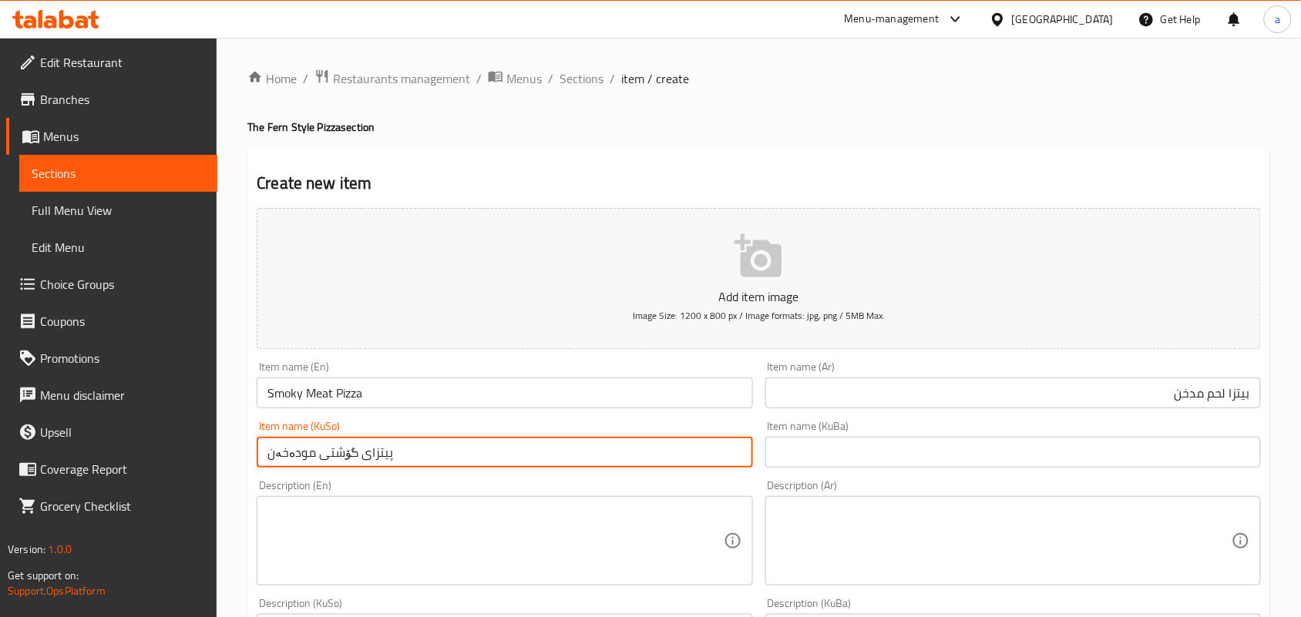
type input "پیتزای گۆشتی مودەخەن"
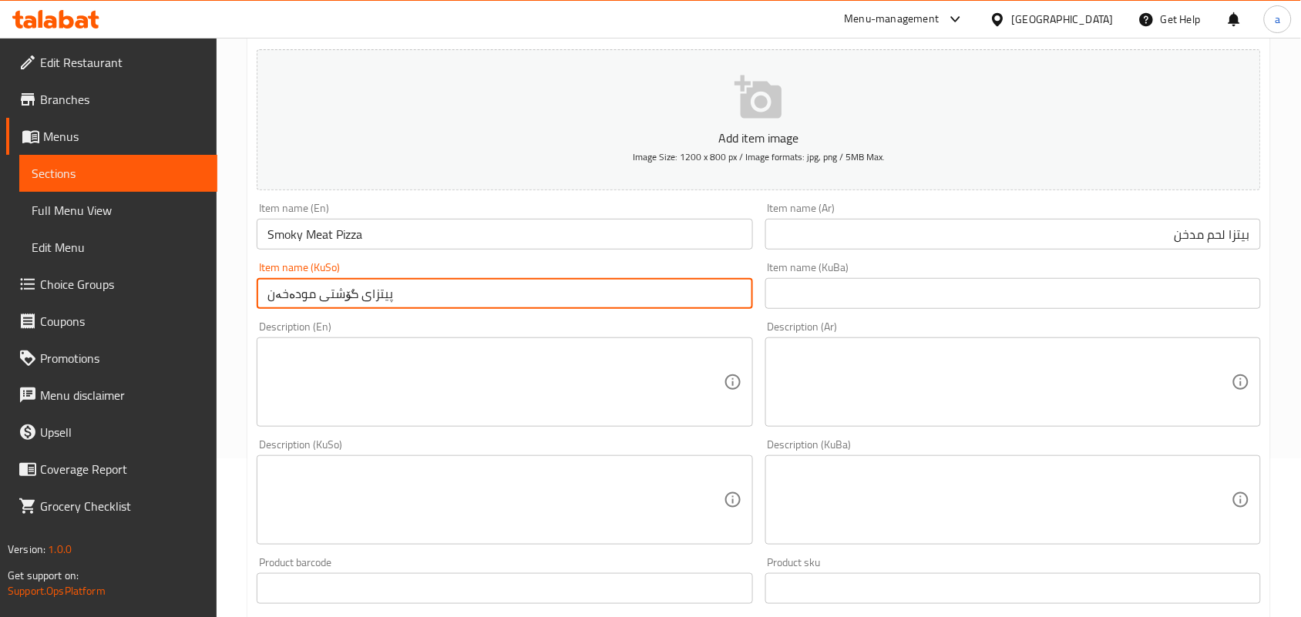
scroll to position [224, 0]
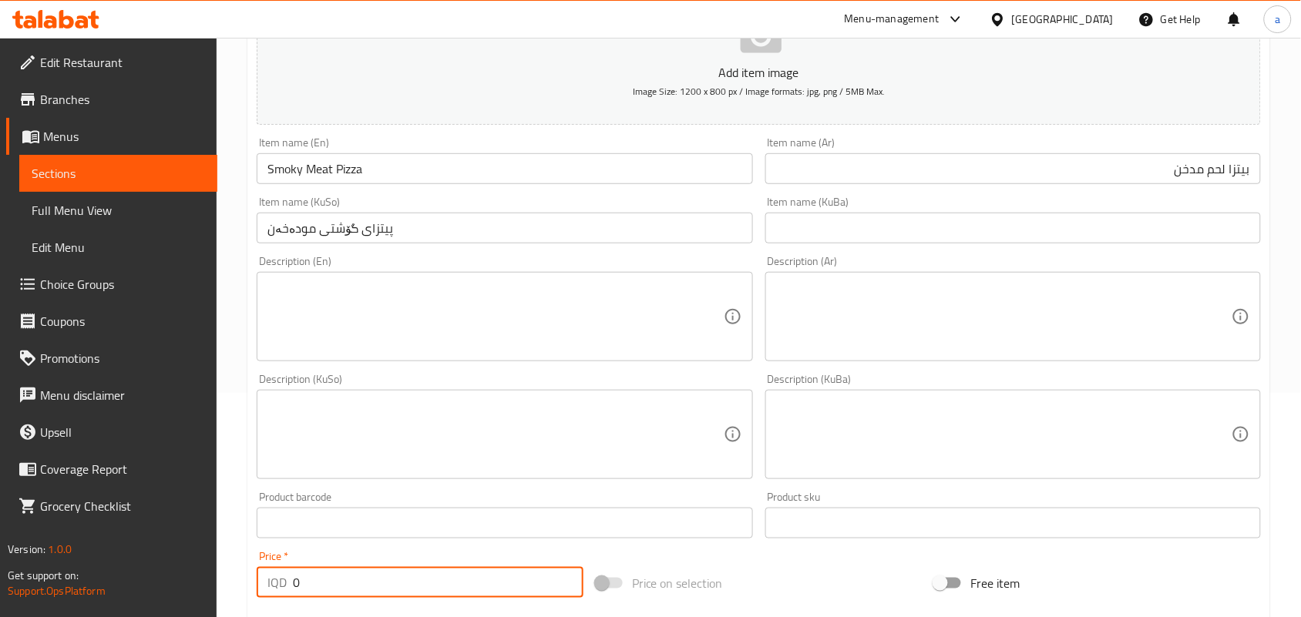
drag, startPoint x: 301, startPoint y: 593, endPoint x: 259, endPoint y: 595, distance: 42.4
click at [259, 595] on div "IQD 0 Price *" at bounding box center [420, 582] width 327 height 31
type input "16000"
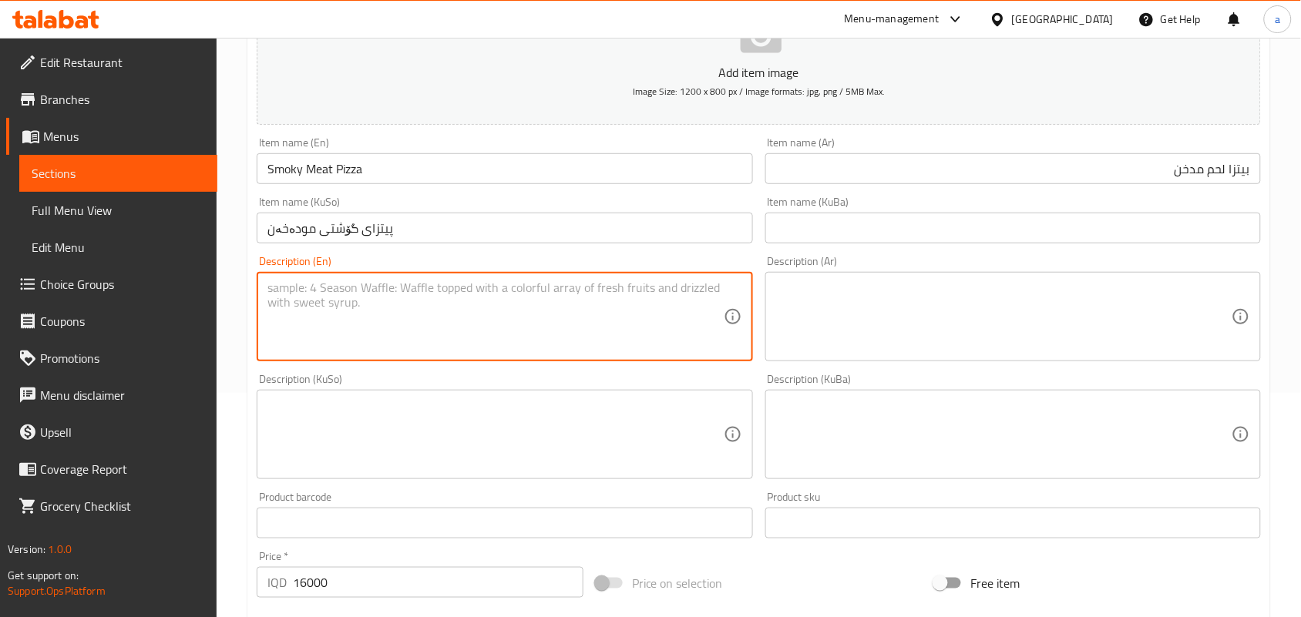
click at [334, 303] on textarea at bounding box center [495, 317] width 456 height 73
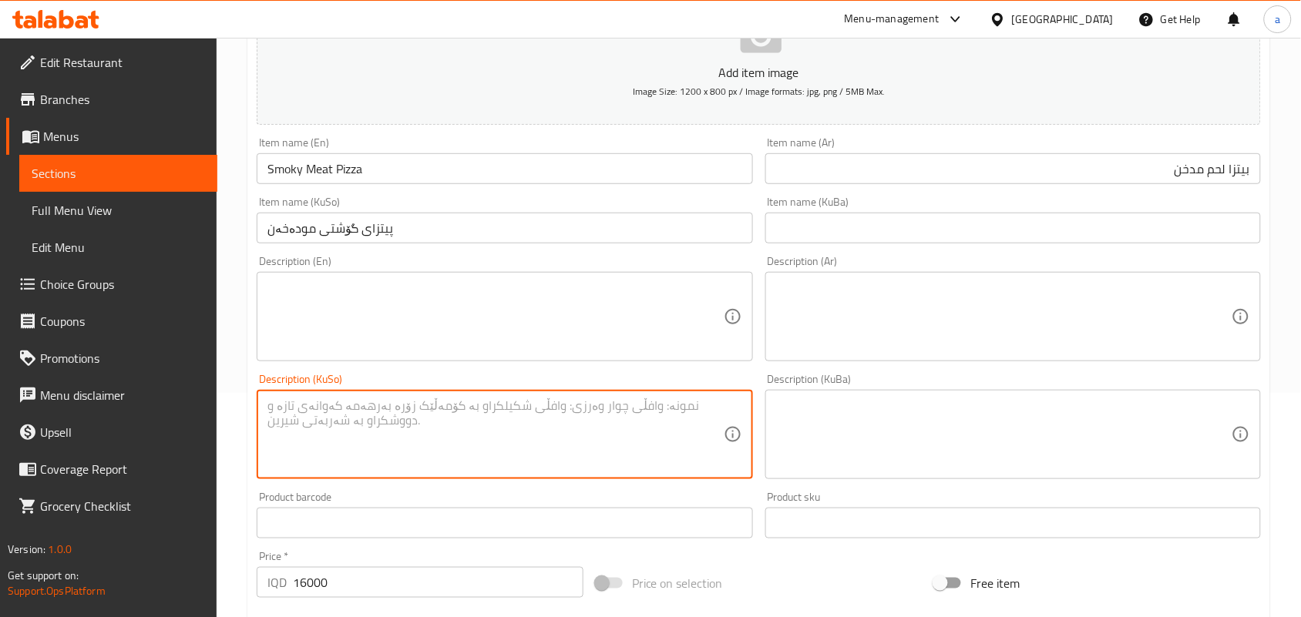
click at [656, 417] on textarea at bounding box center [495, 434] width 456 height 73
paste textarea "پەنیری مۆزارێلا، ستێکی گۆشت و سۆسی باربیکیو"
type textarea "پەنیری مۆزارێلا، ستێکی گۆشت و سۆسی باربیکیو"
click at [487, 289] on div "Description (En)" at bounding box center [505, 316] width 496 height 89
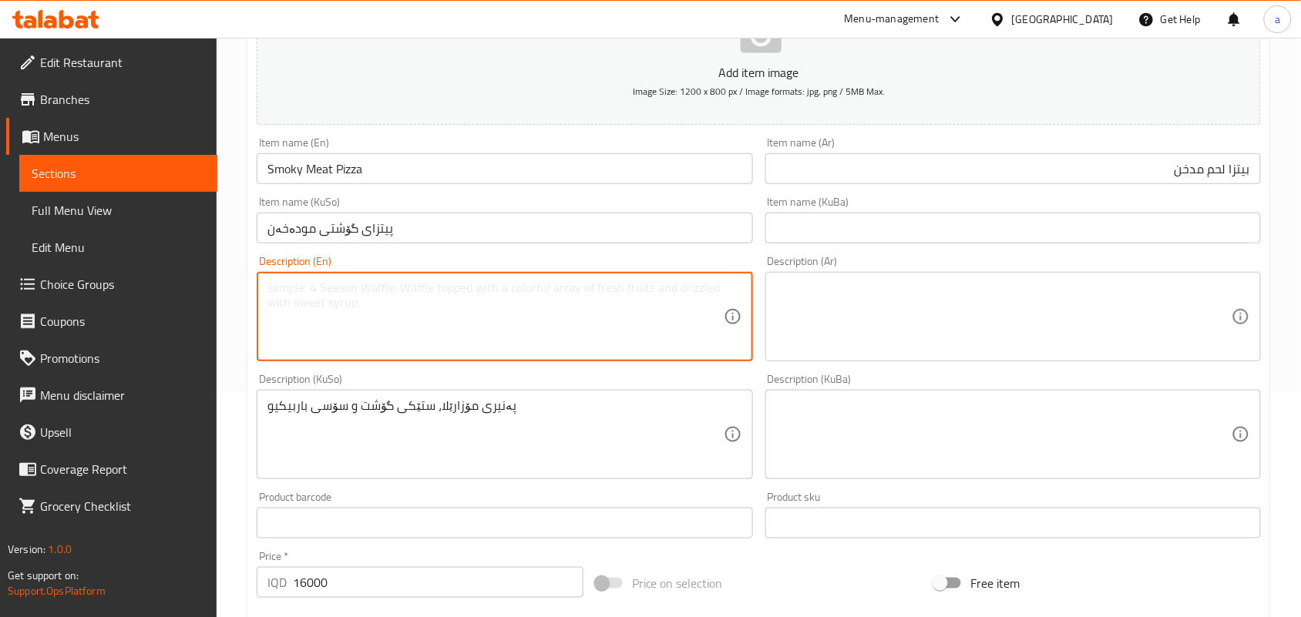
paste textarea "Mozzarella cheese, meat steak and BBQ sauce"
type textarea "Mozzarella cheese, meat steak and BBQ sauce"
click at [915, 329] on textarea at bounding box center [1004, 317] width 456 height 73
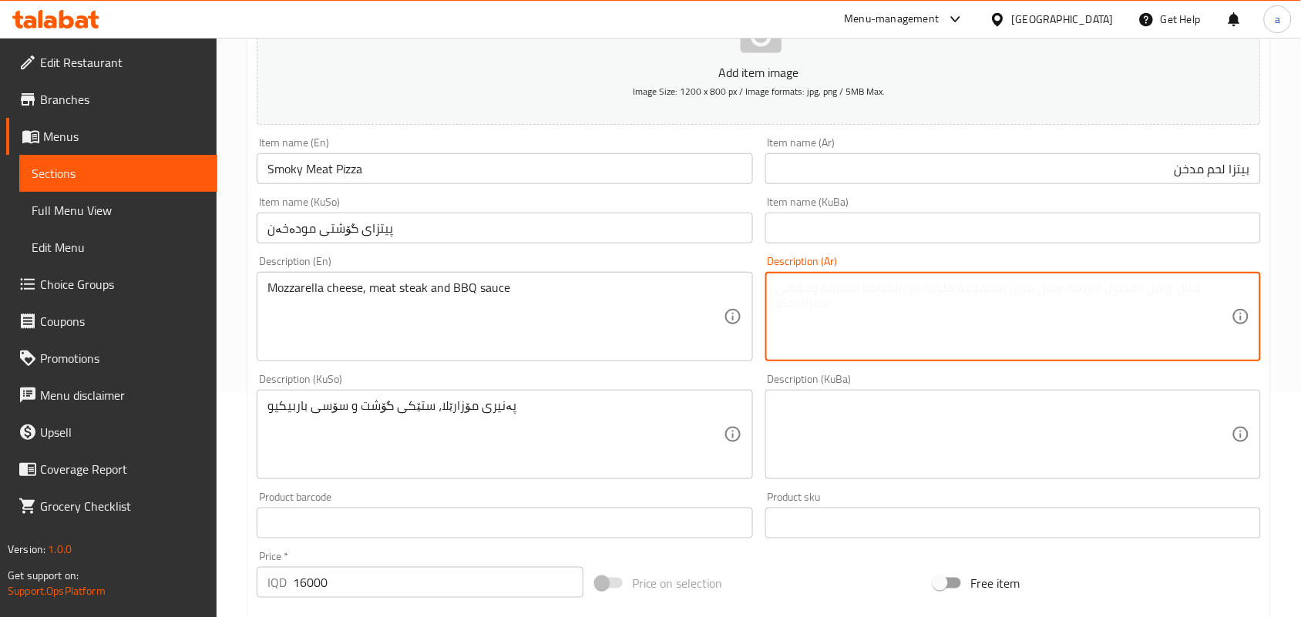
paste textarea "جبنة موزاريلا، ستيك لحم وصلصة باربيكيو"
type textarea "جبنة موزاريلا، ستيك لحم وصلصة باربيكيو"
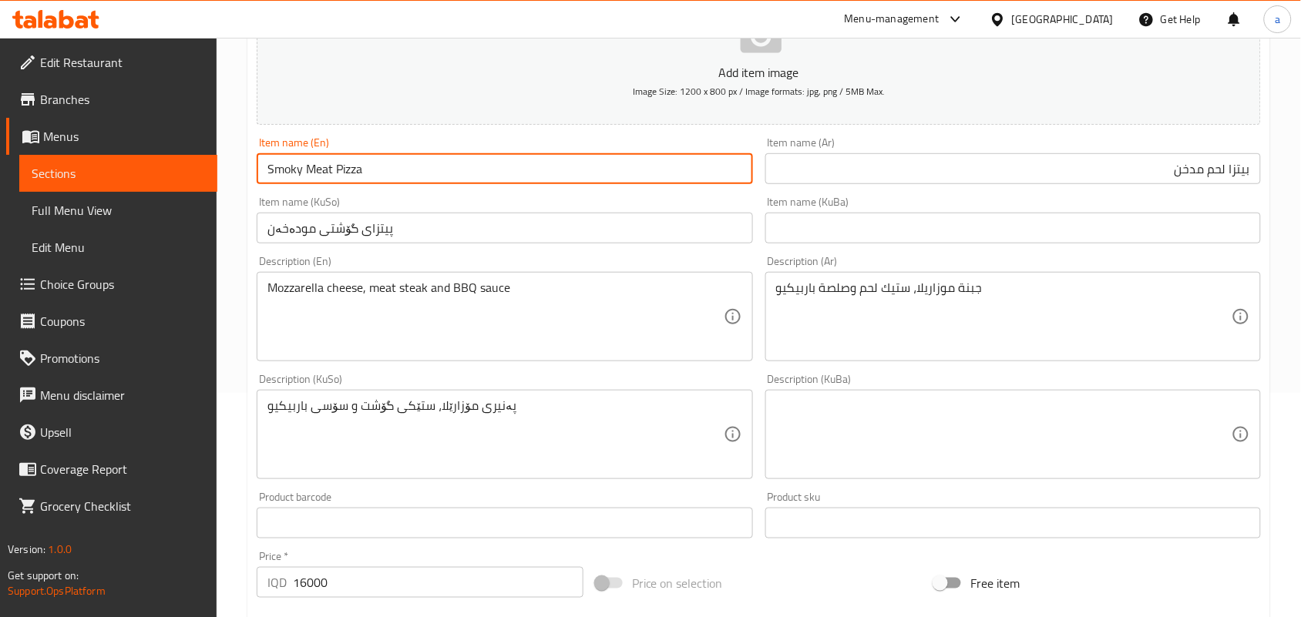
drag, startPoint x: 391, startPoint y: 179, endPoint x: 278, endPoint y: 177, distance: 112.5
click at [132, 193] on div "Edit Restaurant Branches Menus Sections Full Menu View Edit Menu Choice Groups …" at bounding box center [650, 427] width 1301 height 1229
click at [402, 170] on input "Smoky Meat Pizza" at bounding box center [505, 168] width 496 height 31
click at [448, 177] on input "Smoky Meat Pizza" at bounding box center [505, 168] width 496 height 31
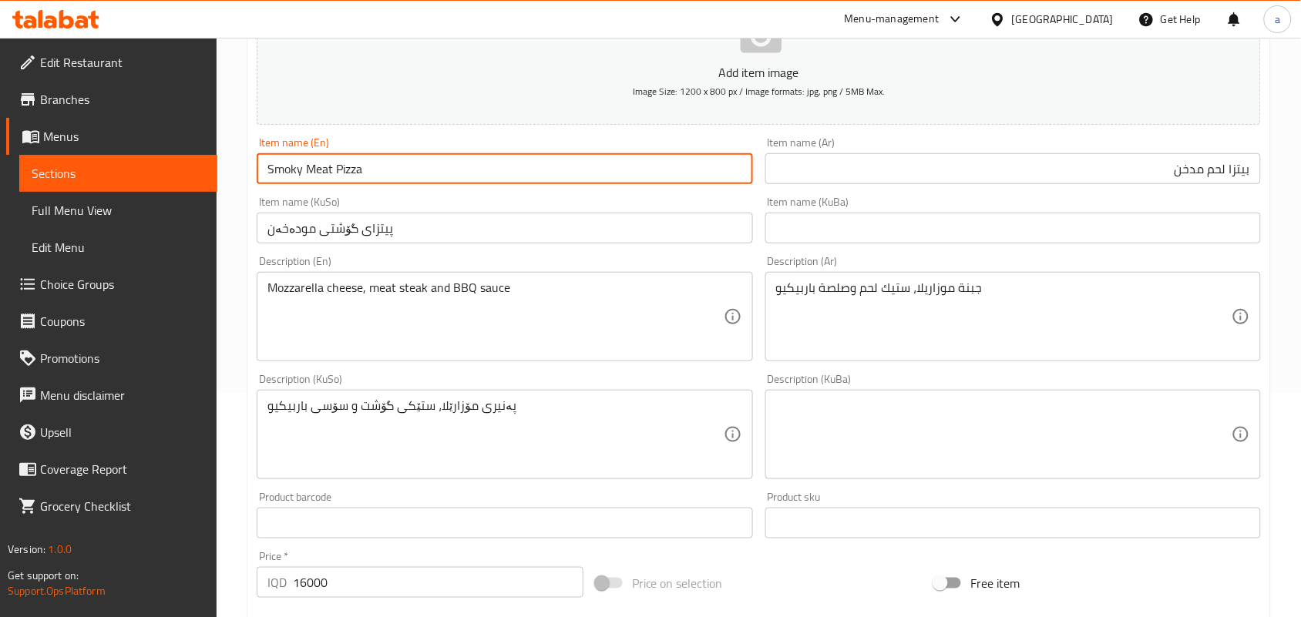
drag, startPoint x: 200, startPoint y: 193, endPoint x: 181, endPoint y: 190, distance: 19.4
click at [163, 195] on div "Edit Restaurant Branches Menus Sections Full Menu View Edit Menu Choice Groups …" at bounding box center [650, 427] width 1301 height 1229
click at [391, 179] on input "Smoky Meat Pizza" at bounding box center [505, 168] width 496 height 31
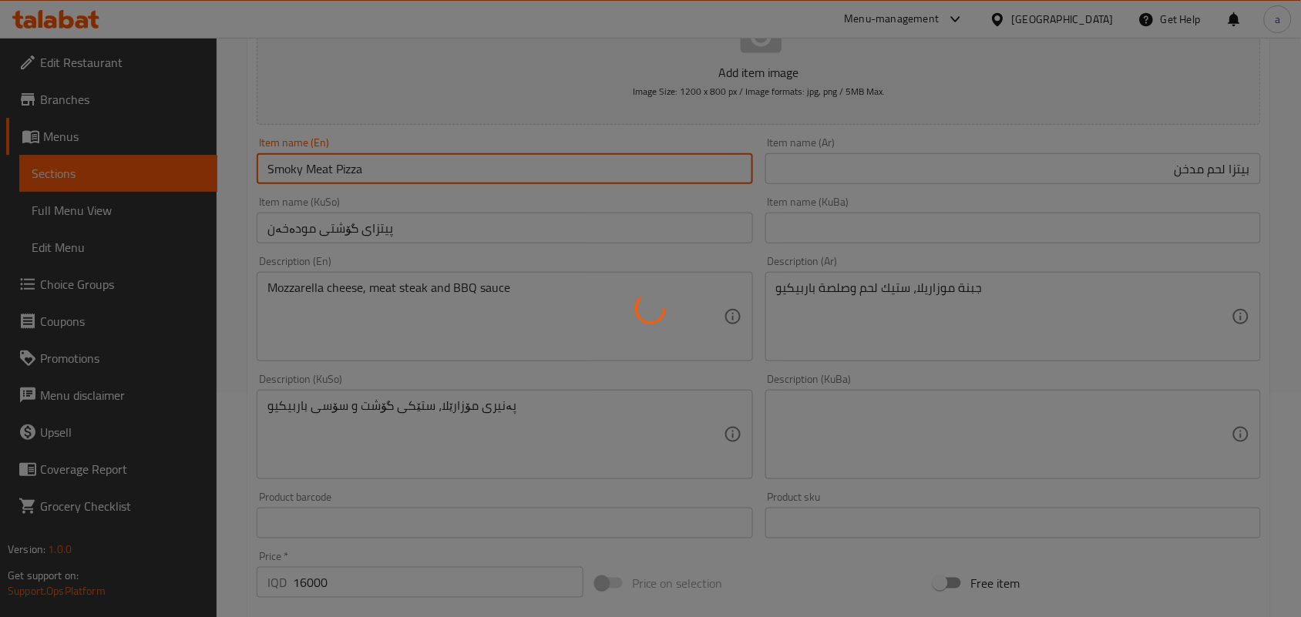
type input "0"
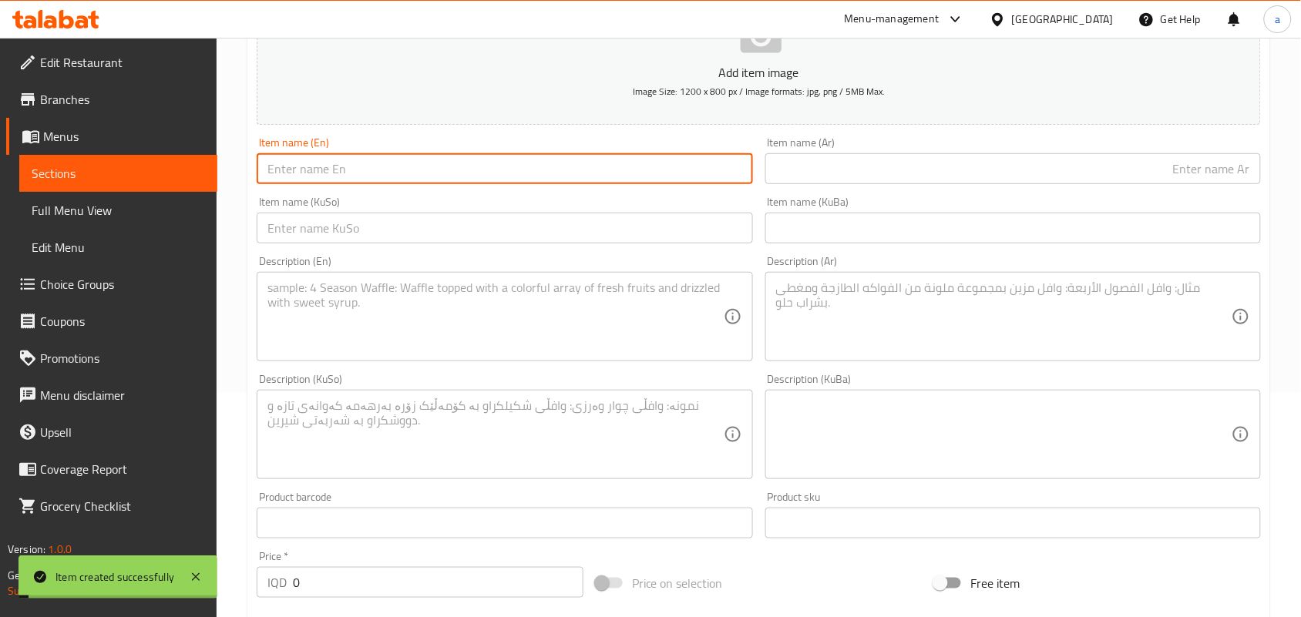
click at [140, 213] on span "Full Menu View" at bounding box center [118, 210] width 173 height 18
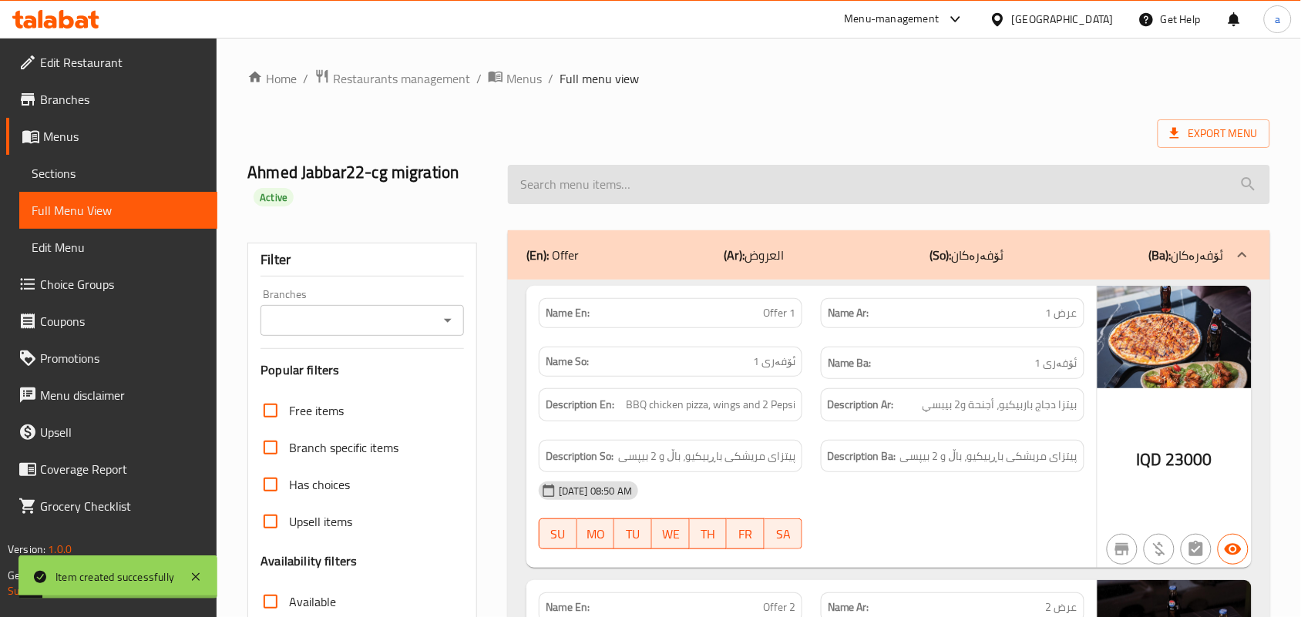
drag, startPoint x: 587, startPoint y: 193, endPoint x: 583, endPoint y: 204, distance: 12.2
click at [587, 191] on input "search" at bounding box center [889, 184] width 762 height 39
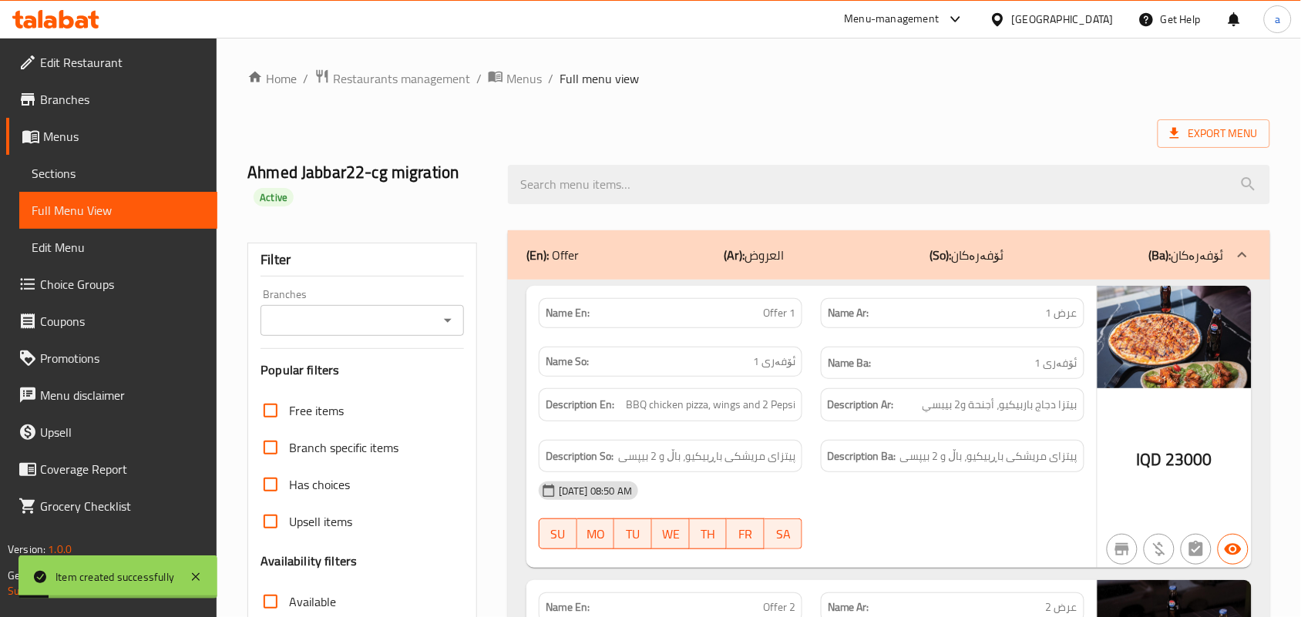
paste input "Smoky Meat Pizza"
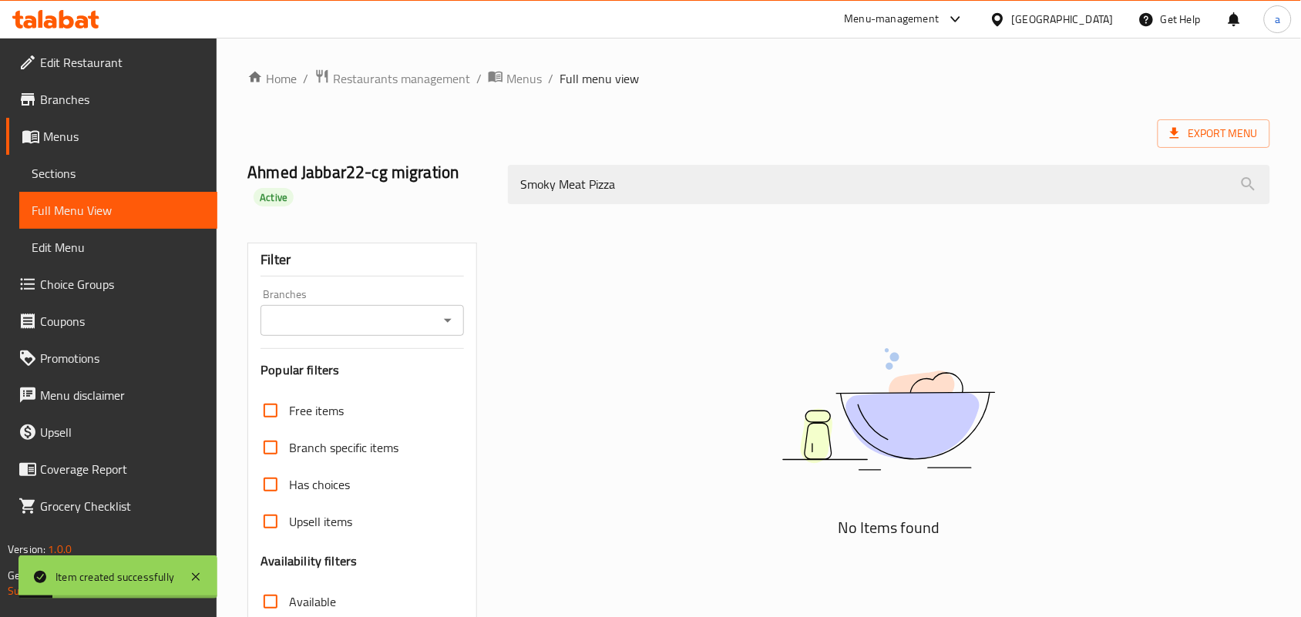
click at [439, 329] on icon "Open" at bounding box center [448, 320] width 18 height 18
type input "Smoky Meat Pizza"
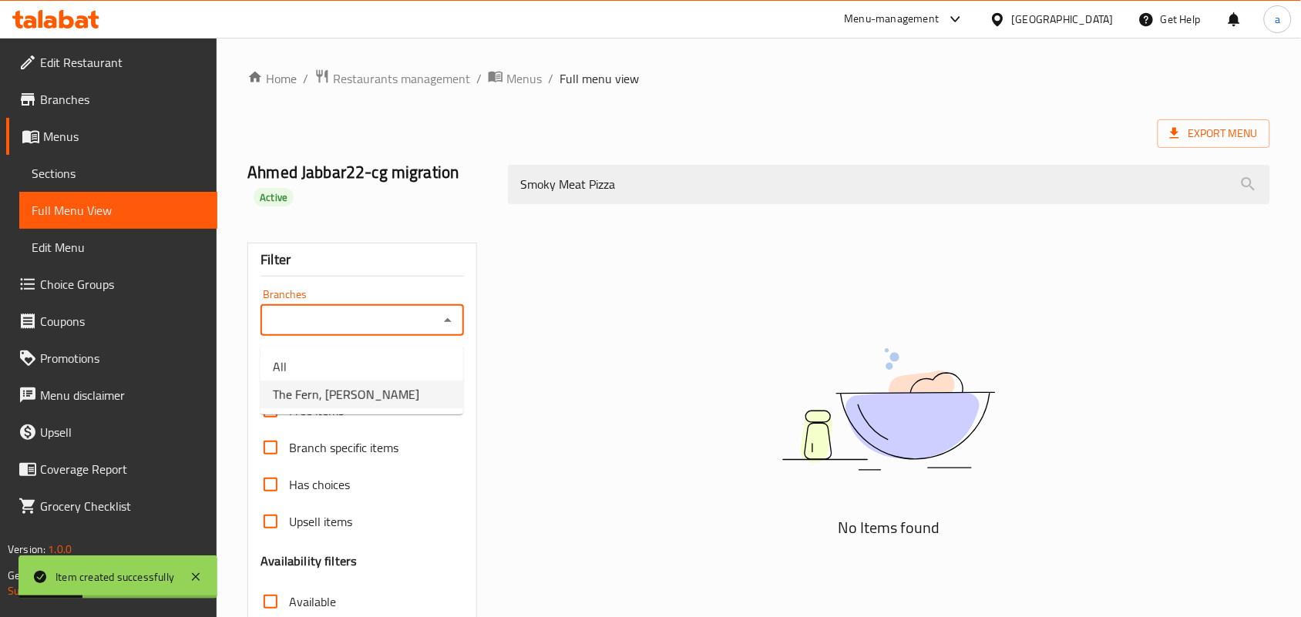
click at [405, 391] on span "The Fern, Kuran Ankawa" at bounding box center [346, 394] width 146 height 18
type input "The Fern, Kuran Ankawa"
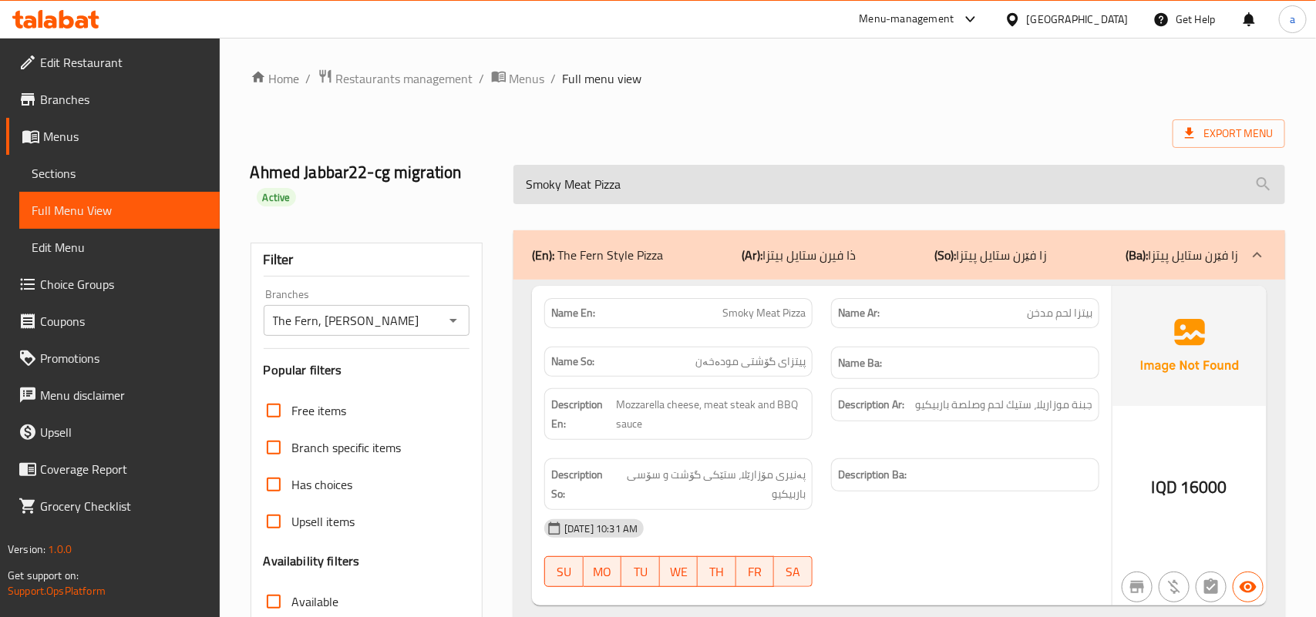
scroll to position [252, 0]
